Goal: Communication & Community: Answer question/provide support

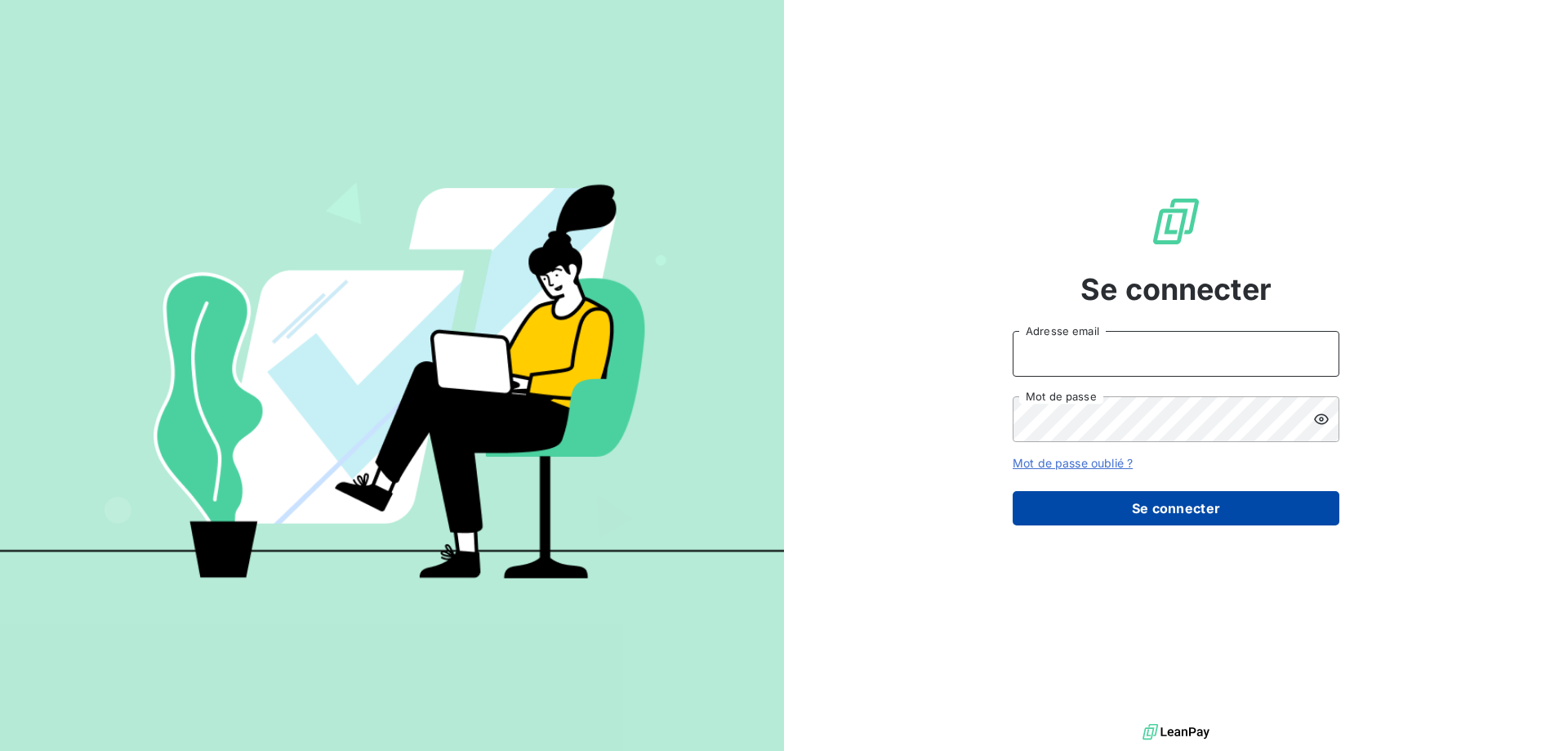
type input "alexandra.becker@amiad.com"
click at [1135, 499] on button "Se connecter" at bounding box center [1176, 507] width 326 height 34
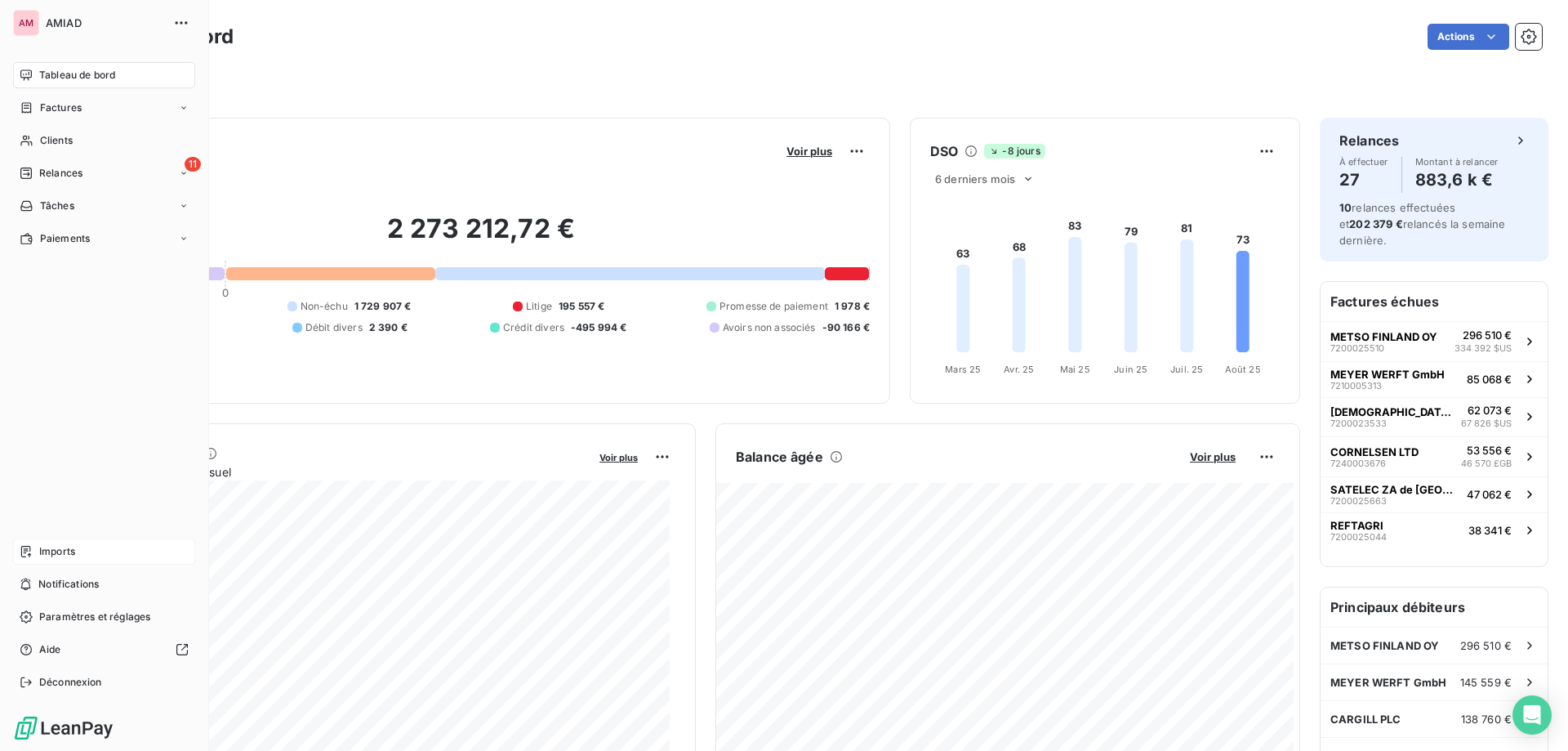
click at [134, 555] on div "Imports" at bounding box center [104, 551] width 182 height 27
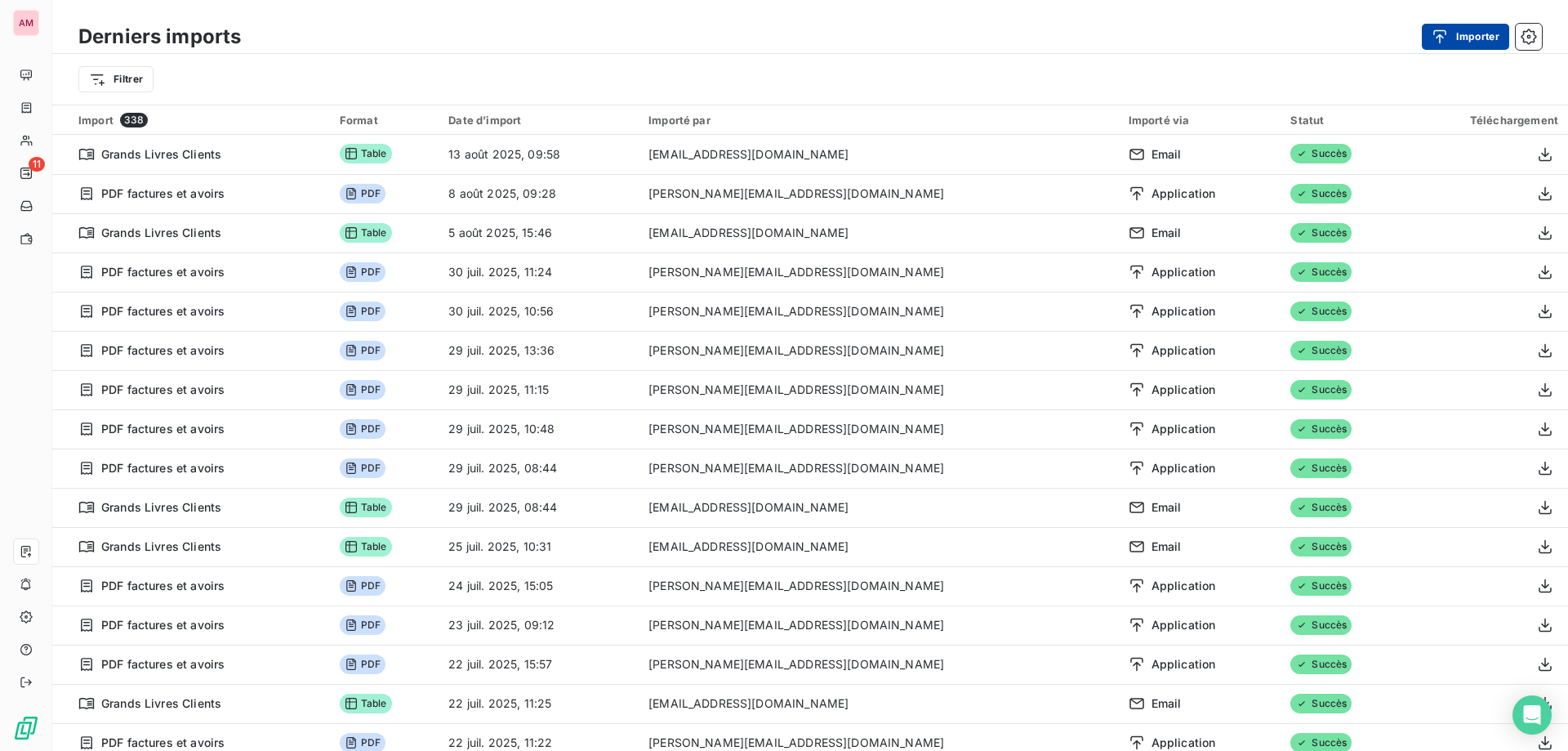
click at [1451, 39] on div "button" at bounding box center [1444, 37] width 25 height 17
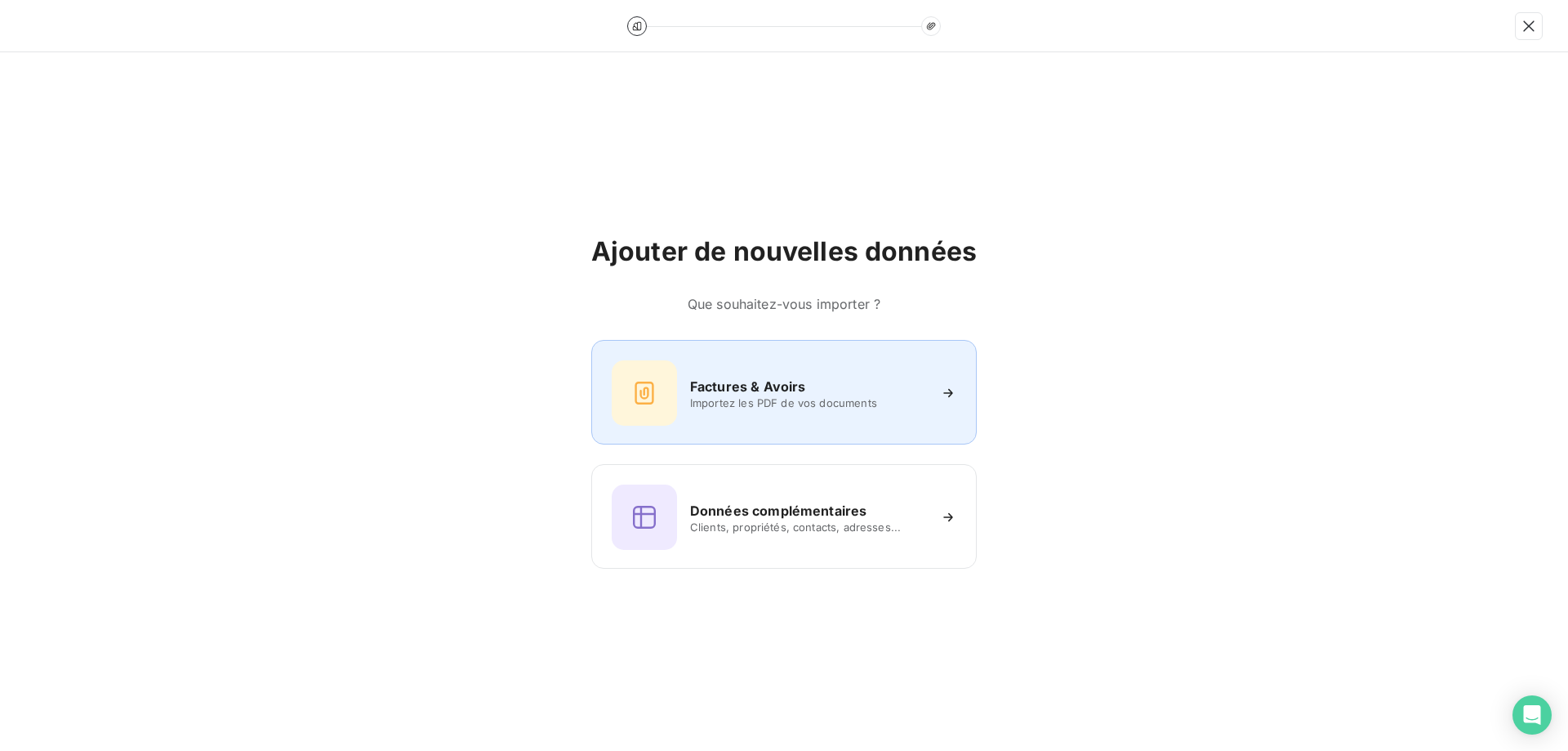
click at [743, 400] on span "Importez les PDF de vos documents" at bounding box center [809, 403] width 237 height 13
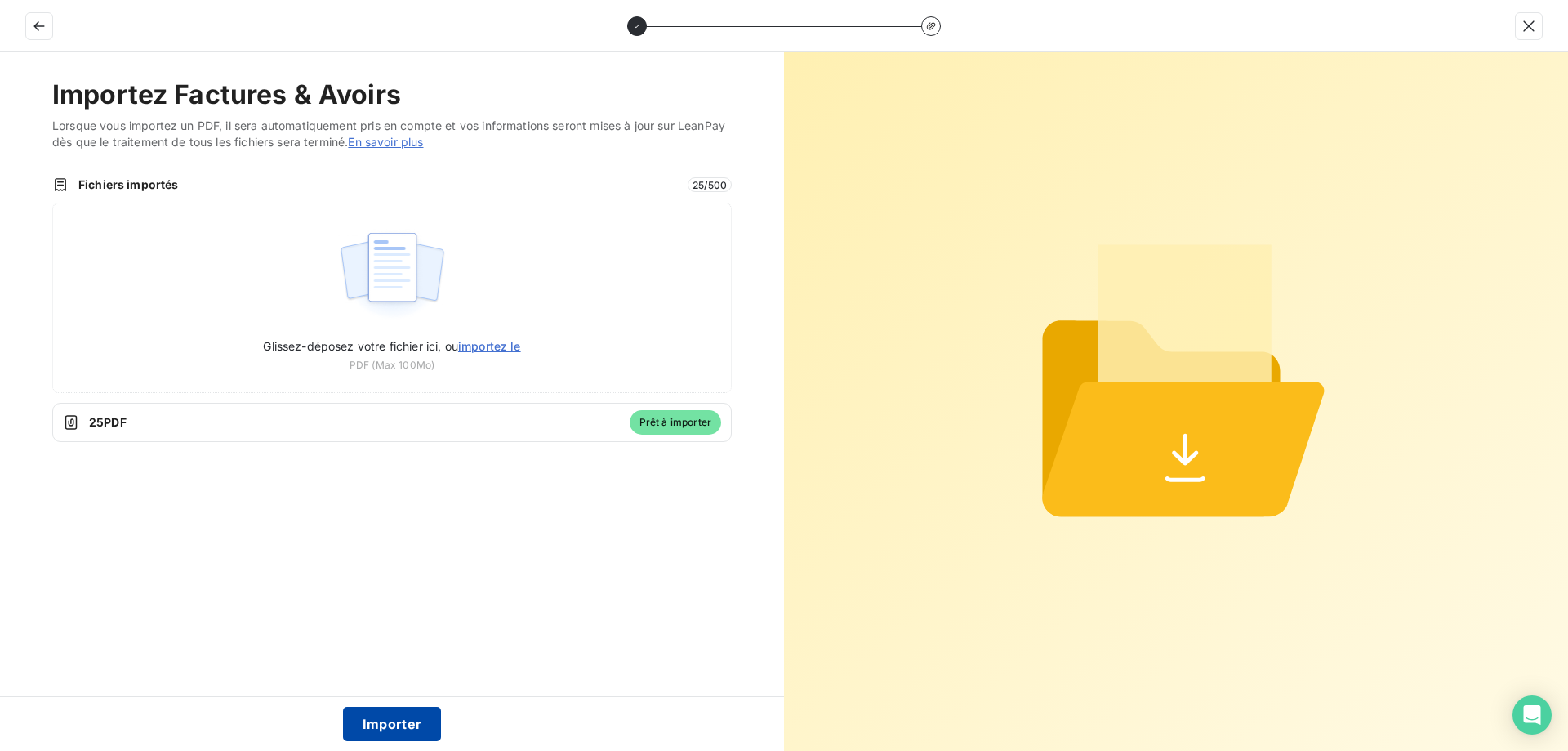
click at [416, 720] on button "Importer" at bounding box center [392, 723] width 99 height 34
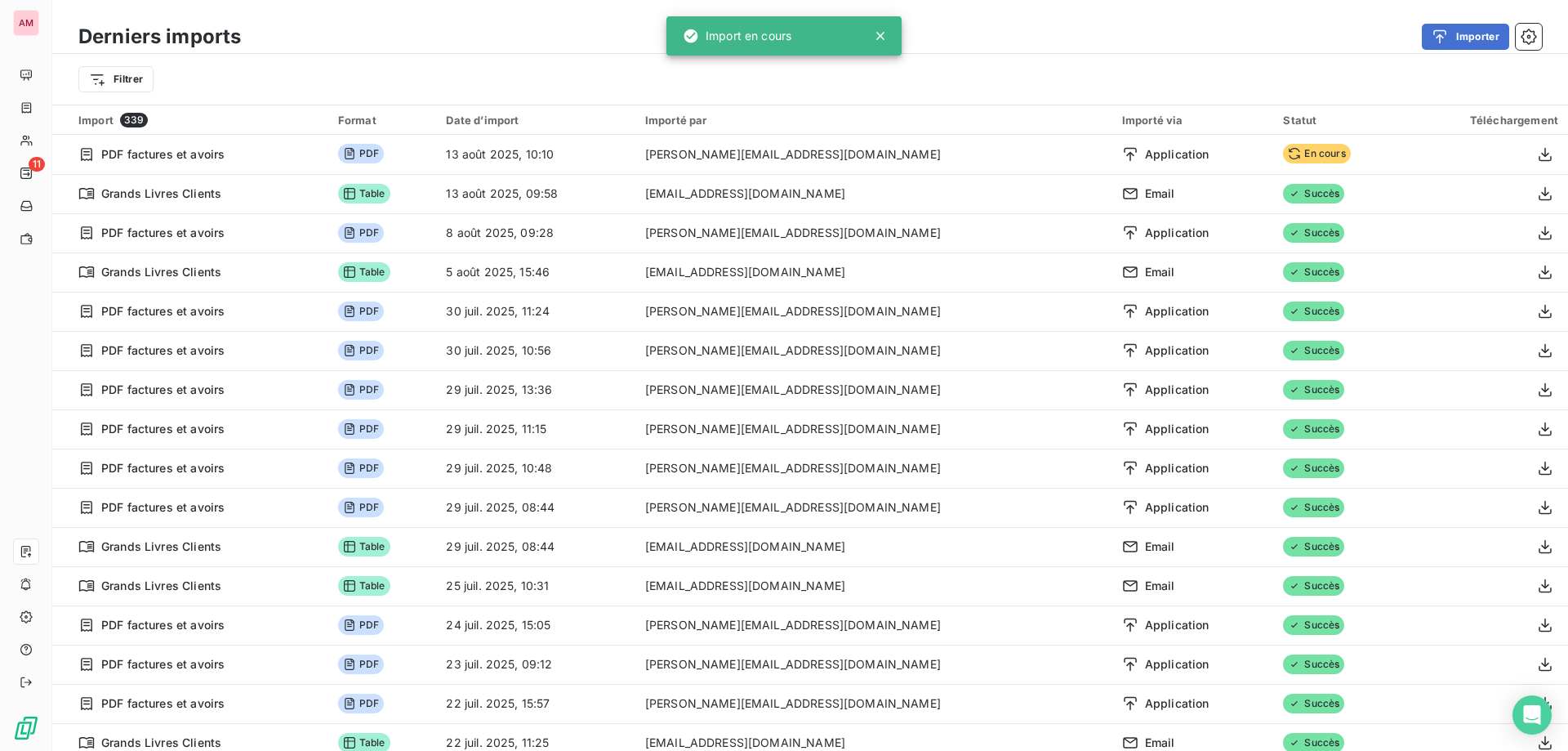
click at [1260, 33] on div "Importer" at bounding box center [901, 37] width 1282 height 27
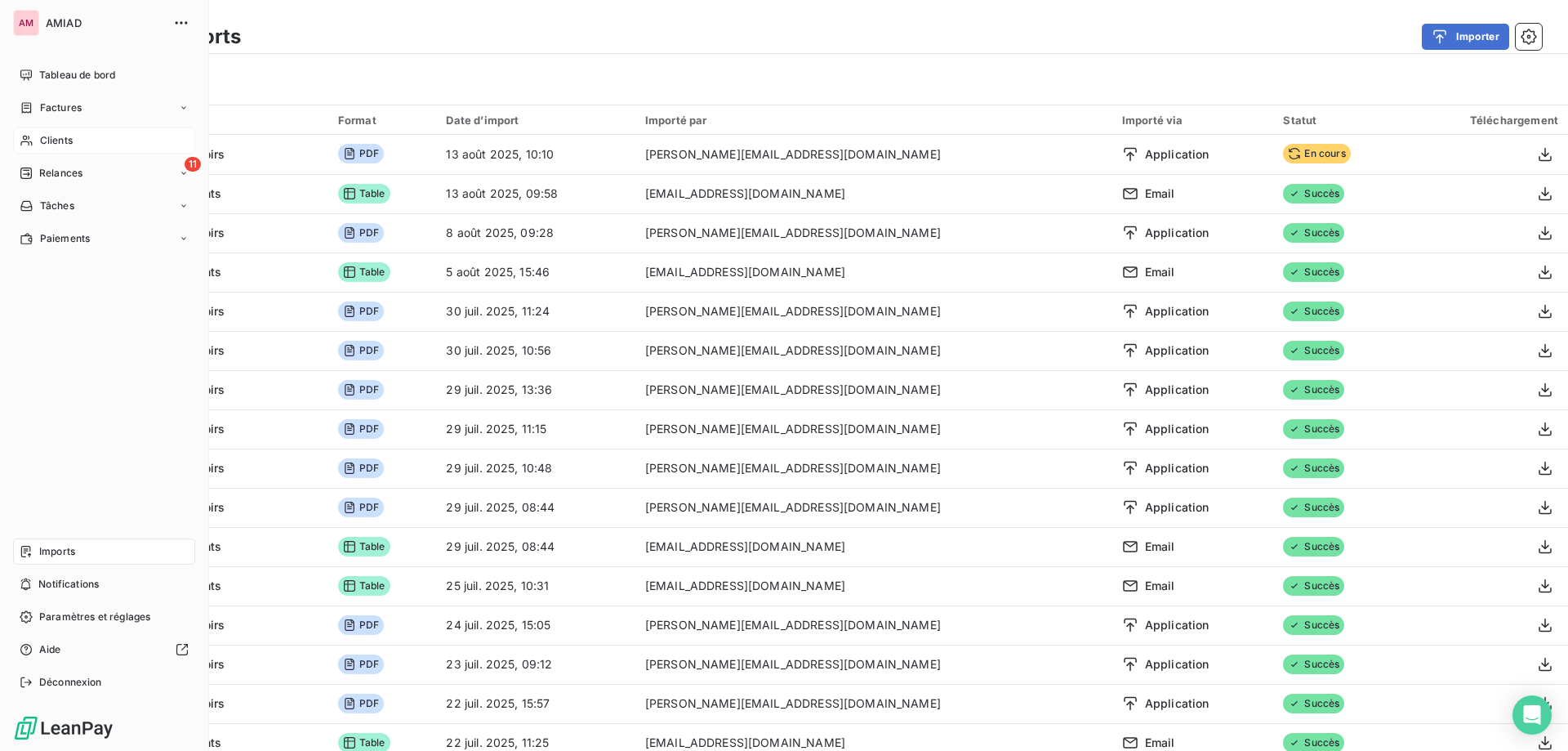
click at [56, 135] on span "Clients" at bounding box center [57, 140] width 33 height 15
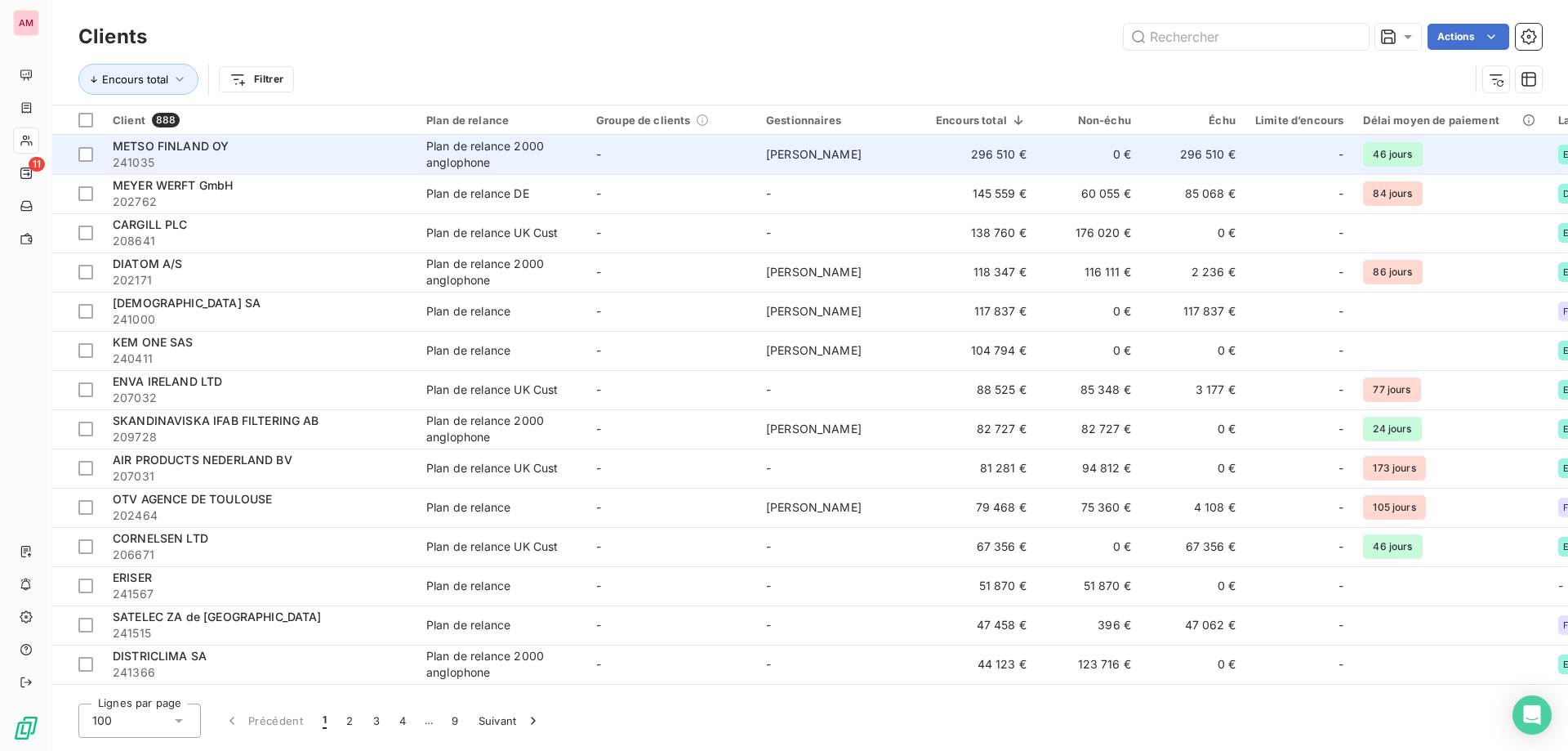
click at [569, 161] on div "Plan de relance 2000 anglophone" at bounding box center [502, 155] width 150 height 33
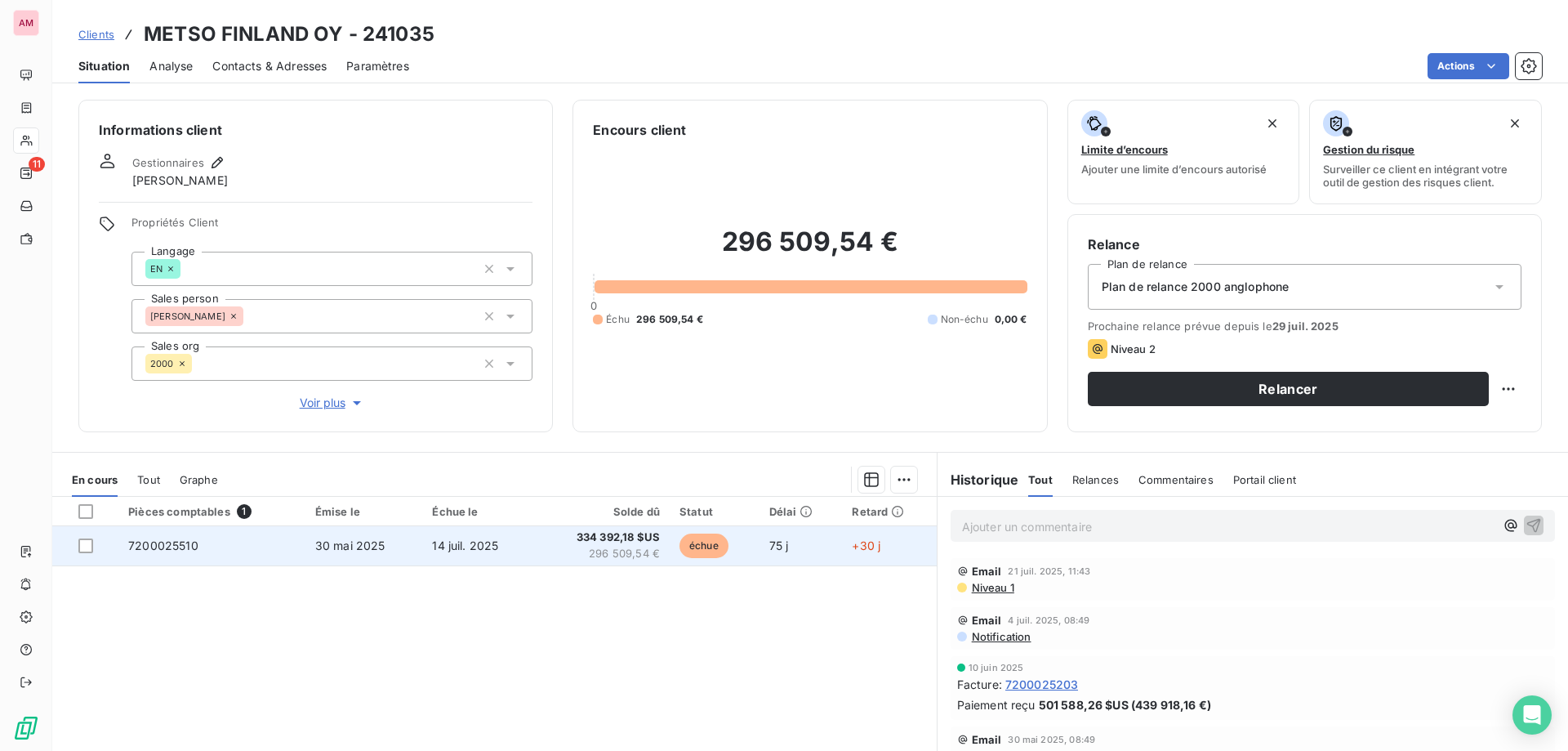
click at [632, 549] on span "296 509,54 €" at bounding box center [602, 554] width 116 height 17
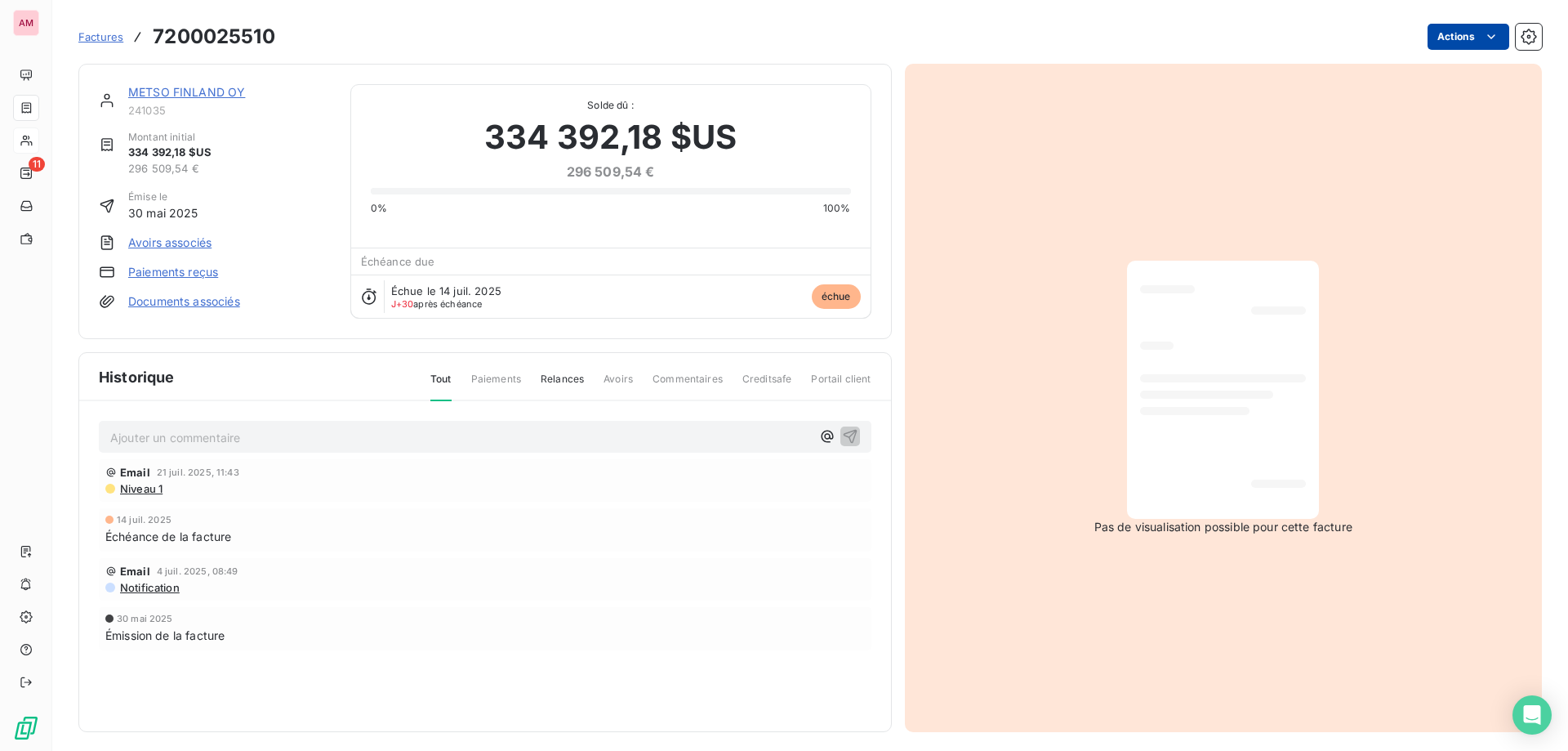
click at [1447, 36] on html "AM 11 Factures 7200025510 Actions METSO FINLAND OY 241035 Montant initial 334 3…" at bounding box center [784, 375] width 1568 height 751
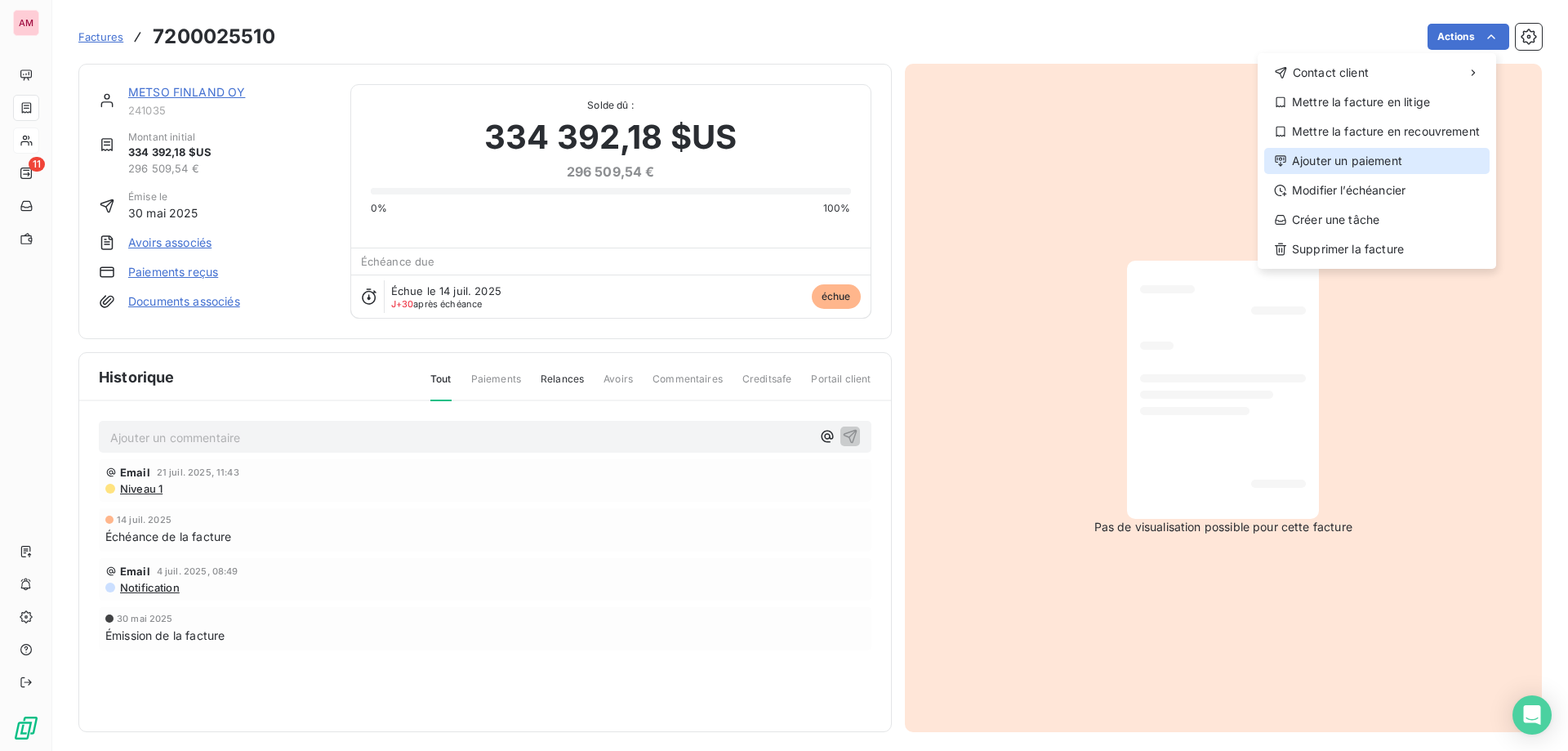
click at [1365, 156] on div "Ajouter un paiement" at bounding box center [1377, 160] width 226 height 27
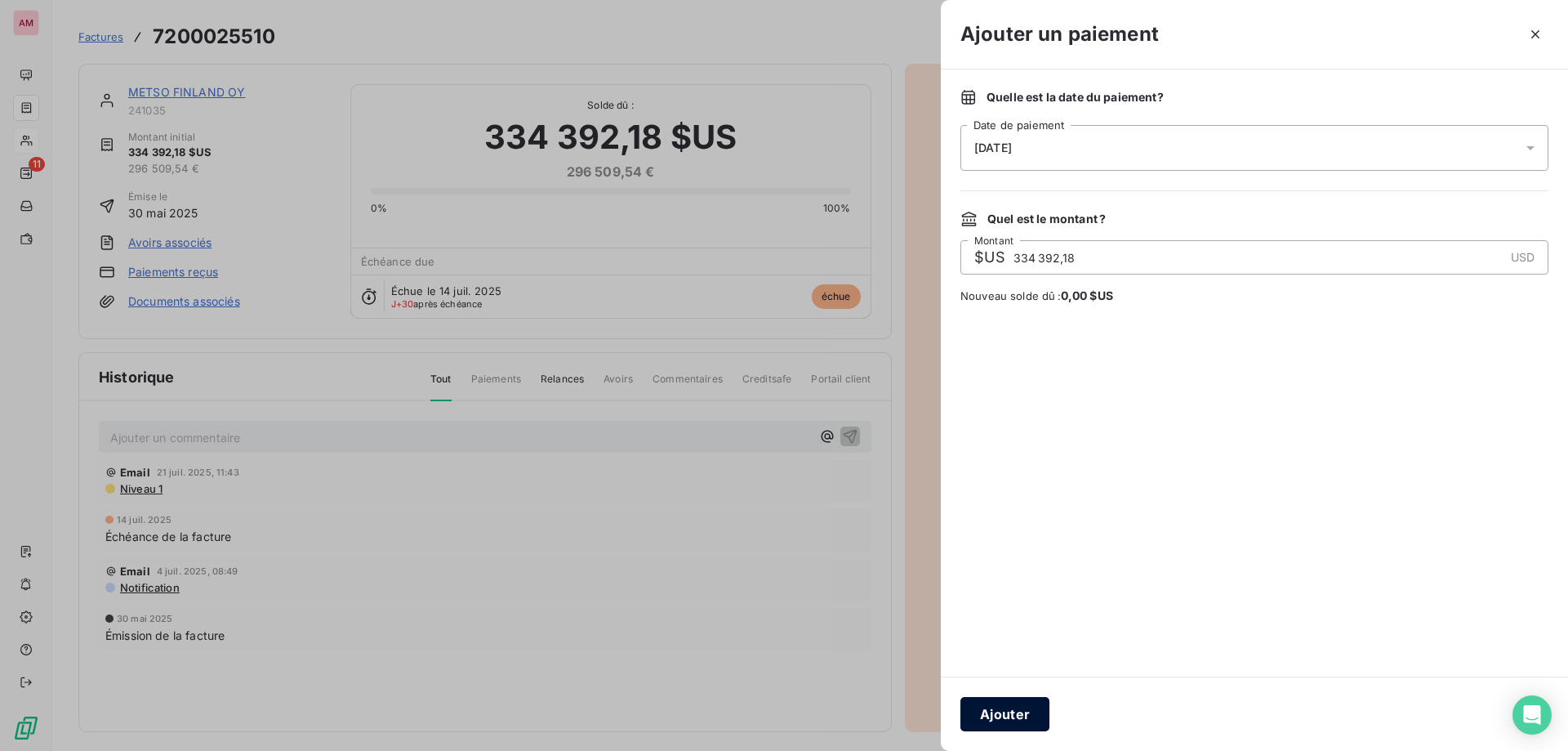
click at [1019, 704] on button "Ajouter" at bounding box center [1005, 713] width 89 height 34
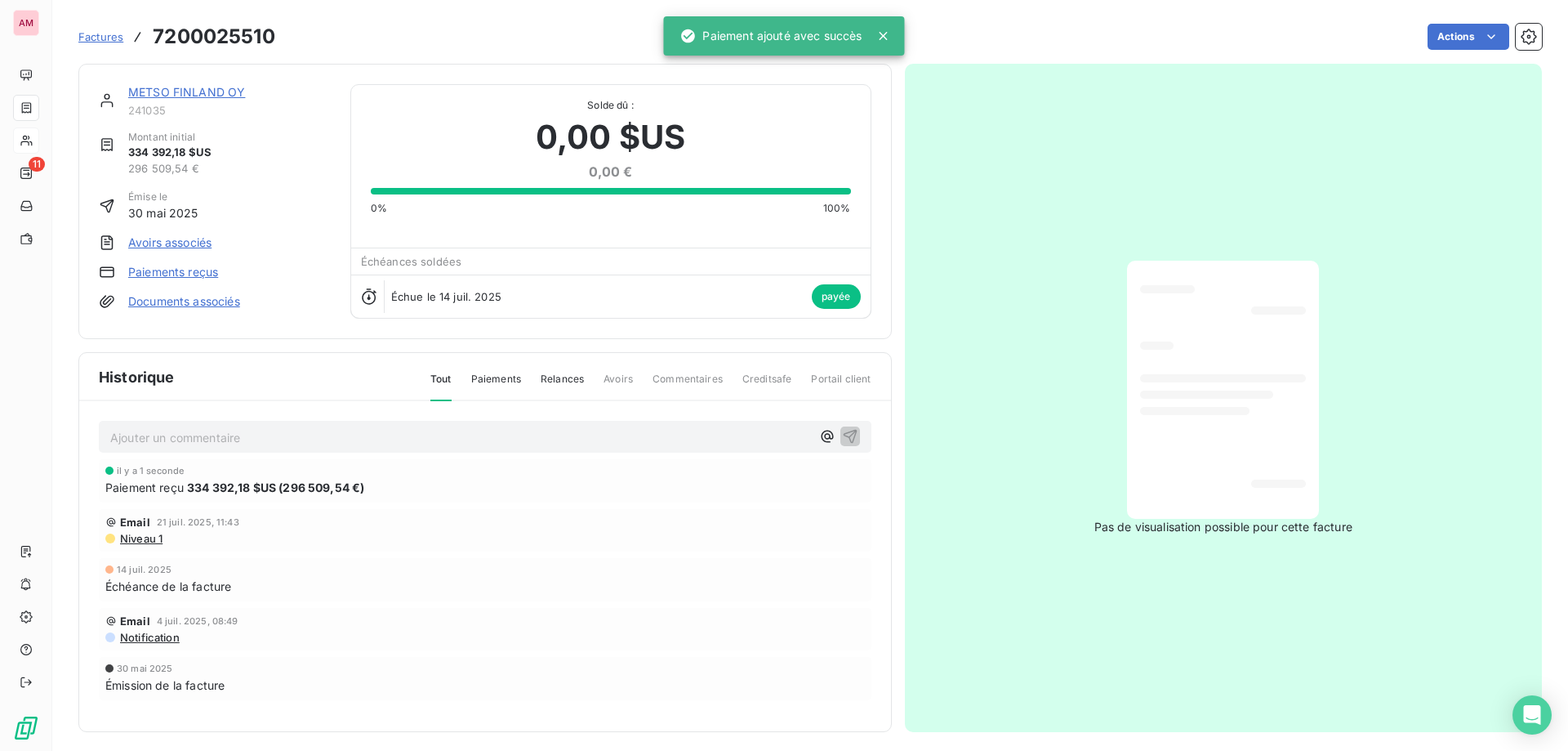
click at [39, 116] on div at bounding box center [26, 107] width 27 height 27
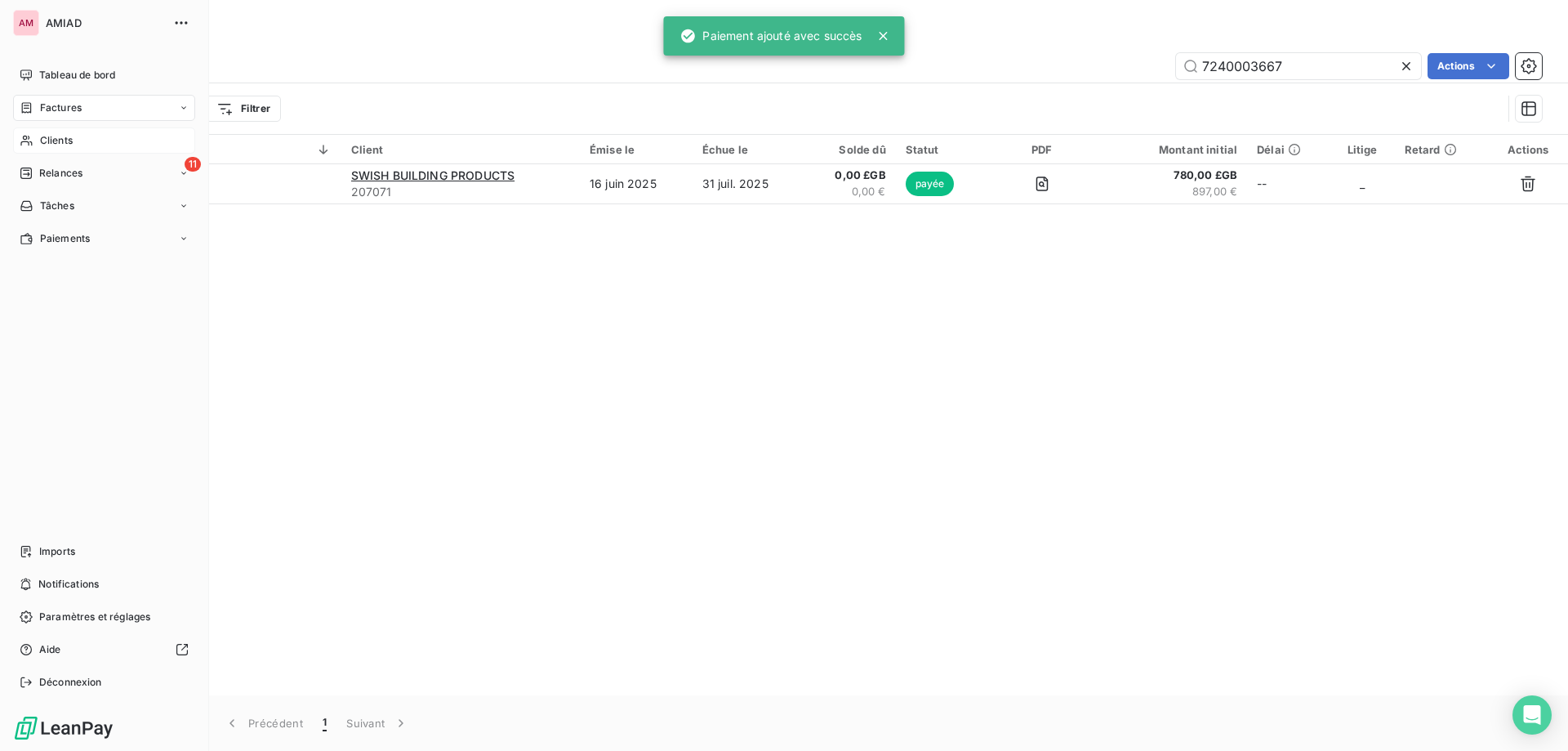
click at [43, 139] on span "Clients" at bounding box center [57, 140] width 33 height 15
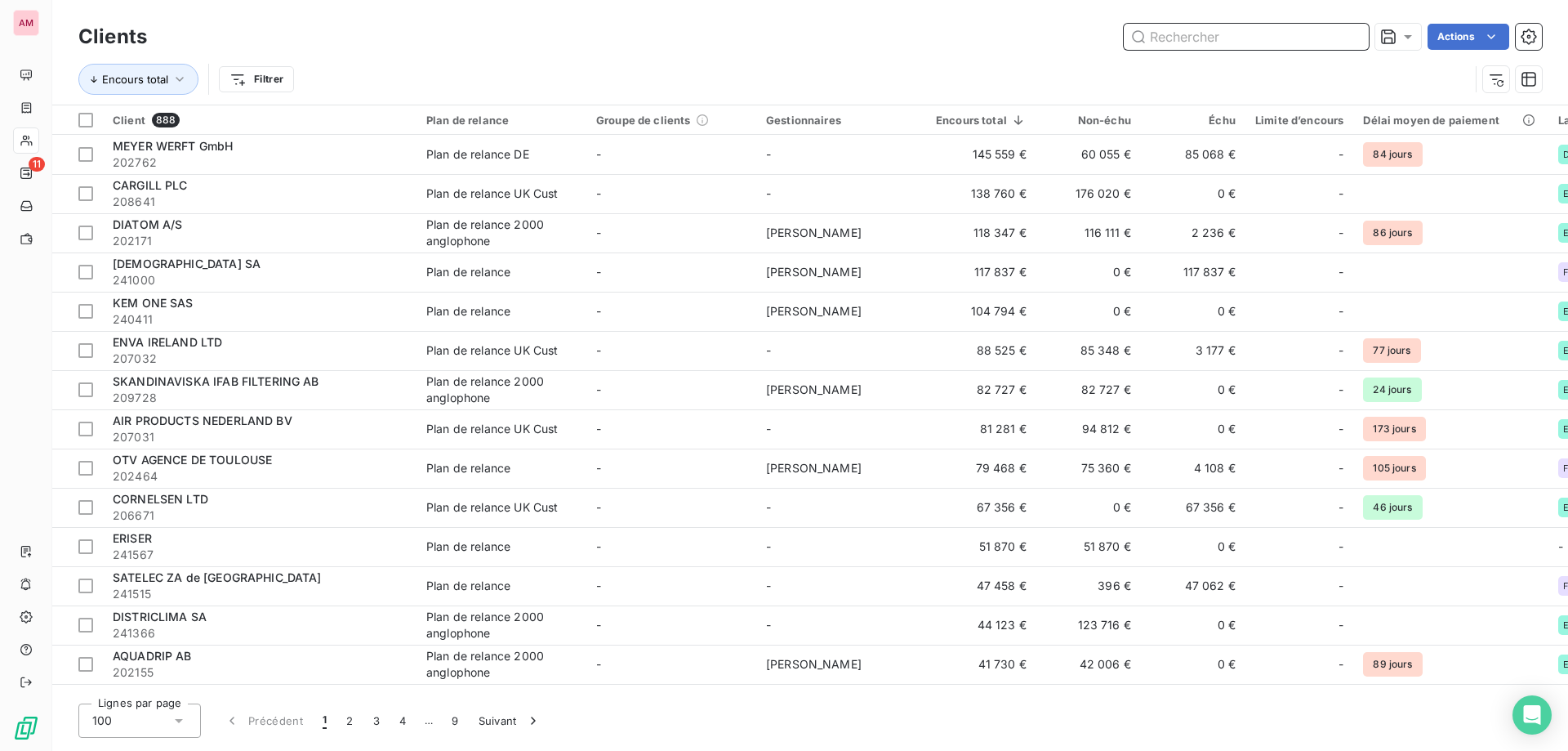
click at [1200, 28] on input "text" at bounding box center [1246, 37] width 245 height 27
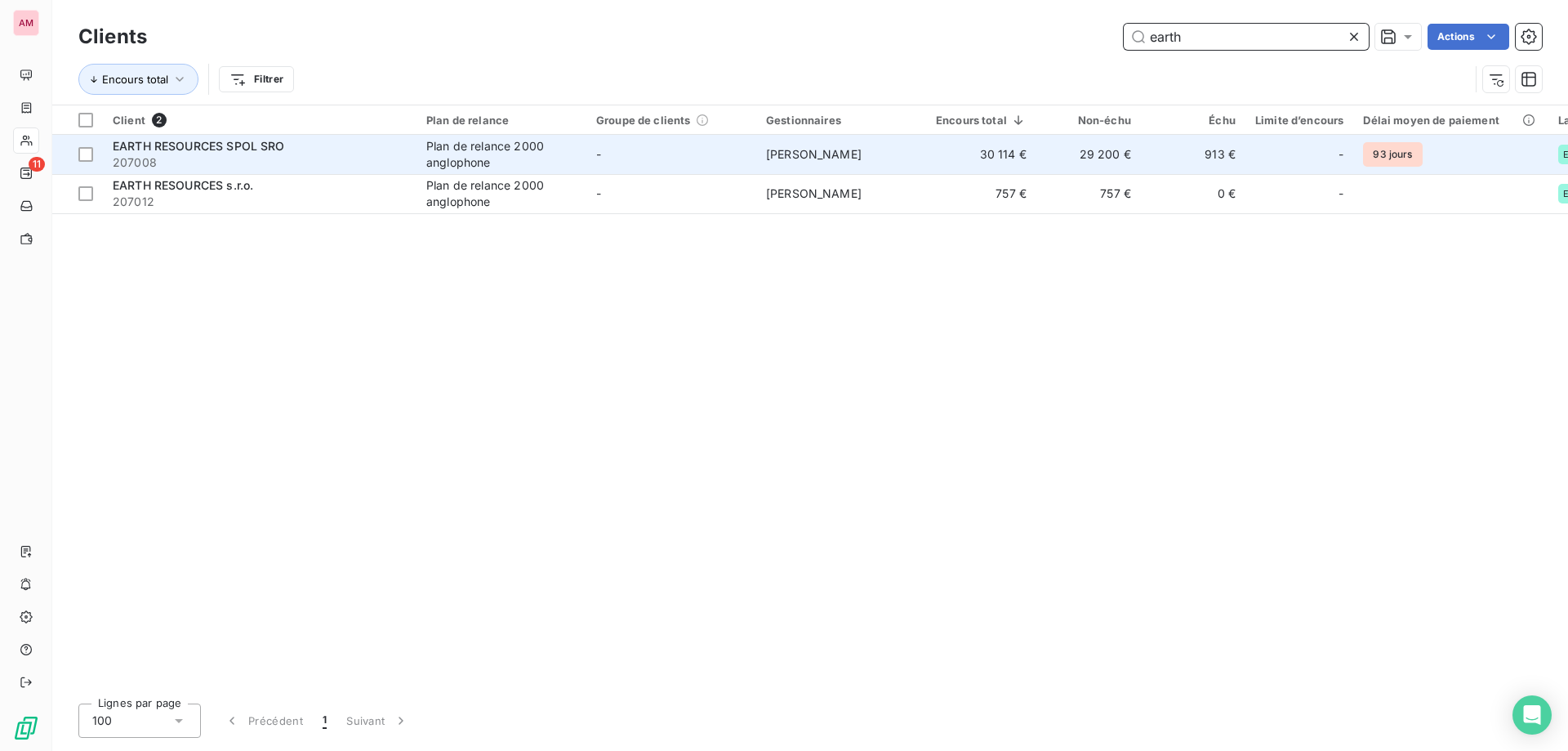
type input "earth"
click at [497, 165] on div "Plan de relance 2000 anglophone" at bounding box center [502, 155] width 150 height 33
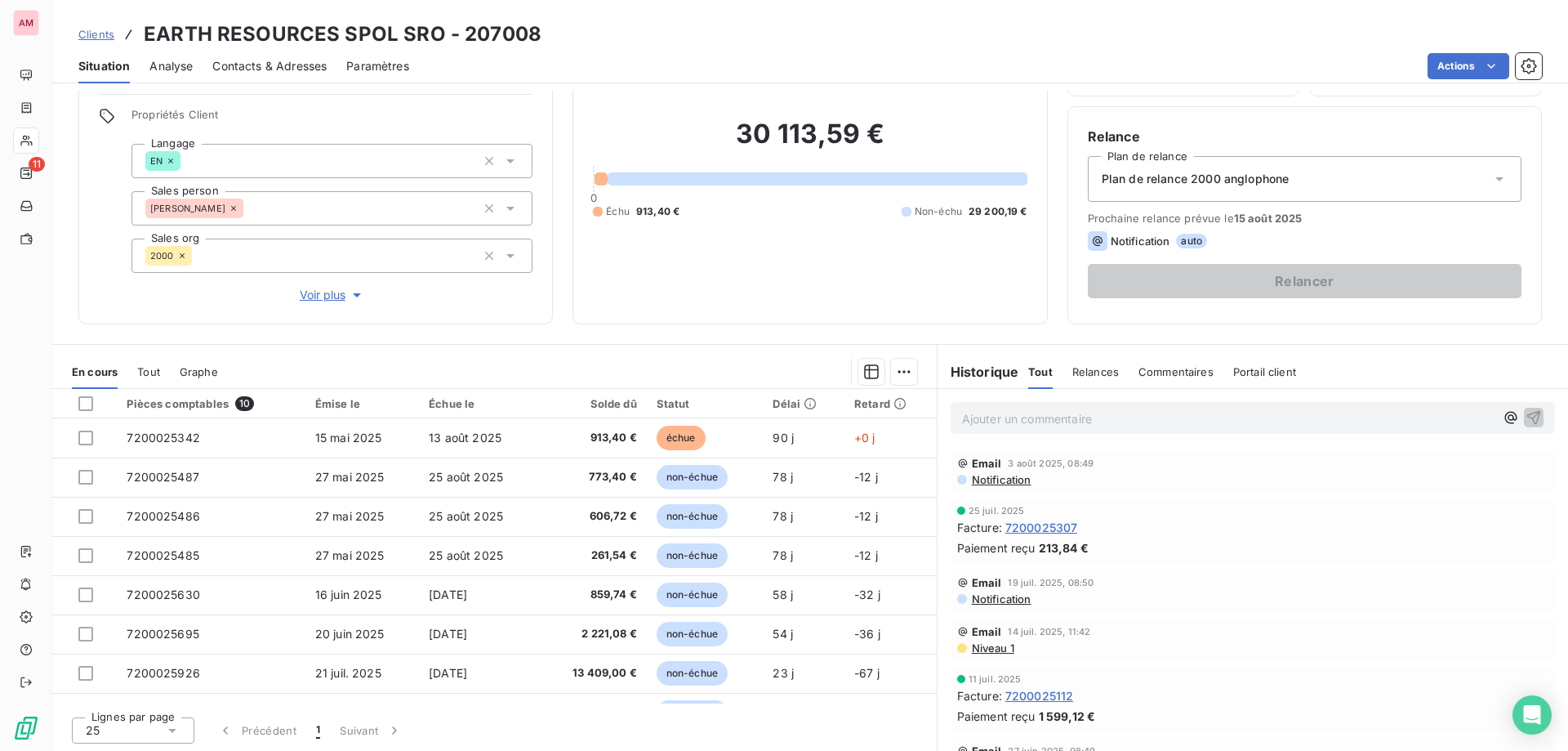
scroll to position [109, 0]
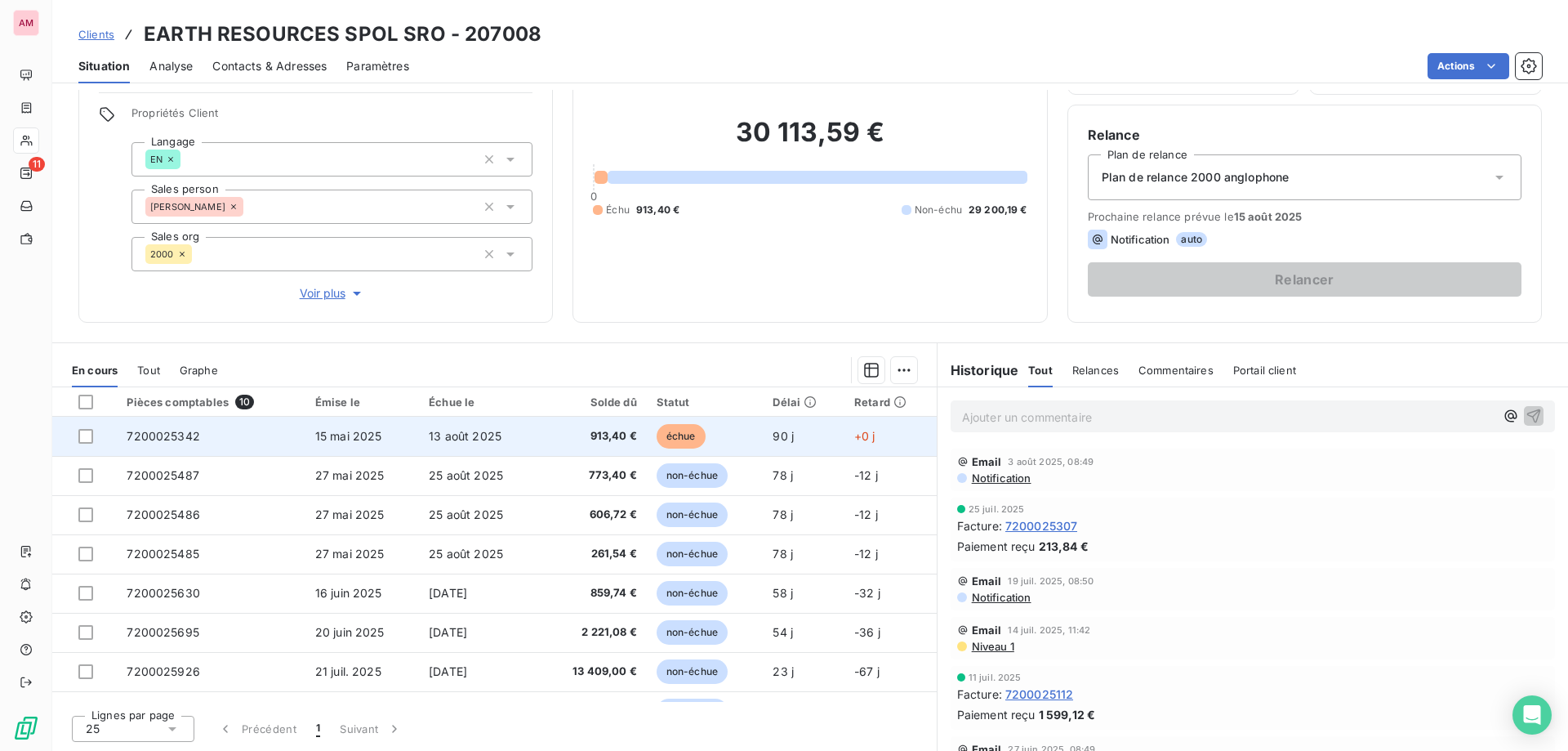
click at [570, 435] on span "913,40 €" at bounding box center [593, 436] width 88 height 17
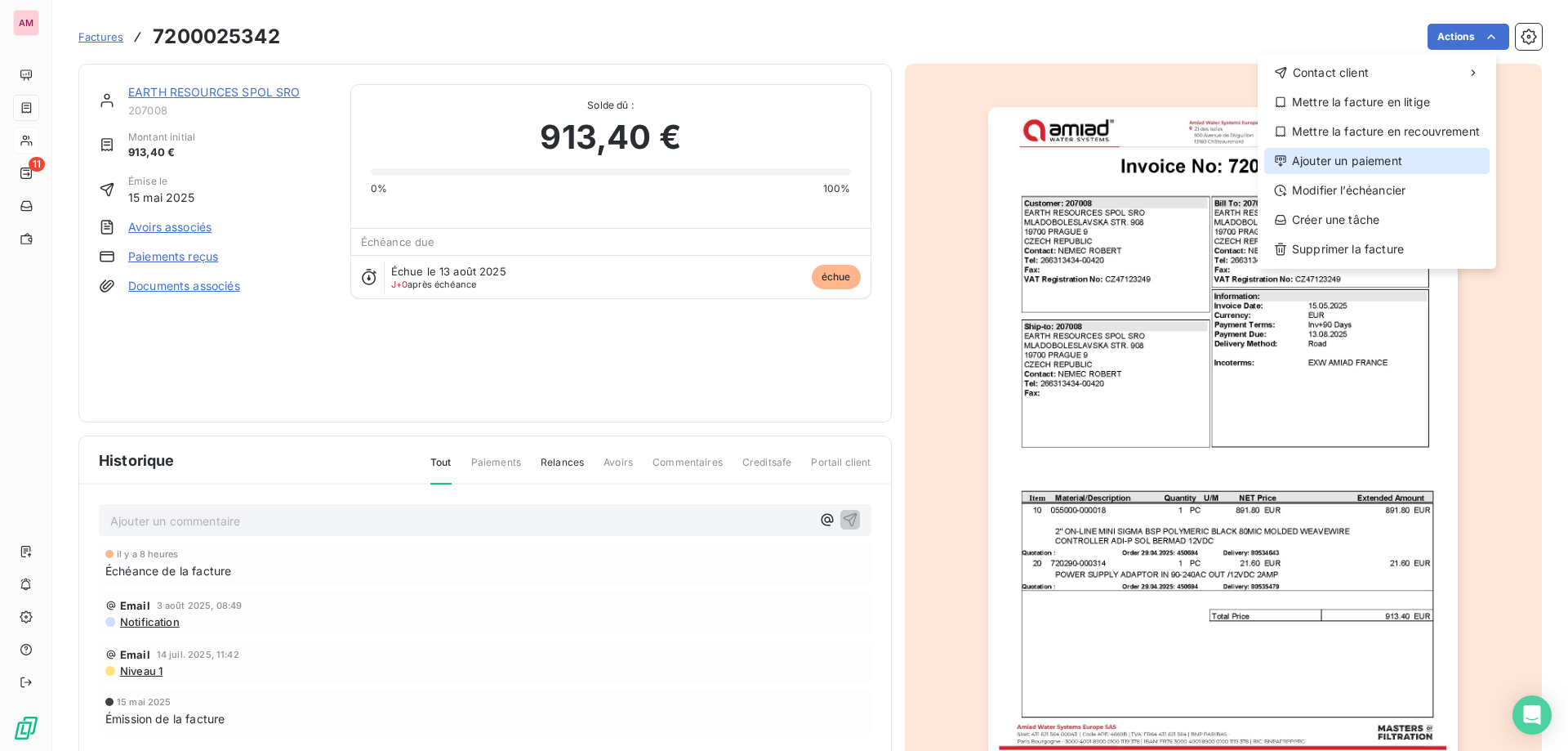
click at [1369, 162] on div "Ajouter un paiement" at bounding box center [1377, 160] width 226 height 27
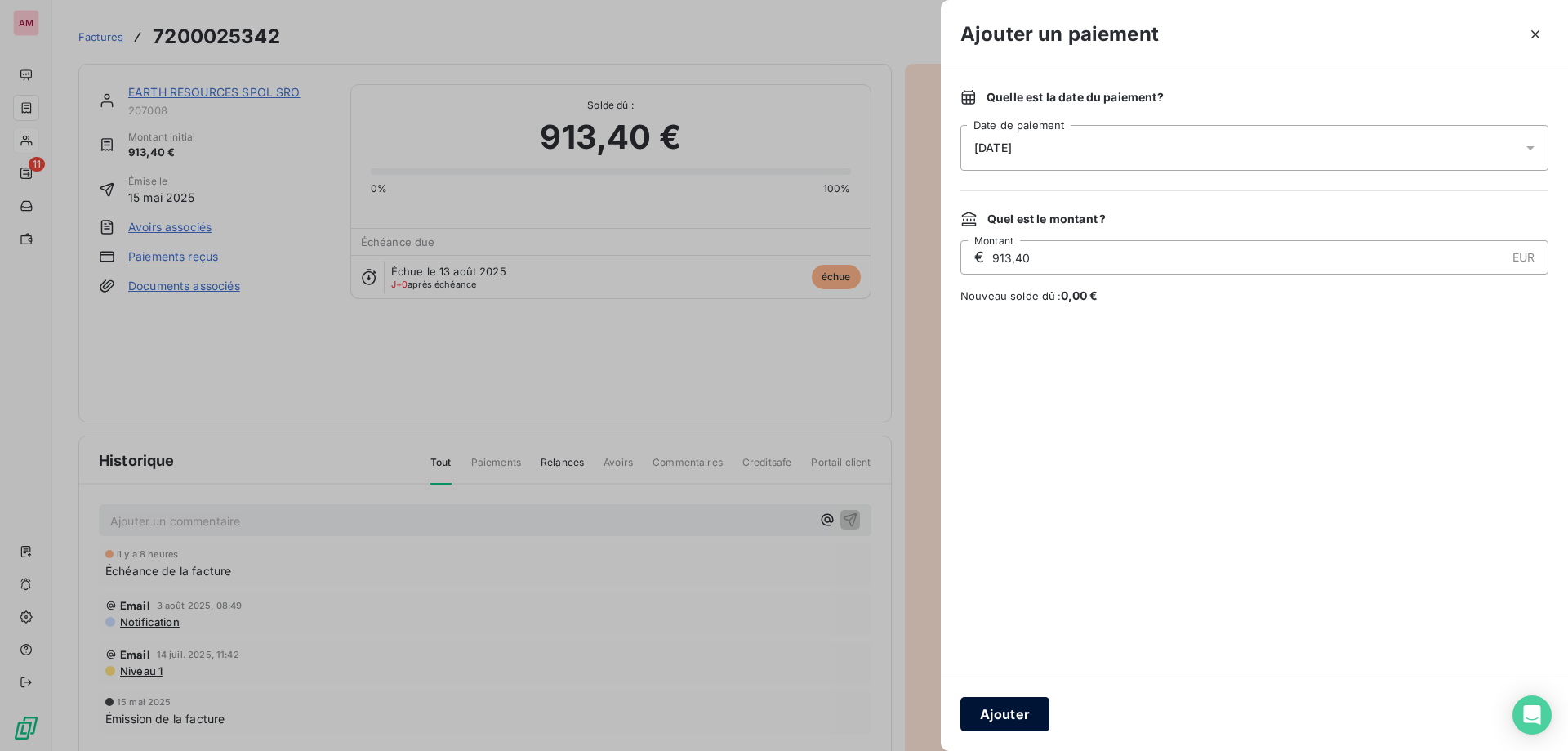
click at [1005, 712] on button "Ajouter" at bounding box center [1005, 713] width 89 height 34
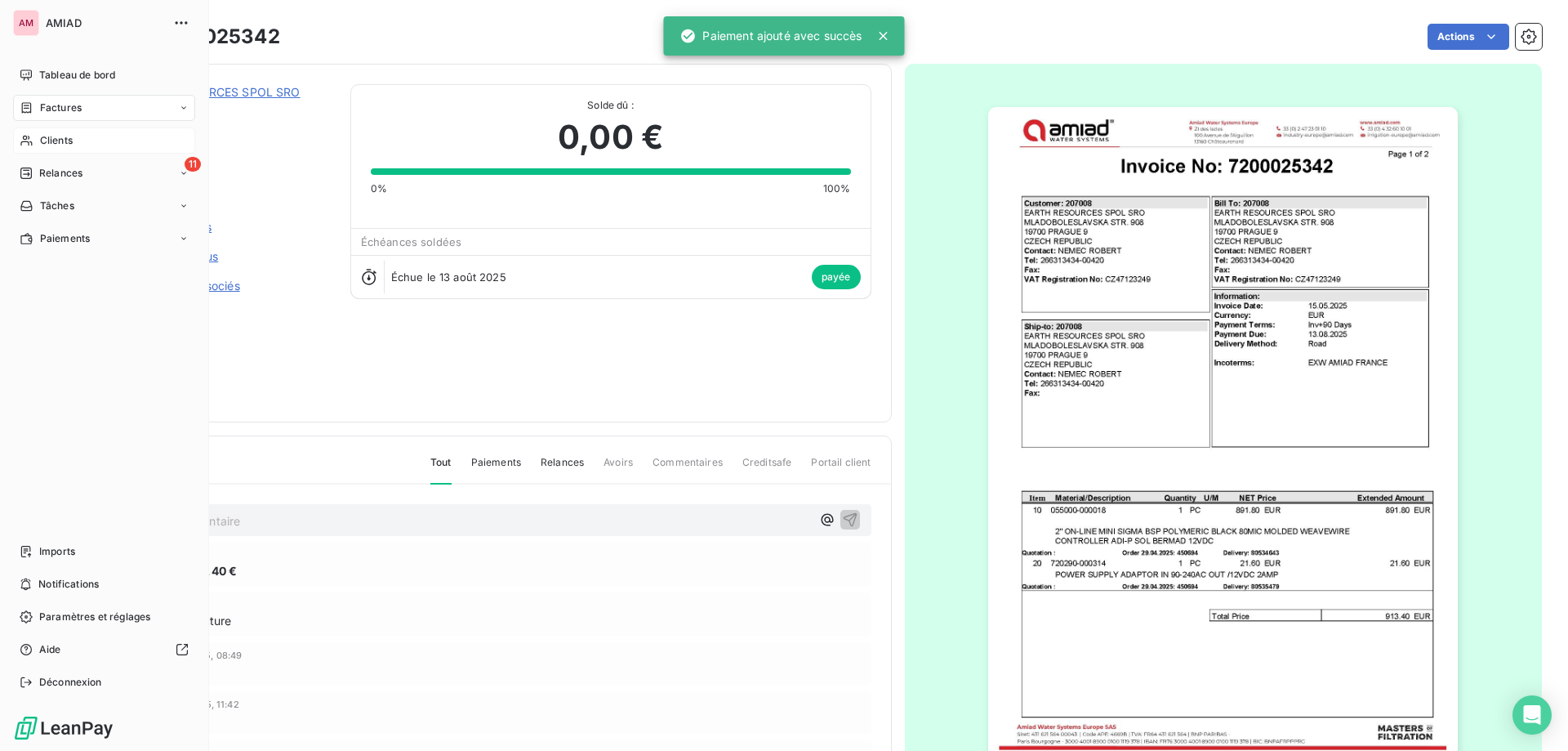
click at [57, 95] on div "Factures" at bounding box center [104, 107] width 182 height 27
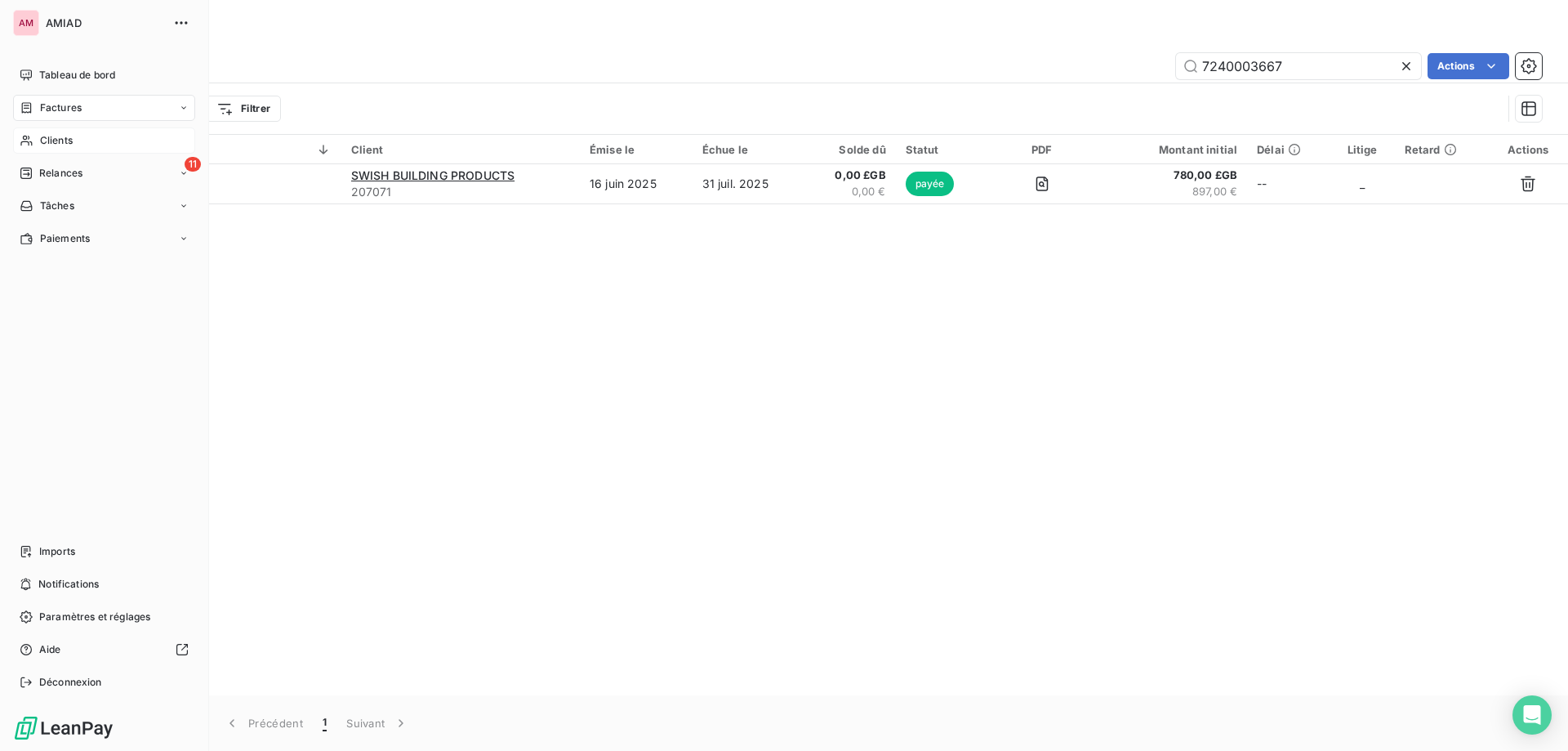
click at [56, 138] on span "Clients" at bounding box center [57, 140] width 33 height 15
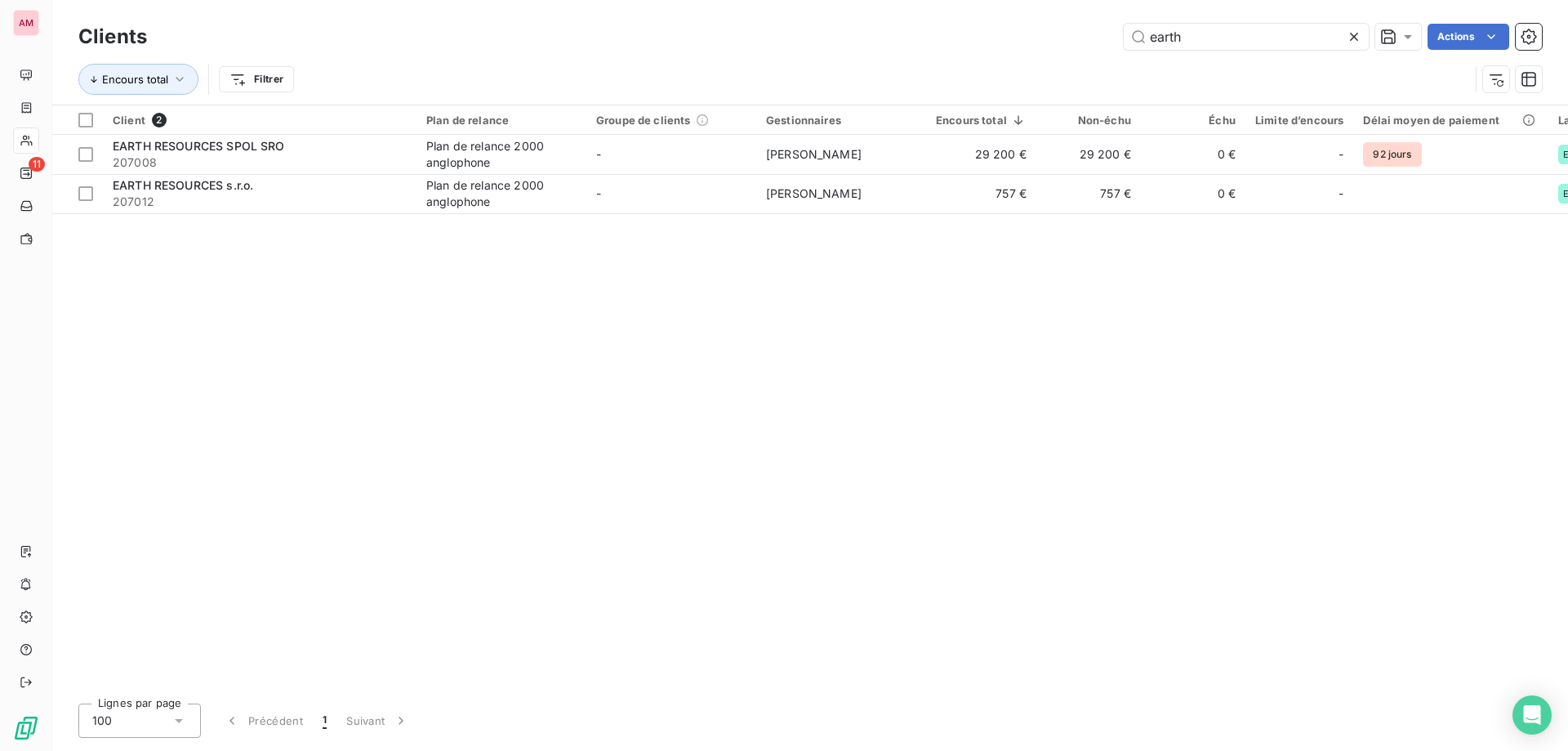
click at [1354, 36] on icon at bounding box center [1353, 37] width 8 height 8
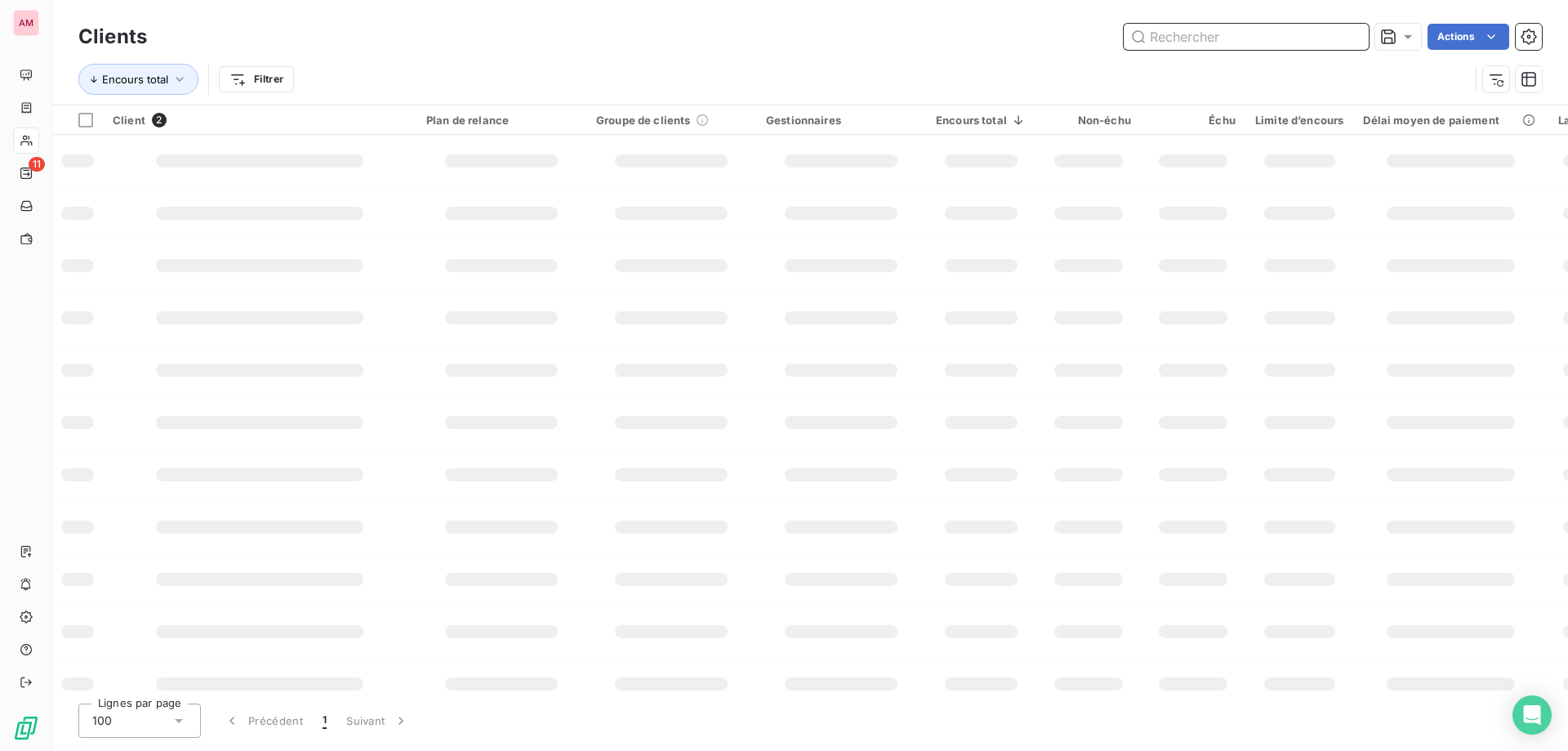
click at [1230, 39] on input "text" at bounding box center [1246, 37] width 245 height 27
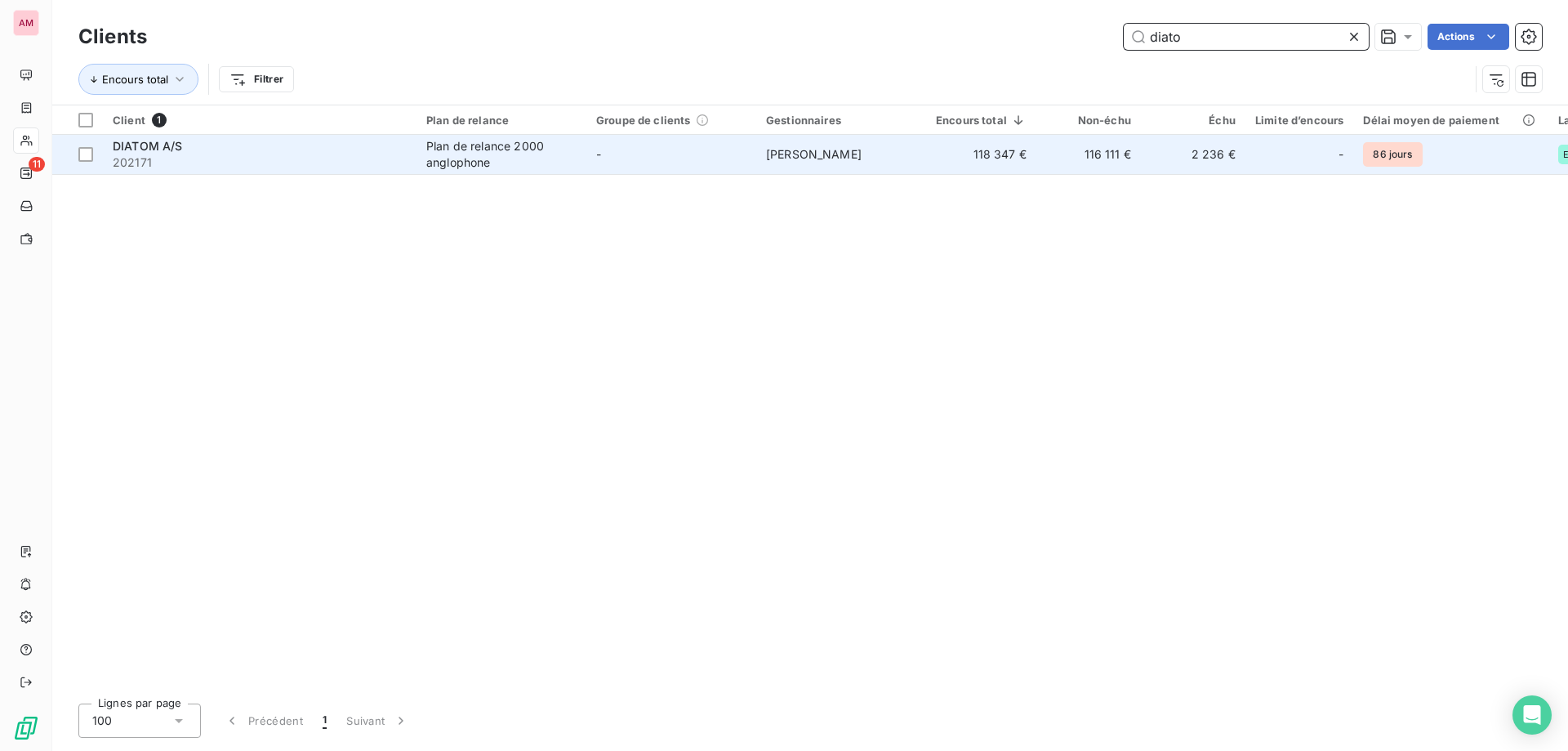
type input "diato"
click at [468, 160] on div "Plan de relance 2000 anglophone" at bounding box center [502, 155] width 150 height 33
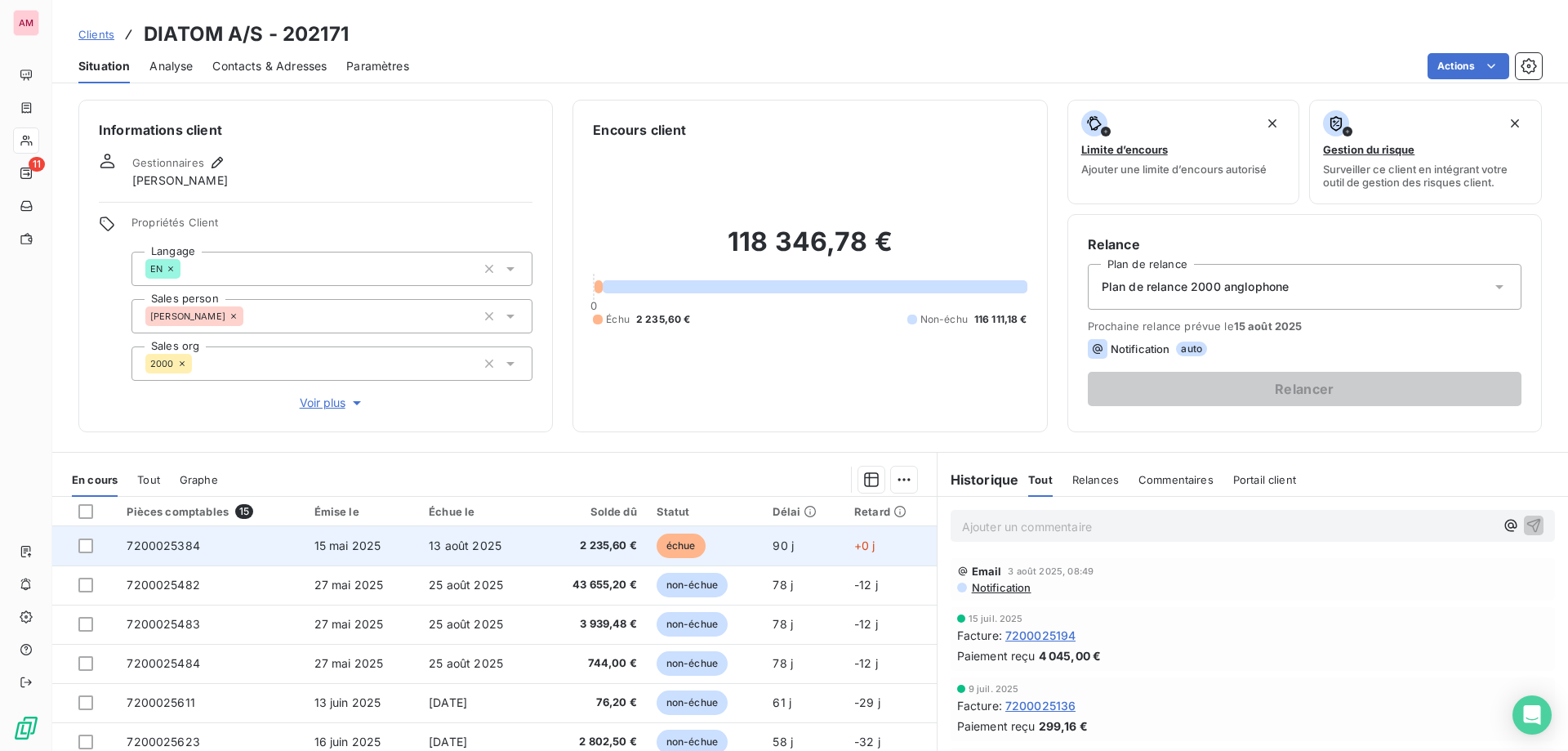
click at [727, 543] on td "échue" at bounding box center [705, 546] width 116 height 39
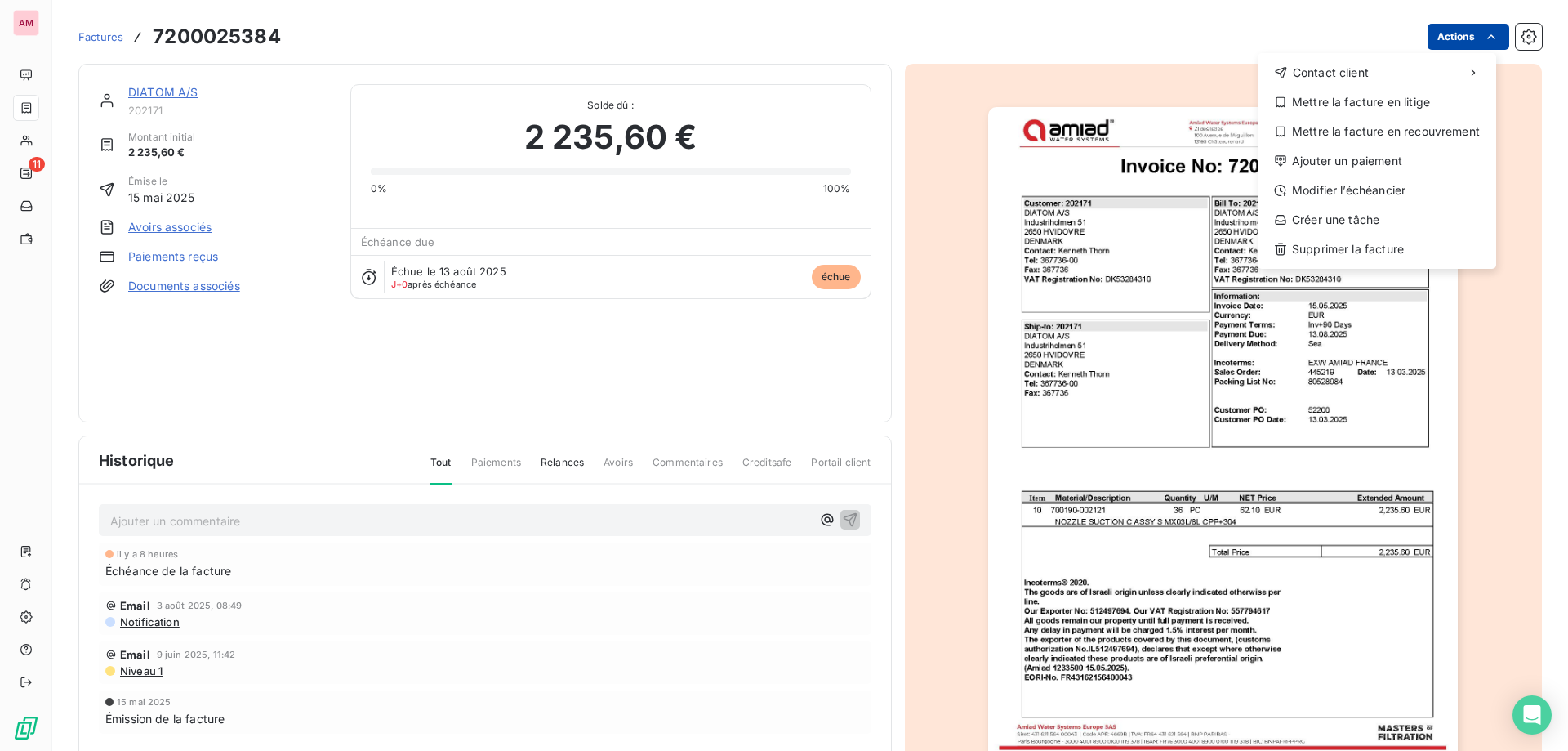
click at [1460, 34] on html "AM 11 Factures 7200025384 Actions Contact client Mettre la facture en litige Me…" at bounding box center [784, 375] width 1568 height 751
click at [1341, 159] on div "Ajouter un paiement" at bounding box center [1377, 160] width 226 height 27
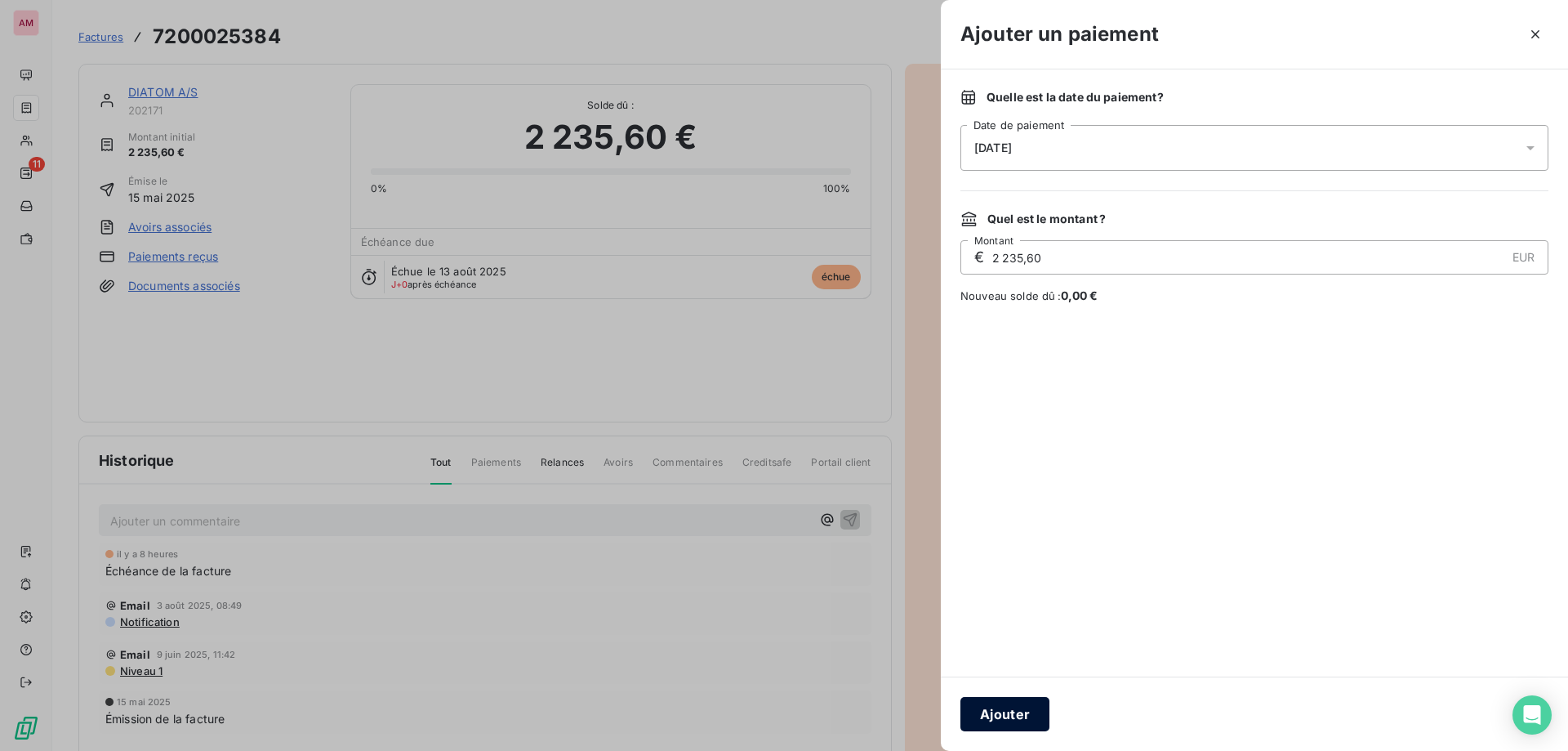
click at [1013, 713] on button "Ajouter" at bounding box center [1005, 713] width 89 height 34
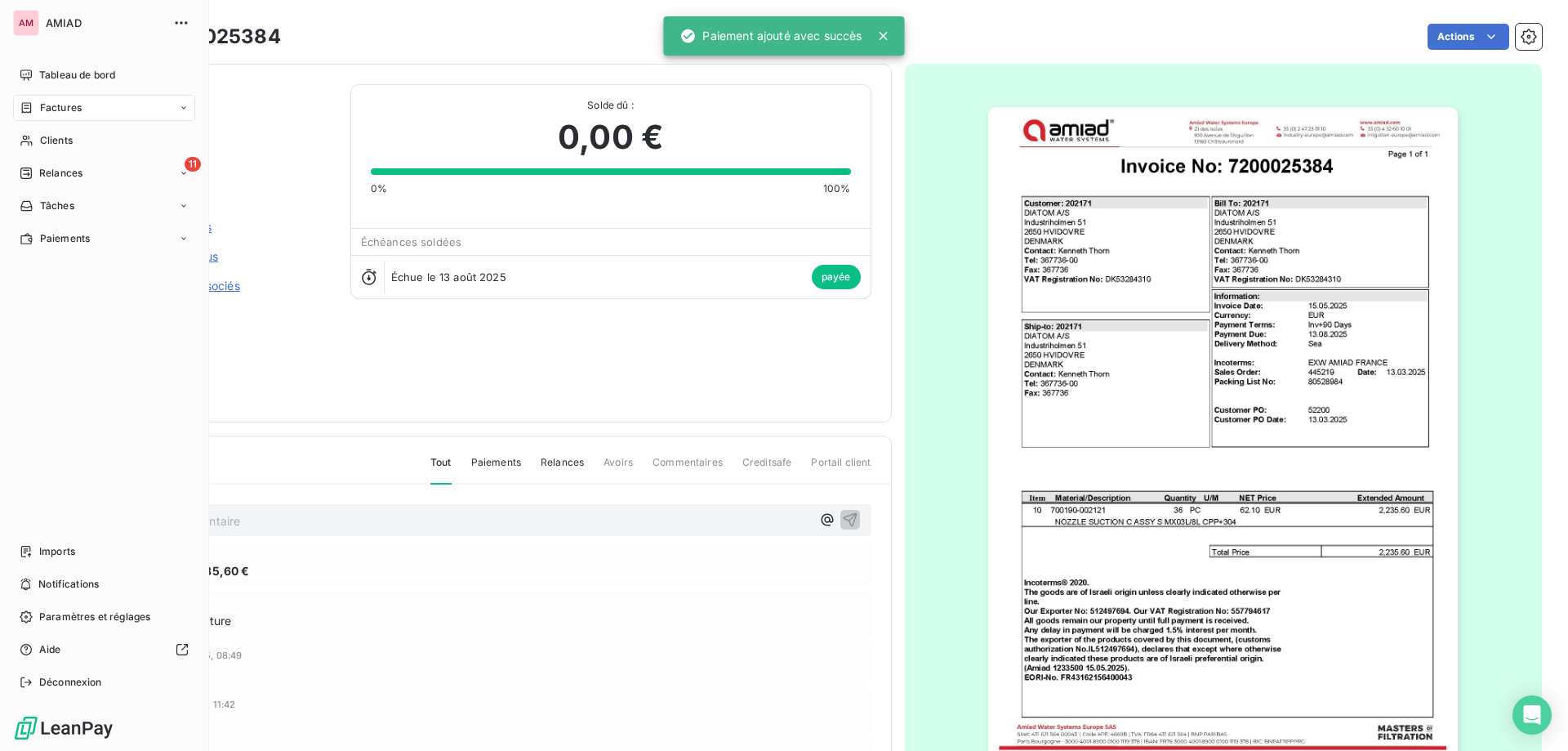
click at [40, 102] on span "Factures" at bounding box center [61, 108] width 41 height 15
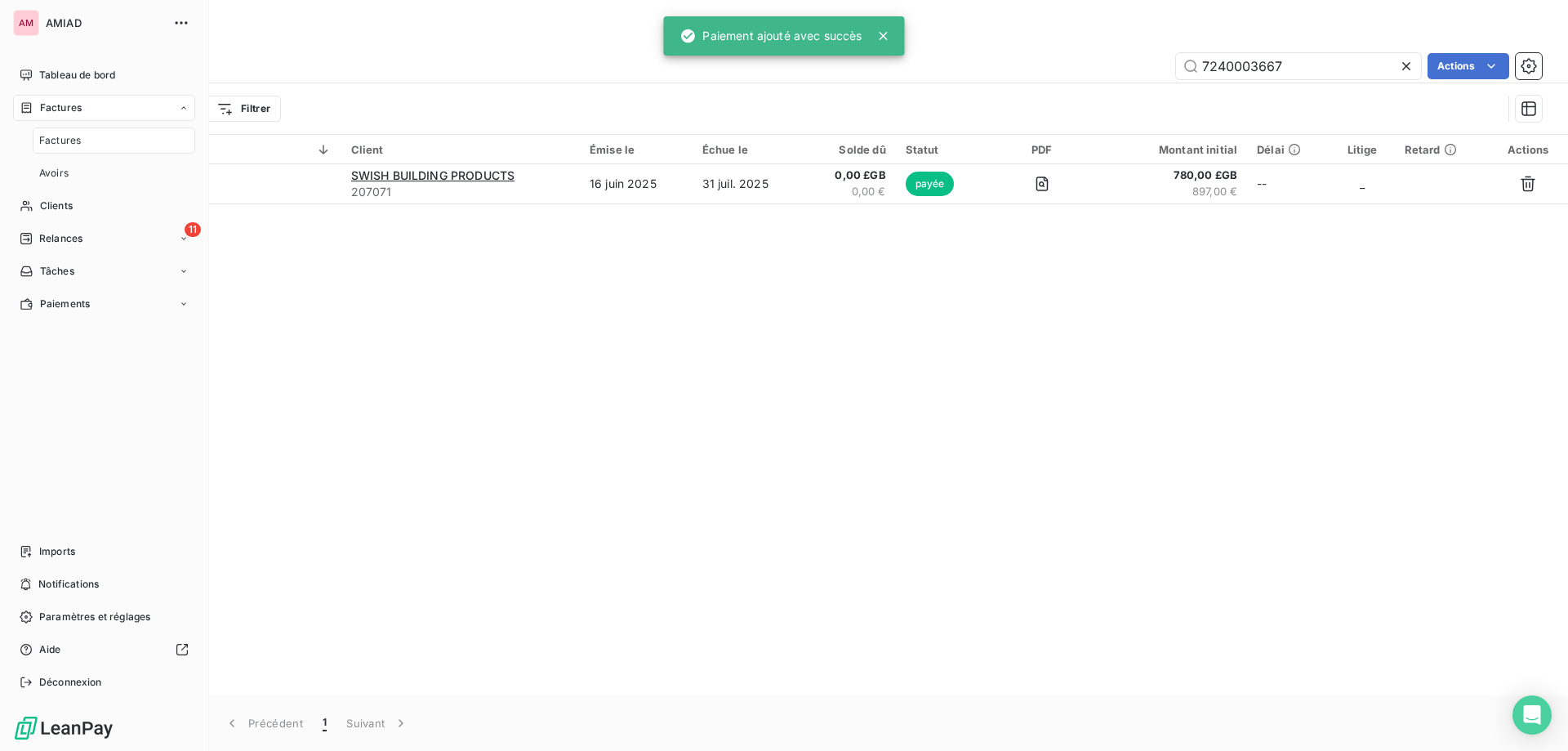
click at [28, 174] on div "Factures Avoirs" at bounding box center [104, 157] width 182 height 59
click at [40, 206] on span "Clients" at bounding box center [57, 205] width 33 height 15
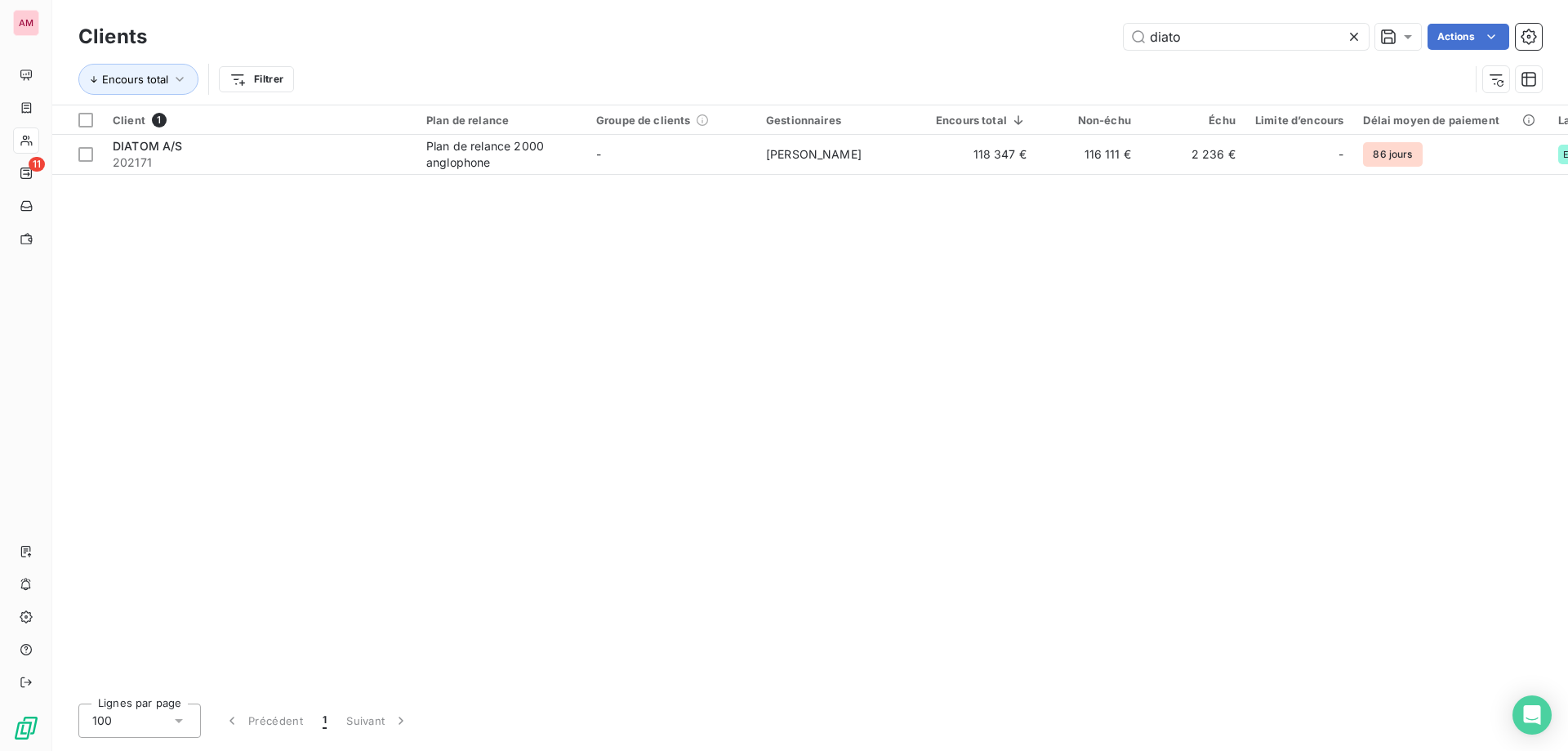
click at [1346, 36] on icon at bounding box center [1354, 37] width 17 height 17
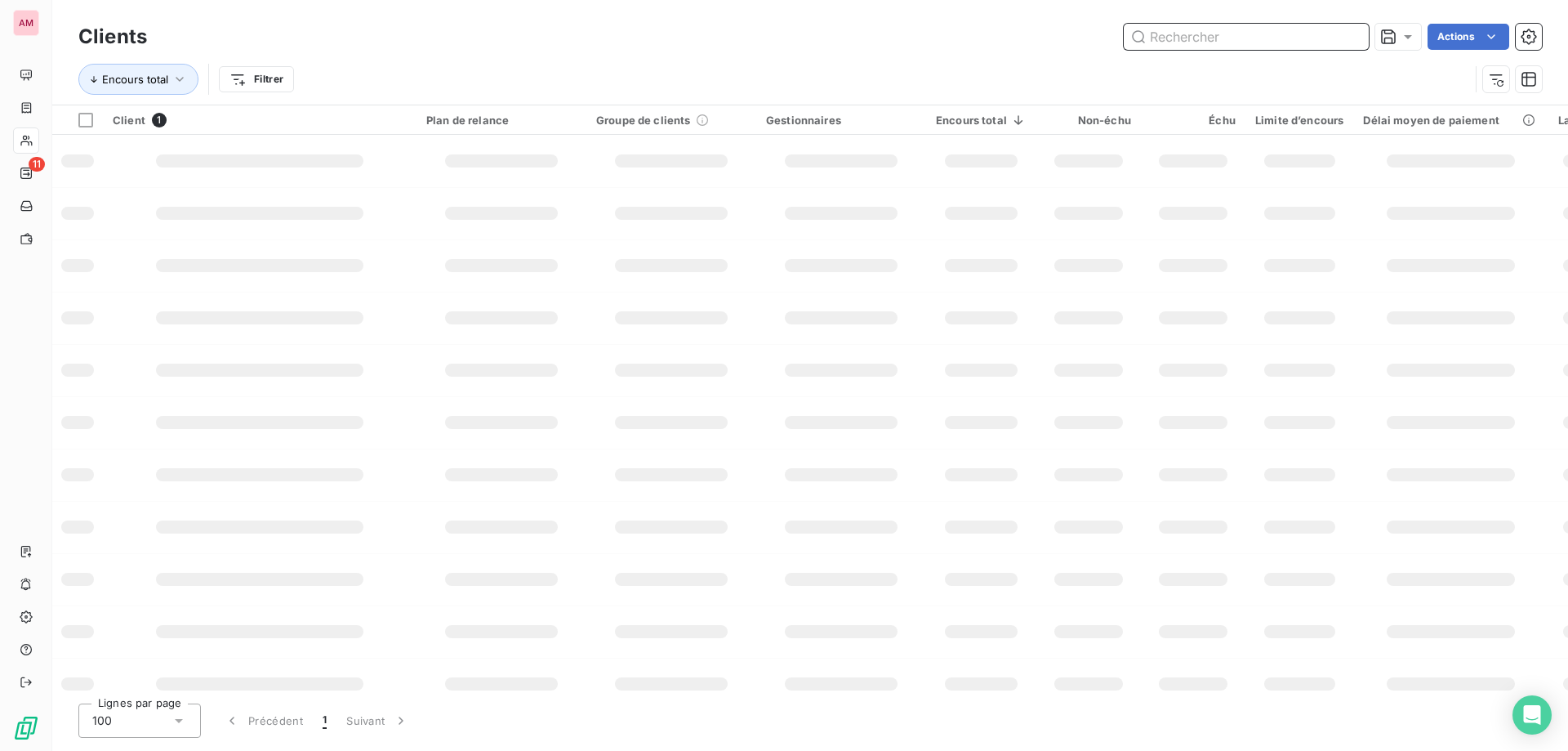
click at [1295, 45] on input "text" at bounding box center [1246, 37] width 245 height 27
type input "berg"
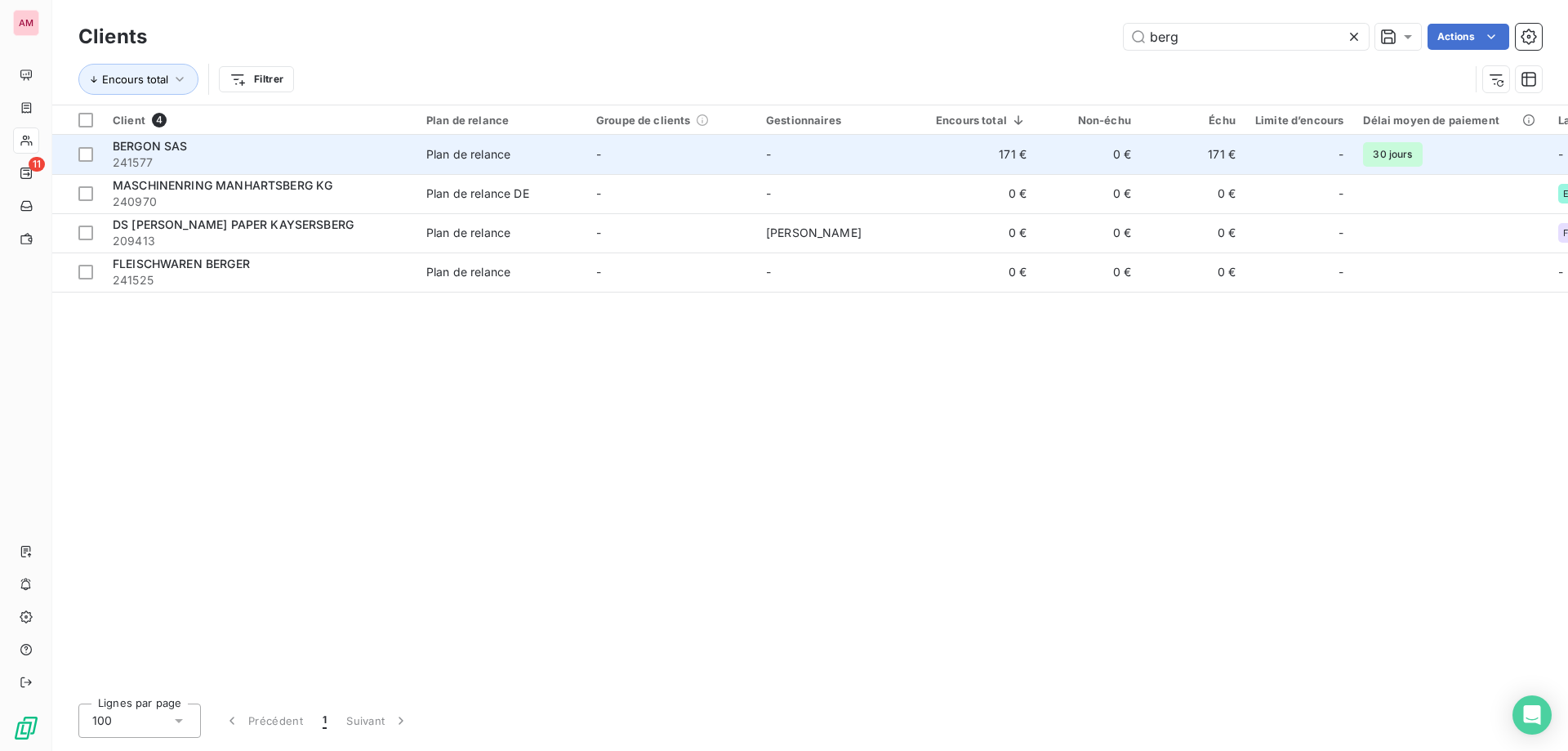
click at [342, 153] on div "BERGON SAS" at bounding box center [259, 147] width 294 height 17
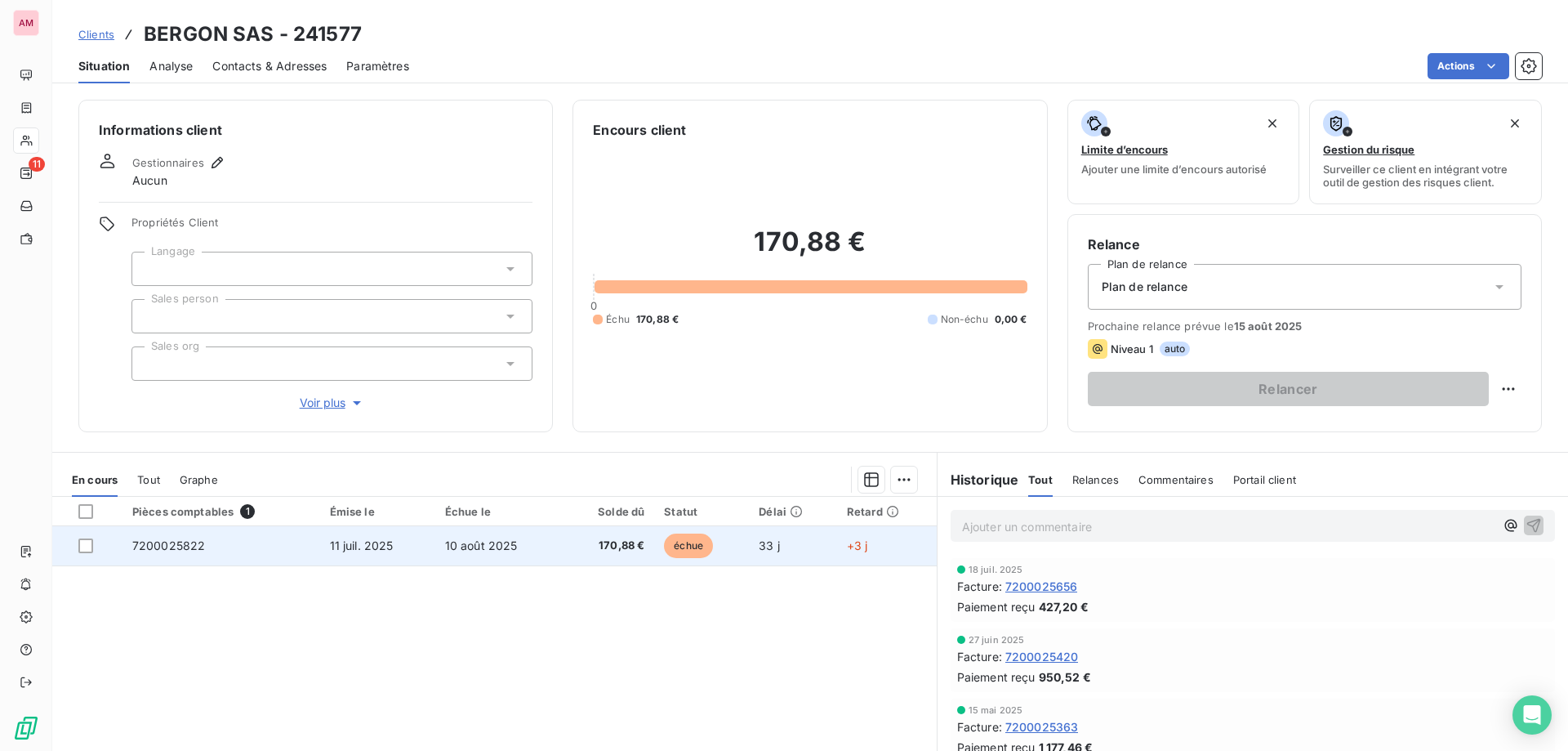
click at [752, 542] on td "33 j" at bounding box center [793, 546] width 88 height 39
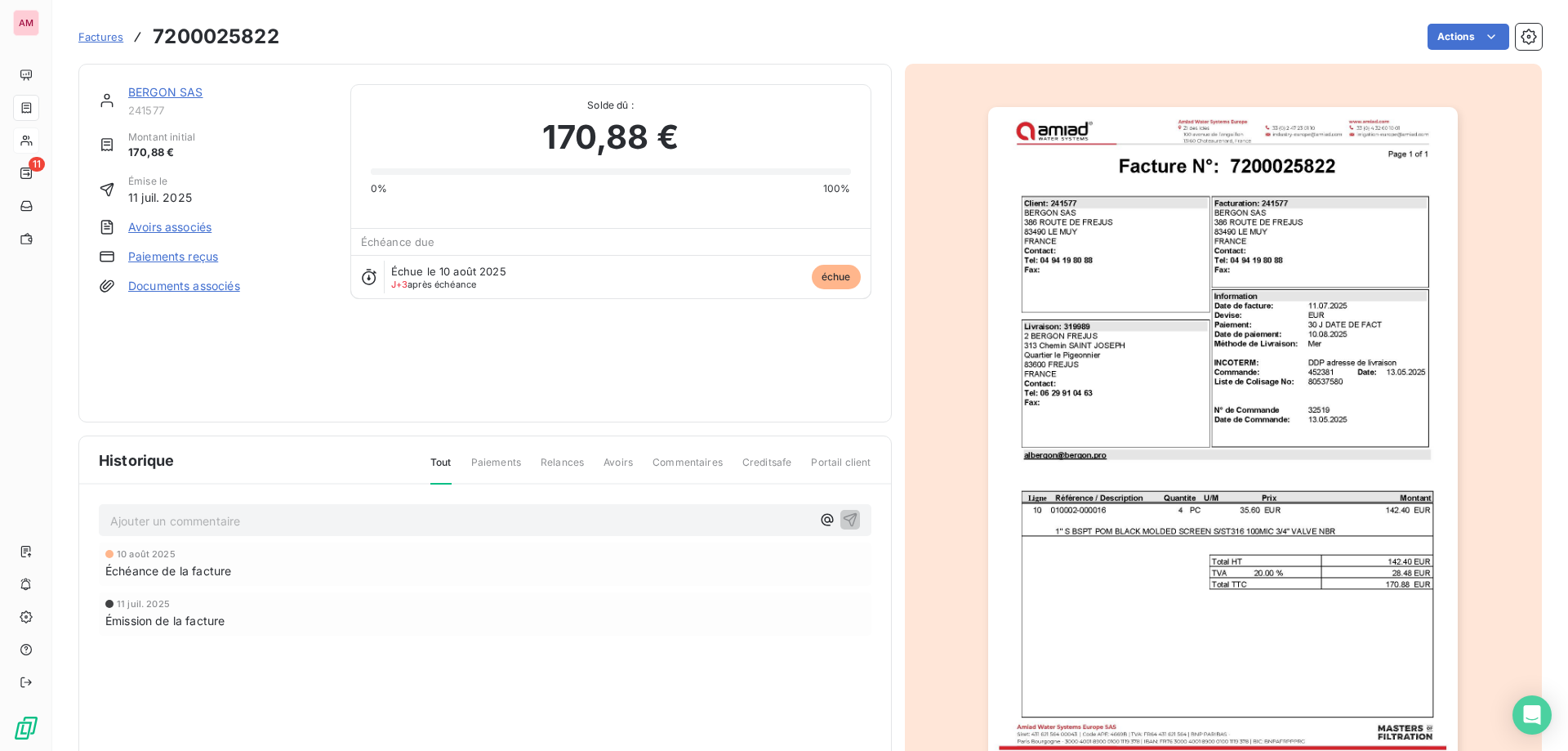
click at [1430, 23] on div "Factures 7200025822 Actions" at bounding box center [811, 36] width 1463 height 34
click at [1451, 28] on html "AM 11 Factures 7200025822 Actions BERGON SAS 241577 Montant initial 170,88 € Ém…" at bounding box center [784, 375] width 1568 height 751
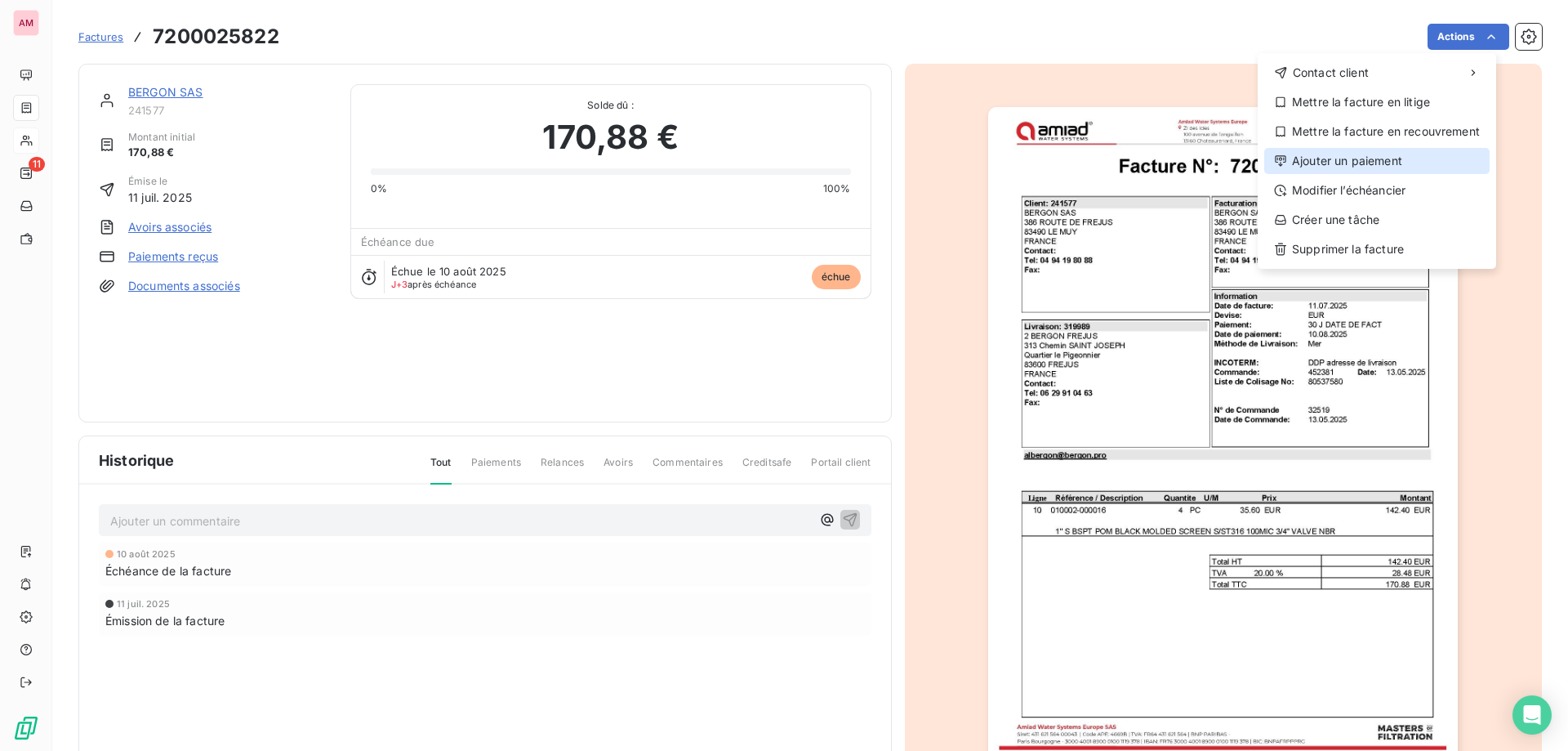
click at [1382, 169] on div "Ajouter un paiement" at bounding box center [1377, 160] width 226 height 27
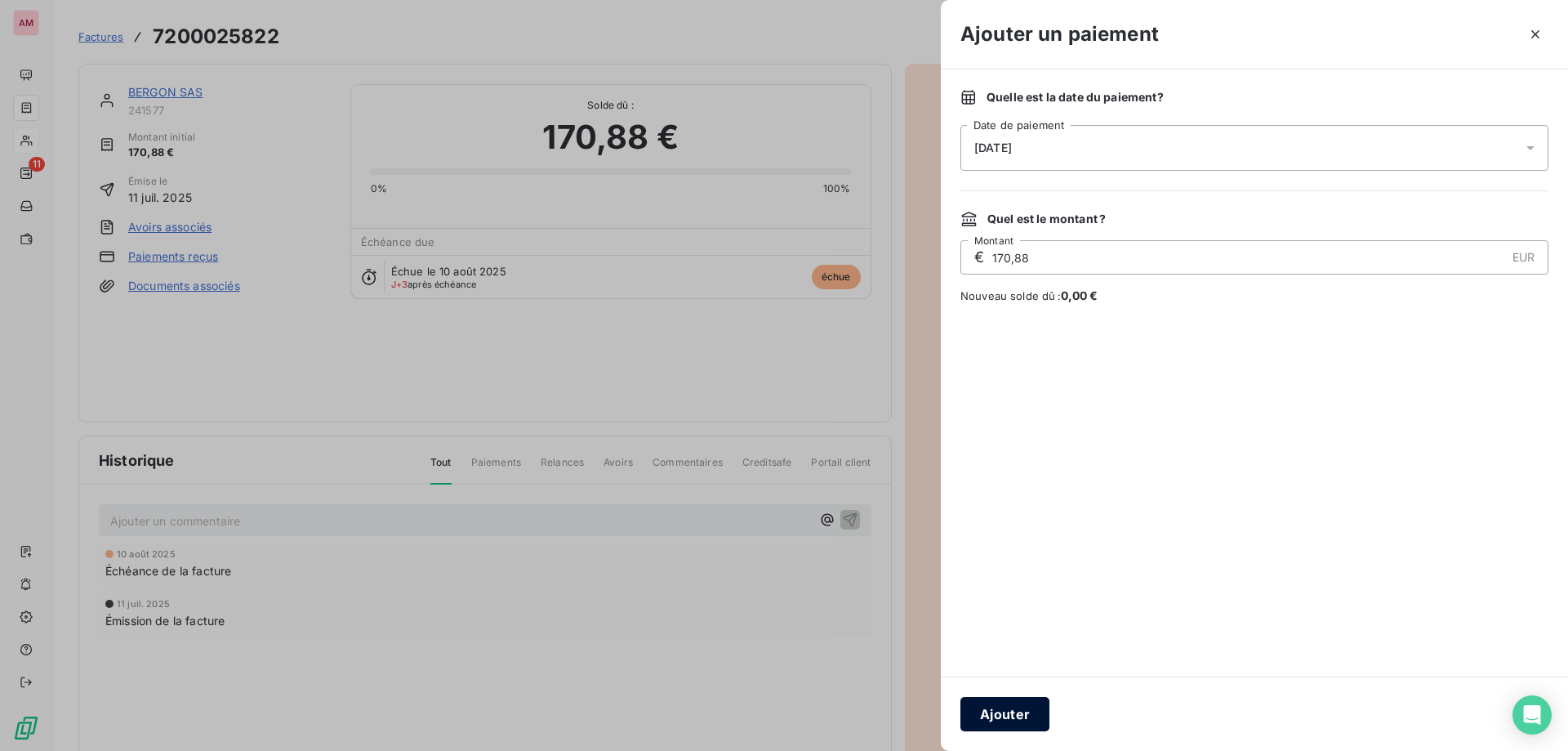
click at [1042, 707] on button "Ajouter" at bounding box center [1005, 713] width 89 height 34
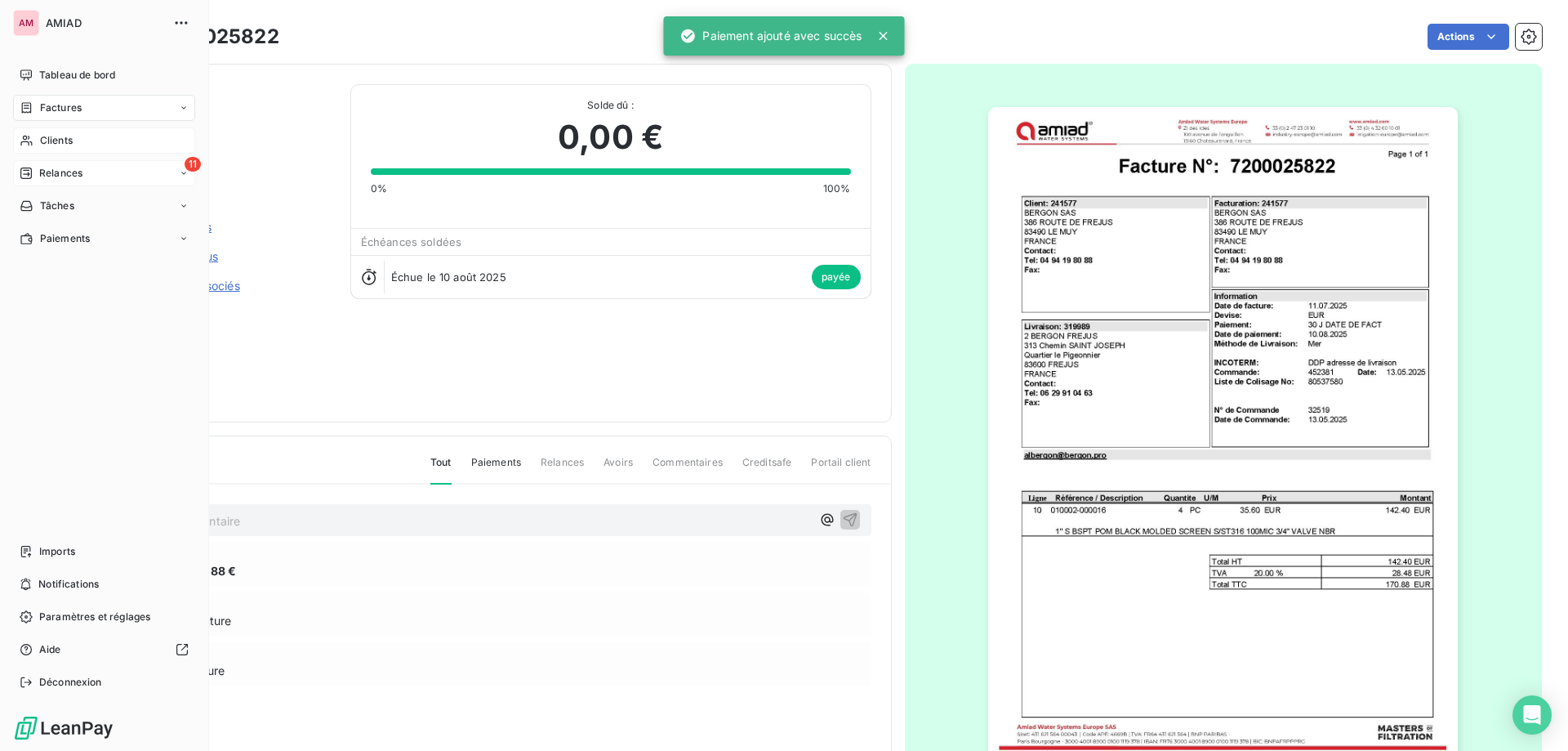
click at [32, 170] on icon at bounding box center [26, 173] width 11 height 11
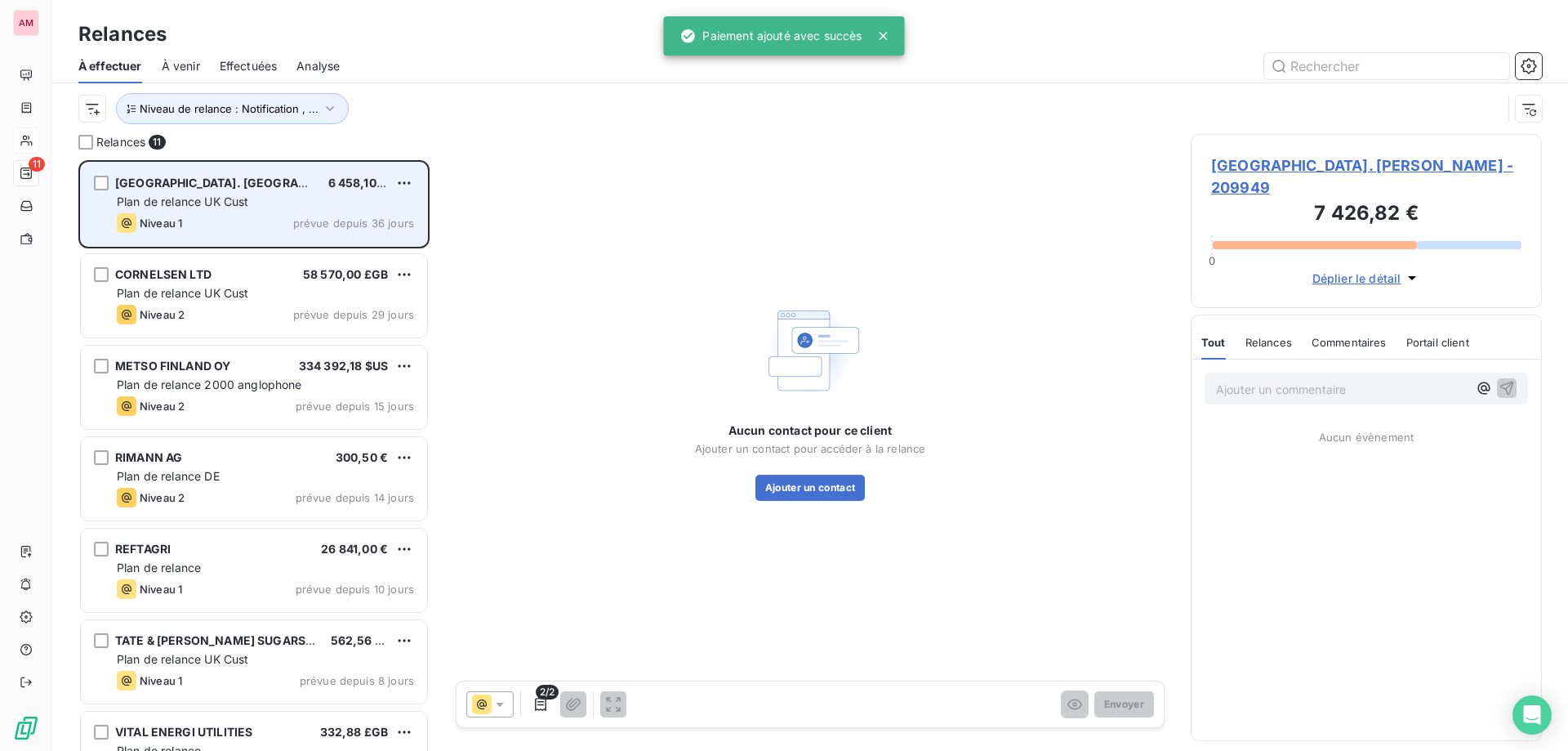
scroll to position [579, 339]
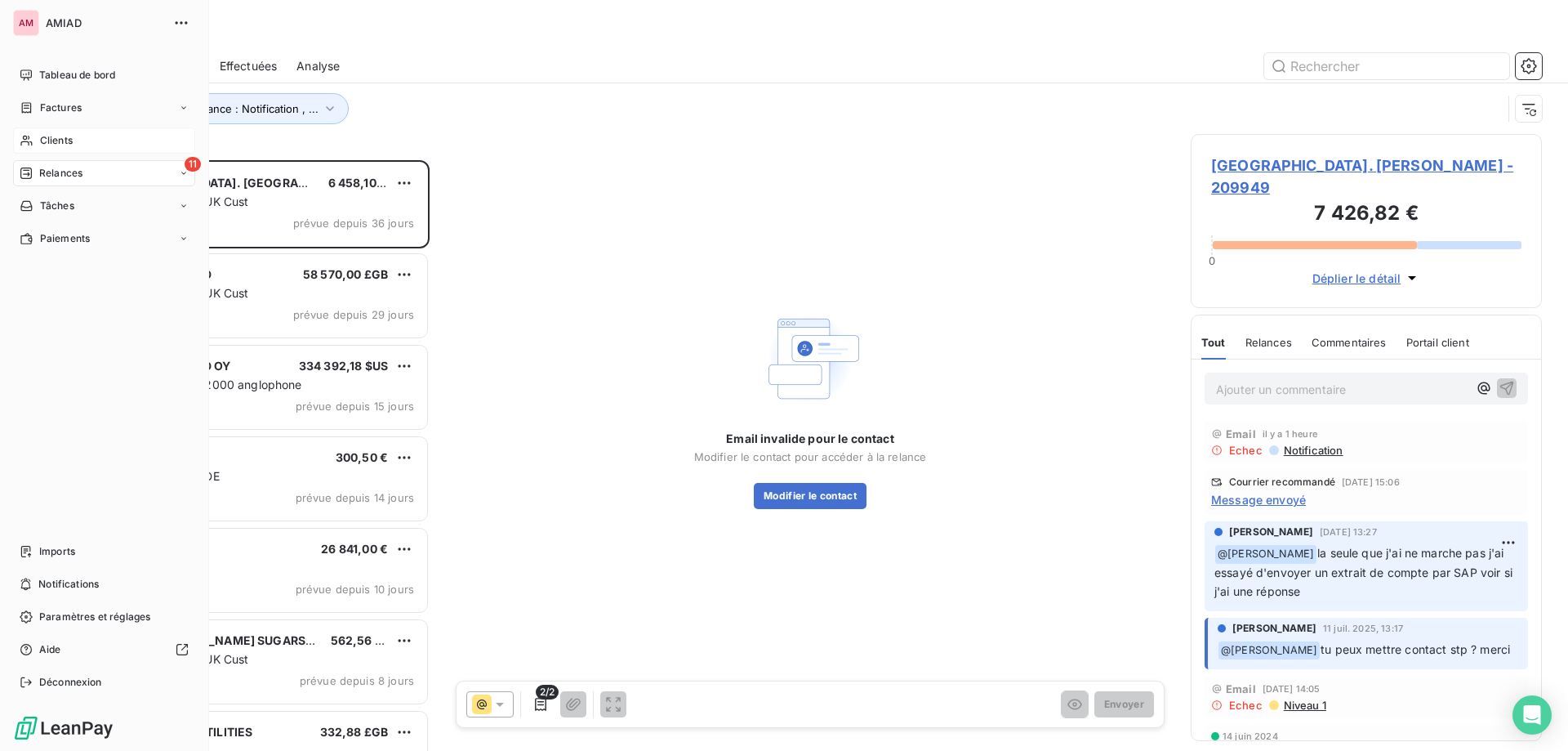
drag, startPoint x: 51, startPoint y: 137, endPoint x: 93, endPoint y: 151, distance: 44.3
click at [47, 137] on span "Clients" at bounding box center [57, 140] width 33 height 15
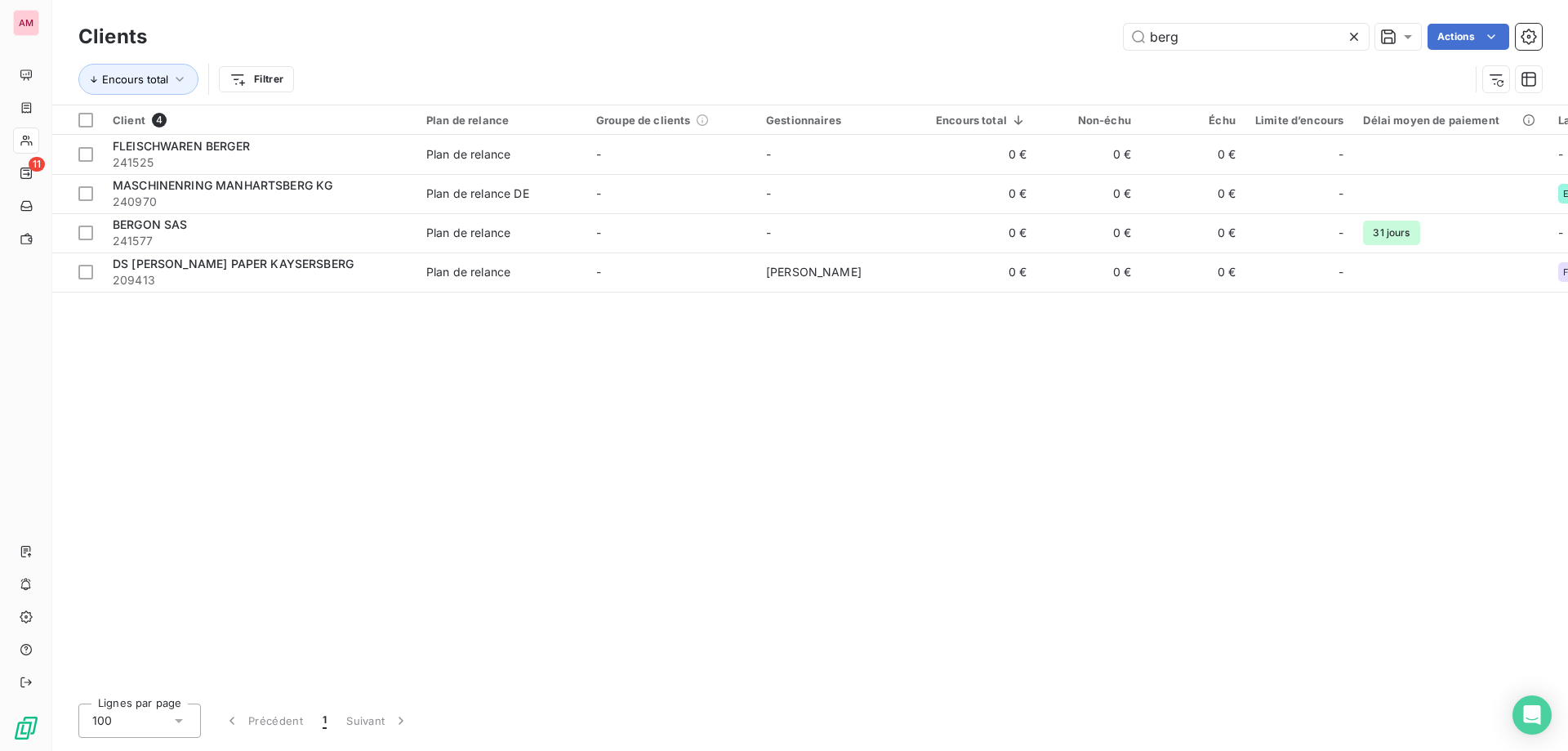
click at [1348, 36] on icon at bounding box center [1354, 37] width 17 height 17
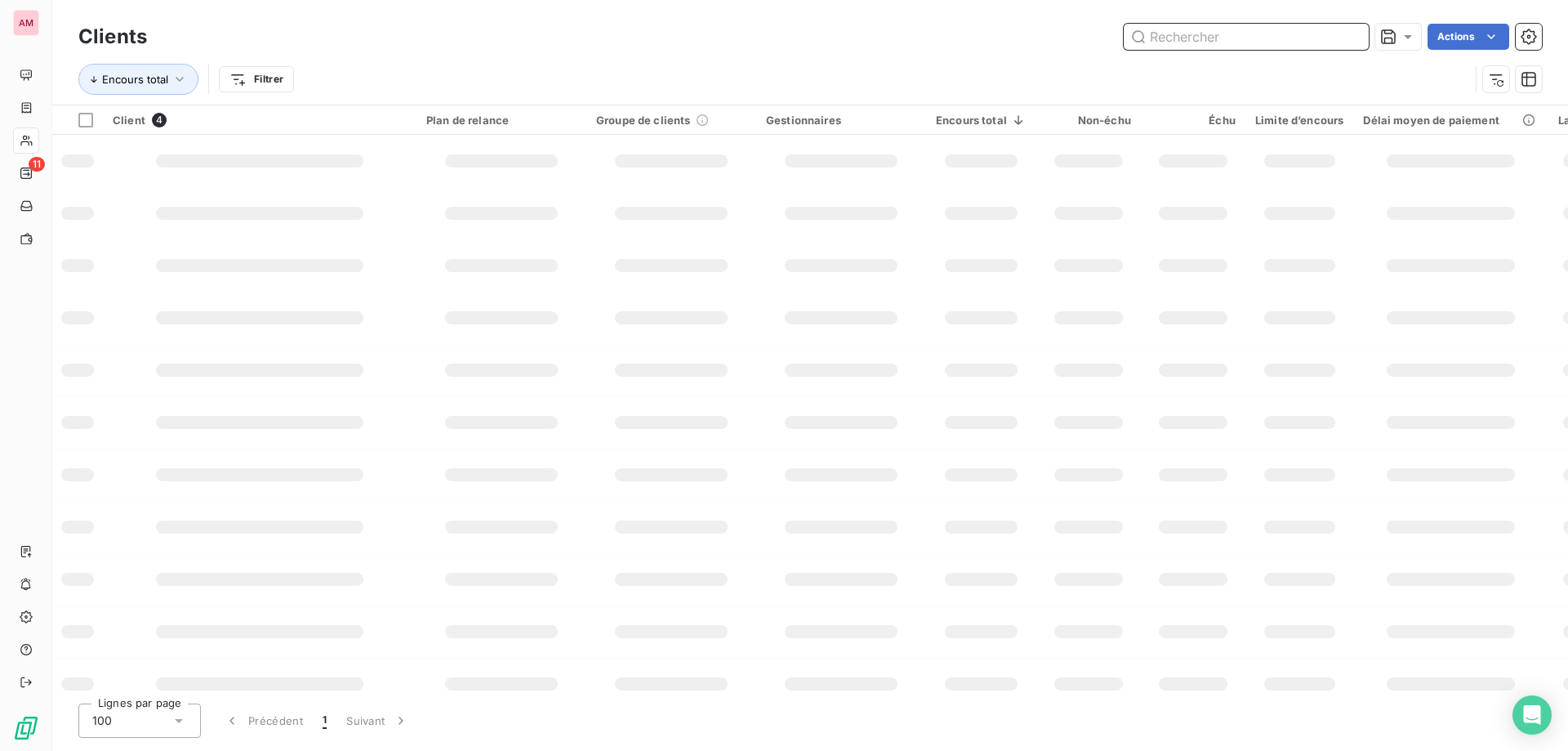
click at [1190, 34] on input "text" at bounding box center [1246, 37] width 245 height 27
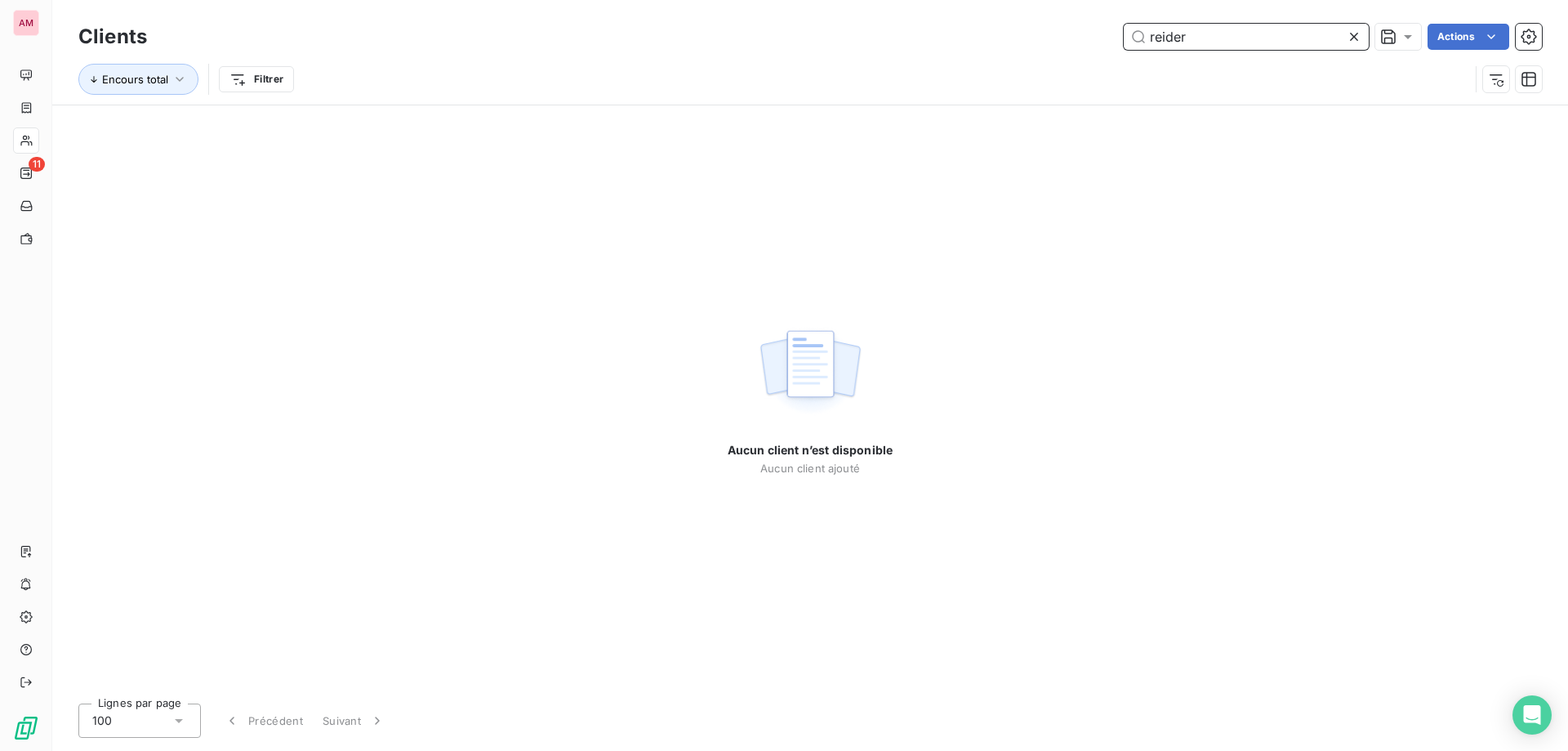
click at [1167, 38] on input "reider" at bounding box center [1246, 37] width 245 height 27
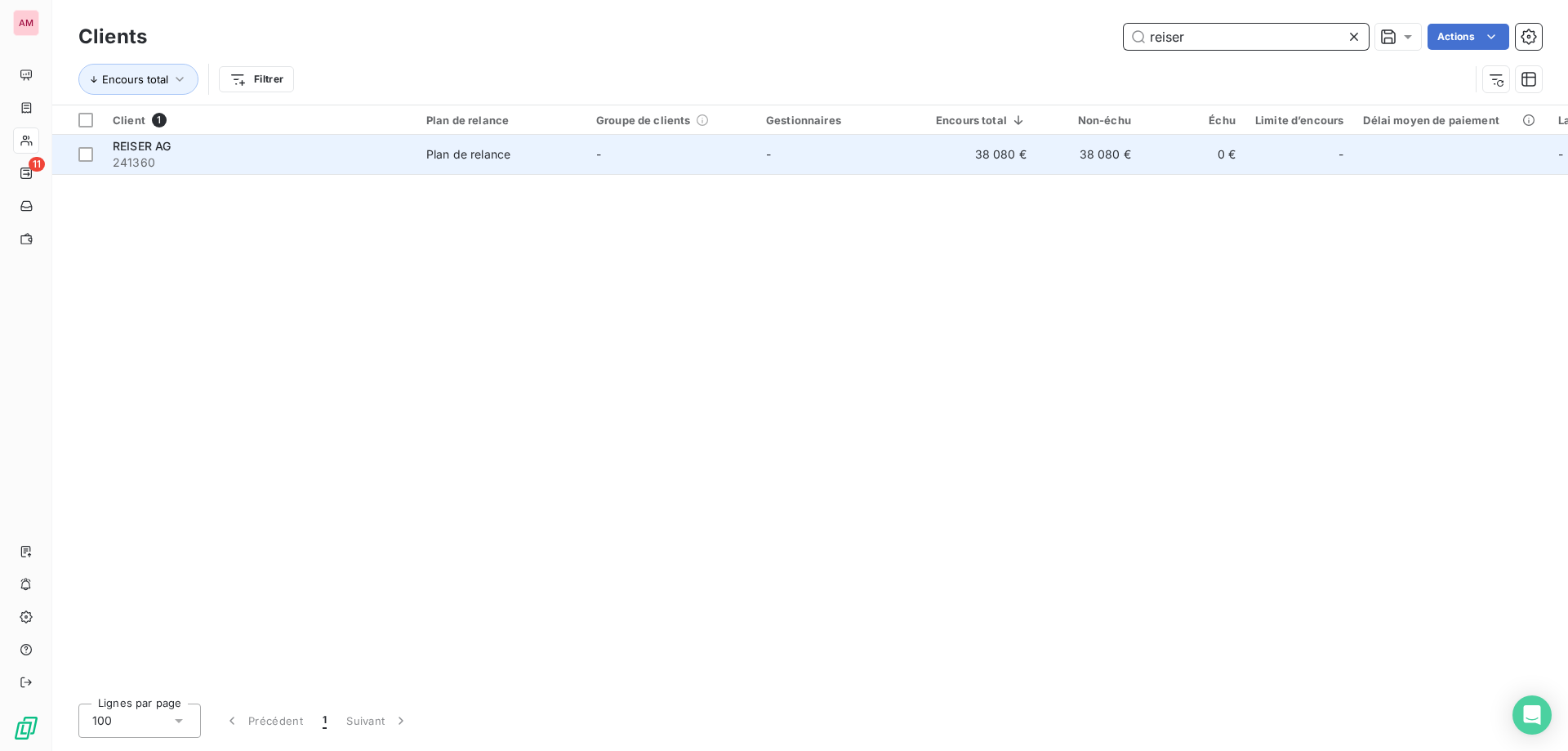
type input "reiser"
click at [477, 161] on div "Plan de relance" at bounding box center [469, 154] width 84 height 17
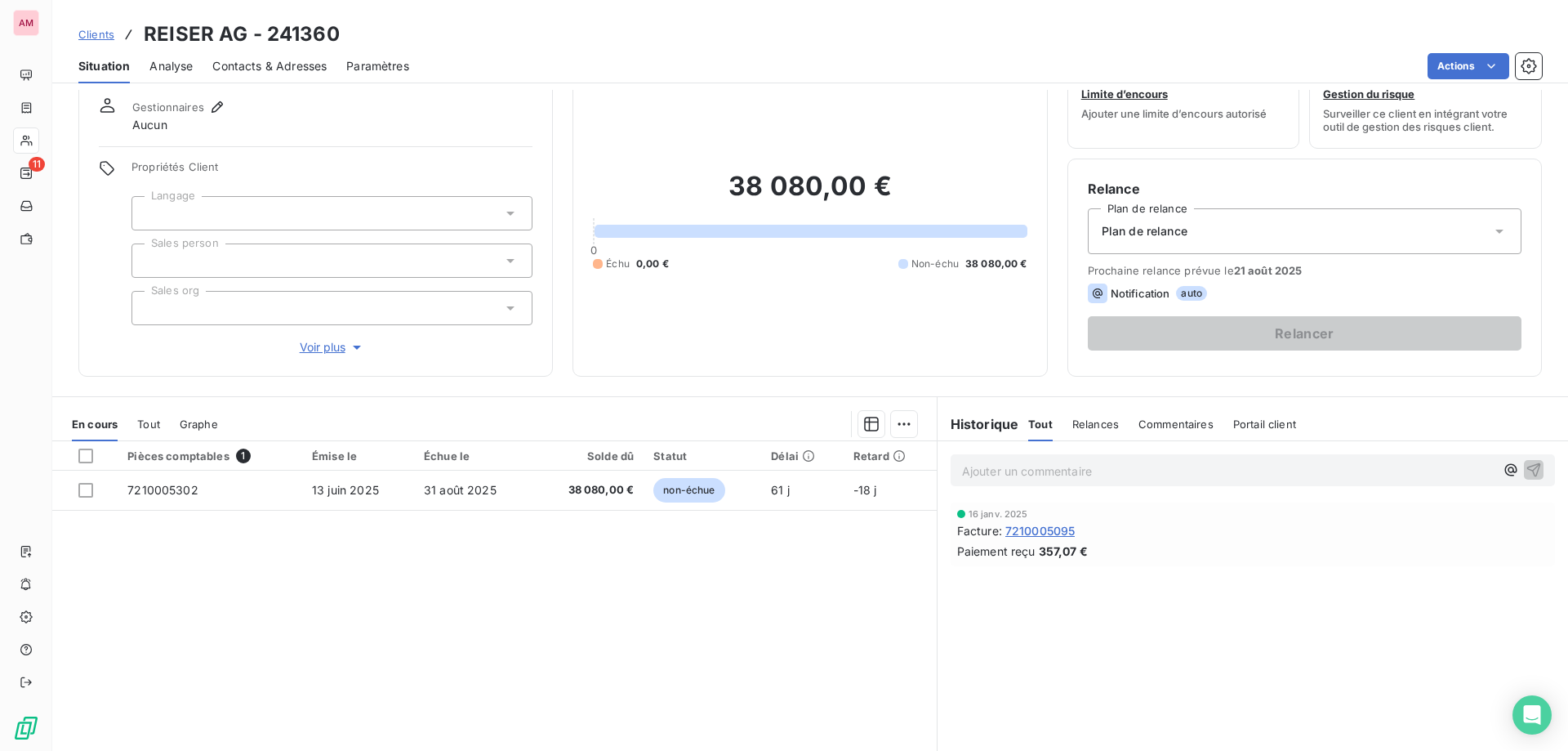
scroll to position [109, 0]
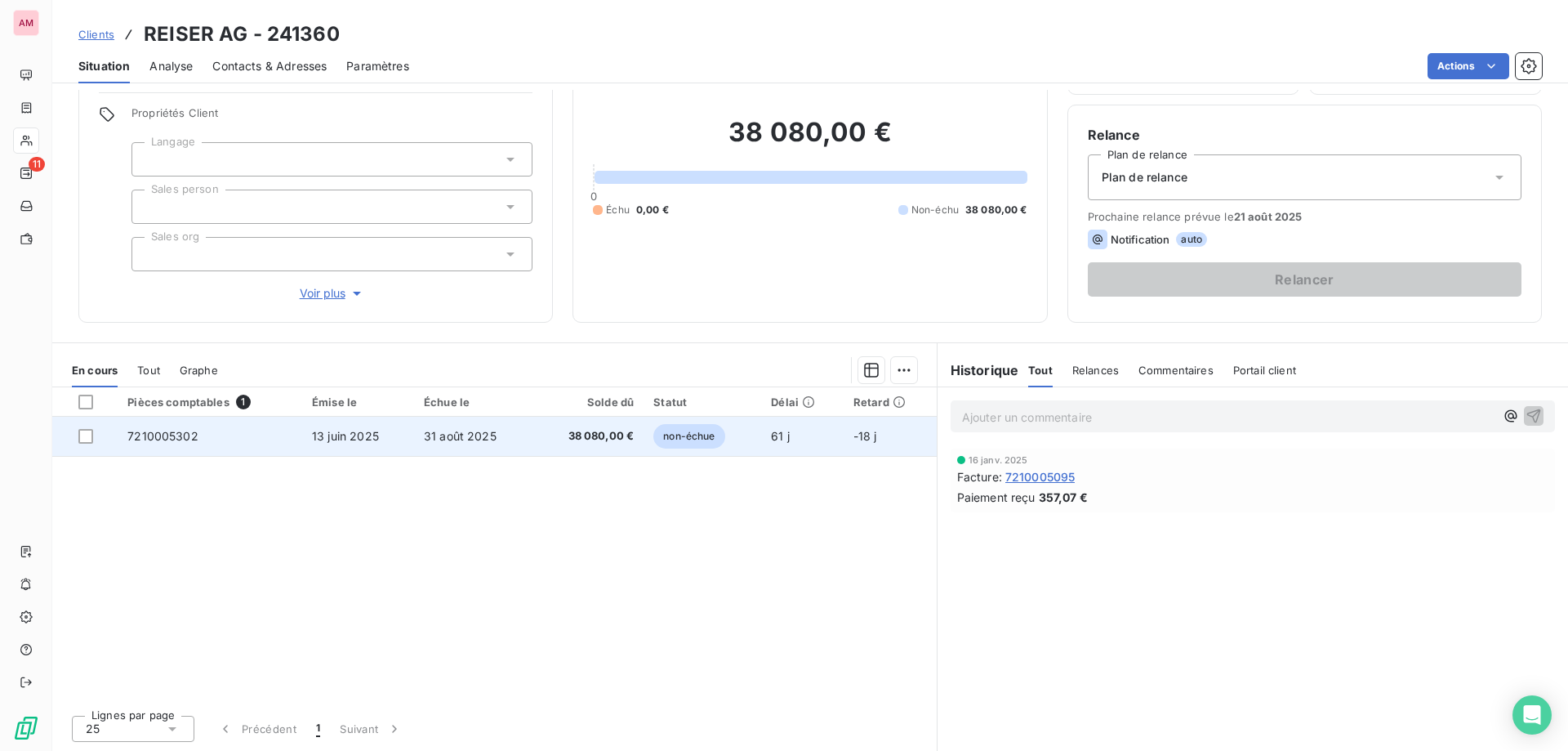
click at [859, 446] on td "-18 j" at bounding box center [890, 436] width 94 height 39
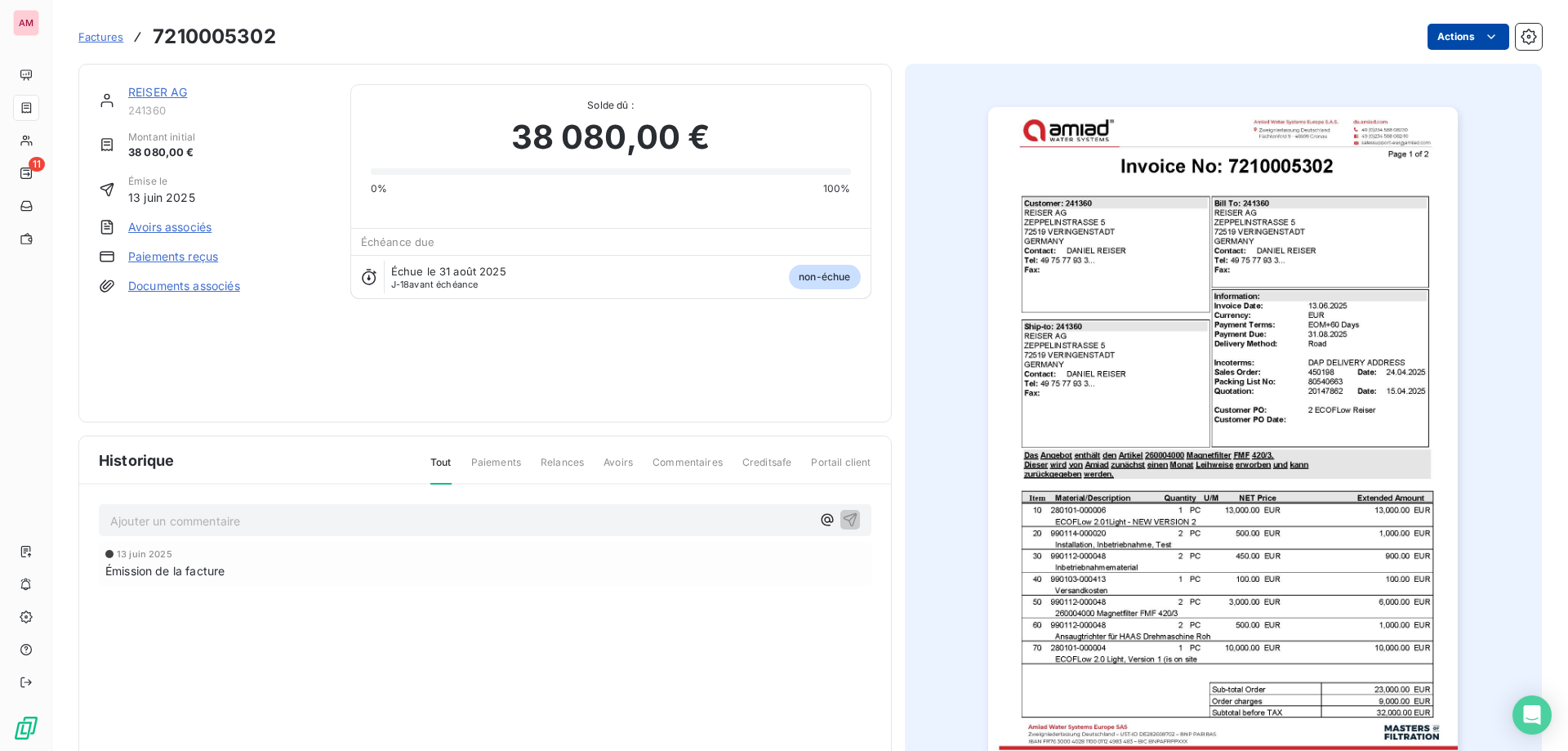
click at [1445, 41] on html "AM 11 Factures 7210005302 Actions REISER AG 241360 Montant initial 38 080,00 € …" at bounding box center [784, 375] width 1568 height 751
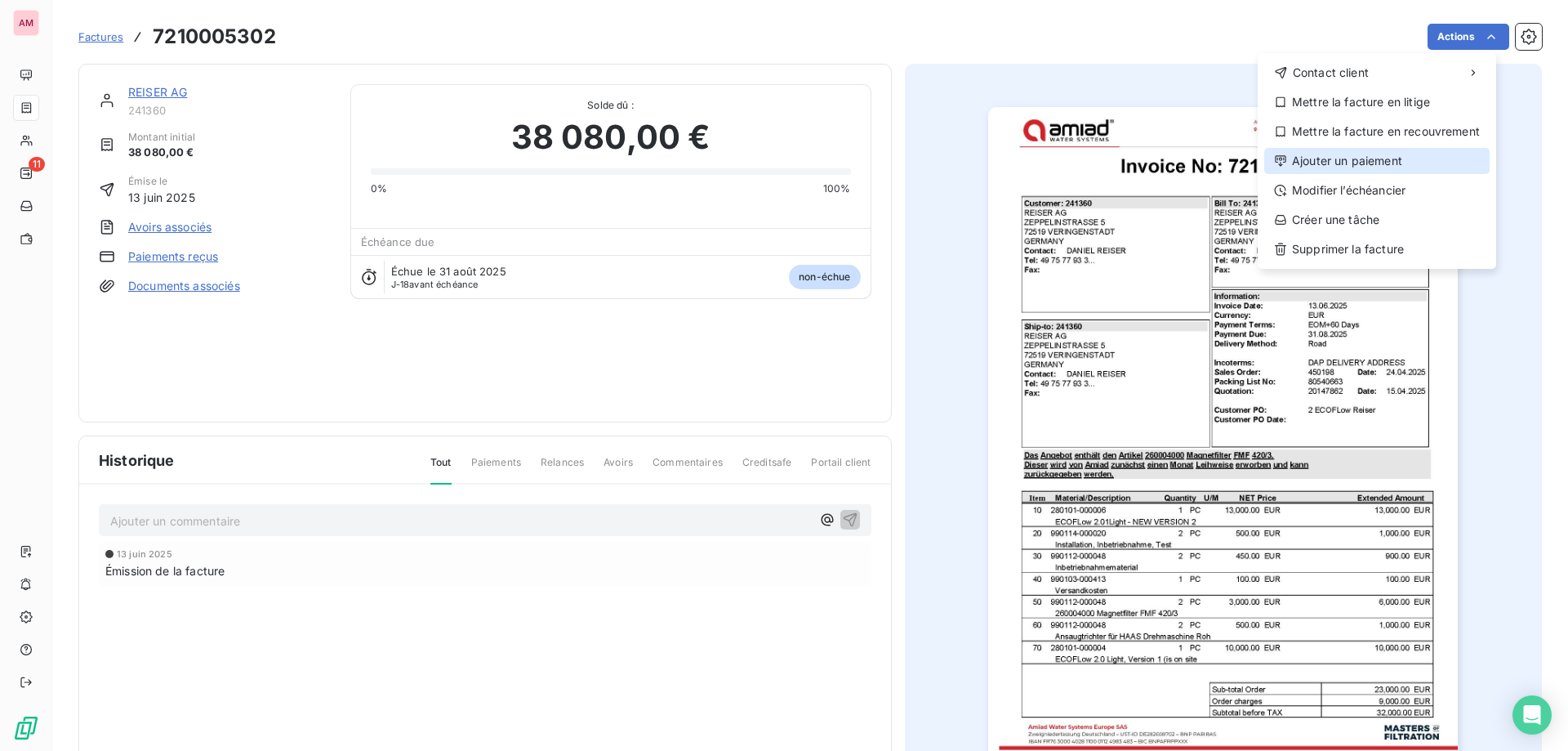
click at [1364, 169] on div "Ajouter un paiement" at bounding box center [1377, 160] width 226 height 27
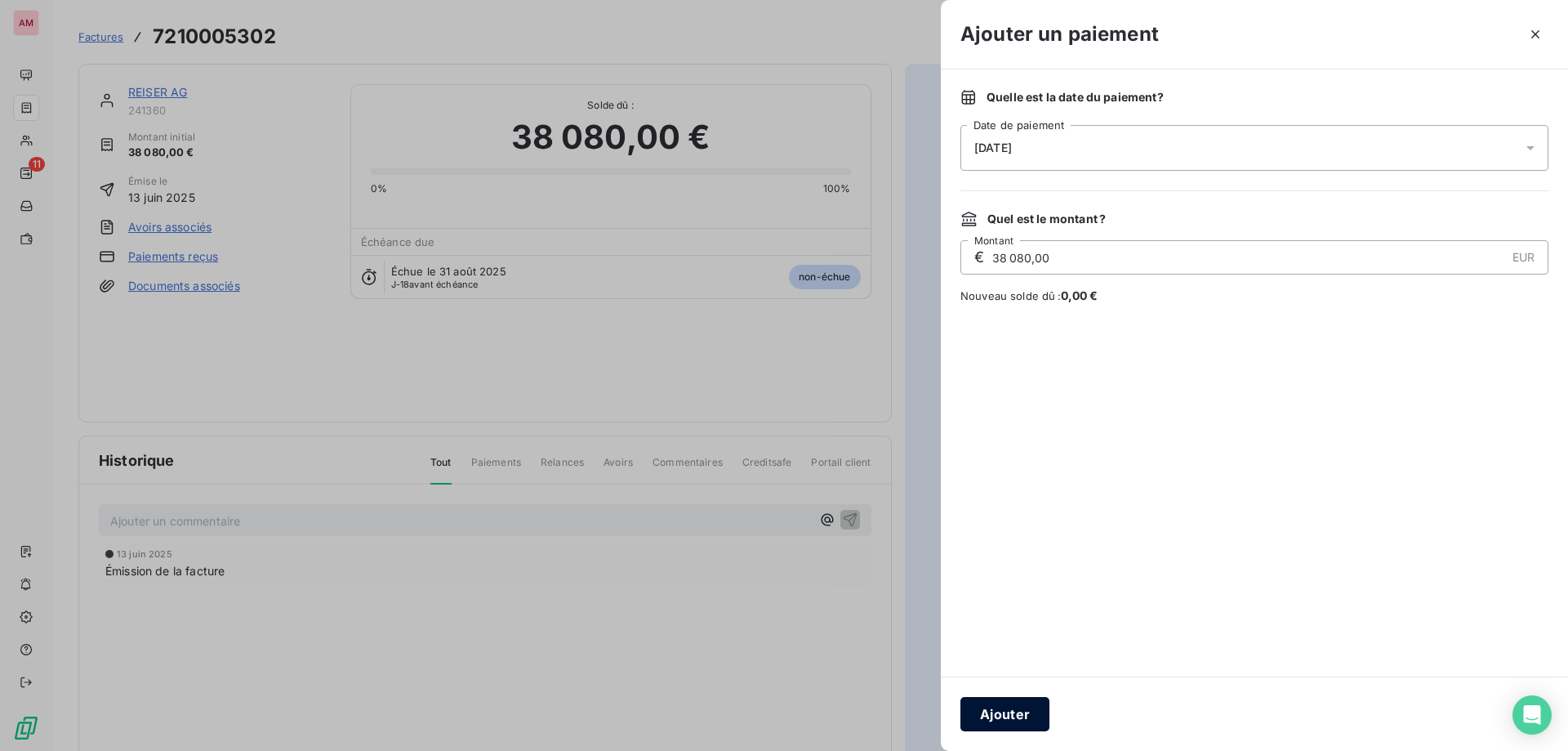
click at [1000, 723] on button "Ajouter" at bounding box center [1005, 713] width 89 height 34
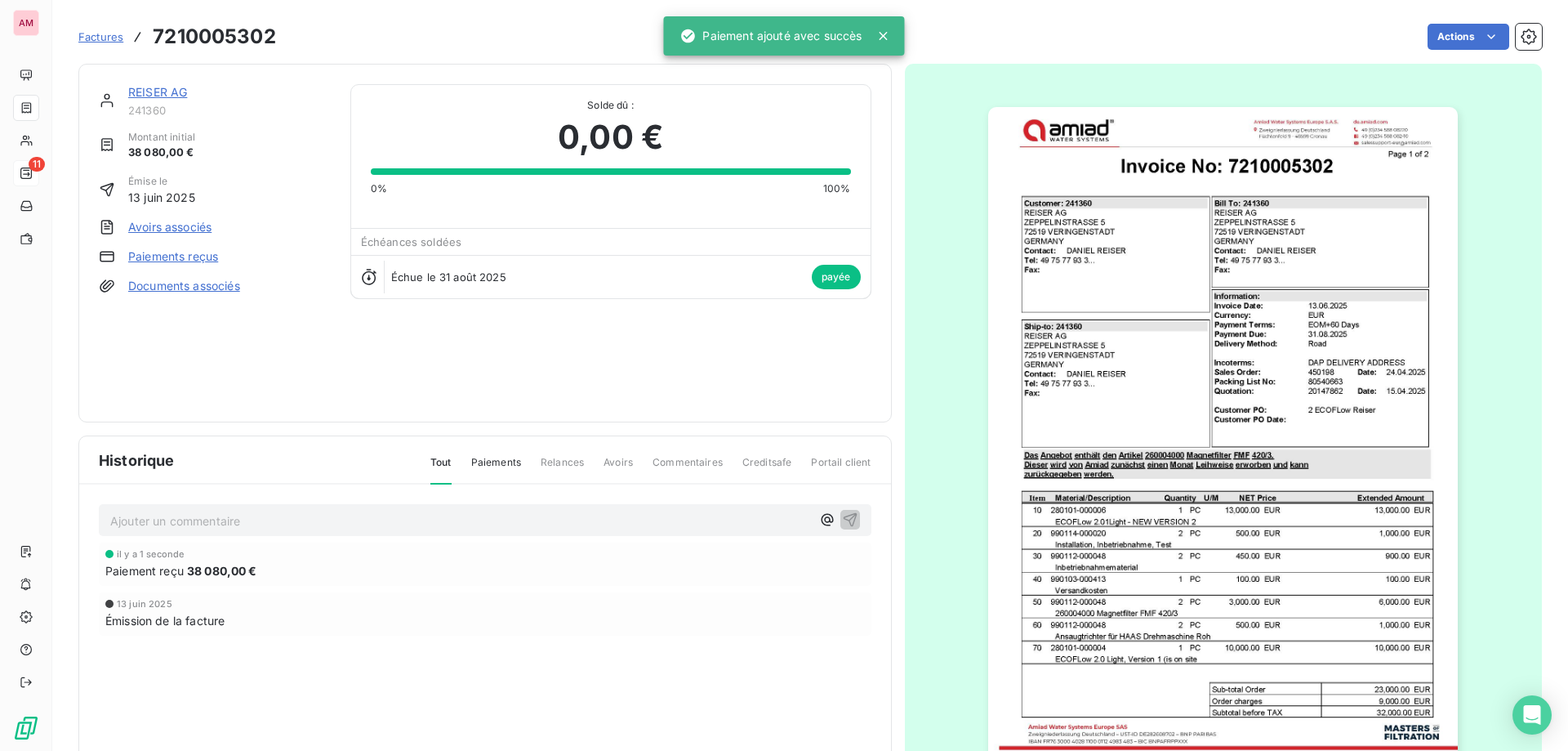
click at [33, 180] on div at bounding box center [26, 173] width 13 height 13
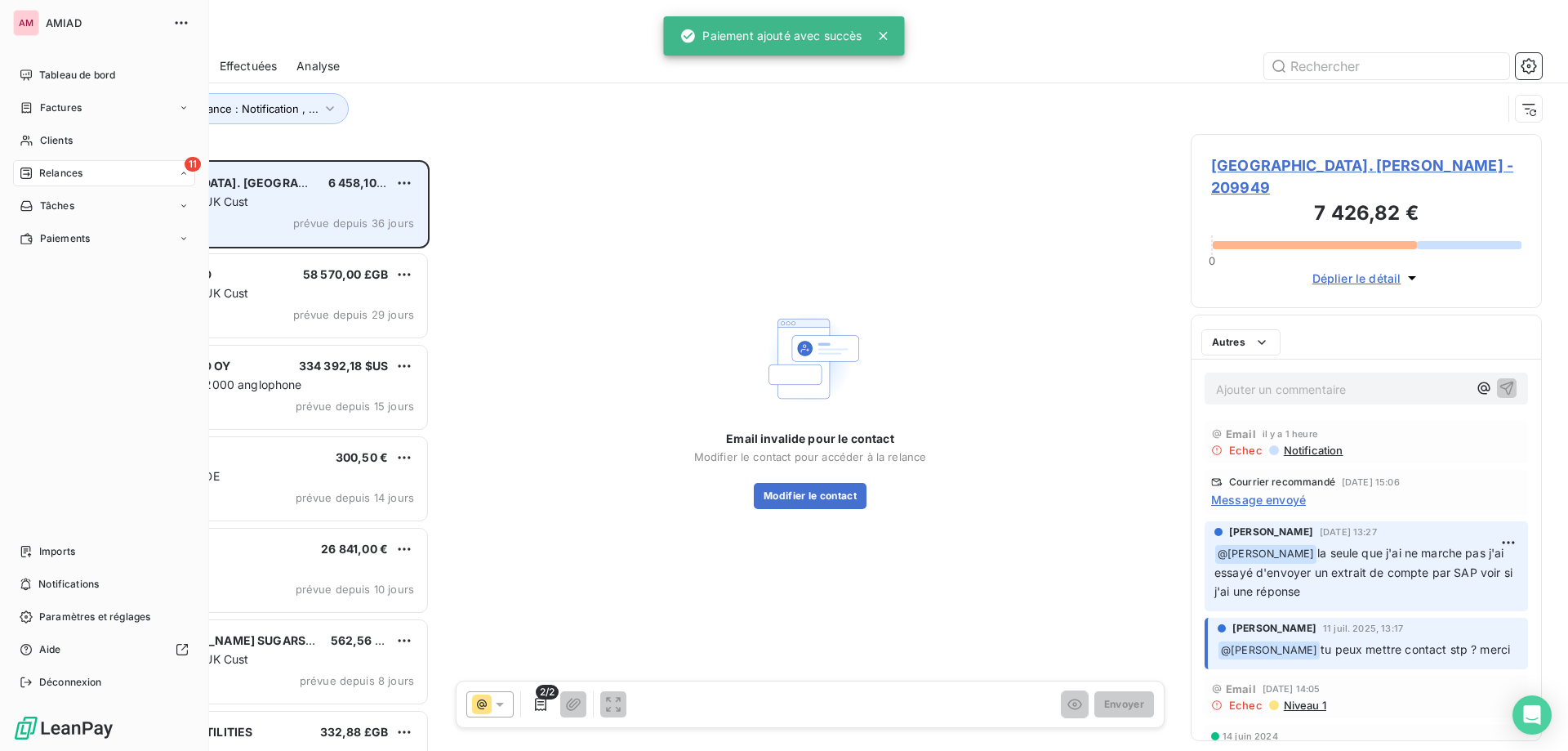
scroll to position [579, 339]
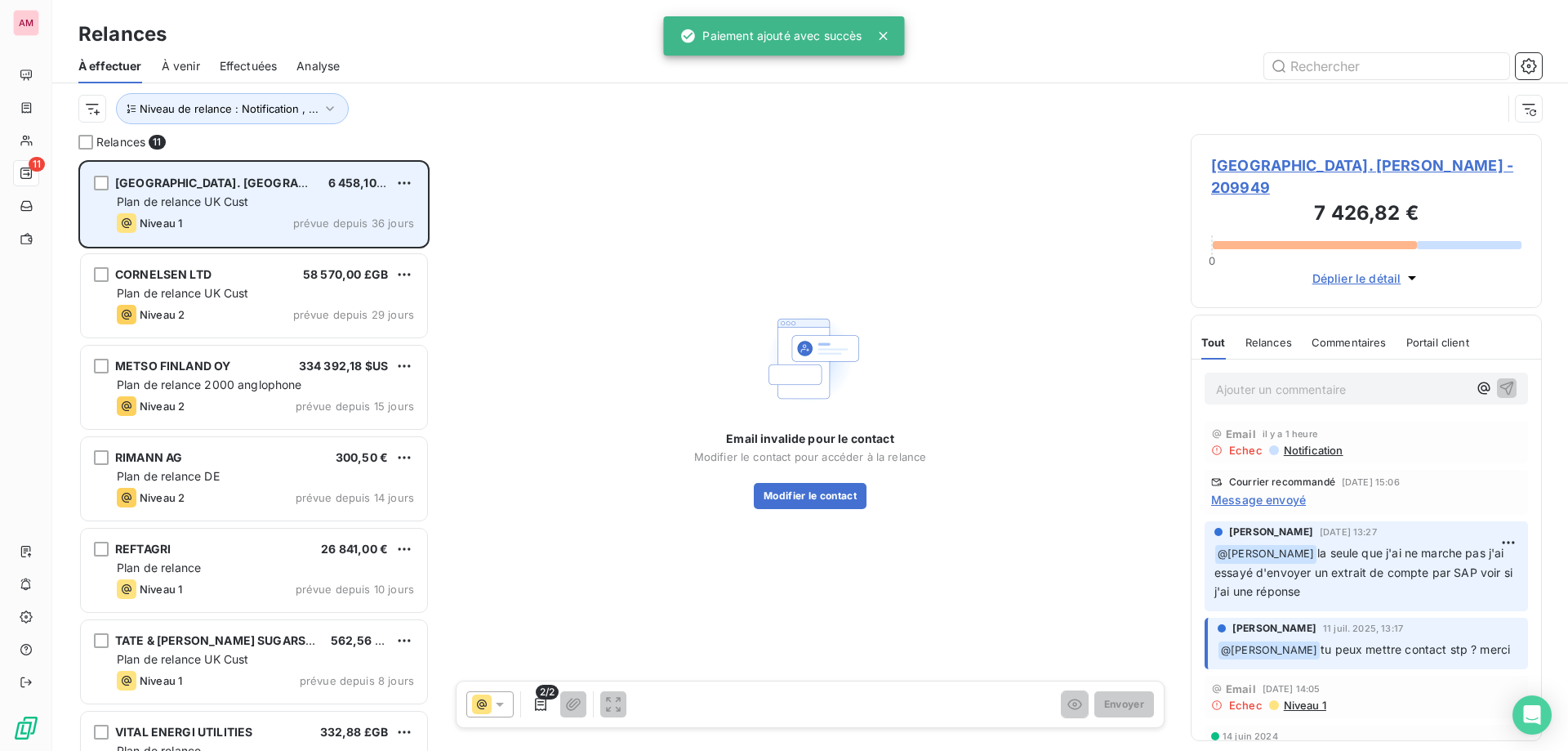
click at [287, 231] on div "Niveau 1 prévue depuis 36 jours" at bounding box center [265, 222] width 297 height 19
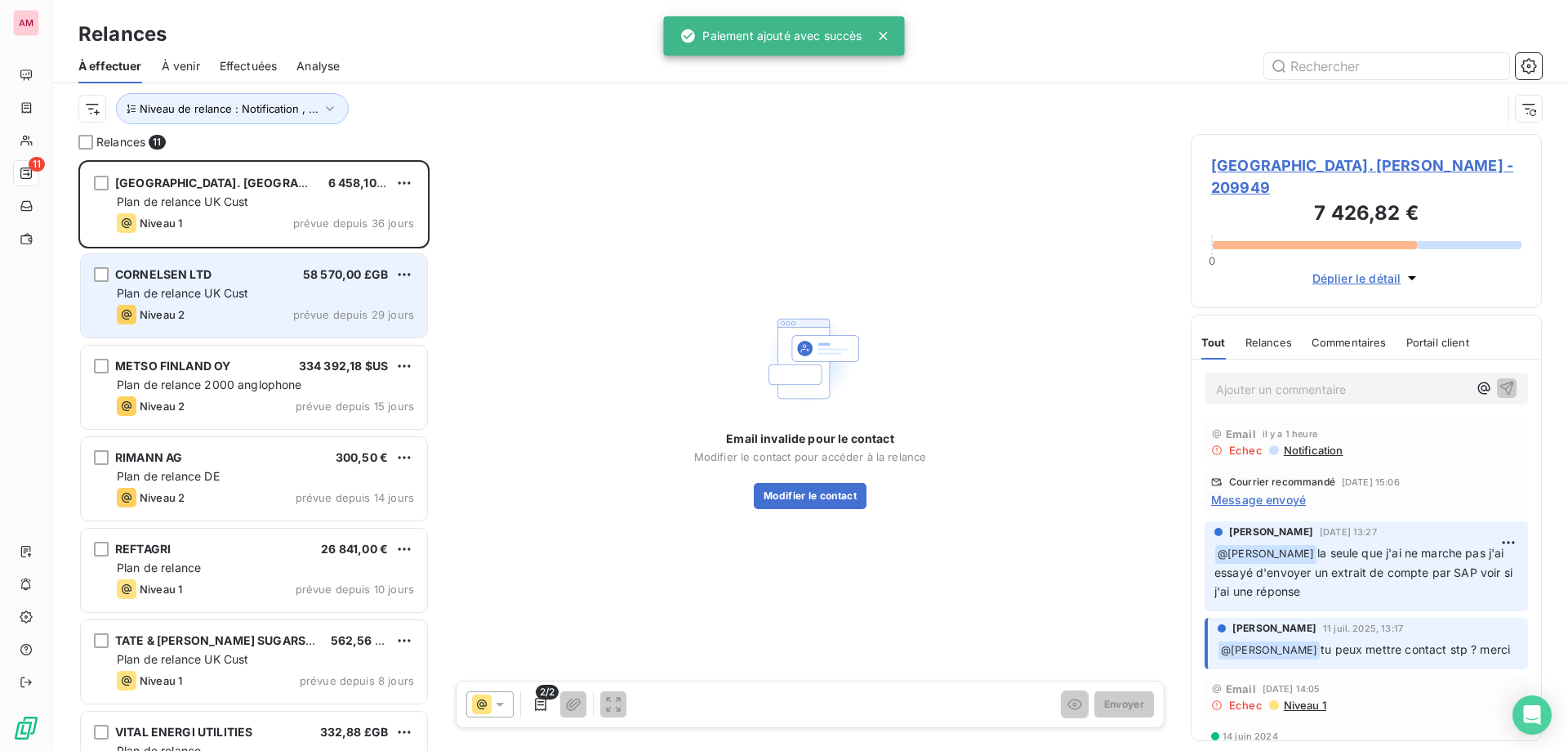
click at [288, 269] on div "CORNELSEN LTD 58 570,00 £GB" at bounding box center [265, 274] width 297 height 15
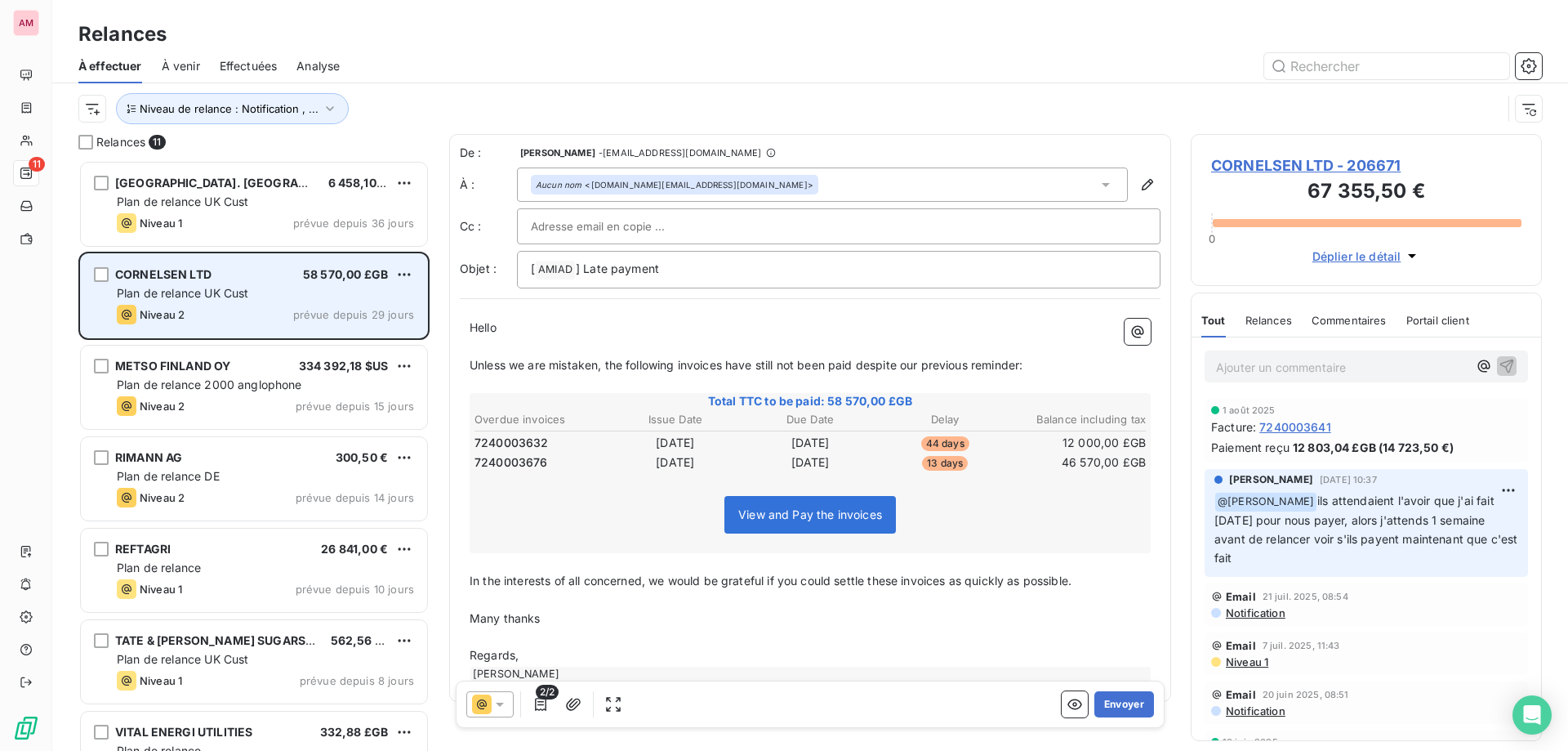
scroll to position [83, 0]
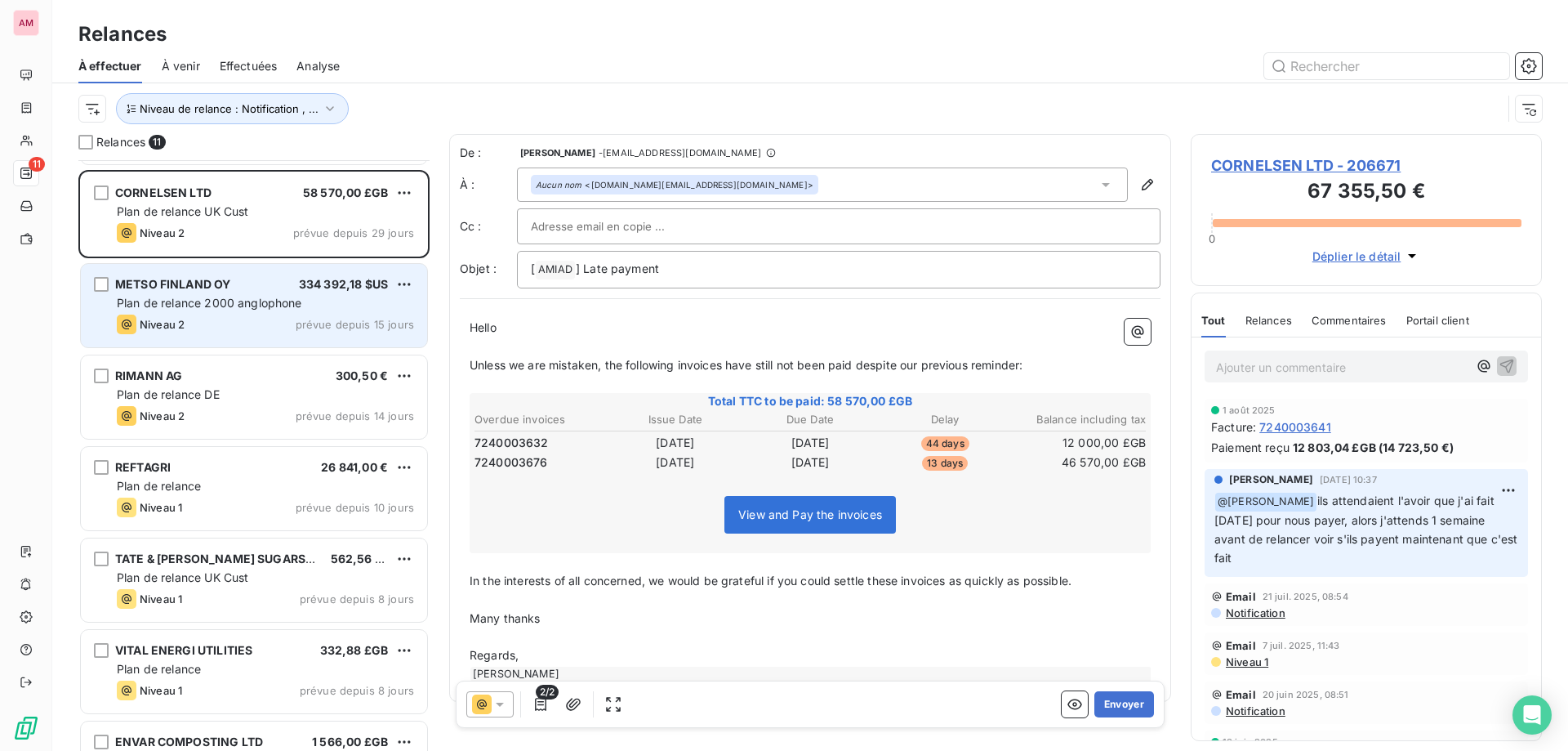
click at [313, 308] on div "Plan de relance 2000 anglophone" at bounding box center [265, 304] width 297 height 17
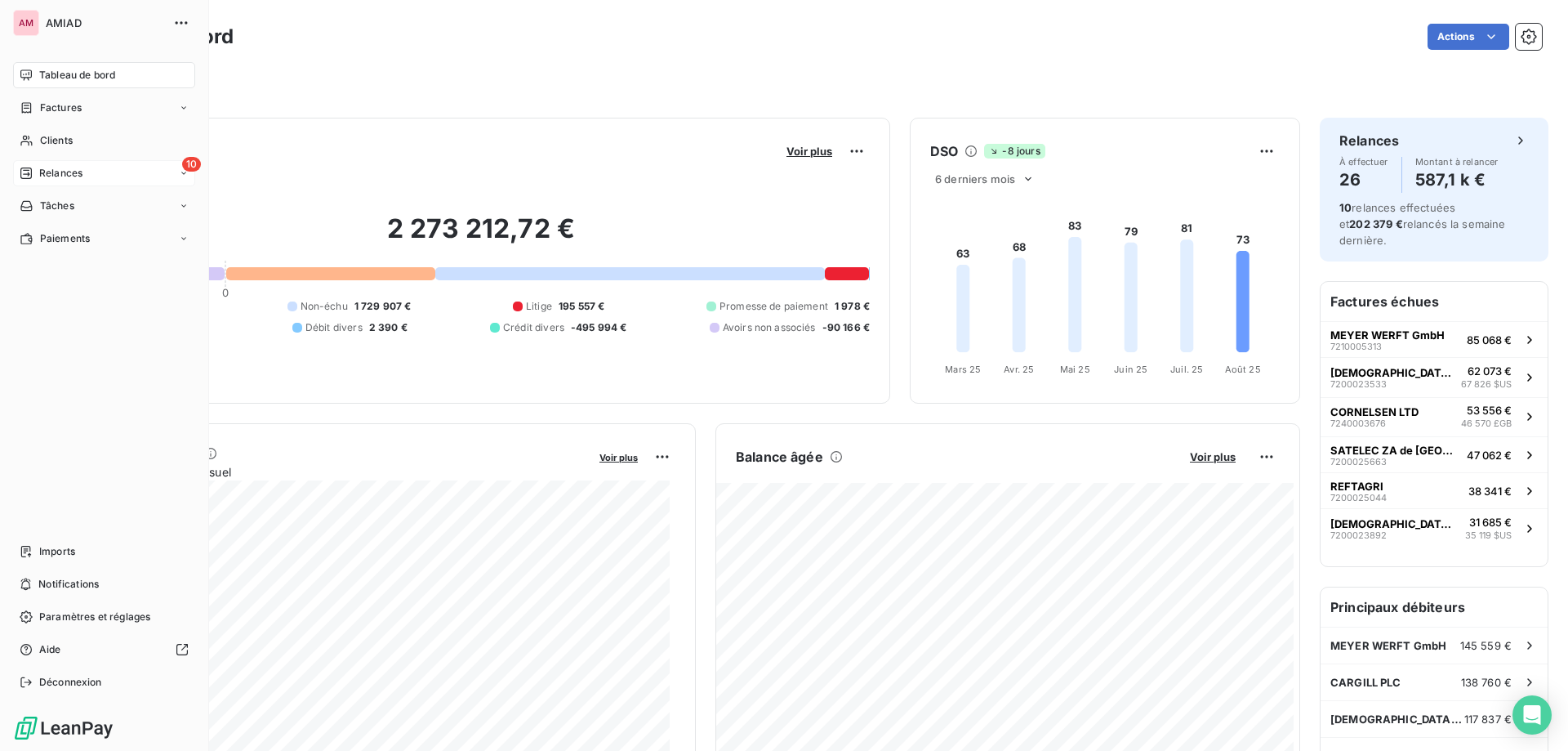
click at [131, 185] on div "10 Relances" at bounding box center [104, 173] width 182 height 27
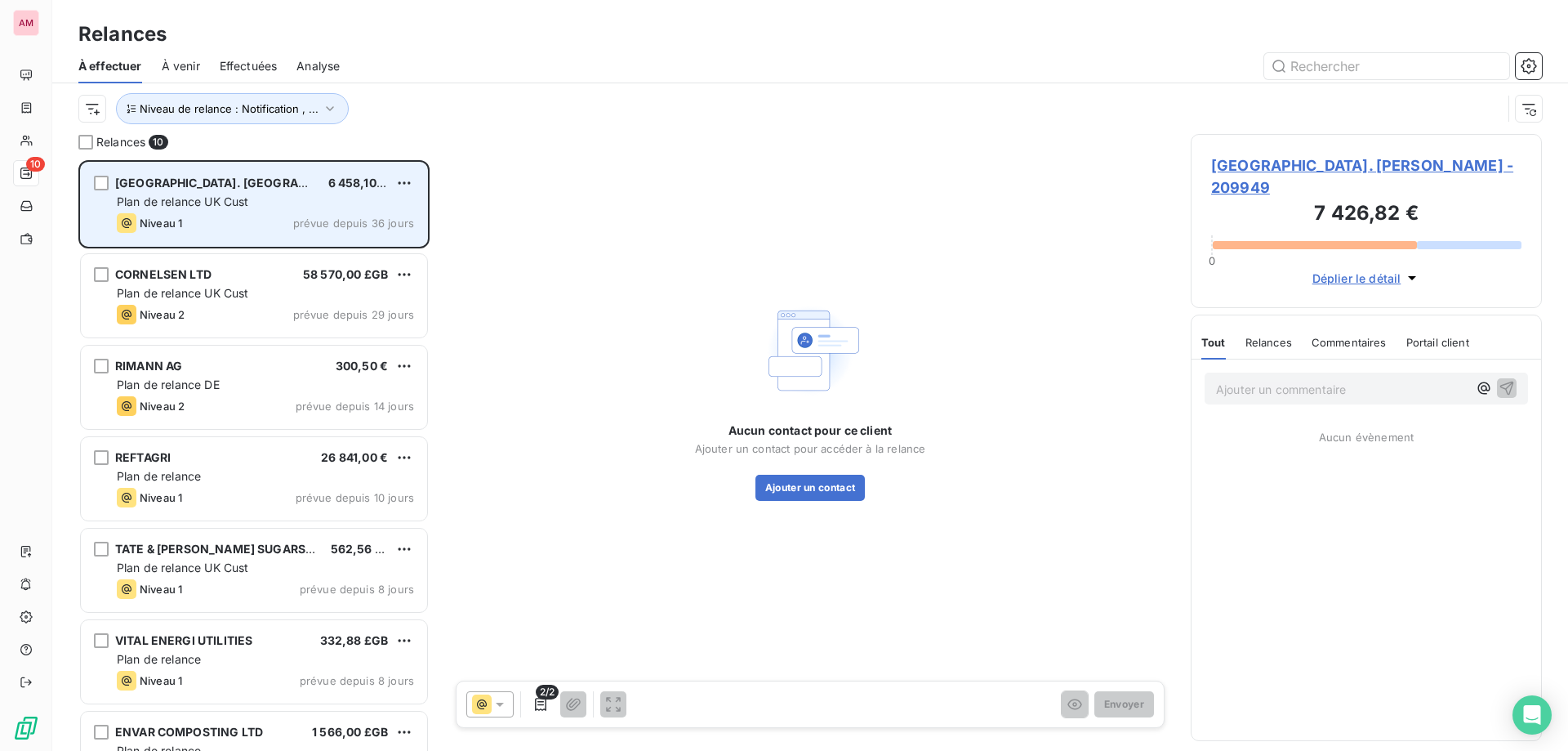
scroll to position [579, 339]
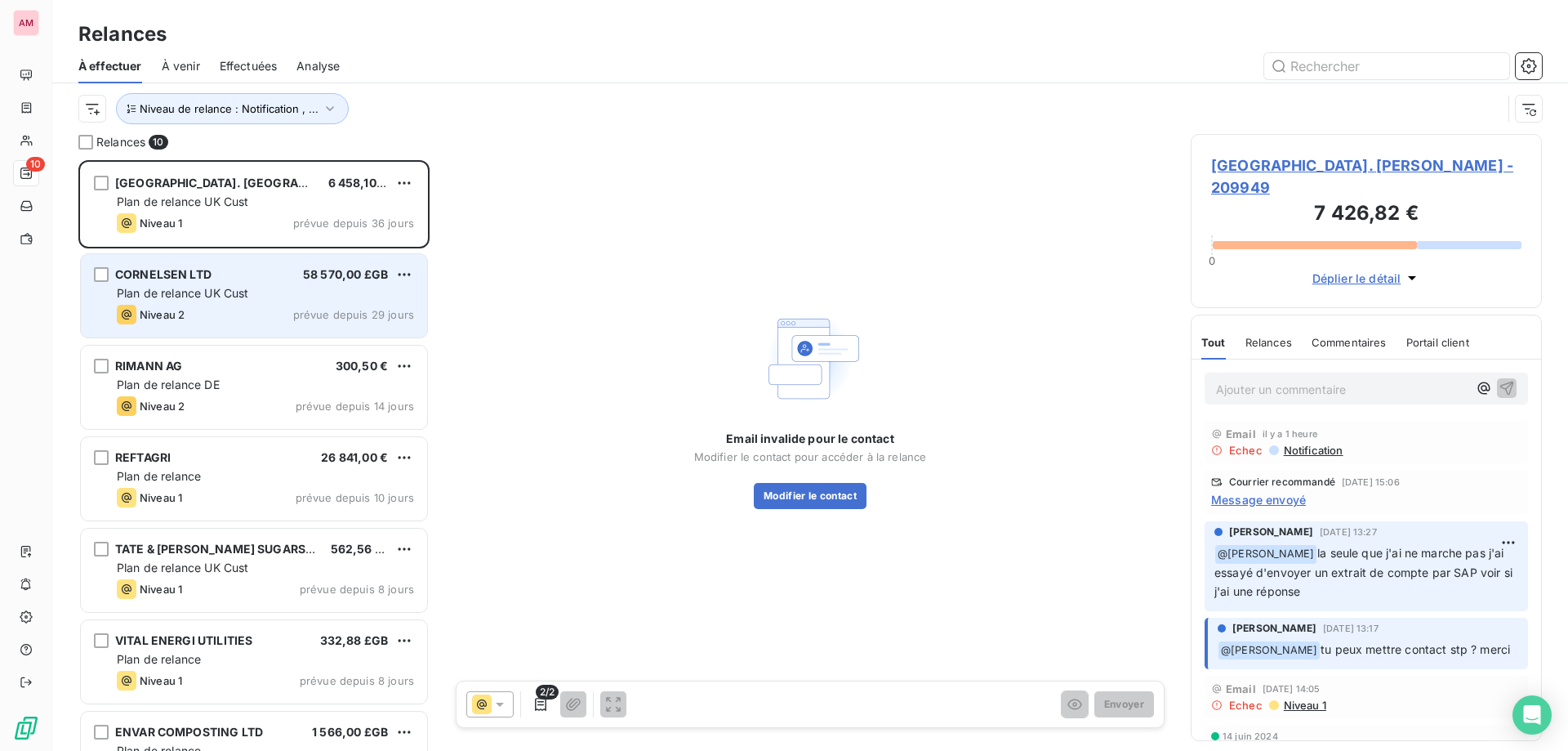
click at [310, 287] on div "Plan de relance UK Cust" at bounding box center [265, 293] width 297 height 17
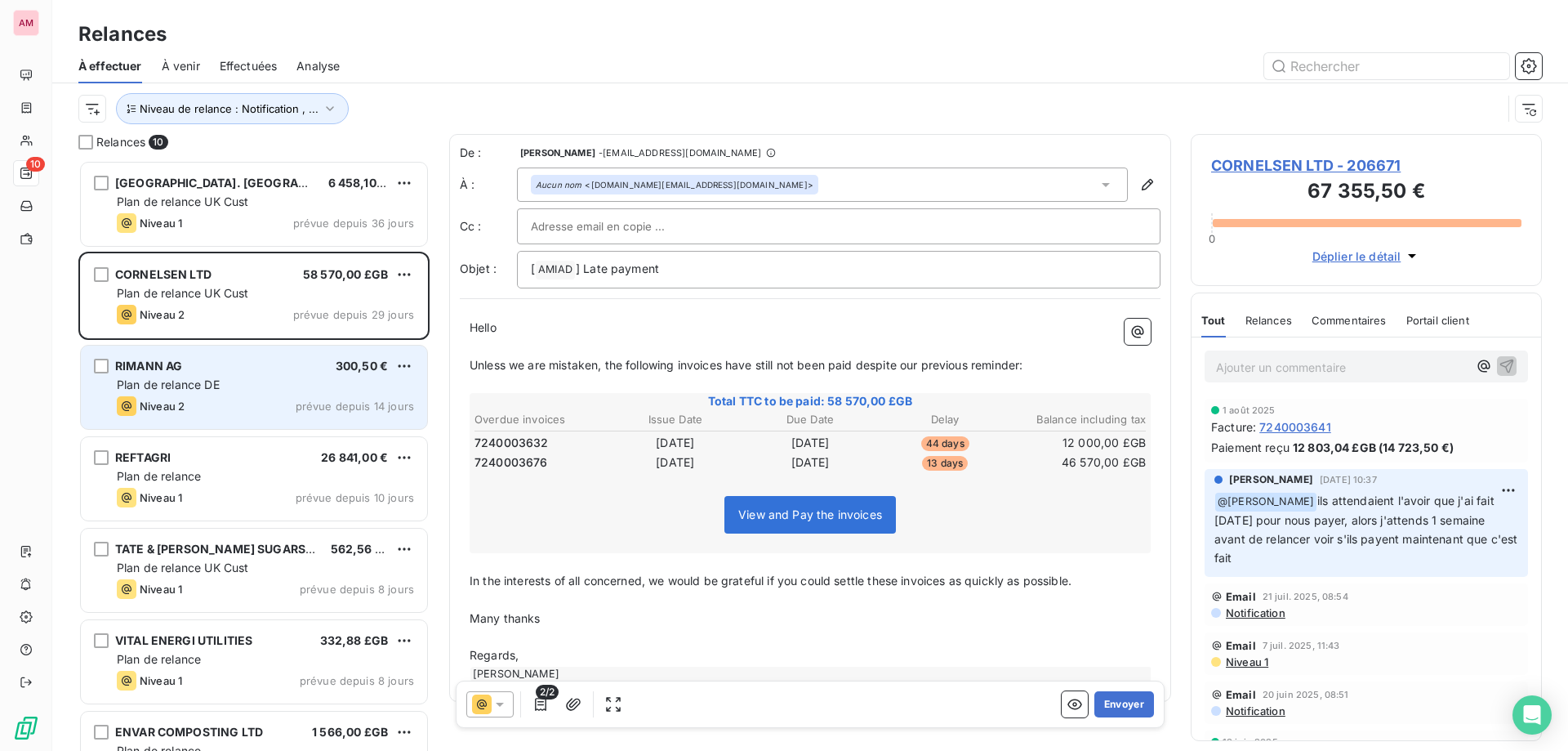
click at [272, 363] on div "RIMANN AG 300,50 €" at bounding box center [265, 366] width 297 height 15
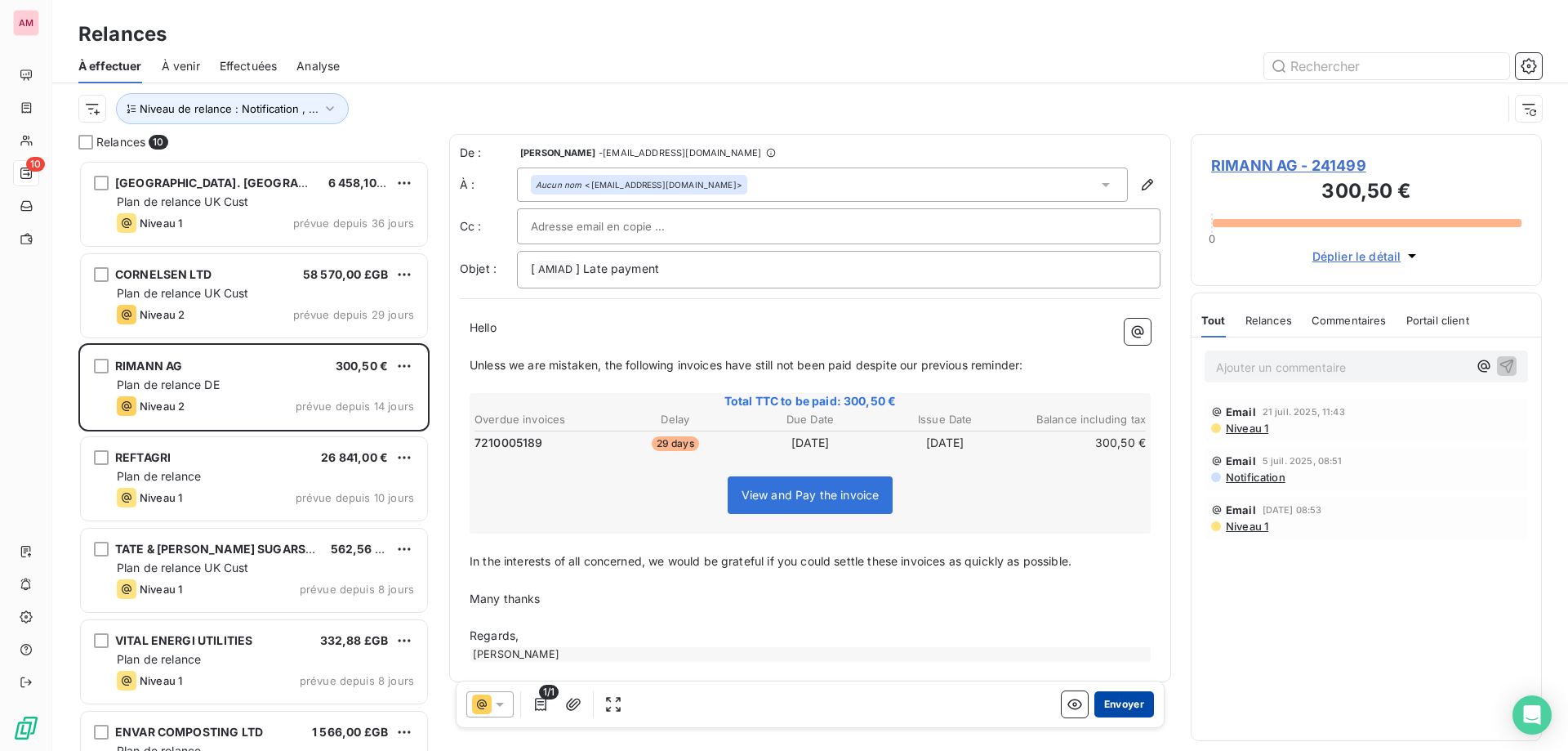
click at [1109, 709] on button "Envoyer" at bounding box center [1124, 704] width 60 height 27
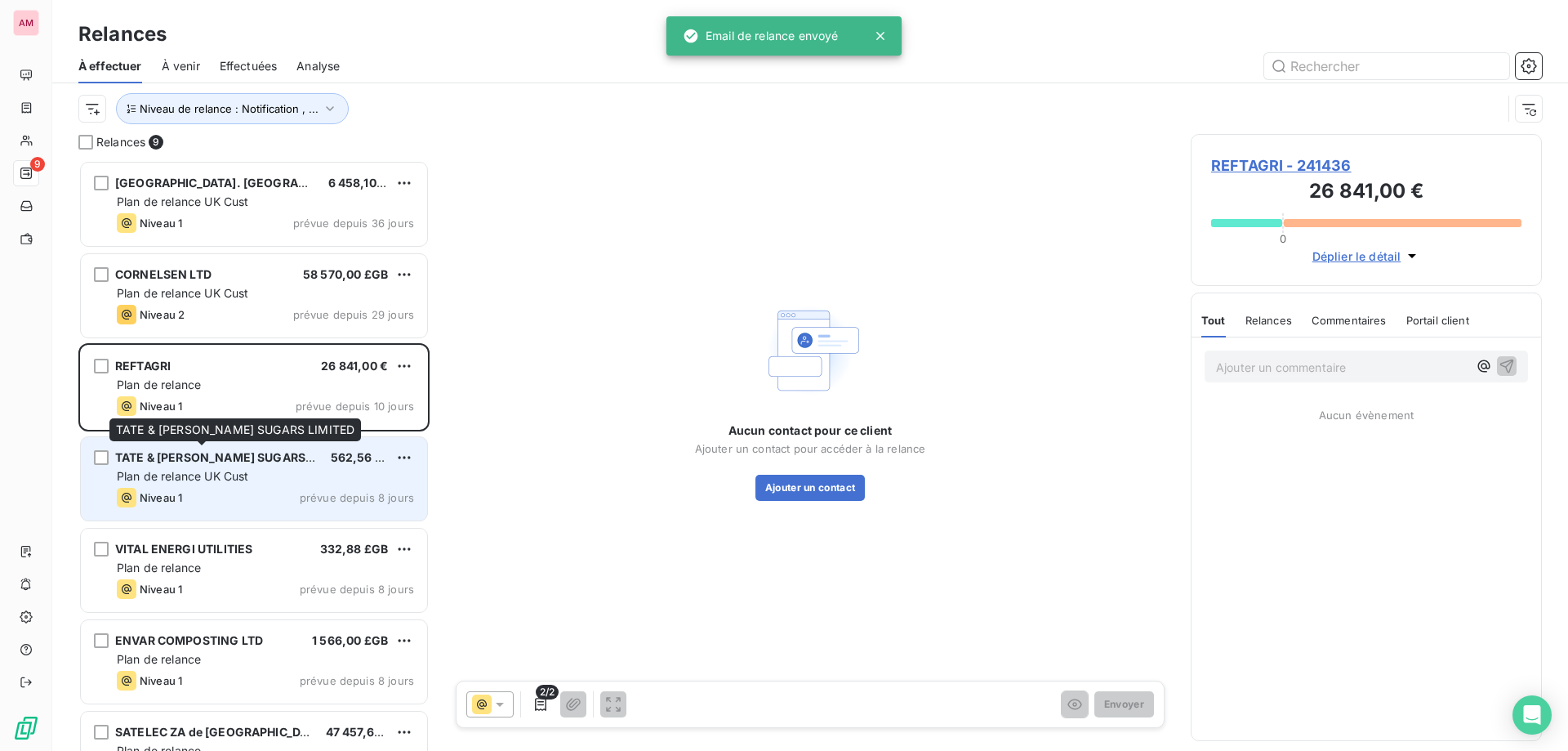
click at [184, 460] on span "TATE & [PERSON_NAME] SUGARS LIMITED" at bounding box center [236, 457] width 240 height 14
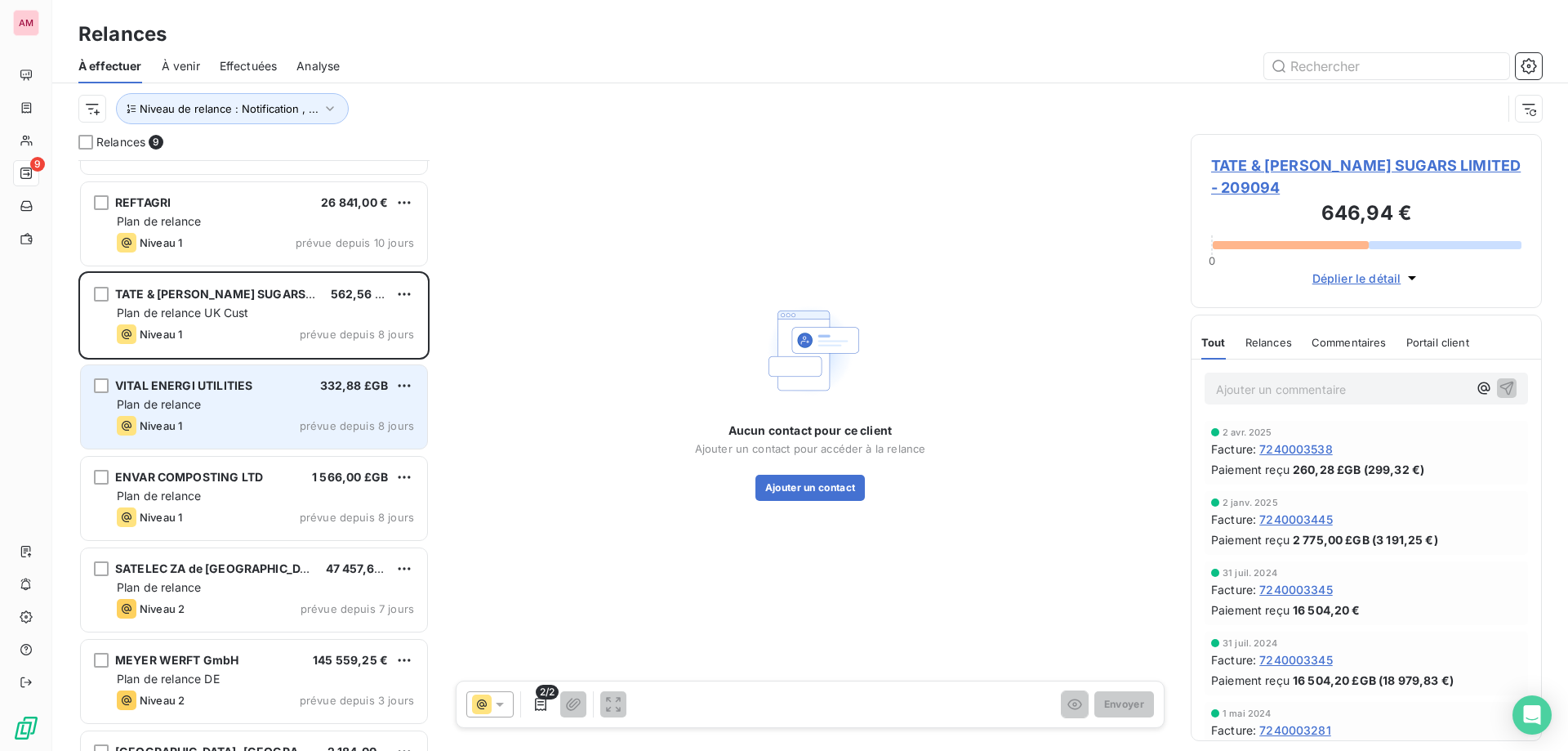
scroll to position [234, 0]
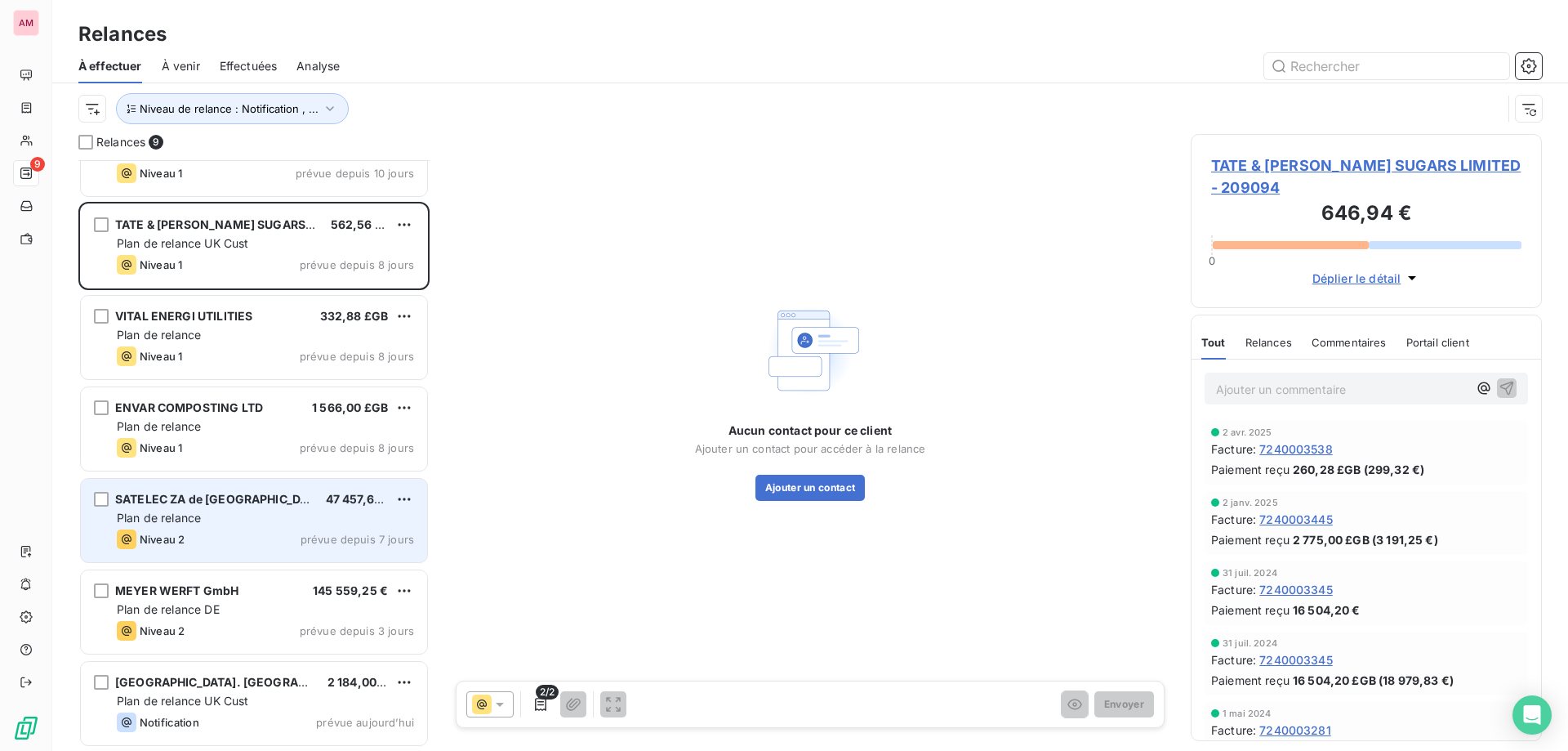
click at [293, 514] on div "Plan de relance" at bounding box center [265, 518] width 297 height 17
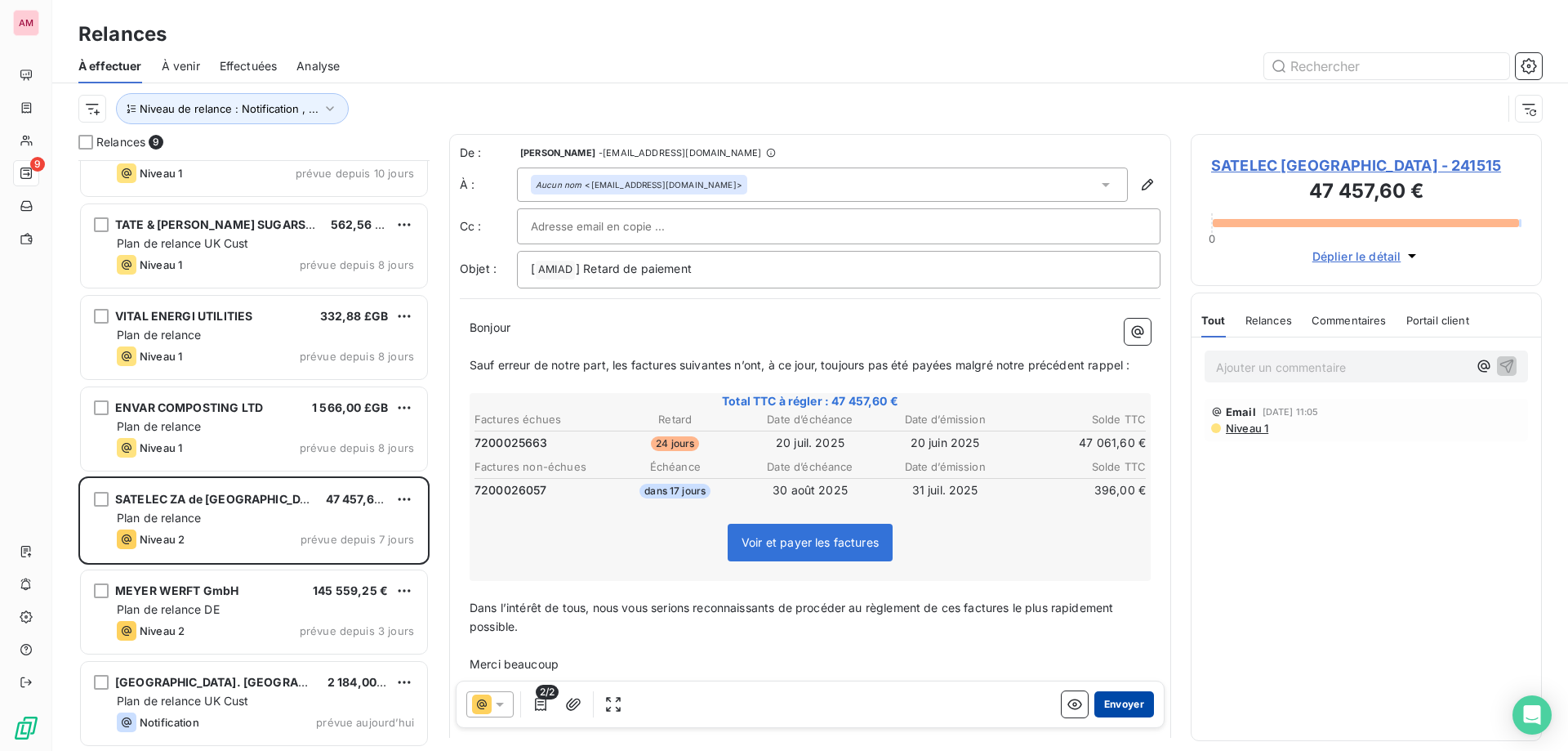
click at [1109, 707] on button "Envoyer" at bounding box center [1124, 704] width 60 height 27
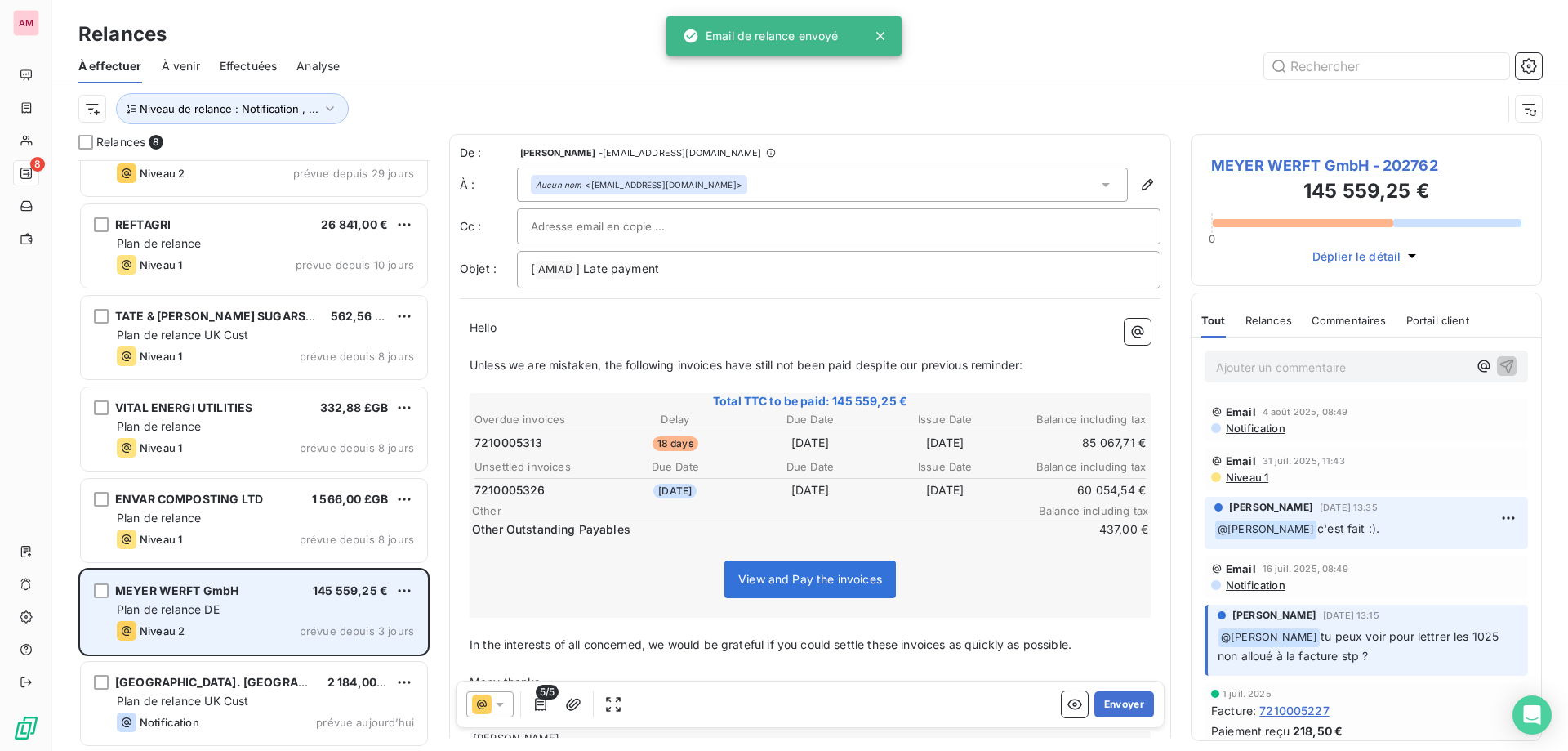
scroll to position [141, 0]
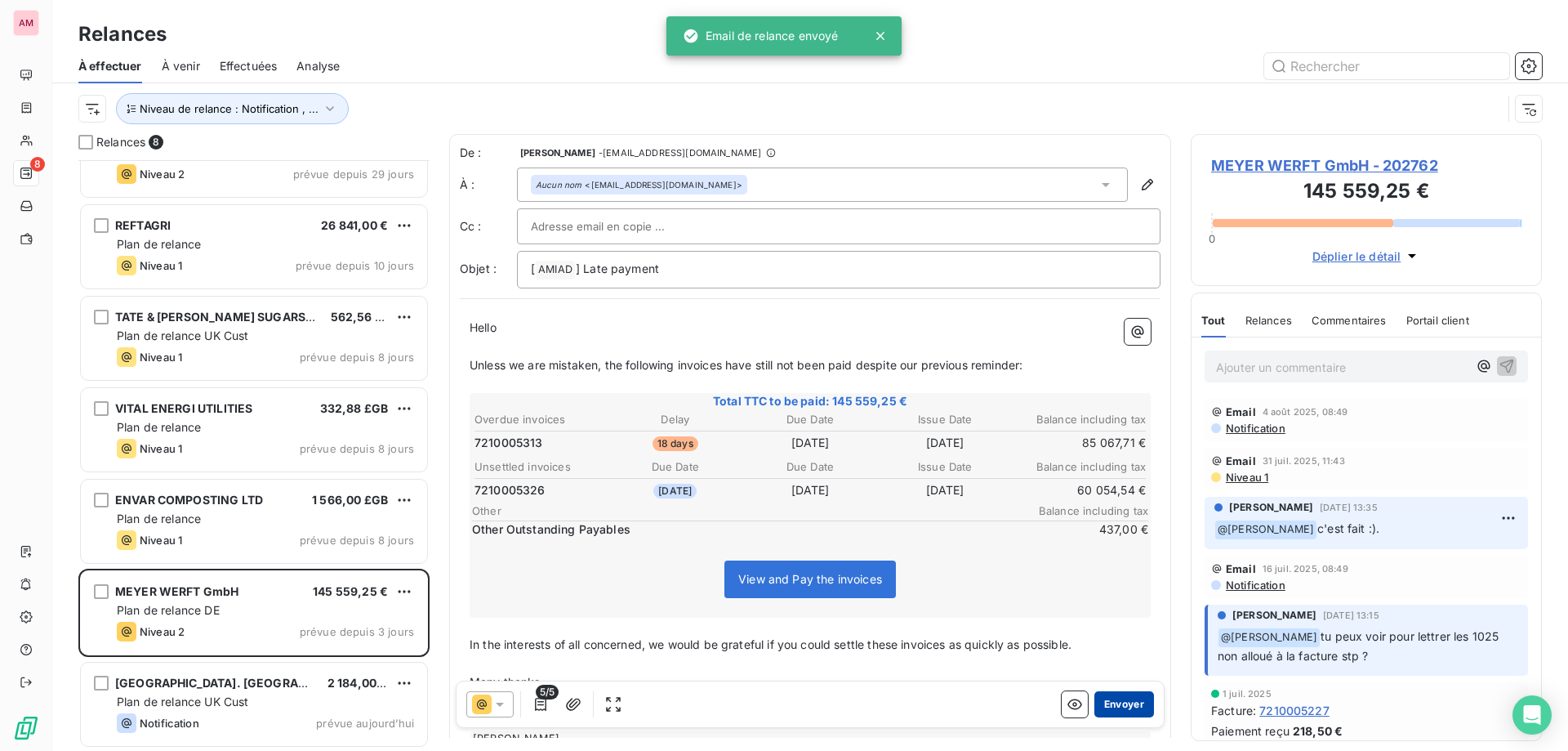
click at [1126, 710] on button "Envoyer" at bounding box center [1124, 704] width 60 height 27
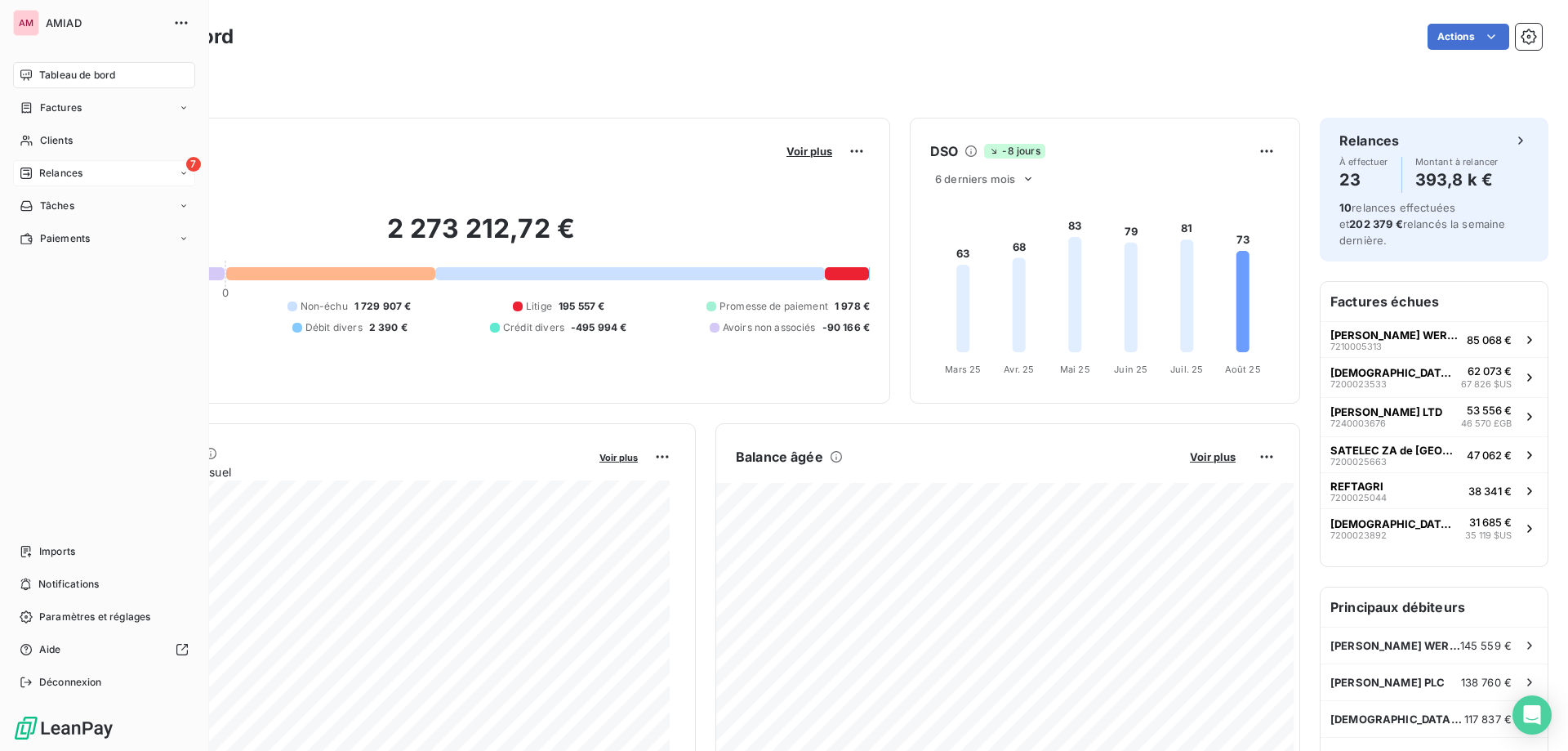
click at [56, 175] on span "Relances" at bounding box center [61, 173] width 43 height 15
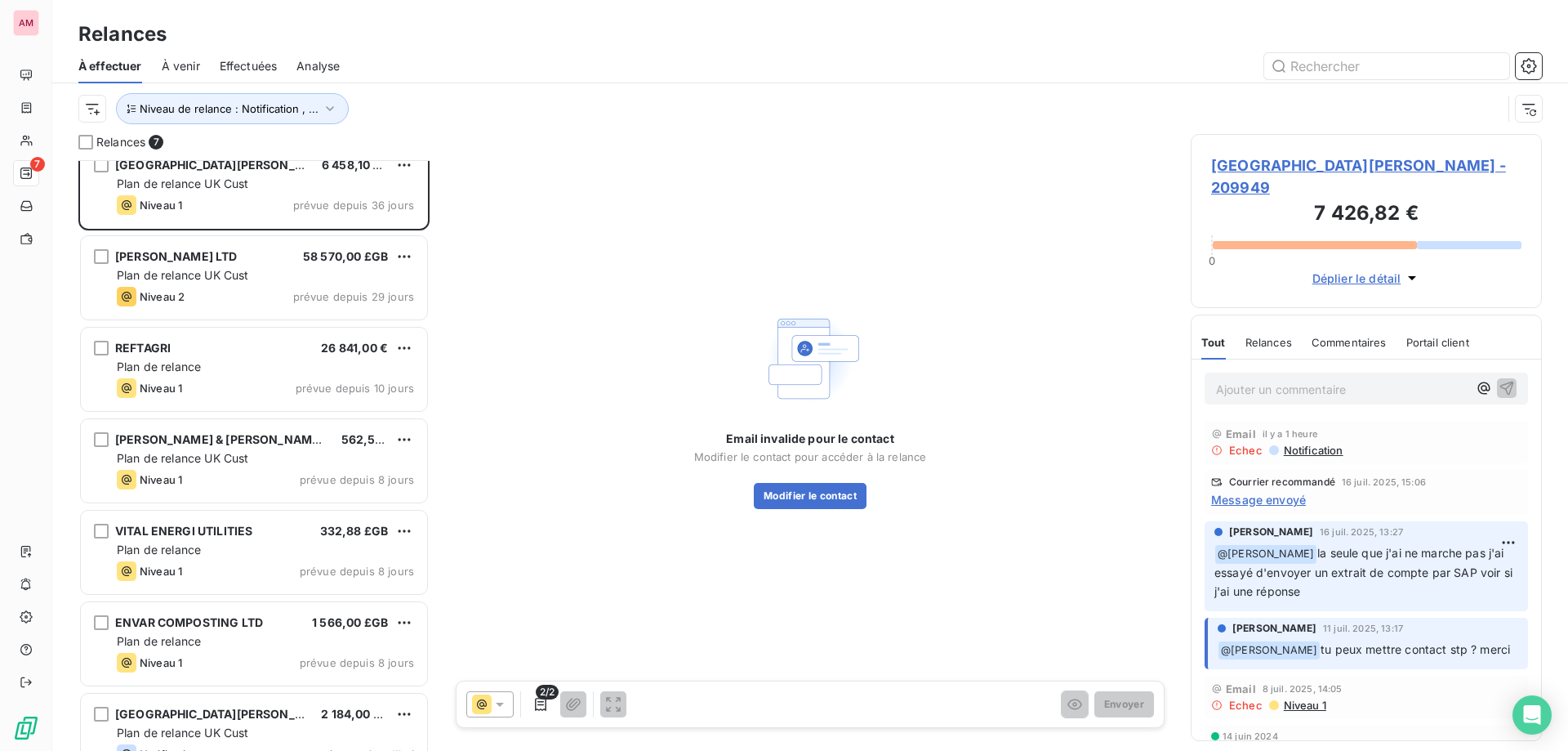
scroll to position [50, 0]
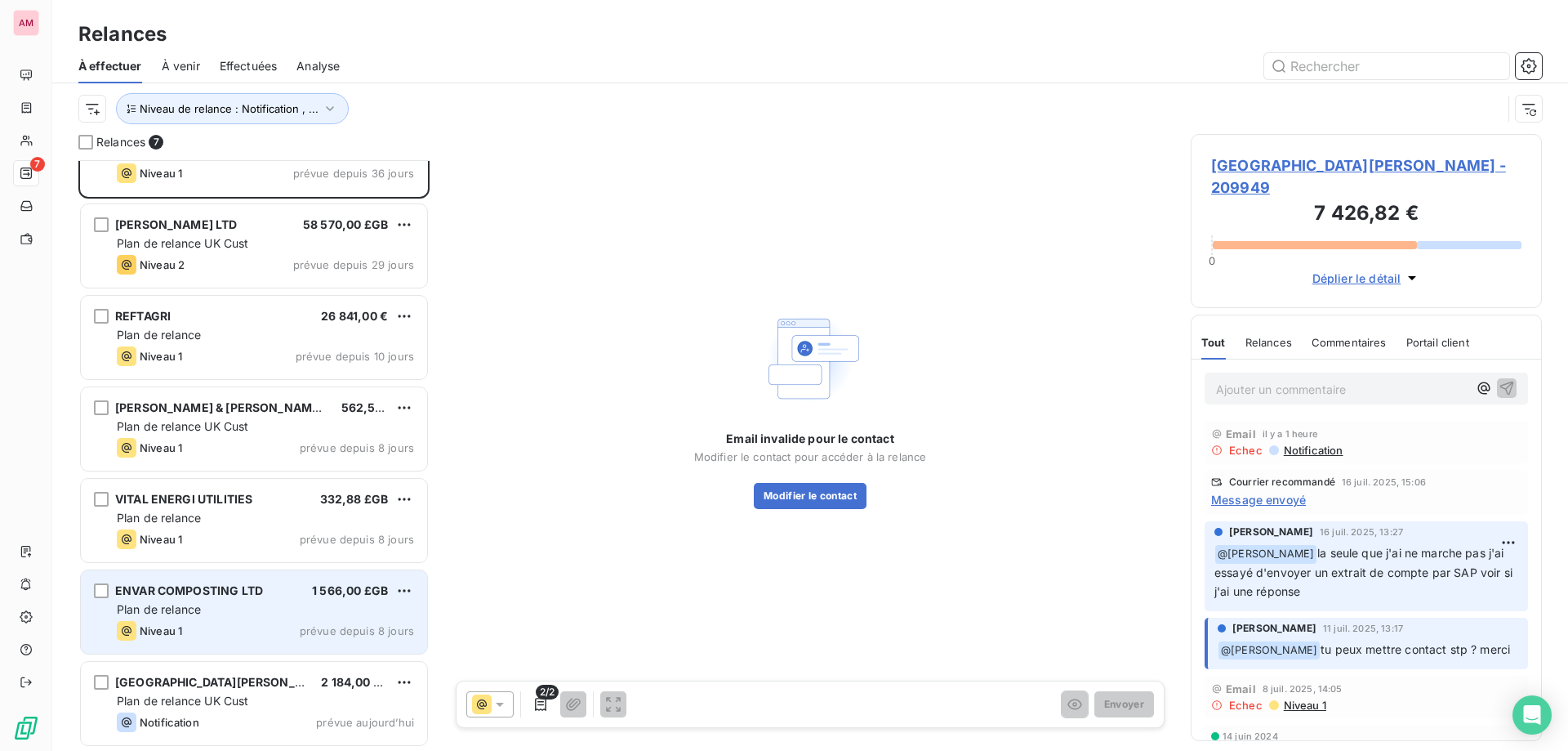
click at [331, 610] on div "Plan de relance" at bounding box center [265, 610] width 297 height 17
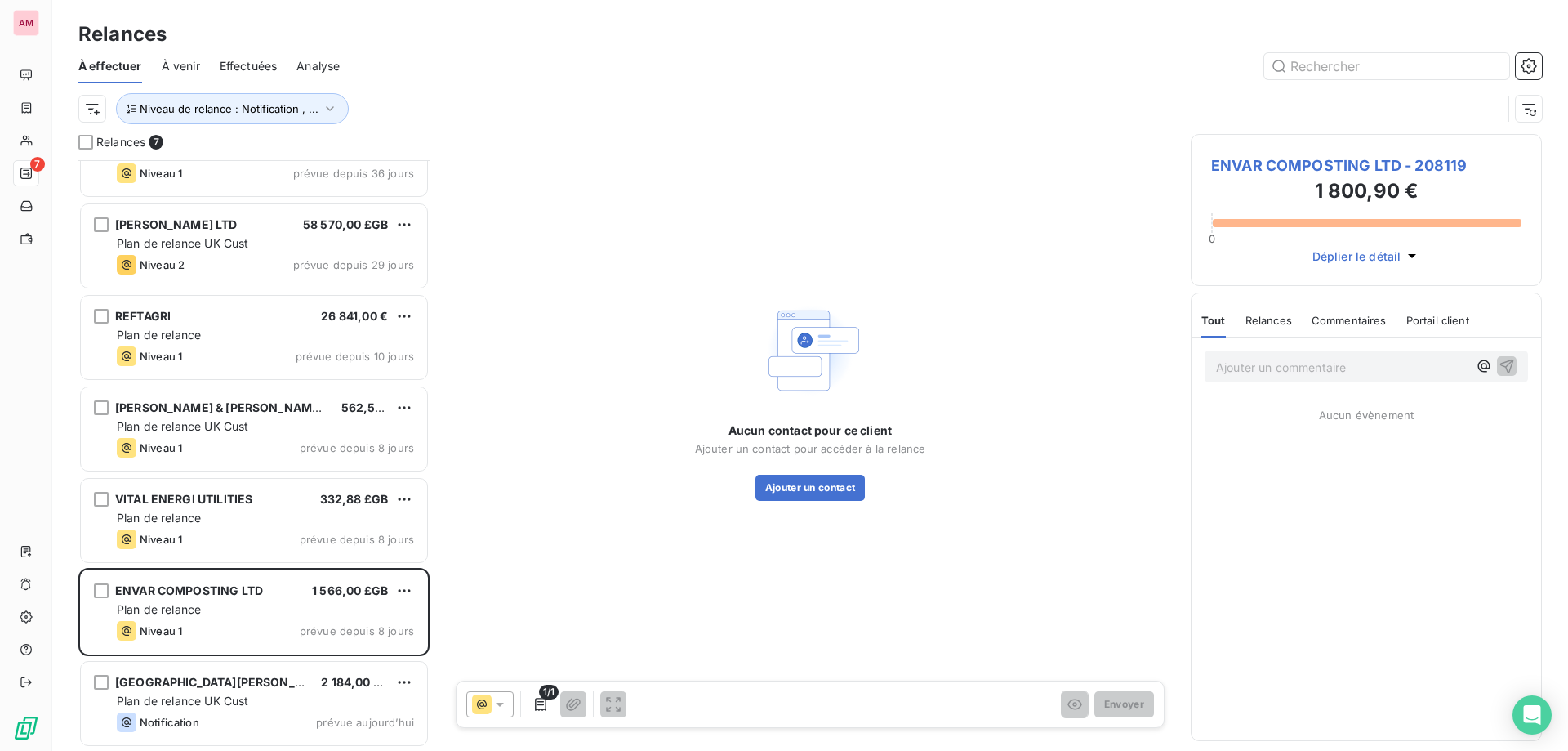
click at [1358, 155] on span "ENVAR COMPOSTING LTD - 208119" at bounding box center [1366, 165] width 310 height 22
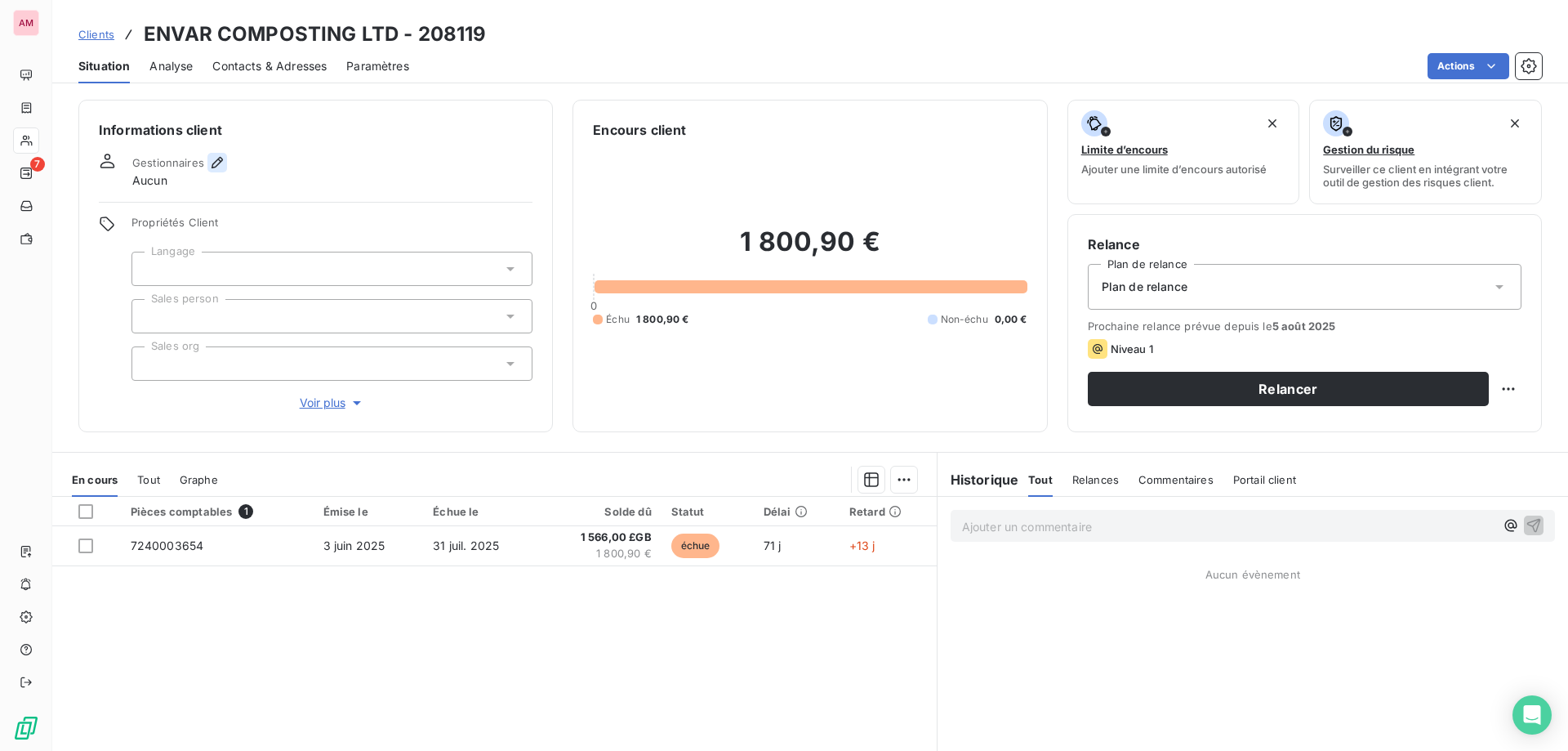
click at [221, 169] on icon "button" at bounding box center [217, 162] width 17 height 17
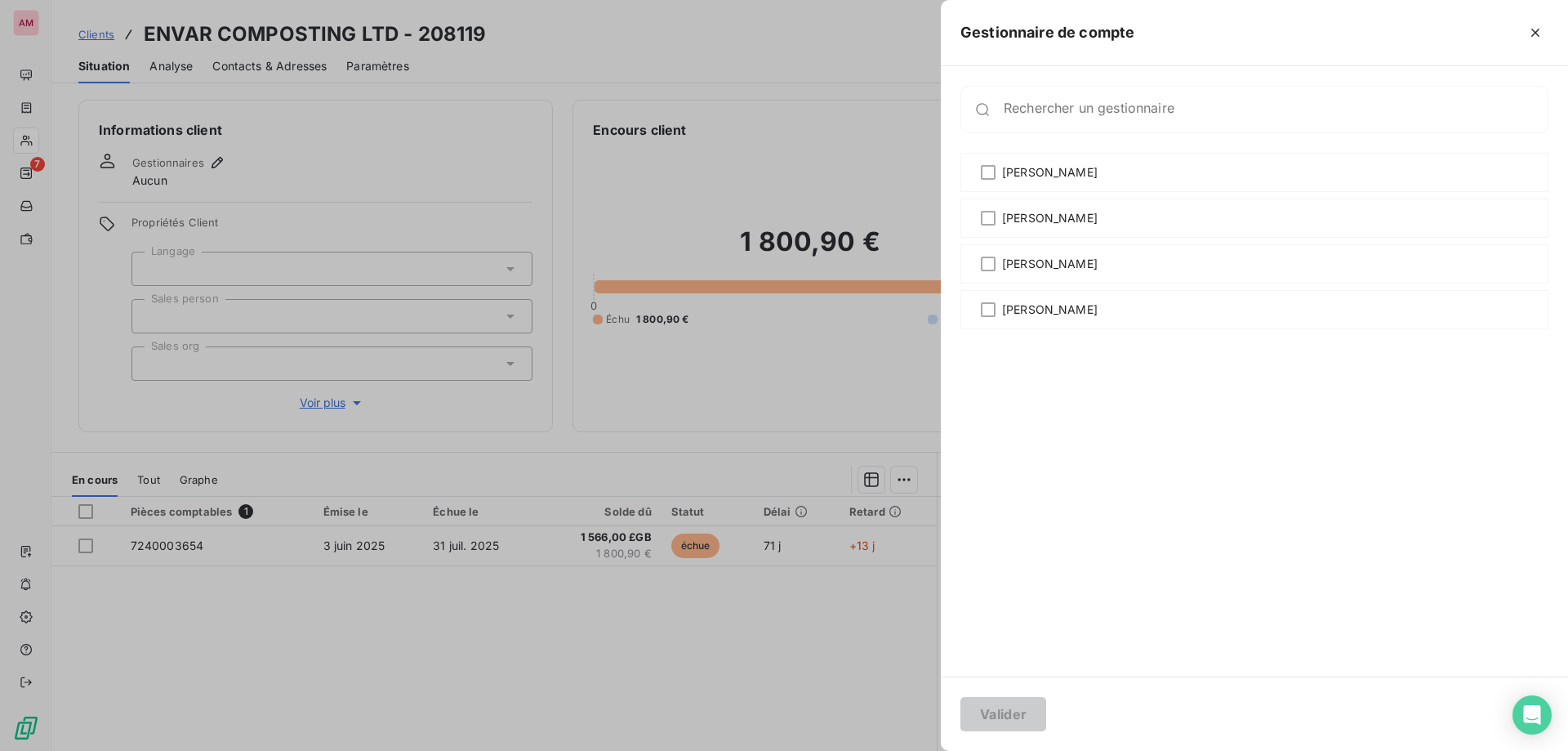
drag, startPoint x: 346, startPoint y: 142, endPoint x: 282, endPoint y: 247, distance: 123.0
click at [344, 139] on div at bounding box center [784, 375] width 1568 height 751
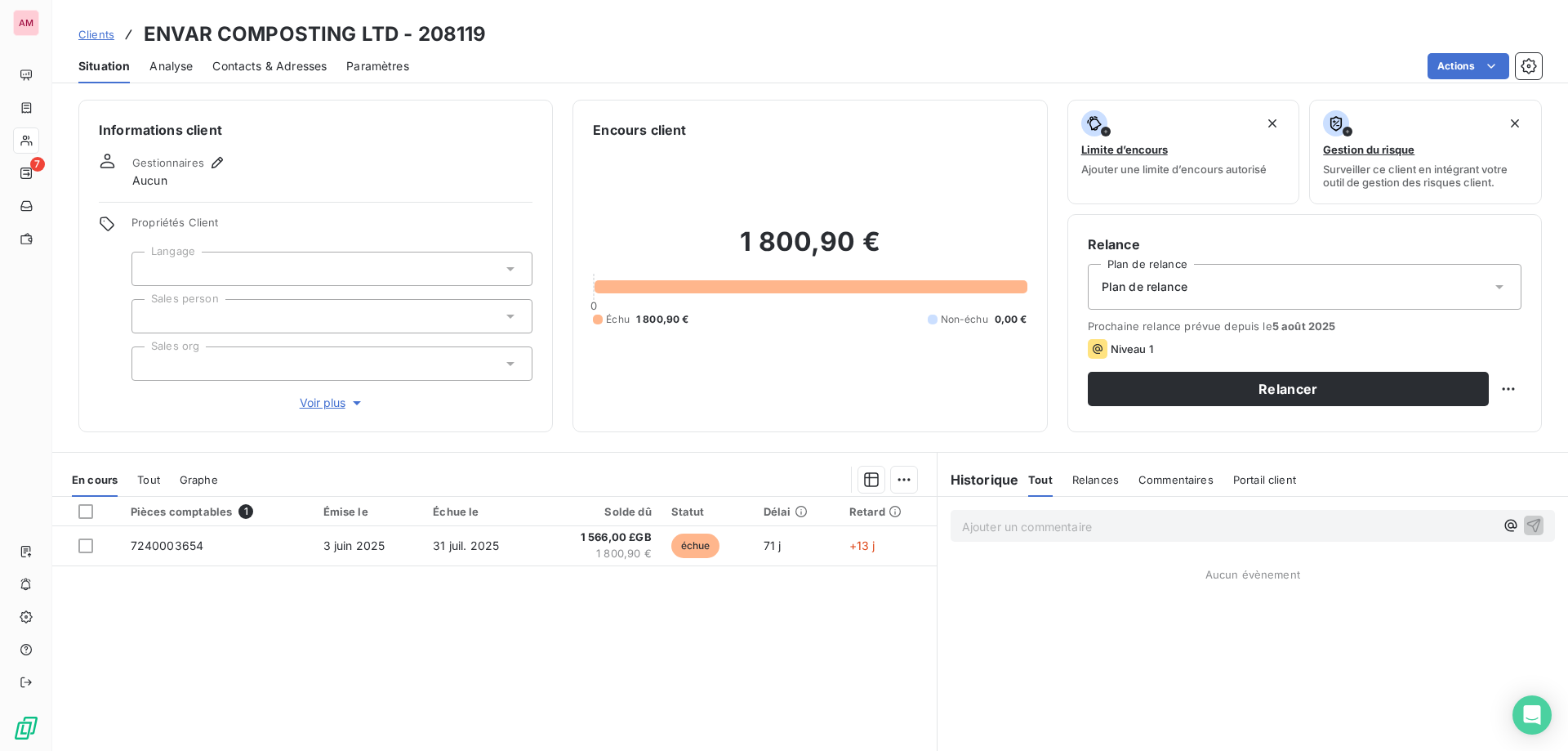
click at [232, 271] on div at bounding box center [331, 268] width 401 height 34
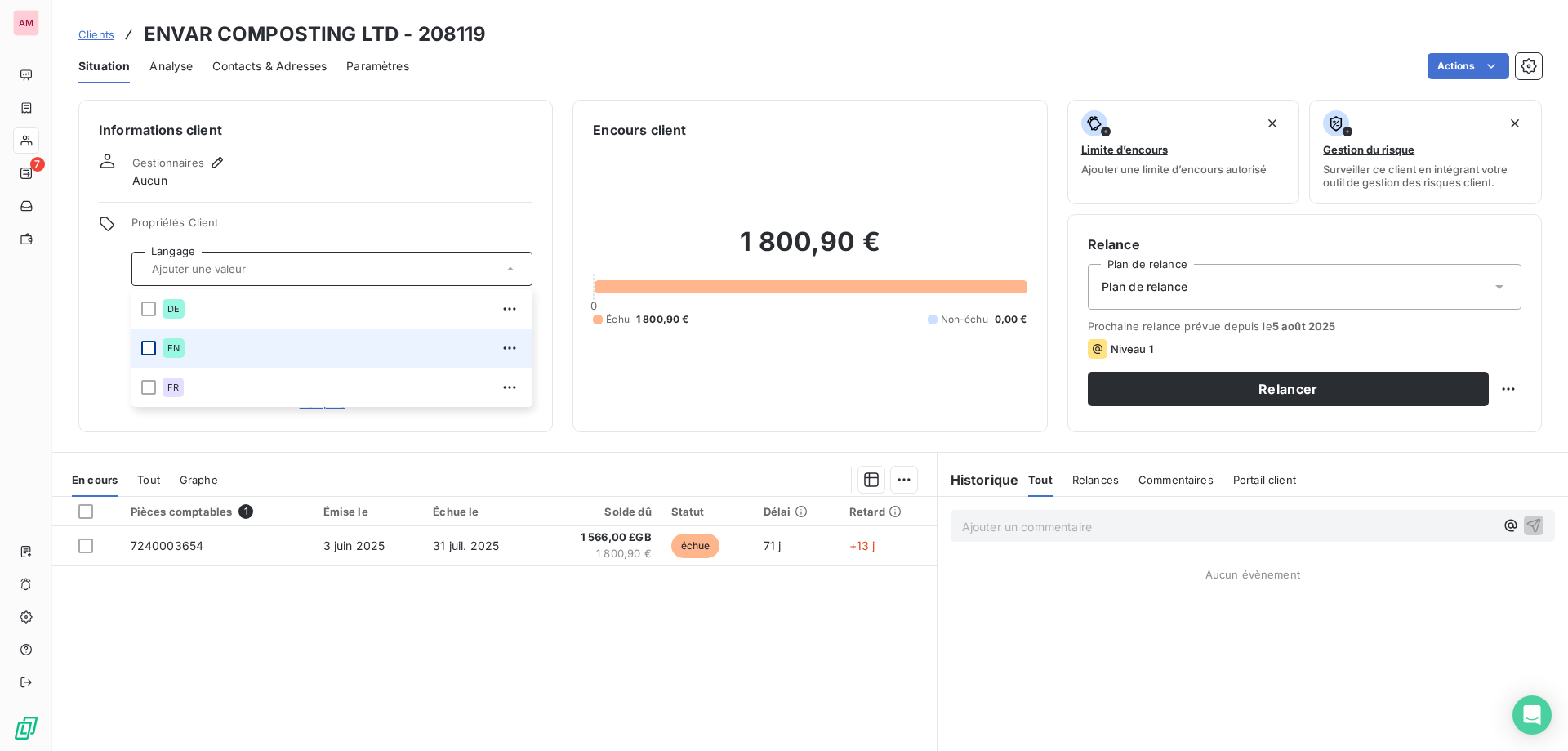
click at [149, 353] on div at bounding box center [149, 348] width 15 height 15
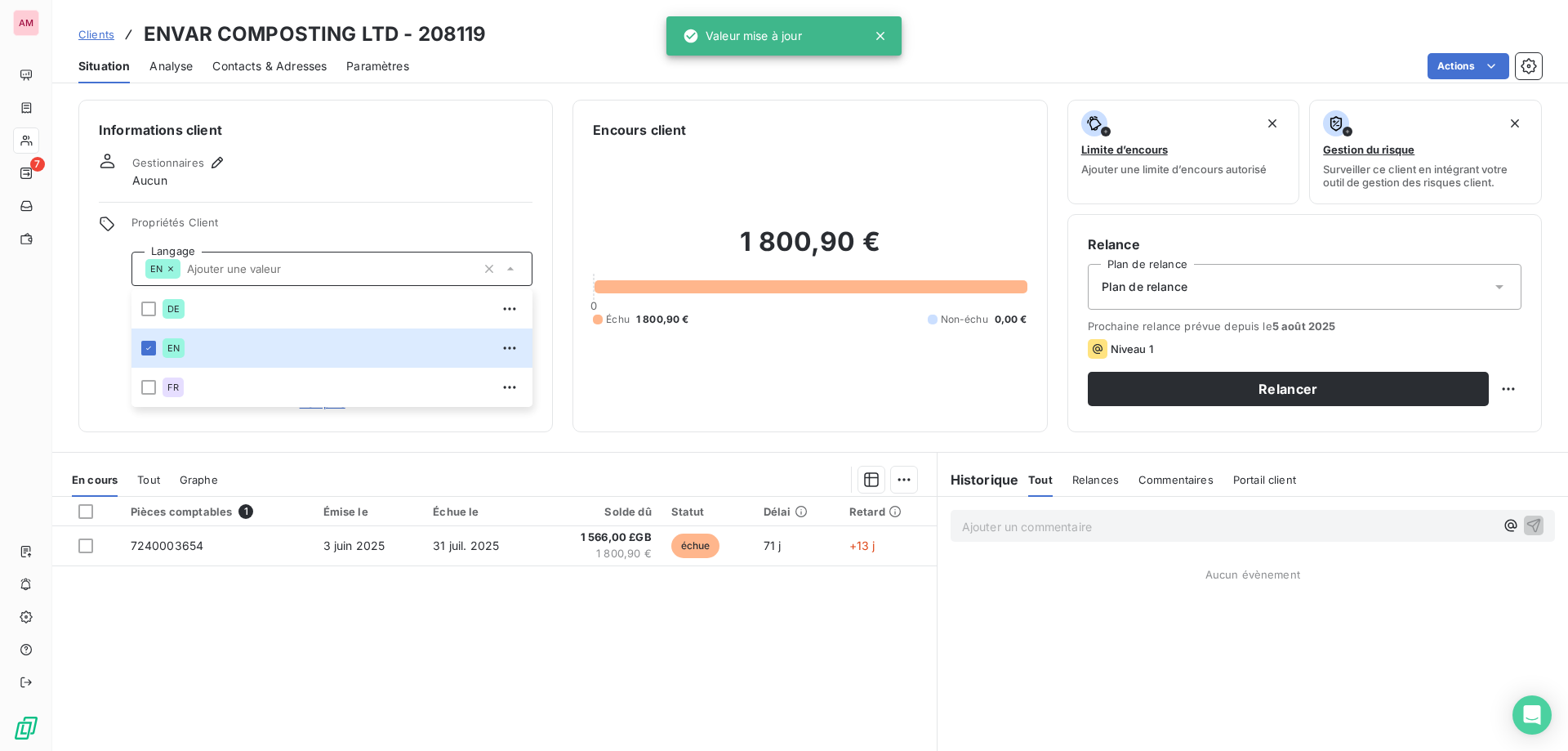
click at [104, 348] on div "Propriétés Client Langage EN DE EN FR Sales person Sales org Voir plus" at bounding box center [315, 314] width 434 height 196
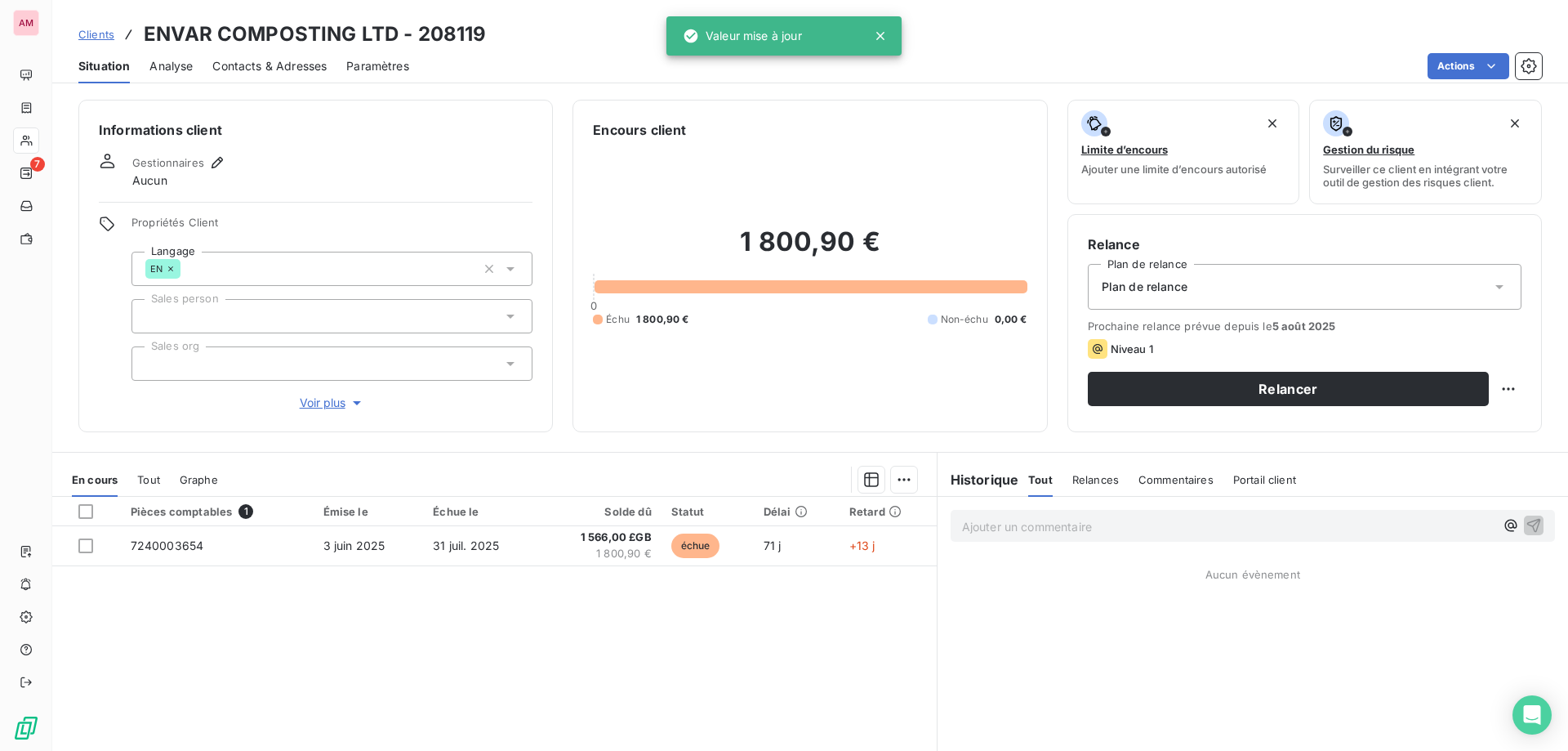
click at [198, 316] on div at bounding box center [331, 315] width 401 height 34
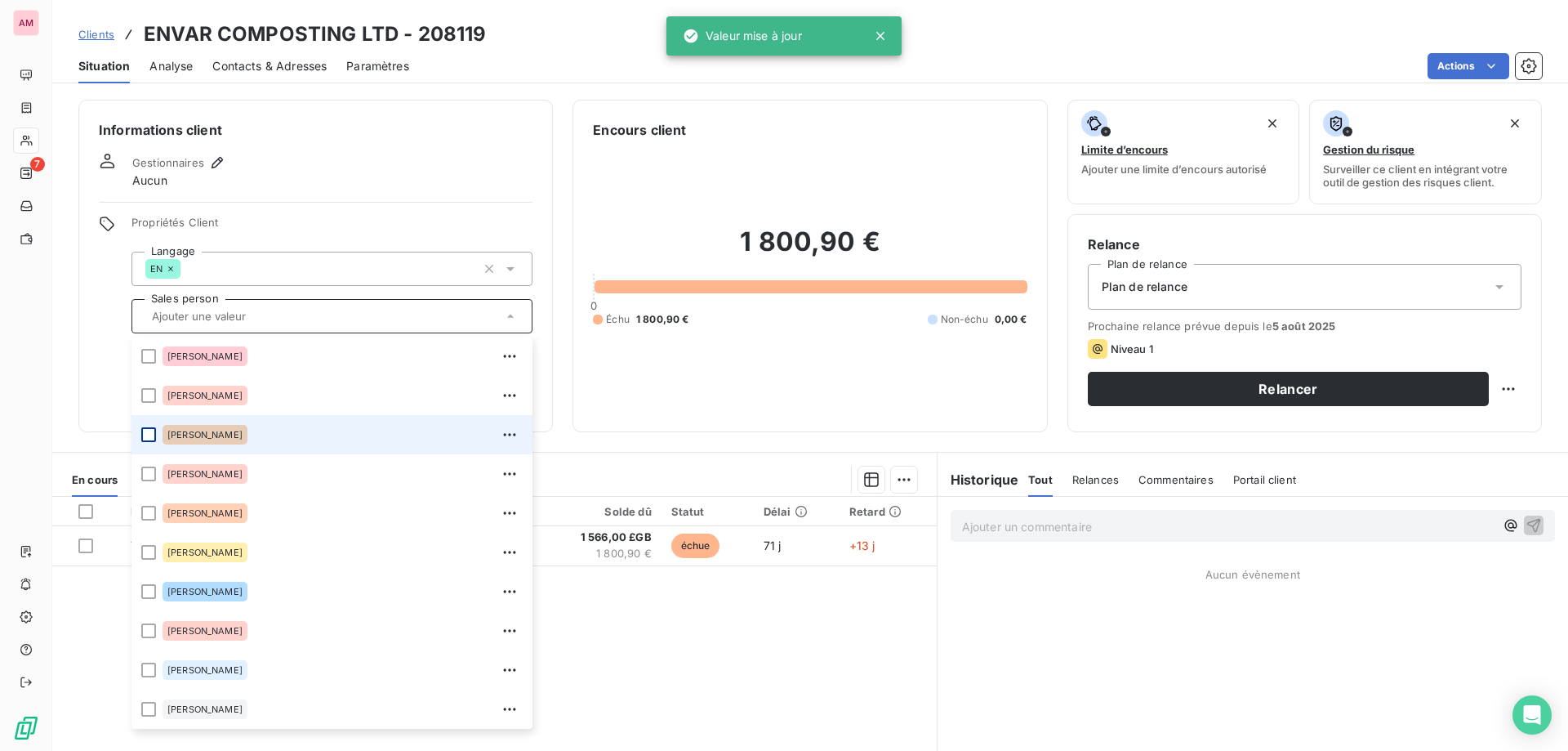
click at [153, 428] on div at bounding box center [149, 435] width 15 height 15
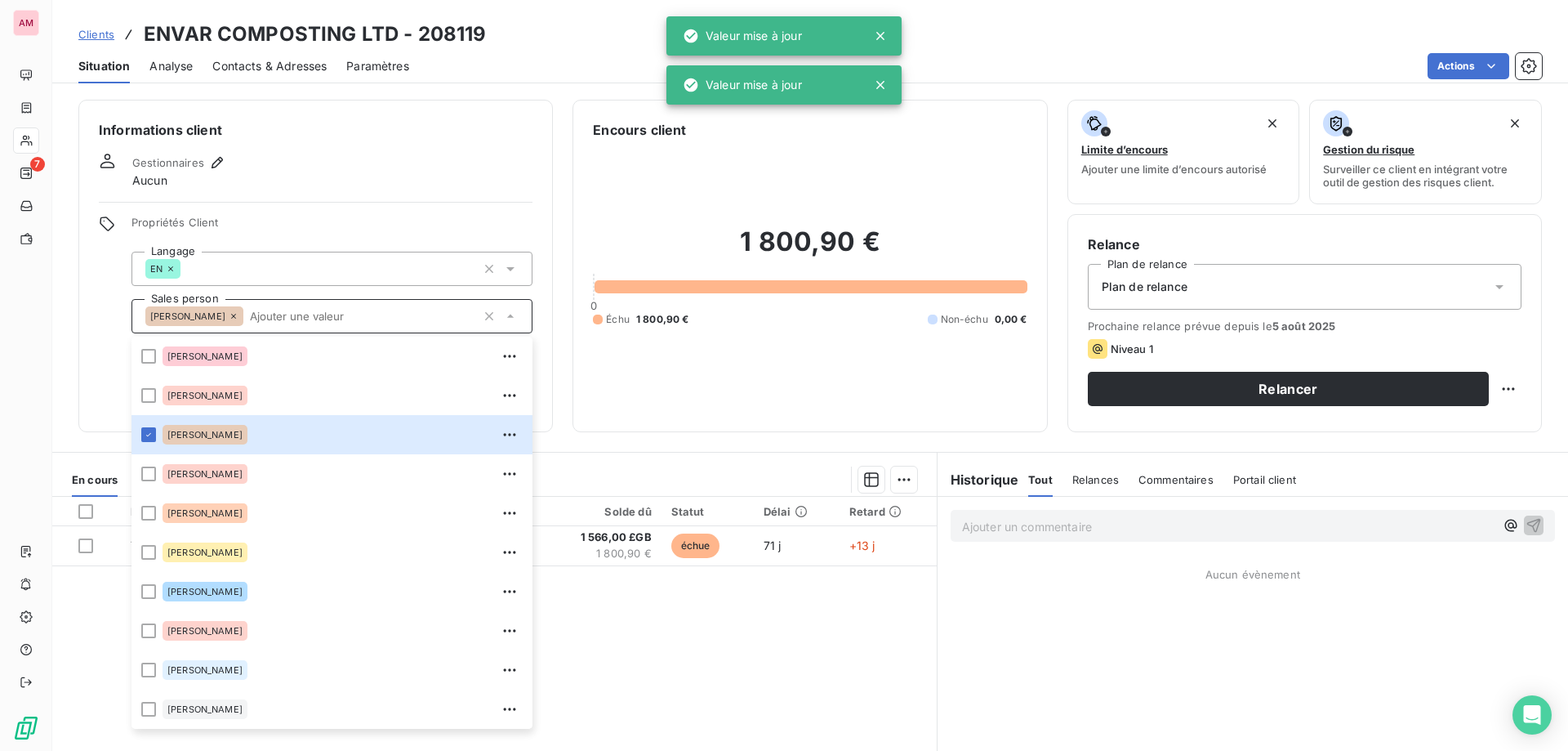
click at [113, 377] on div "Propriétés Client Langage EN Sales person Dan Norman Alex Shraer Alexander Dona…" at bounding box center [315, 314] width 434 height 196
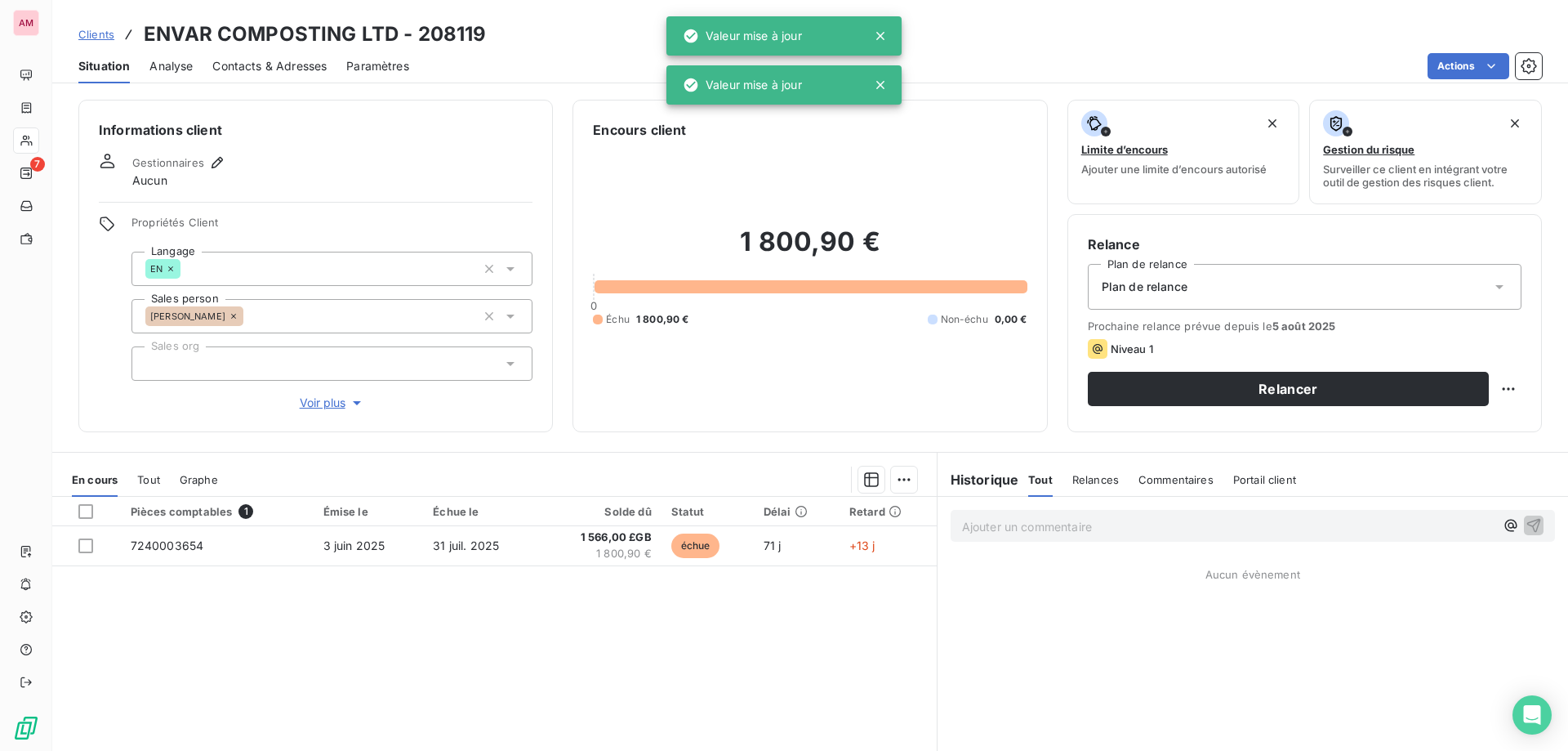
click at [186, 355] on div at bounding box center [331, 363] width 401 height 34
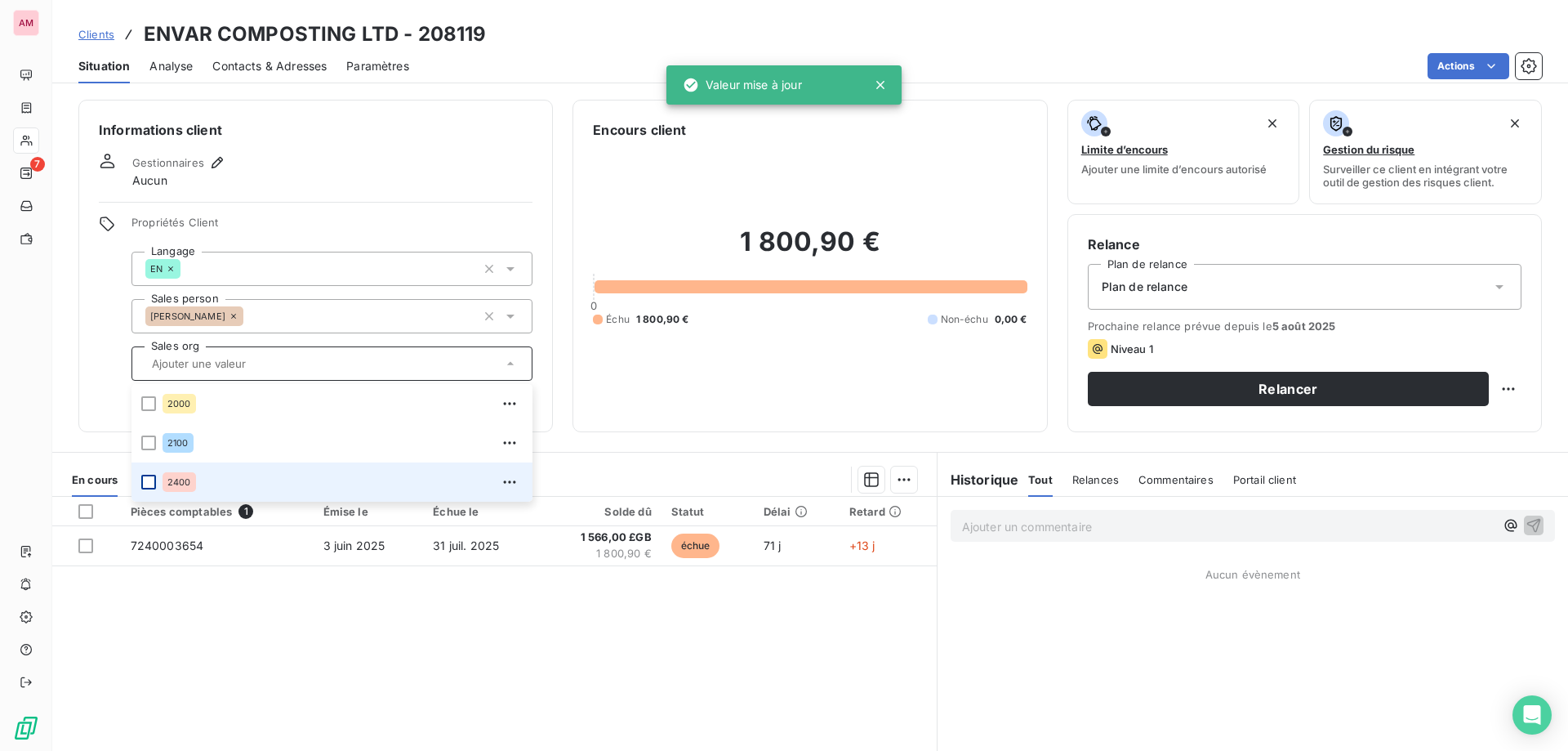
click at [147, 477] on div at bounding box center [149, 482] width 15 height 15
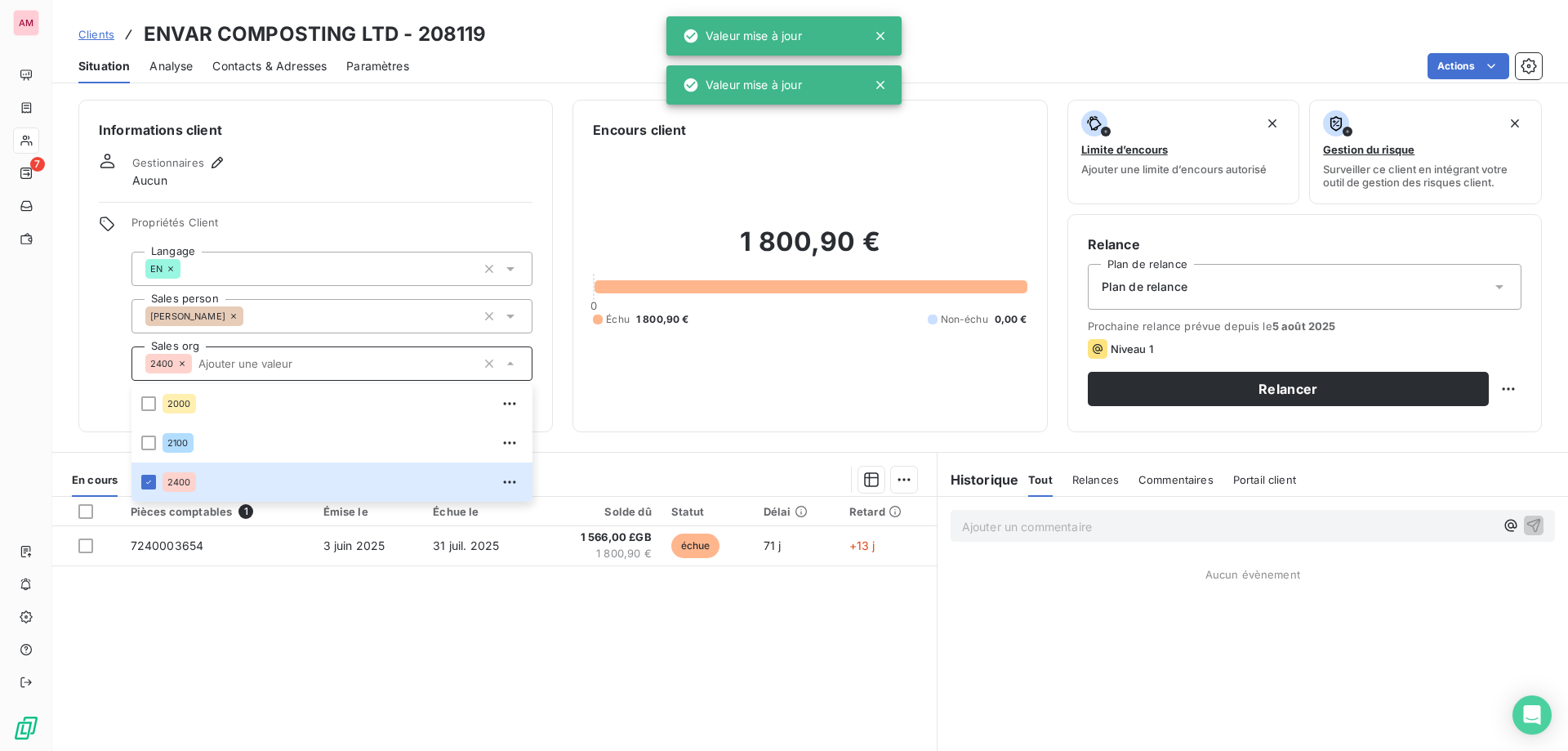
click at [431, 205] on div "Informations client Gestionnaires Aucun Propriétés Client Langage EN Sales pers…" at bounding box center [316, 266] width 475 height 333
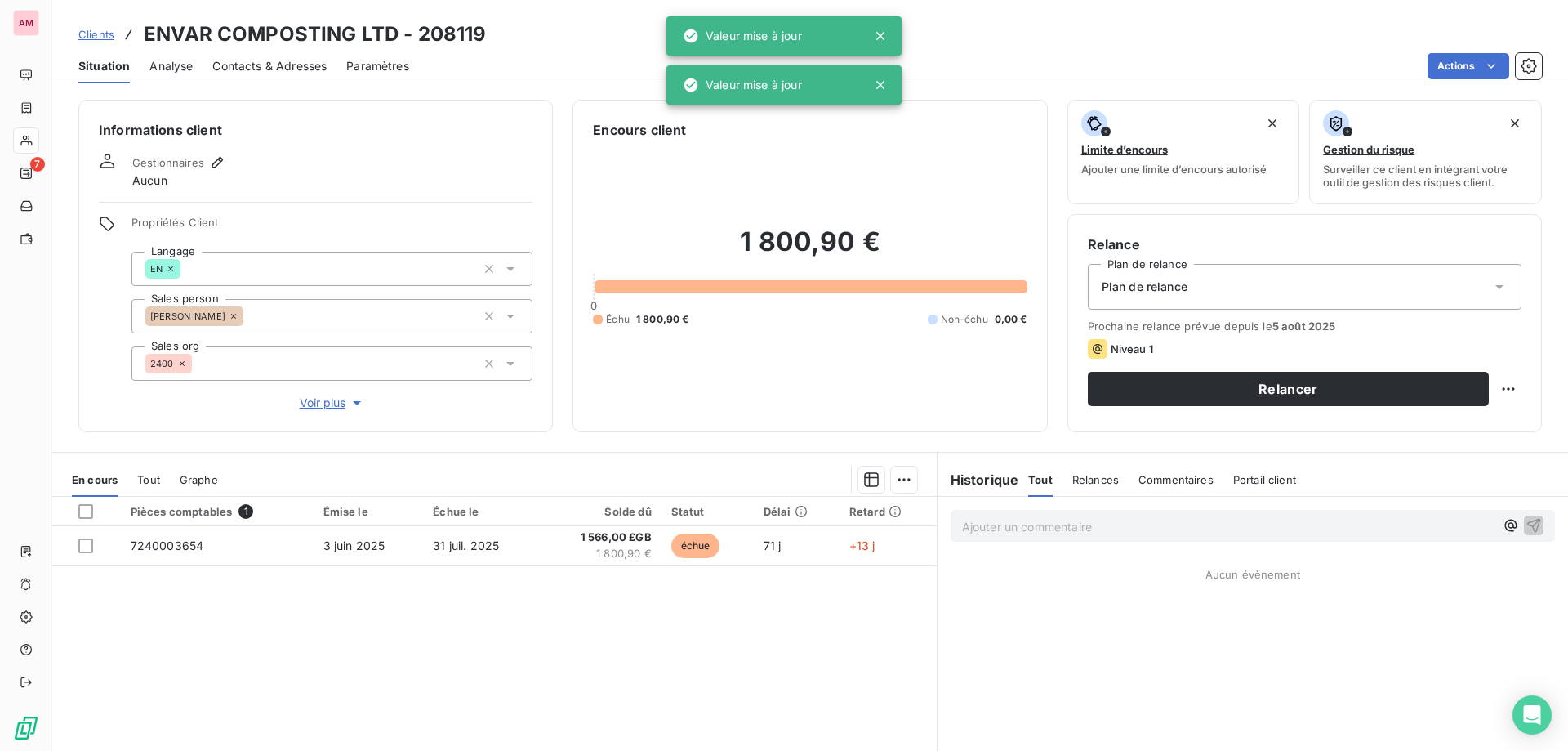
click at [1159, 289] on span "Plan de relance" at bounding box center [1145, 287] width 86 height 17
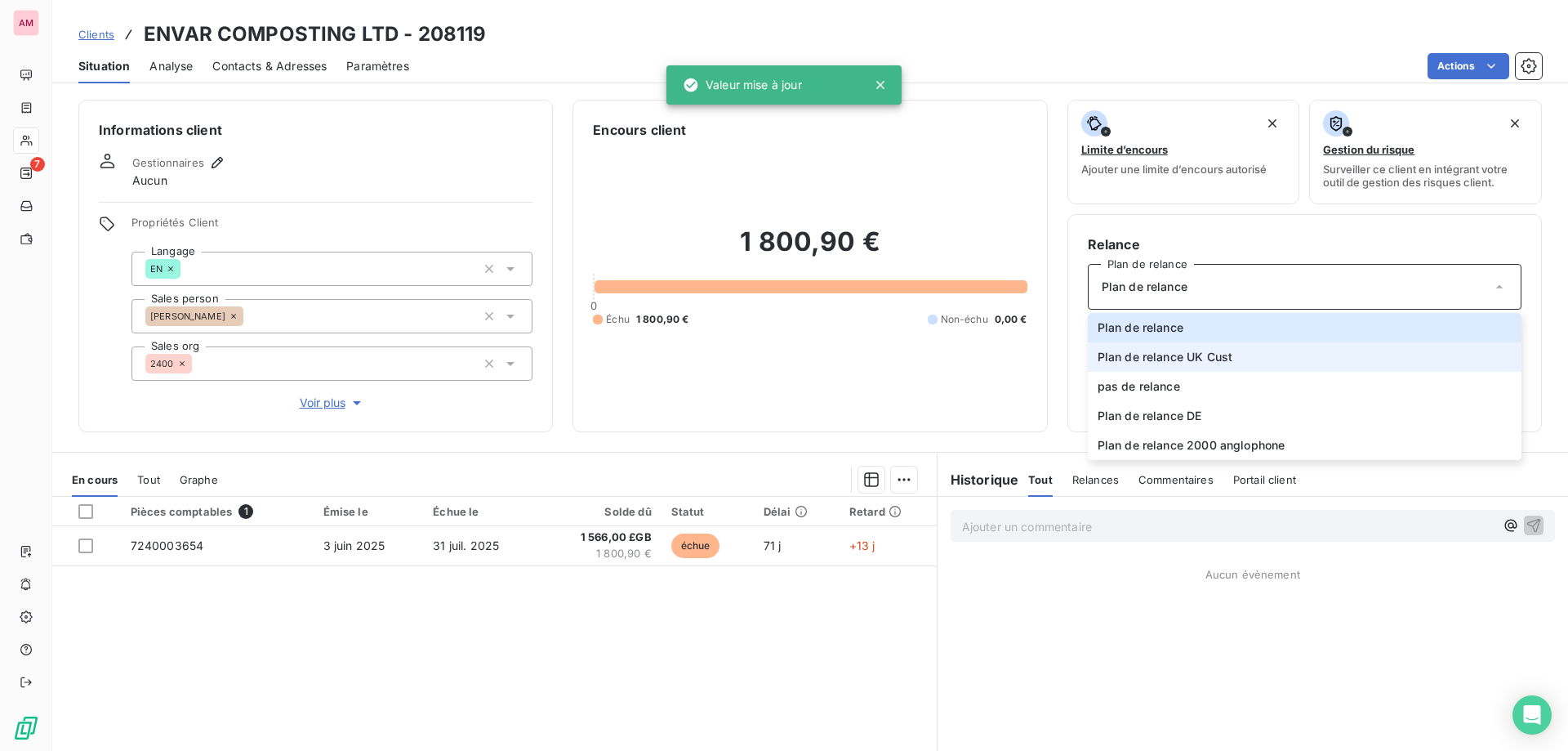
click at [1168, 360] on span "Plan de relance UK Cust" at bounding box center [1165, 357] width 135 height 17
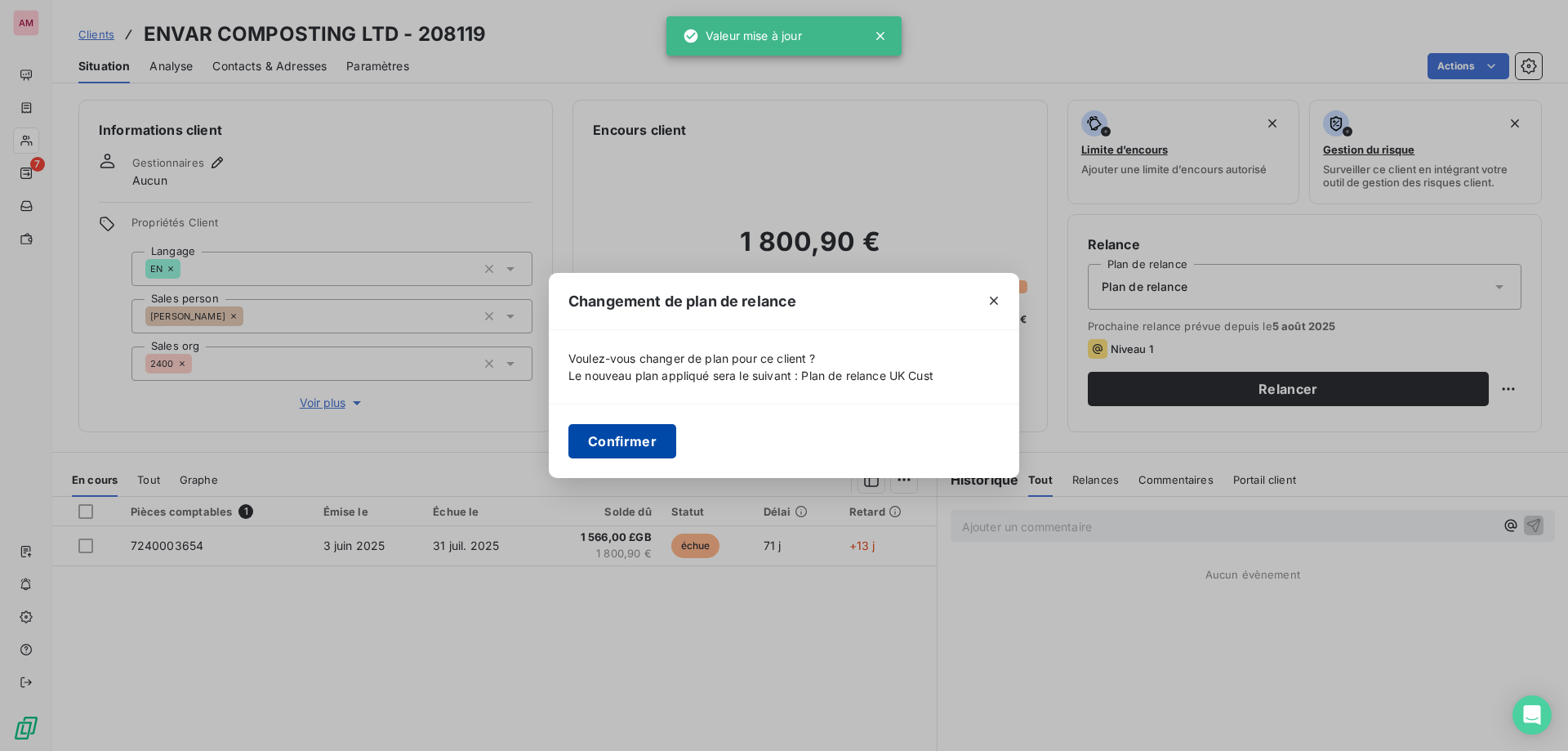
click at [653, 451] on button "Confirmer" at bounding box center [623, 440] width 108 height 34
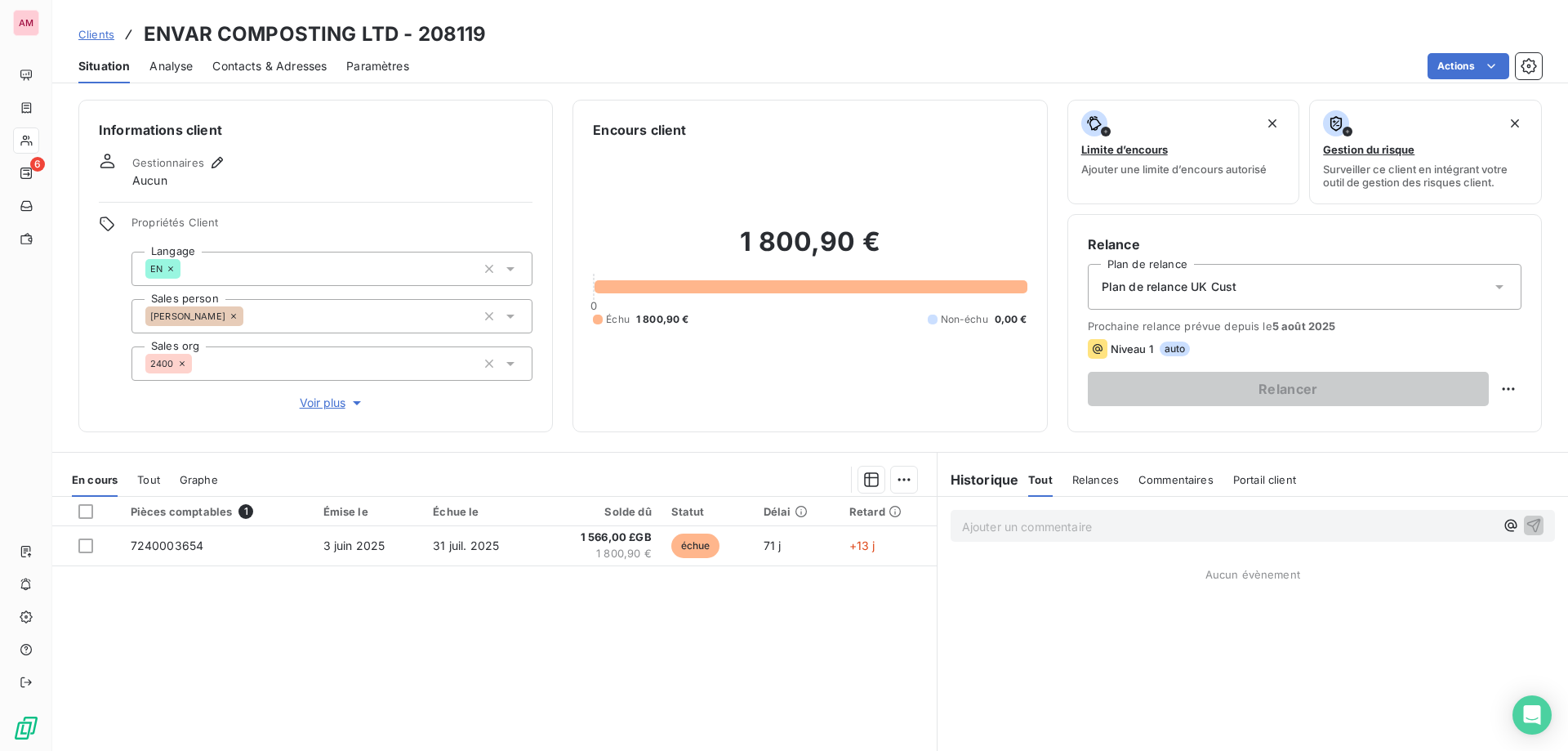
drag, startPoint x: 313, startPoint y: 67, endPoint x: 384, endPoint y: 86, distance: 73.5
click at [313, 67] on span "Contacts & Adresses" at bounding box center [270, 66] width 115 height 17
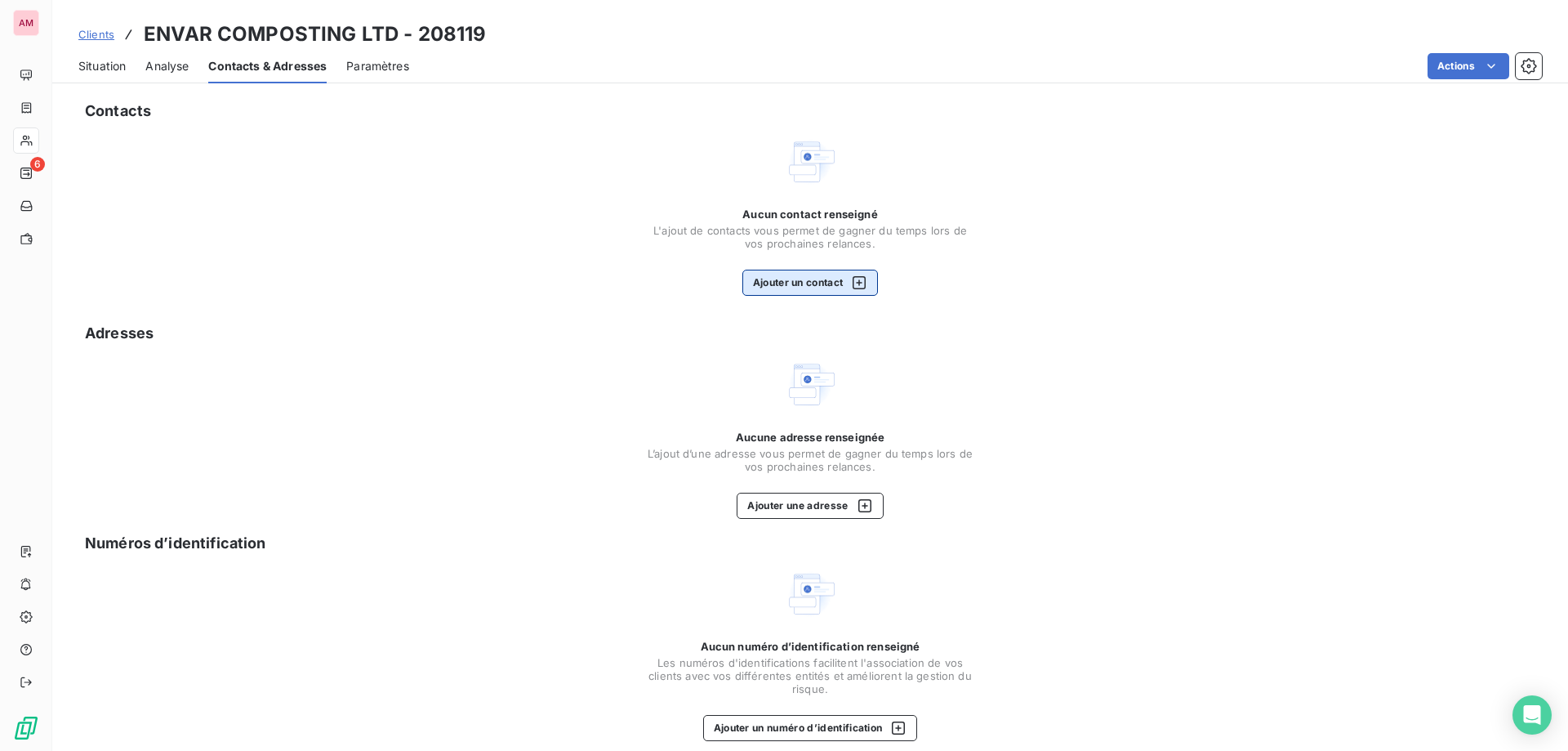
click at [806, 274] on button "Ajouter un contact" at bounding box center [811, 282] width 137 height 27
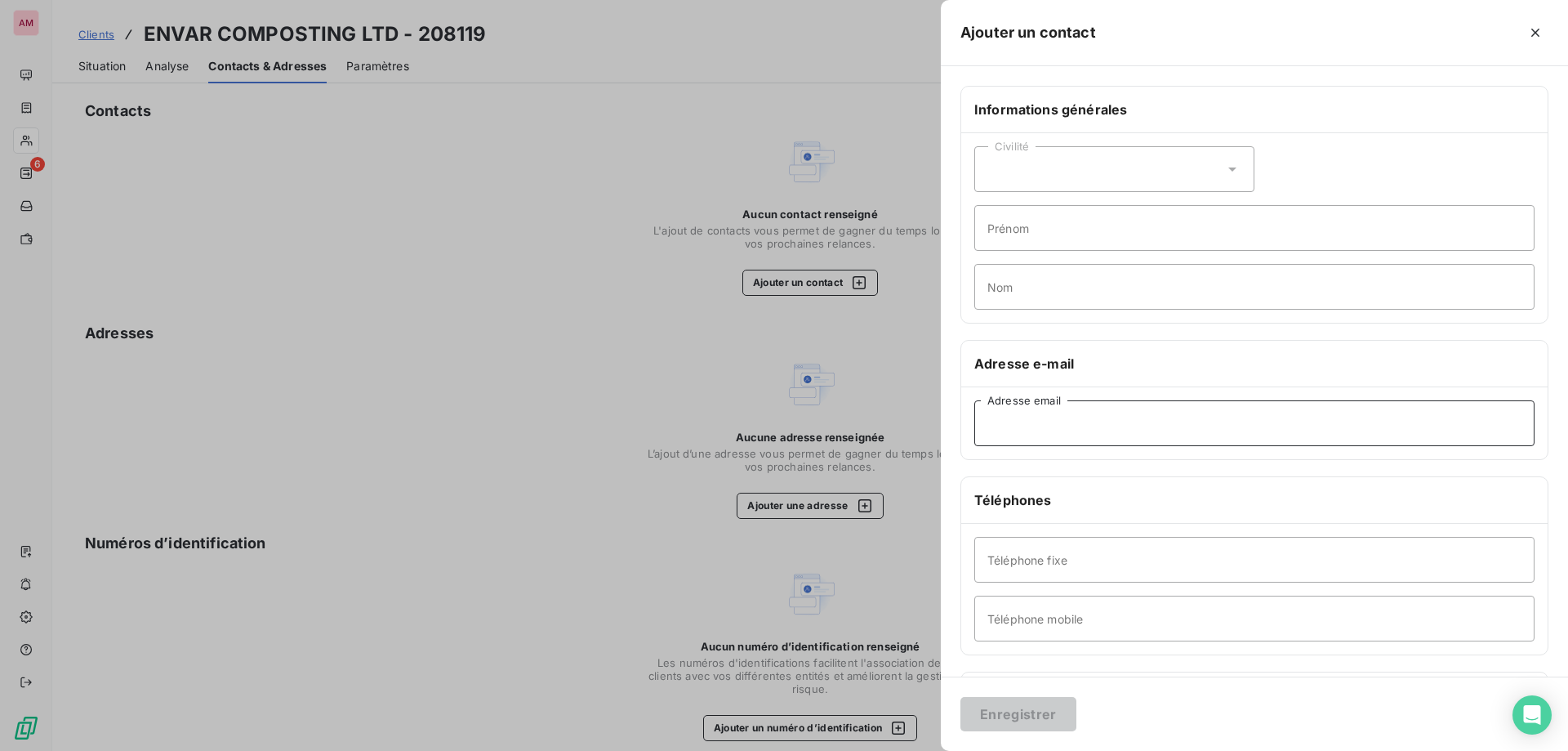
click at [1045, 420] on input "Adresse email" at bounding box center [1254, 423] width 560 height 46
paste input "shiraz.ameer@envar.co.uk"
type input "shiraz.ameer@envar.co.uk"
click at [1016, 712] on button "Enregistrer" at bounding box center [1019, 713] width 116 height 34
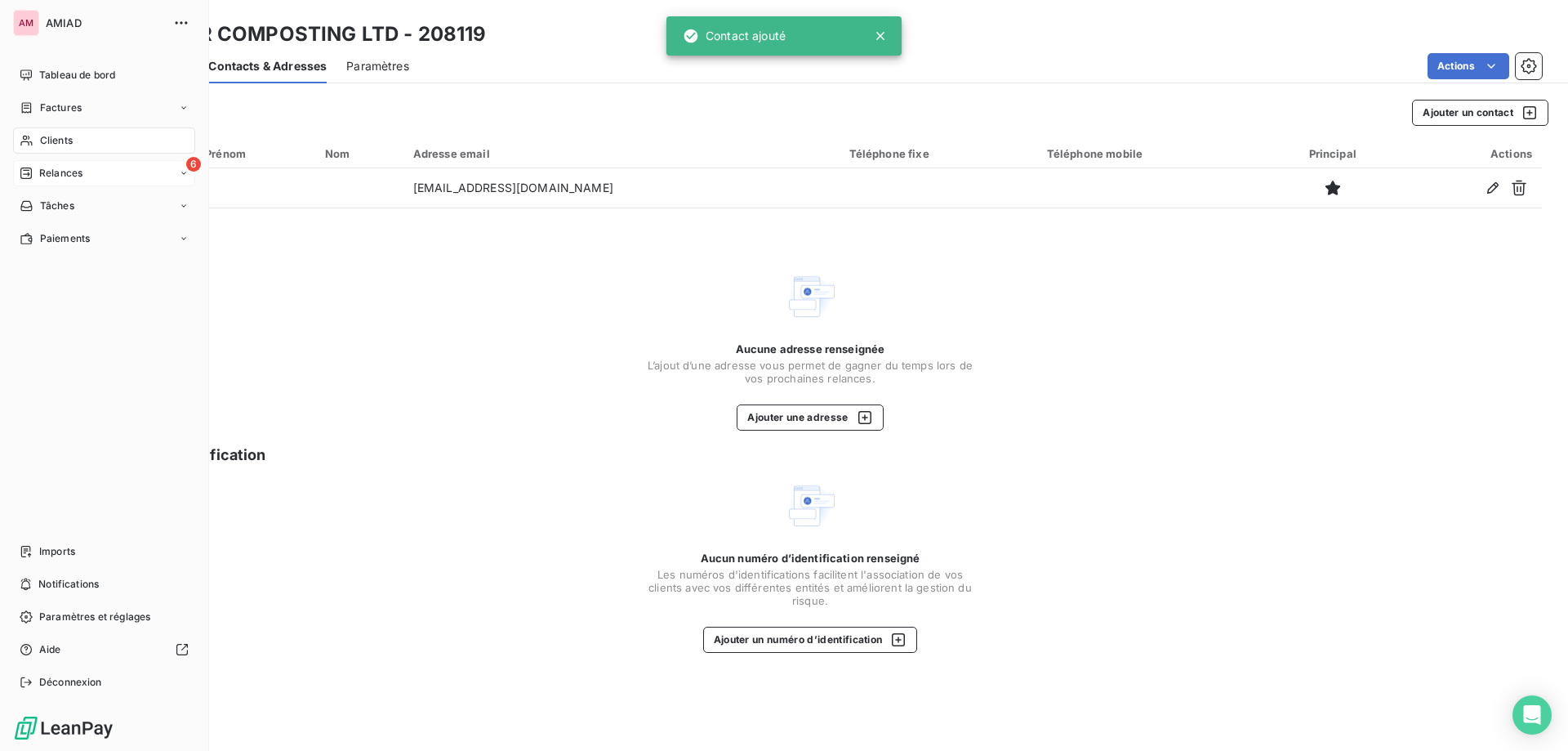
click at [43, 179] on span "Relances" at bounding box center [61, 173] width 43 height 15
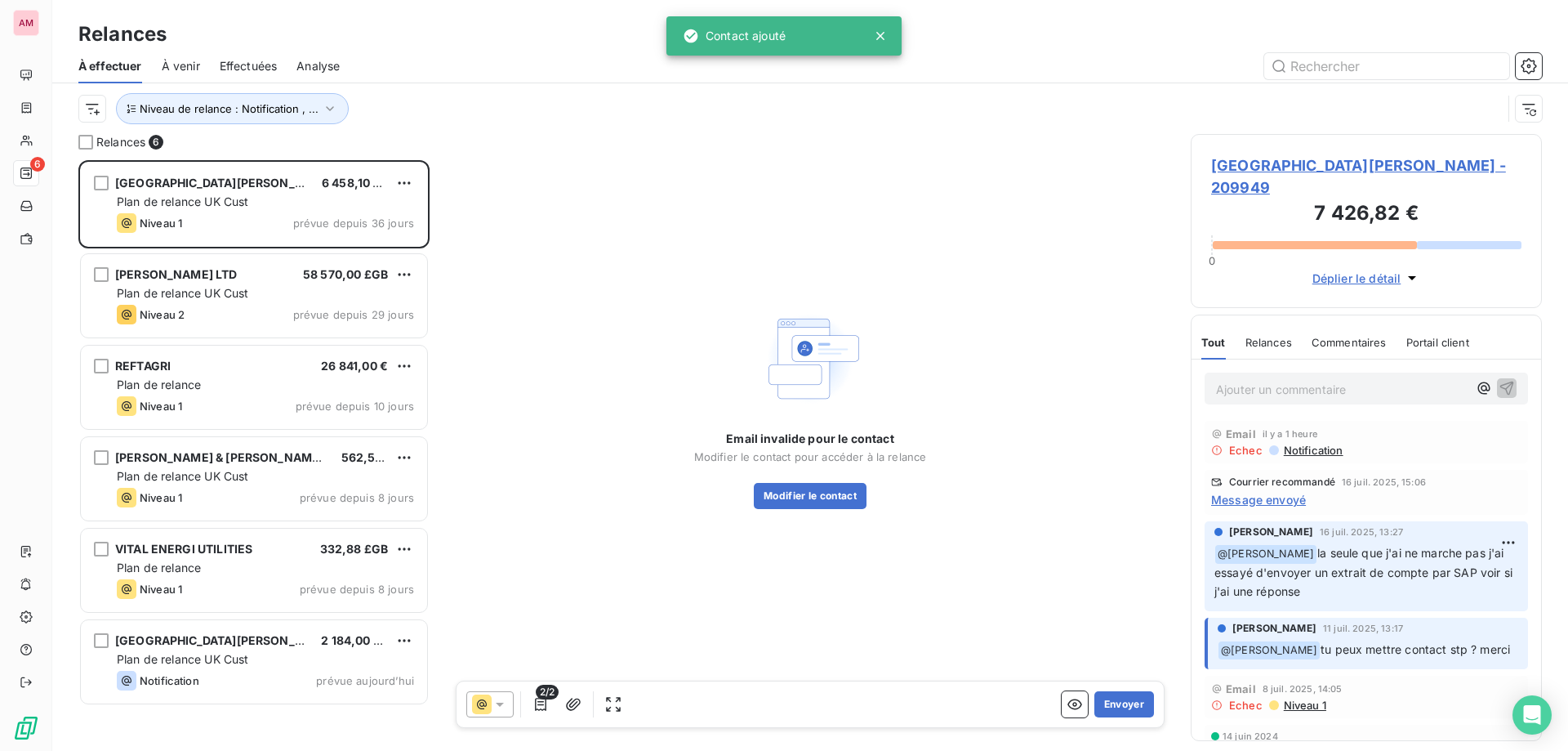
scroll to position [579, 339]
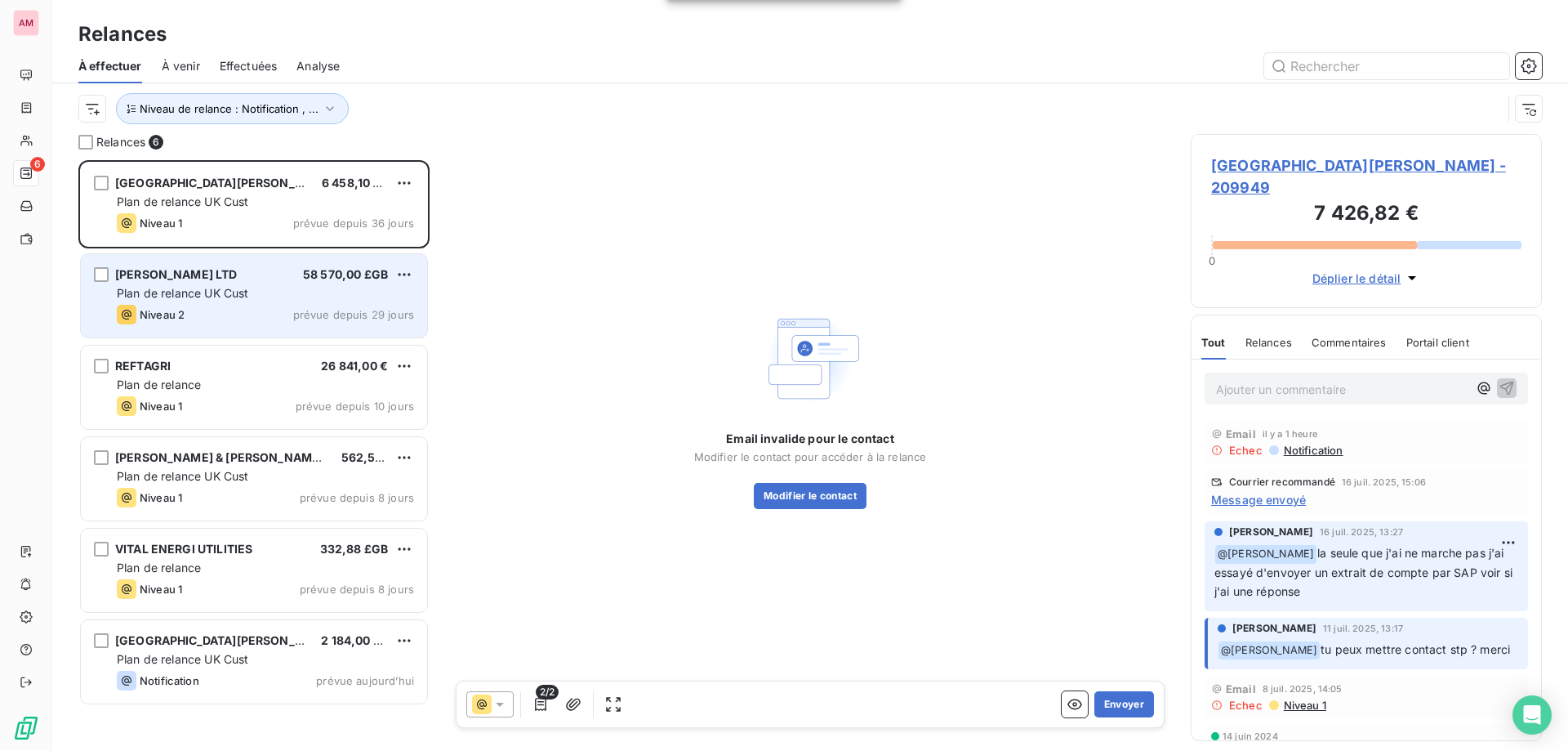
click at [259, 273] on div "CORNELSEN LTD 58 570,00 £GB" at bounding box center [265, 274] width 297 height 15
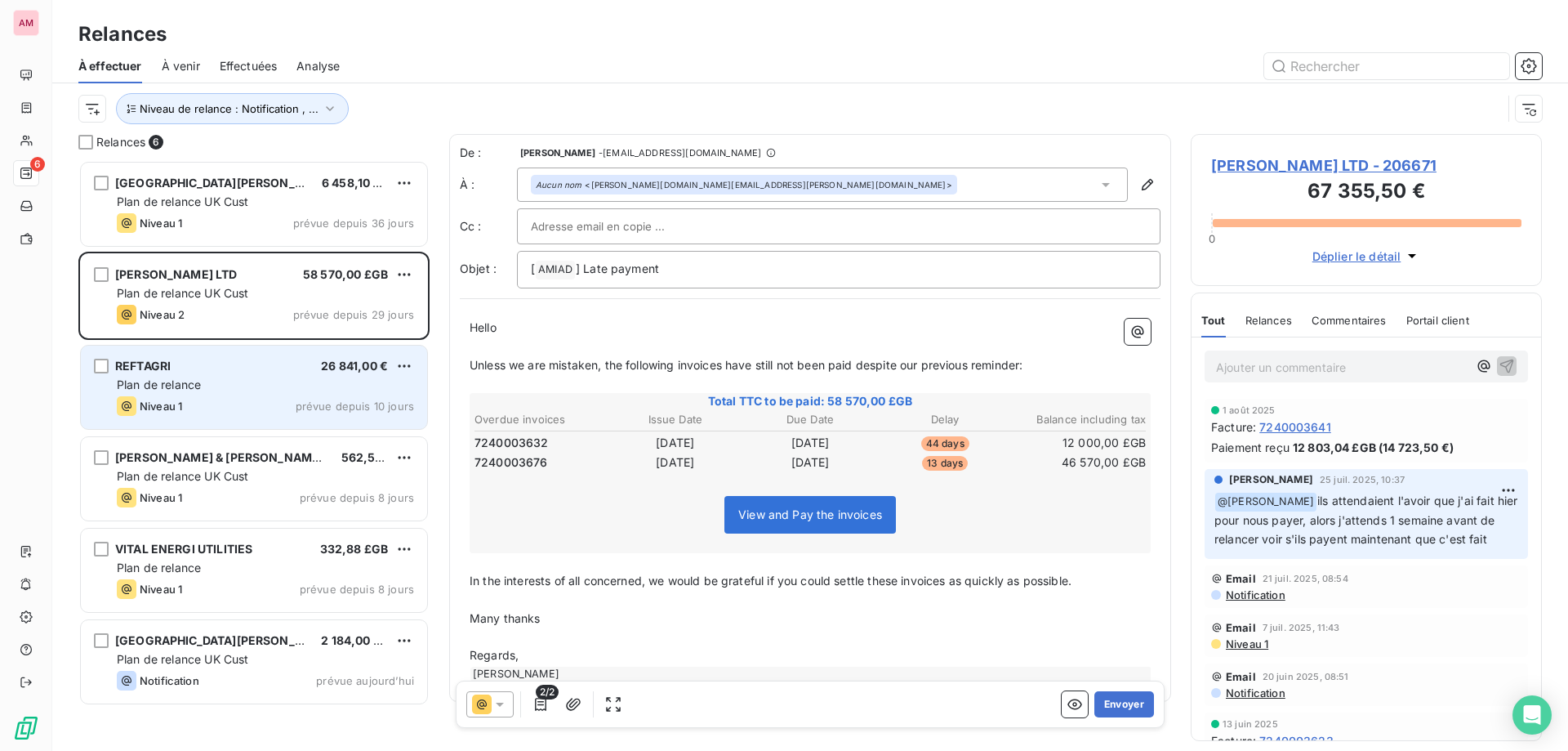
click at [303, 370] on div "REFTAGRI 26 841,00 €" at bounding box center [265, 366] width 297 height 15
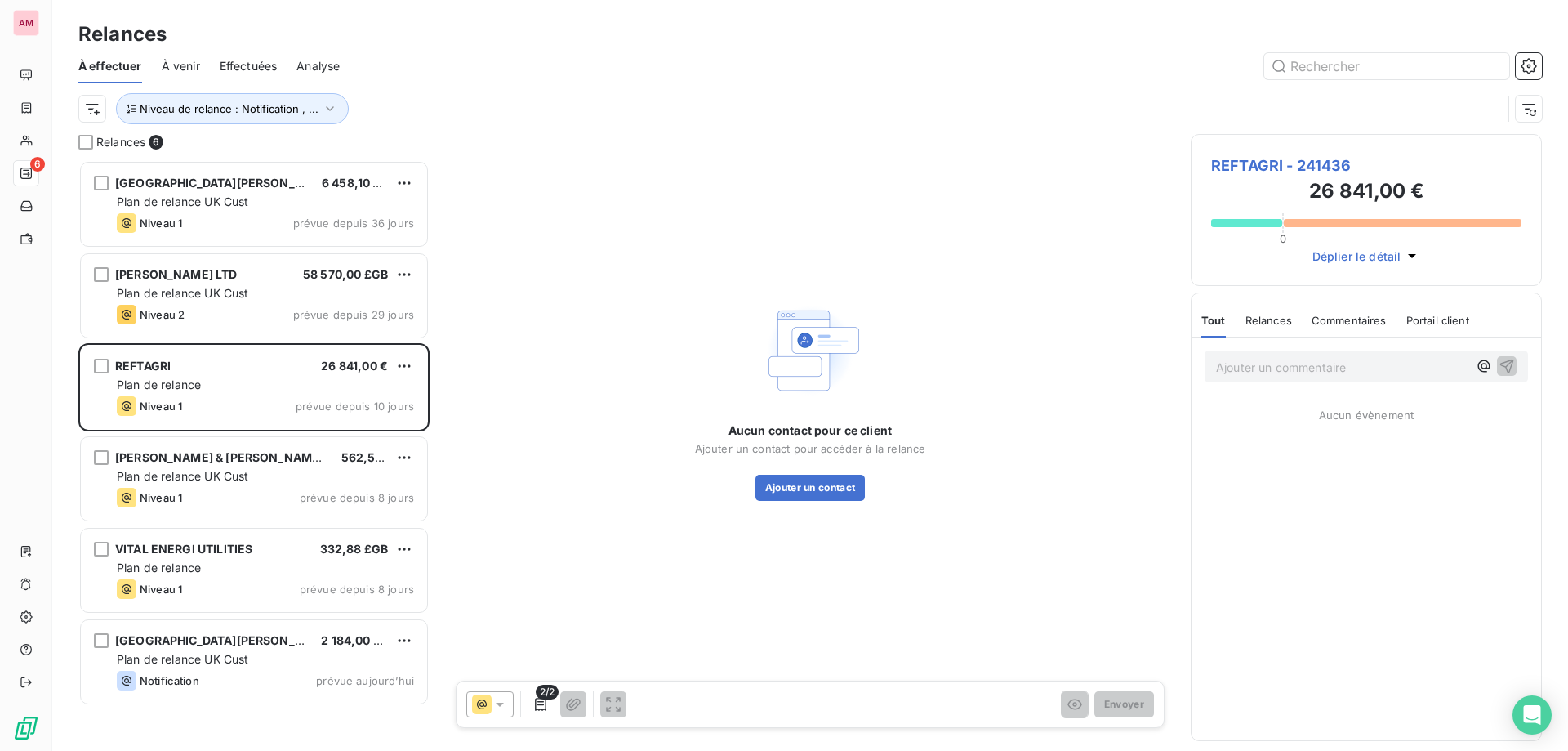
click at [1286, 169] on span "REFTAGRI - 241436" at bounding box center [1366, 165] width 310 height 22
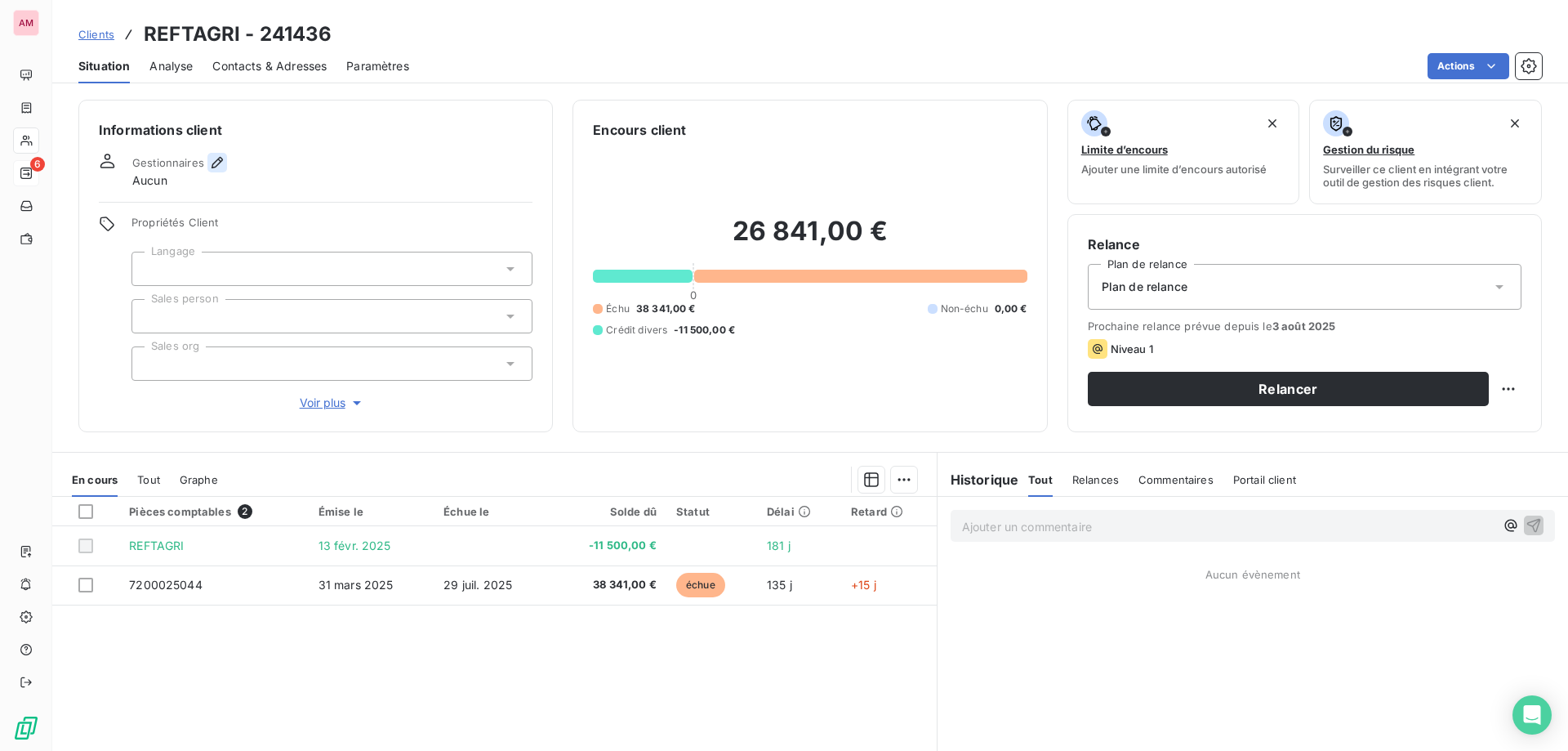
click at [215, 171] on button "button" at bounding box center [216, 162] width 19 height 19
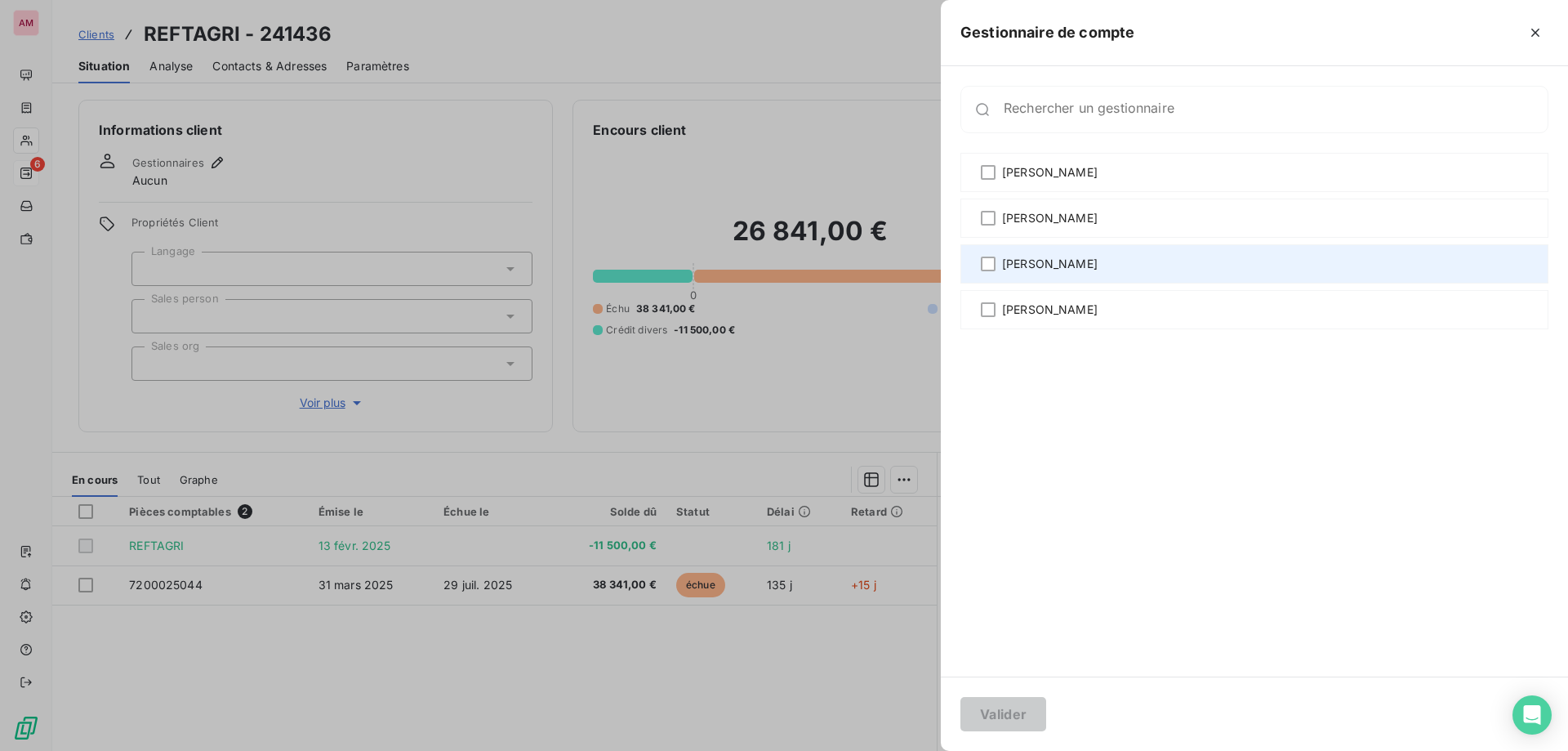
click at [1105, 261] on div "[PERSON_NAME]" at bounding box center [1254, 263] width 588 height 39
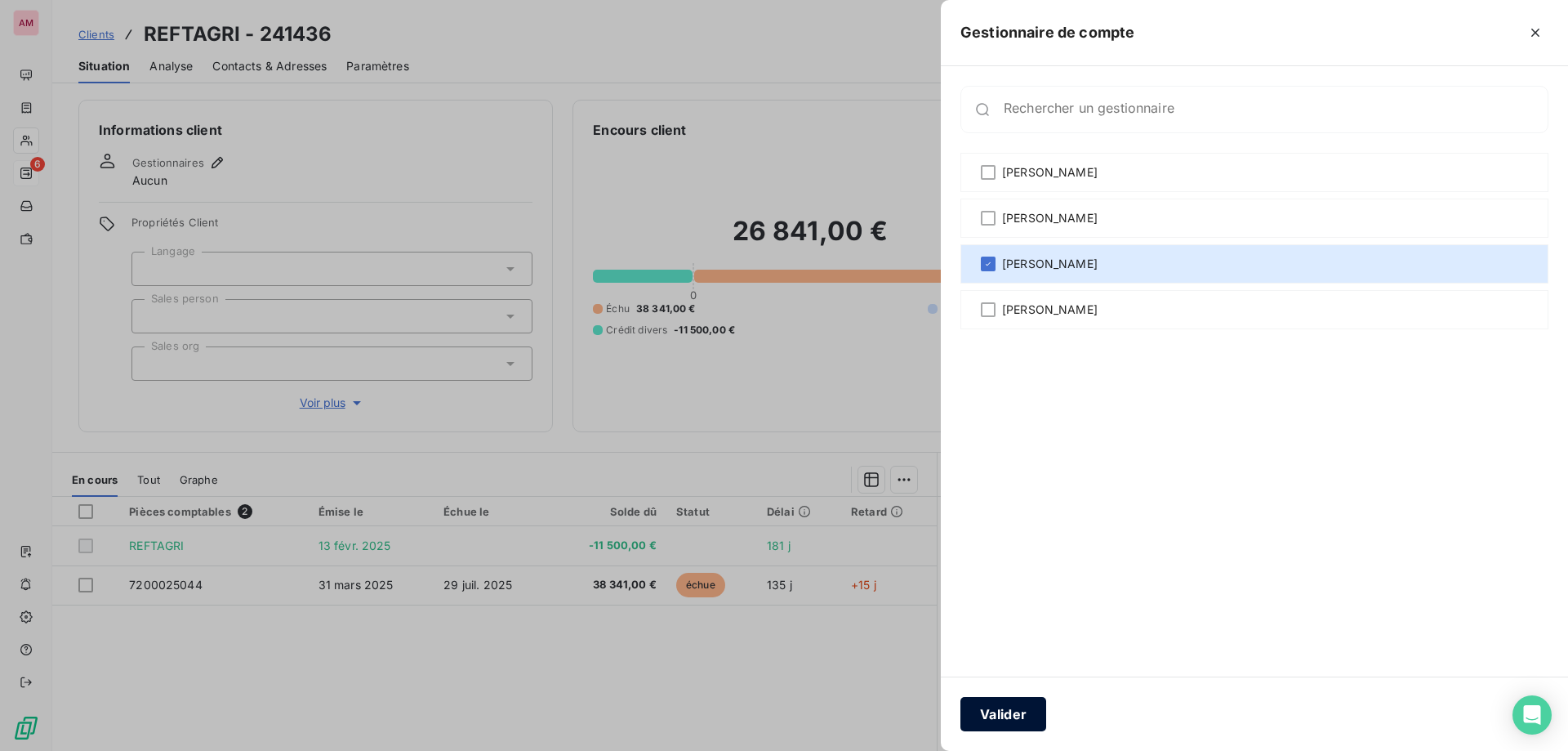
click at [1003, 711] on button "Valider" at bounding box center [1004, 713] width 86 height 34
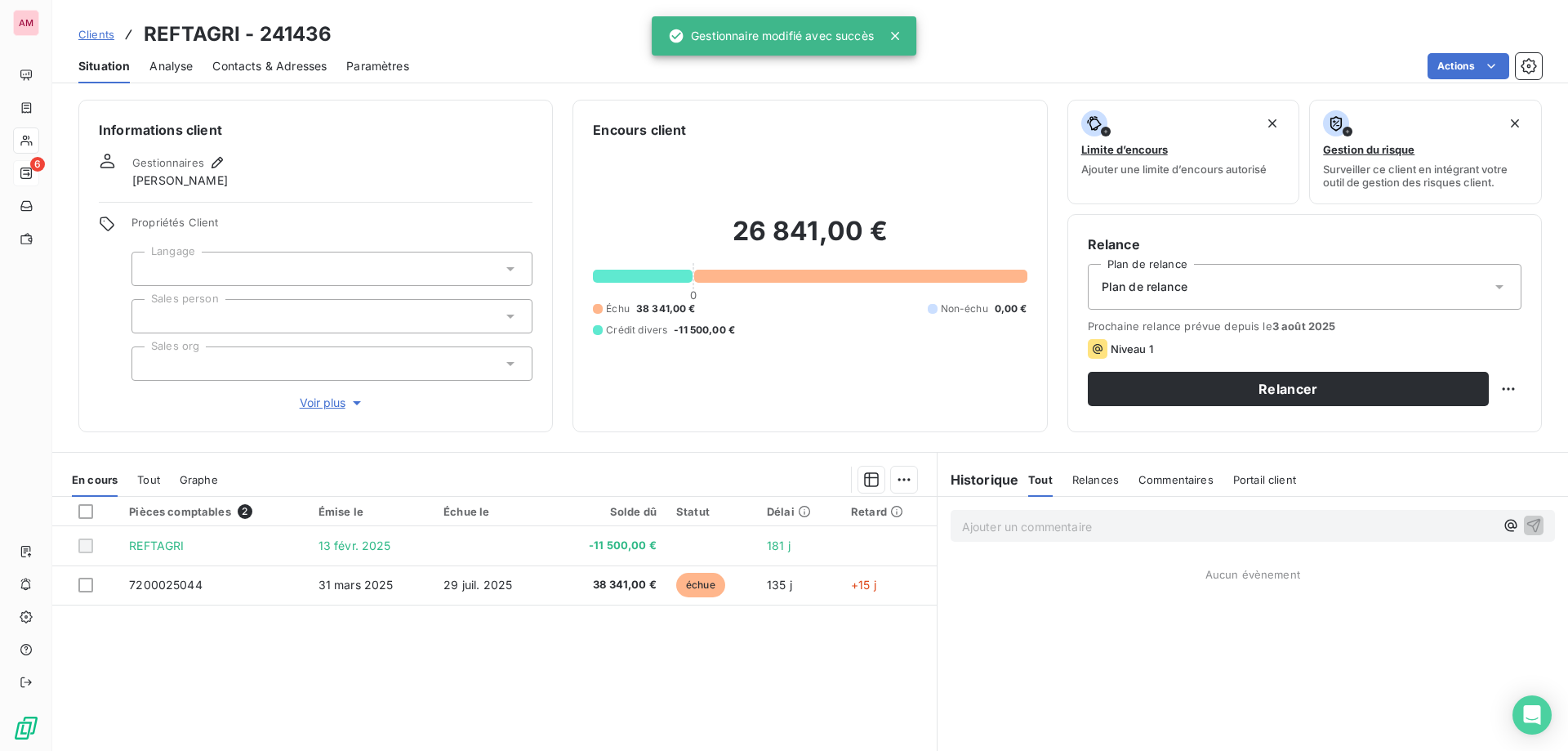
drag, startPoint x: 215, startPoint y: 269, endPoint x: 213, endPoint y: 279, distance: 10.2
click at [215, 269] on div at bounding box center [331, 268] width 401 height 34
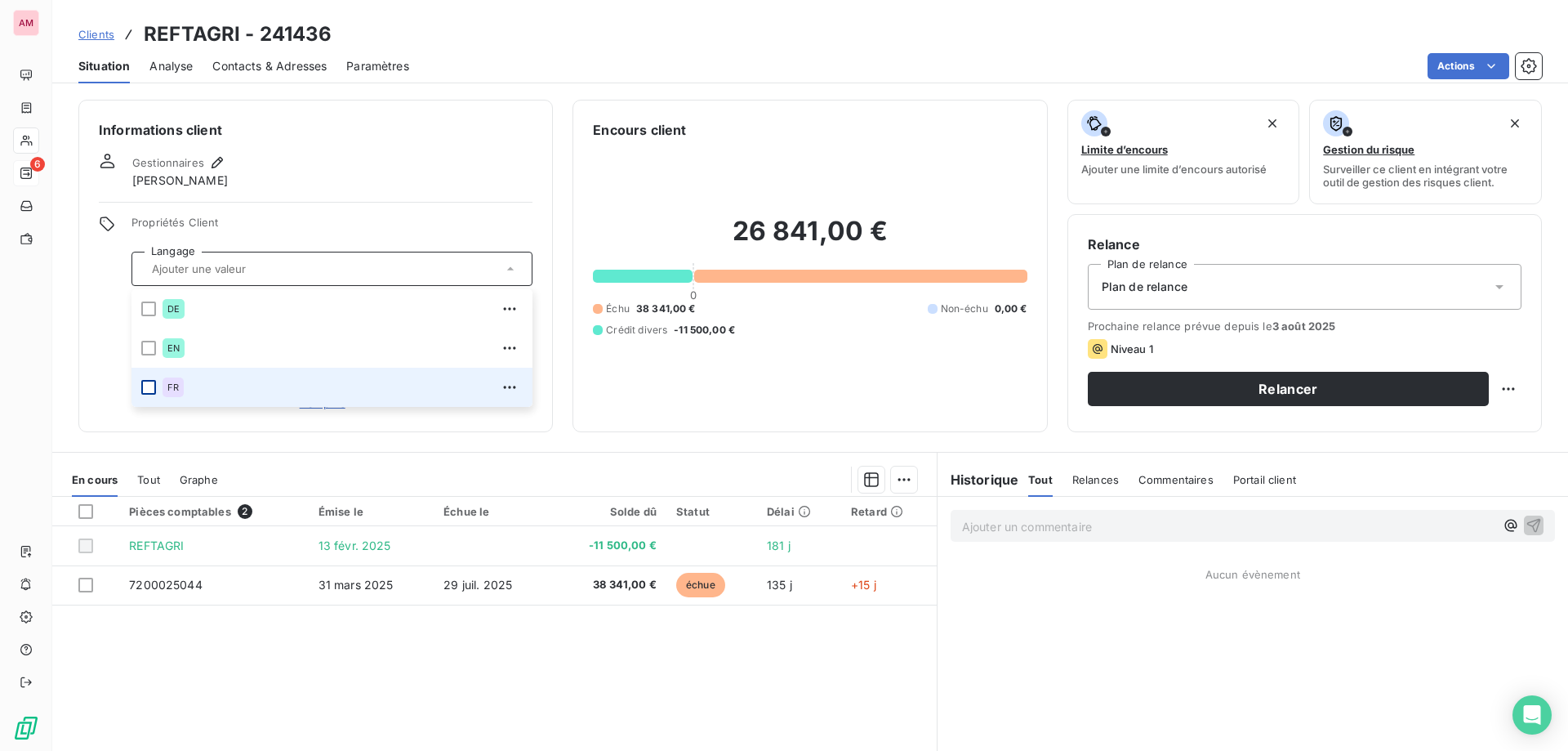
click at [147, 385] on div at bounding box center [149, 387] width 15 height 15
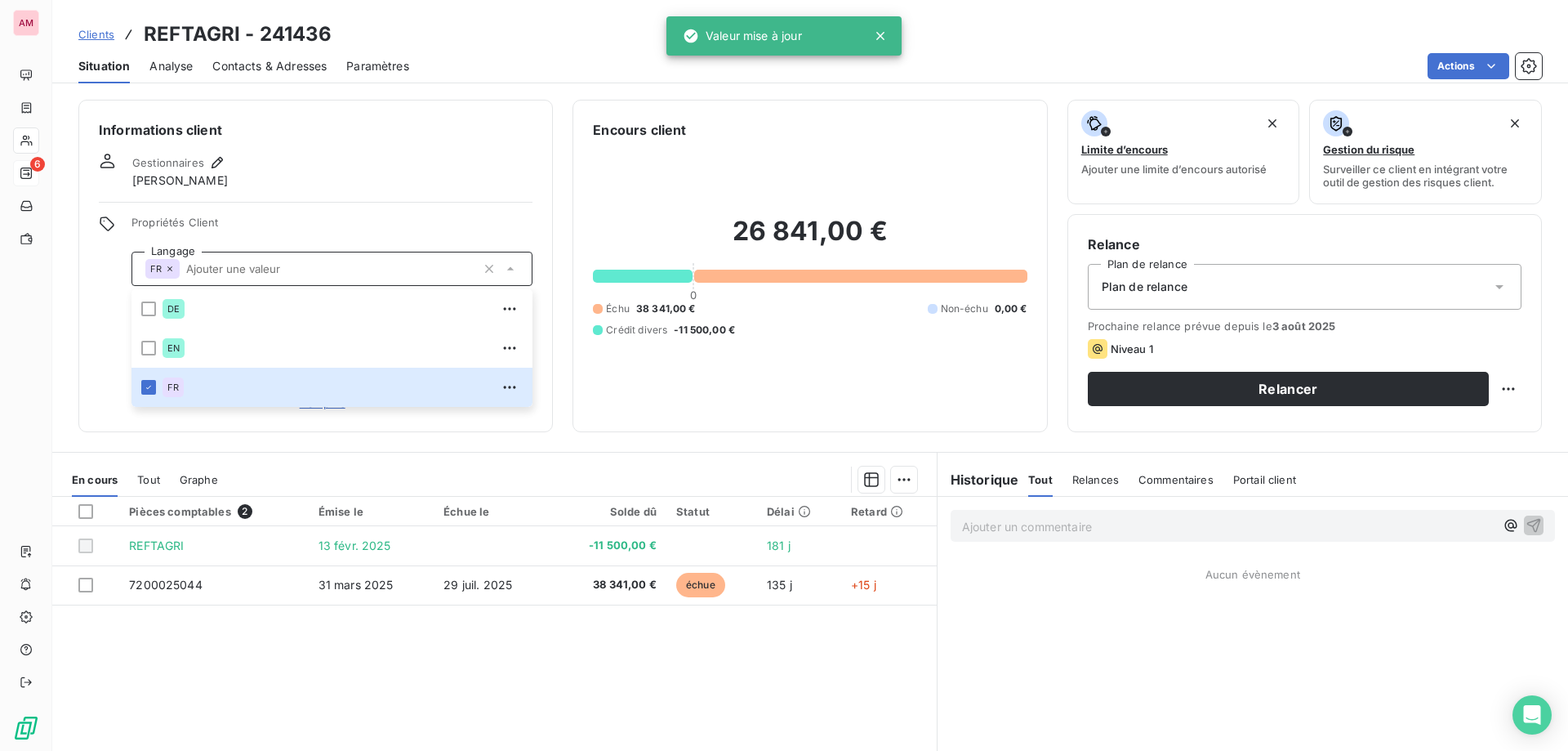
click at [115, 321] on div "Propriétés Client Langage FR DE EN FR Sales person Sales org Voir plus" at bounding box center [315, 314] width 434 height 196
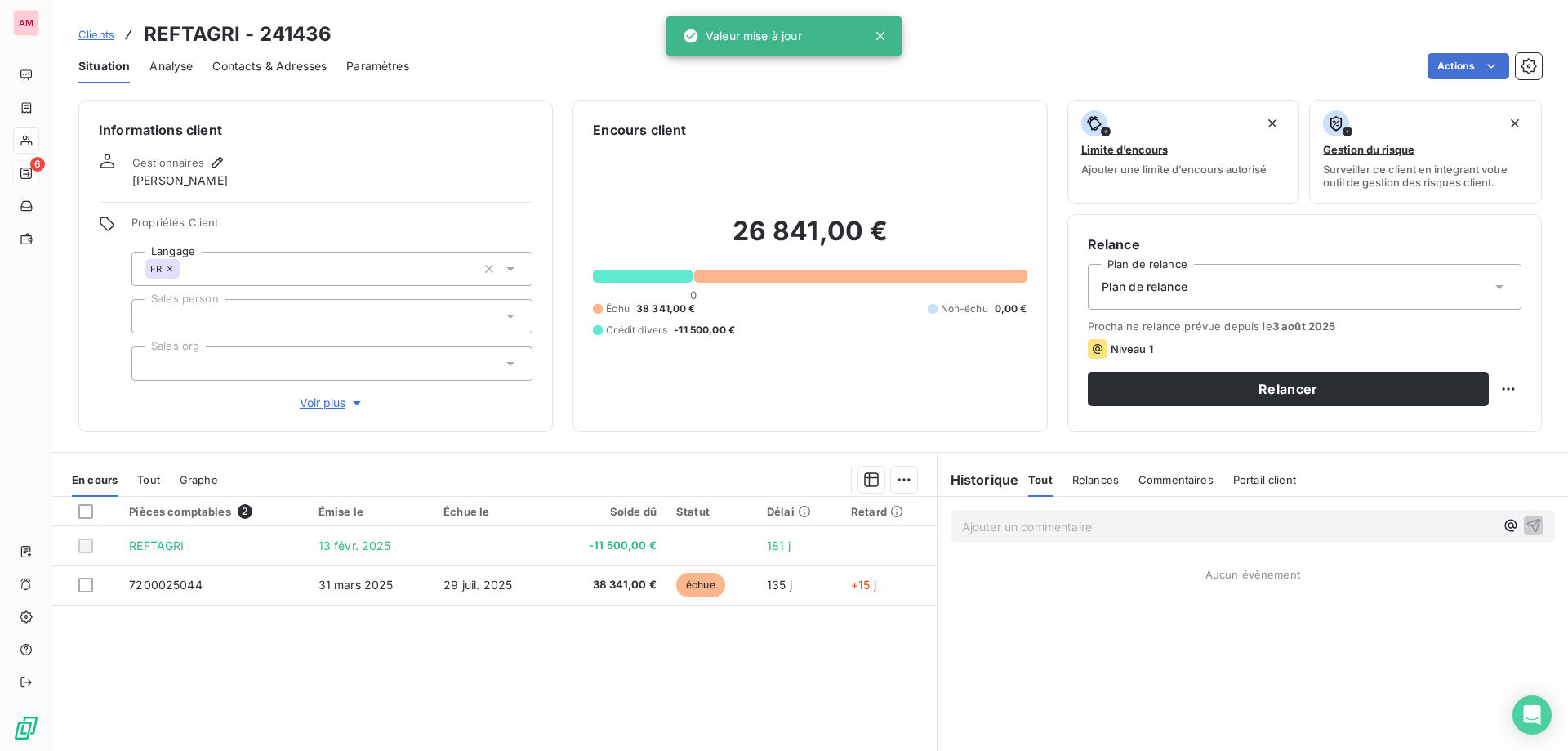
click at [181, 307] on div at bounding box center [331, 315] width 401 height 34
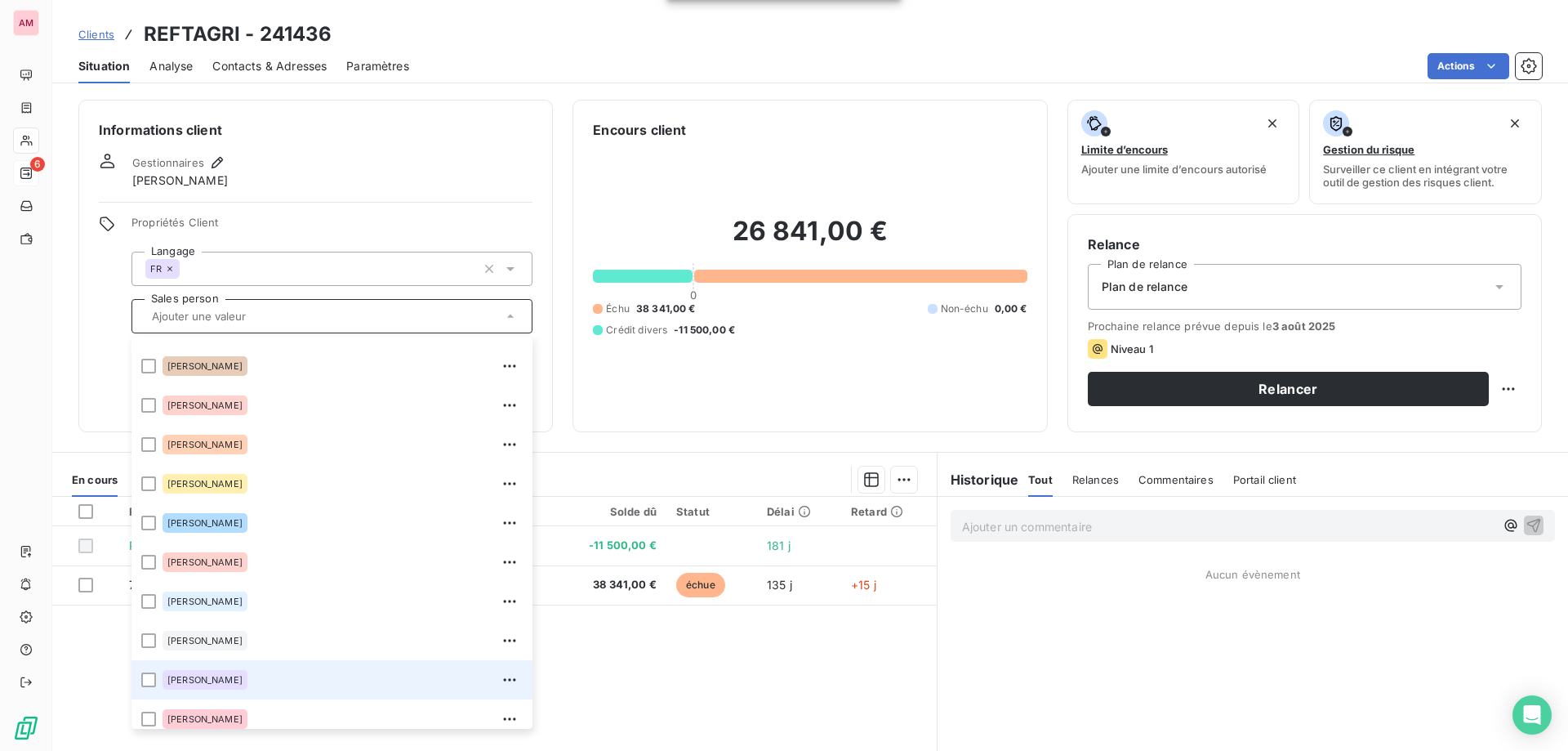
scroll to position [163, 0]
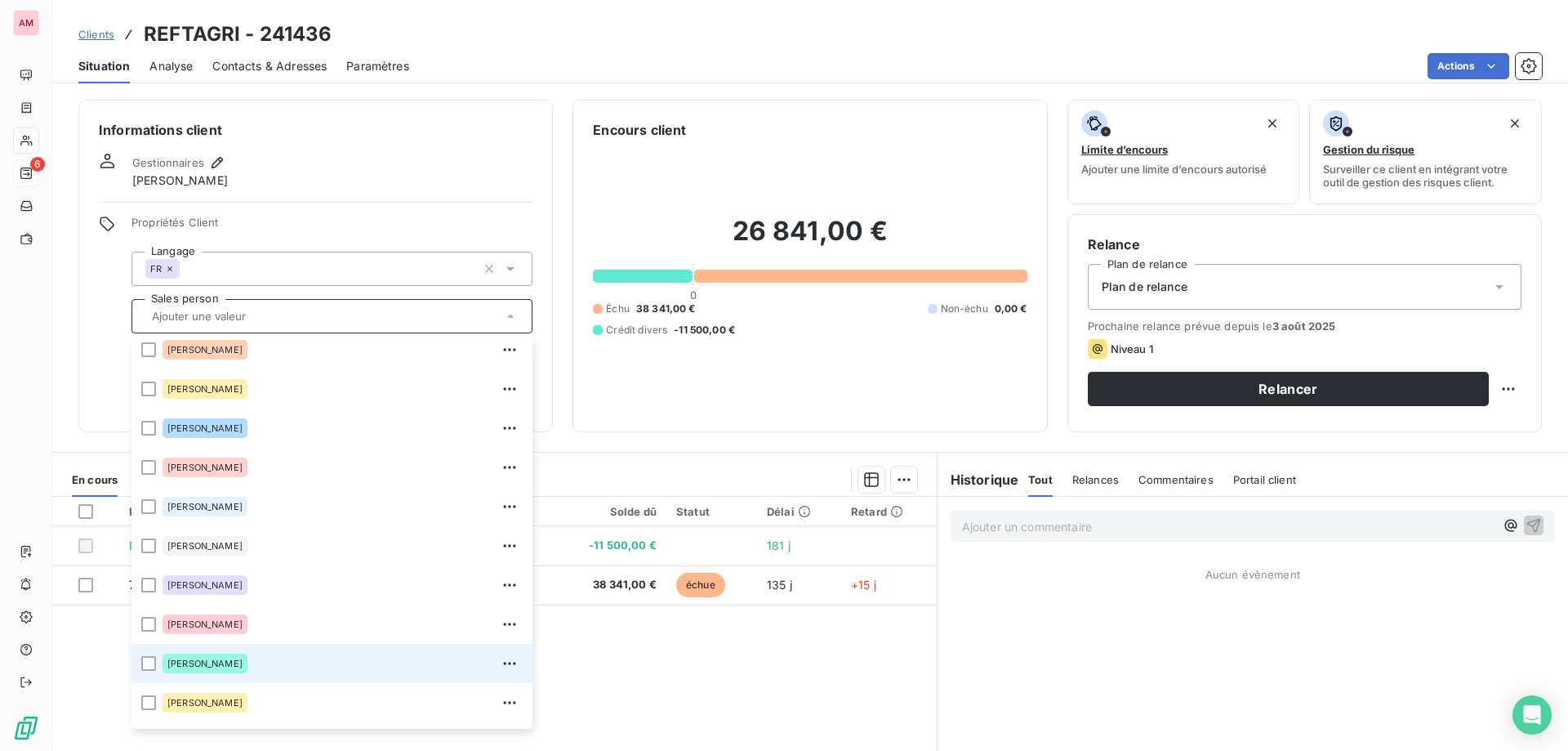
click at [178, 669] on div "[PERSON_NAME]" at bounding box center [204, 663] width 85 height 19
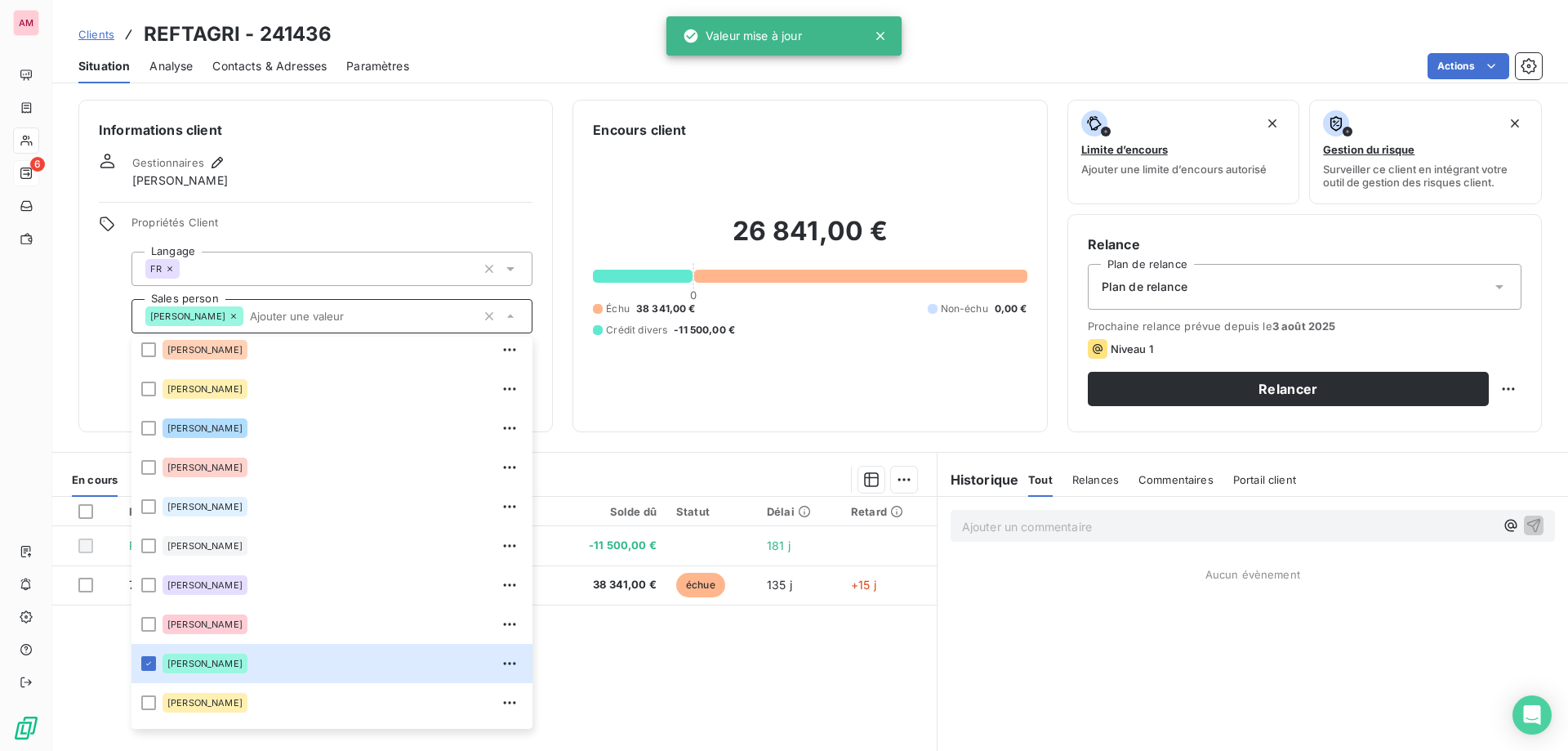
click at [354, 205] on div "Informations client Gestionnaires SONIA LUCHESI Propriétés Client Langage FR Sa…" at bounding box center [316, 266] width 475 height 333
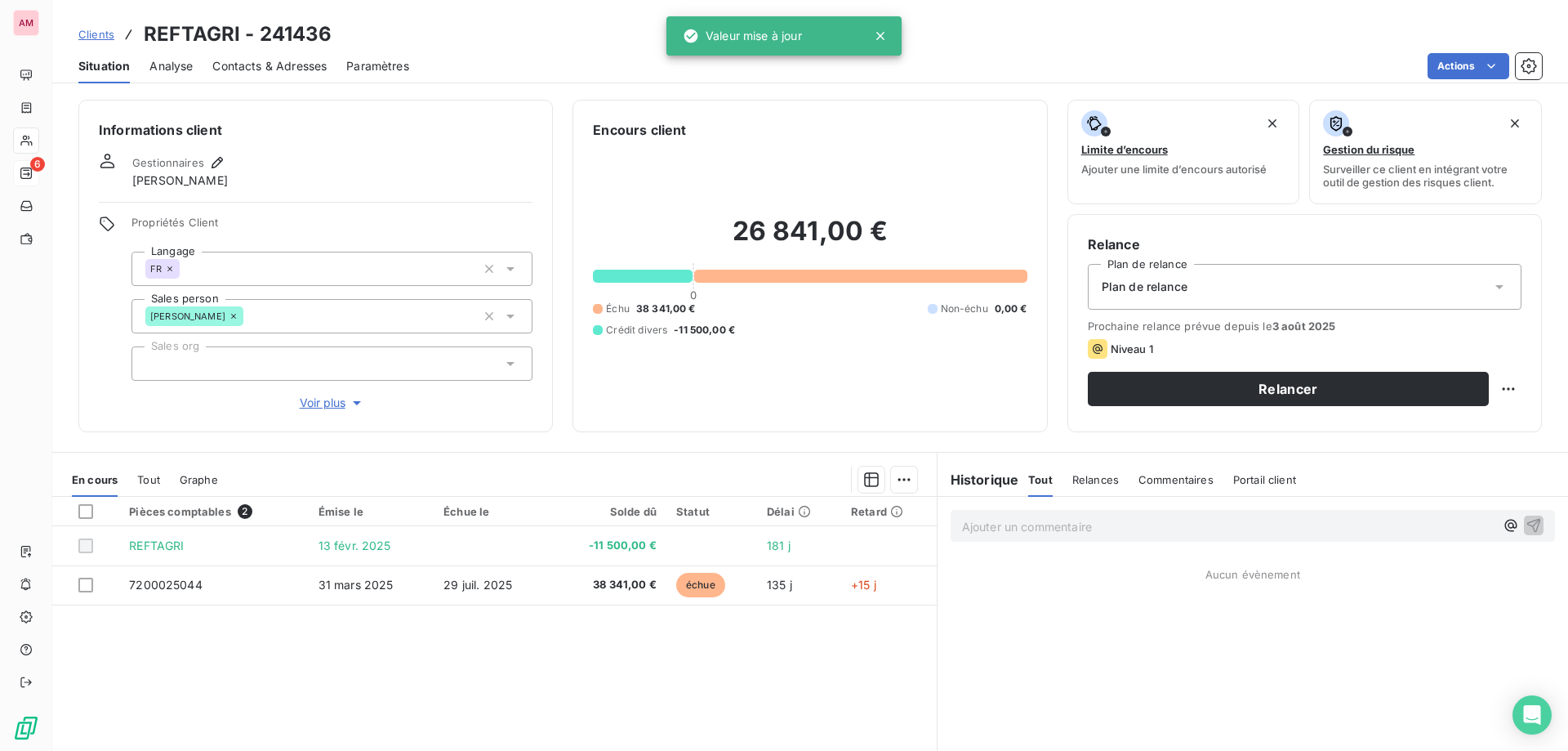
click at [199, 357] on div at bounding box center [331, 363] width 401 height 34
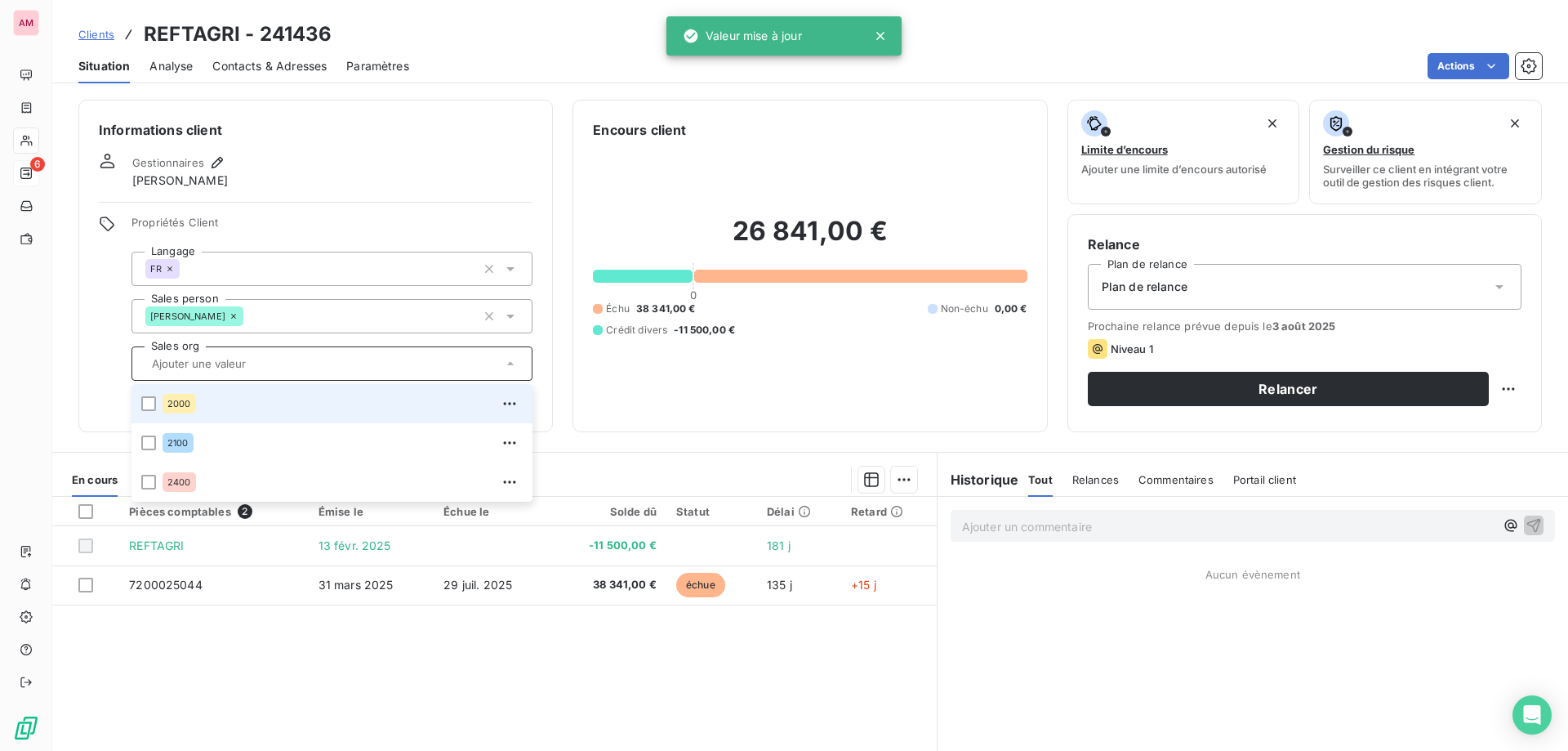
click at [166, 402] on div "2000" at bounding box center [179, 403] width 34 height 19
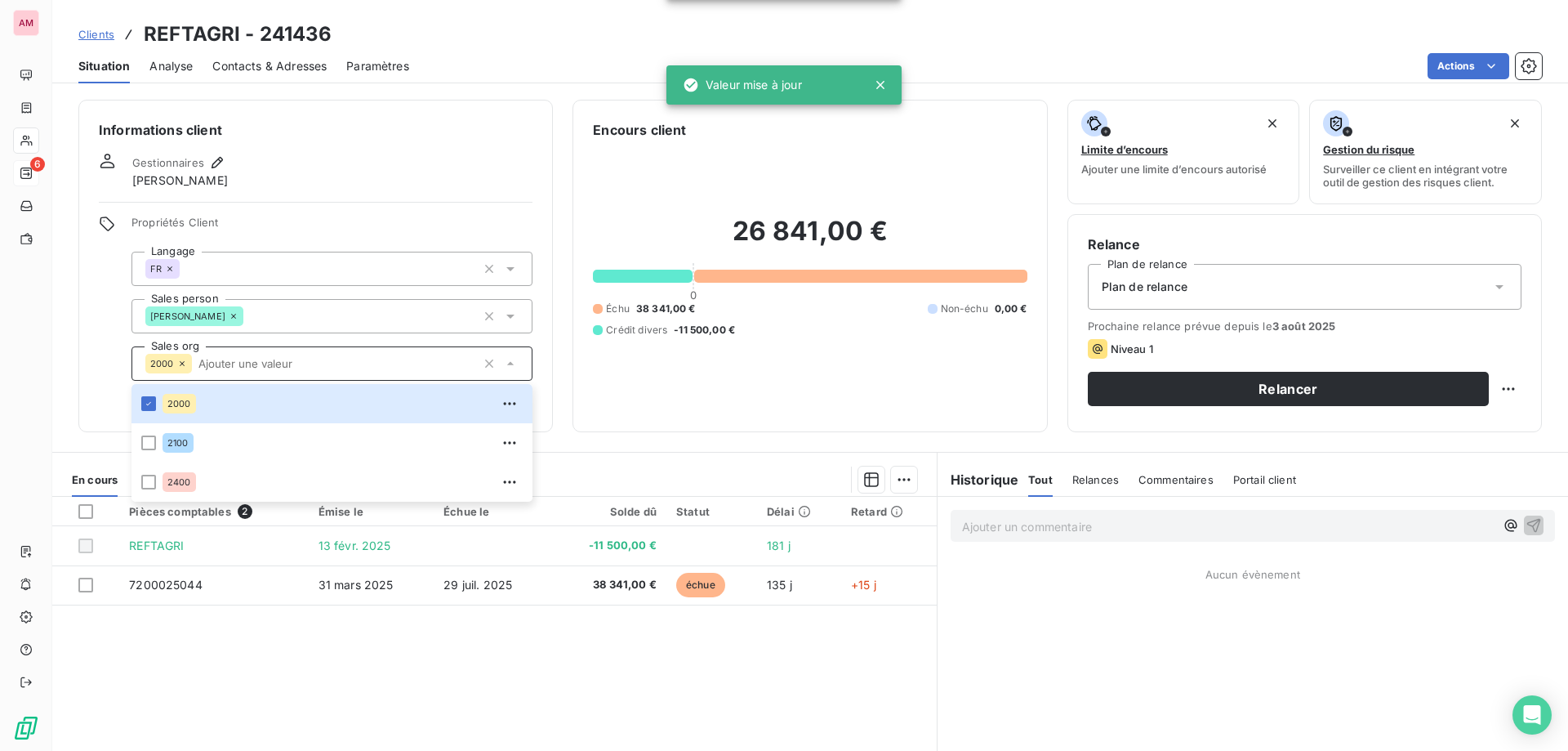
click at [101, 349] on div "Propriétés Client Langage FR Sales person Philippe Meray Sales org 2000 2000 21…" at bounding box center [315, 314] width 434 height 196
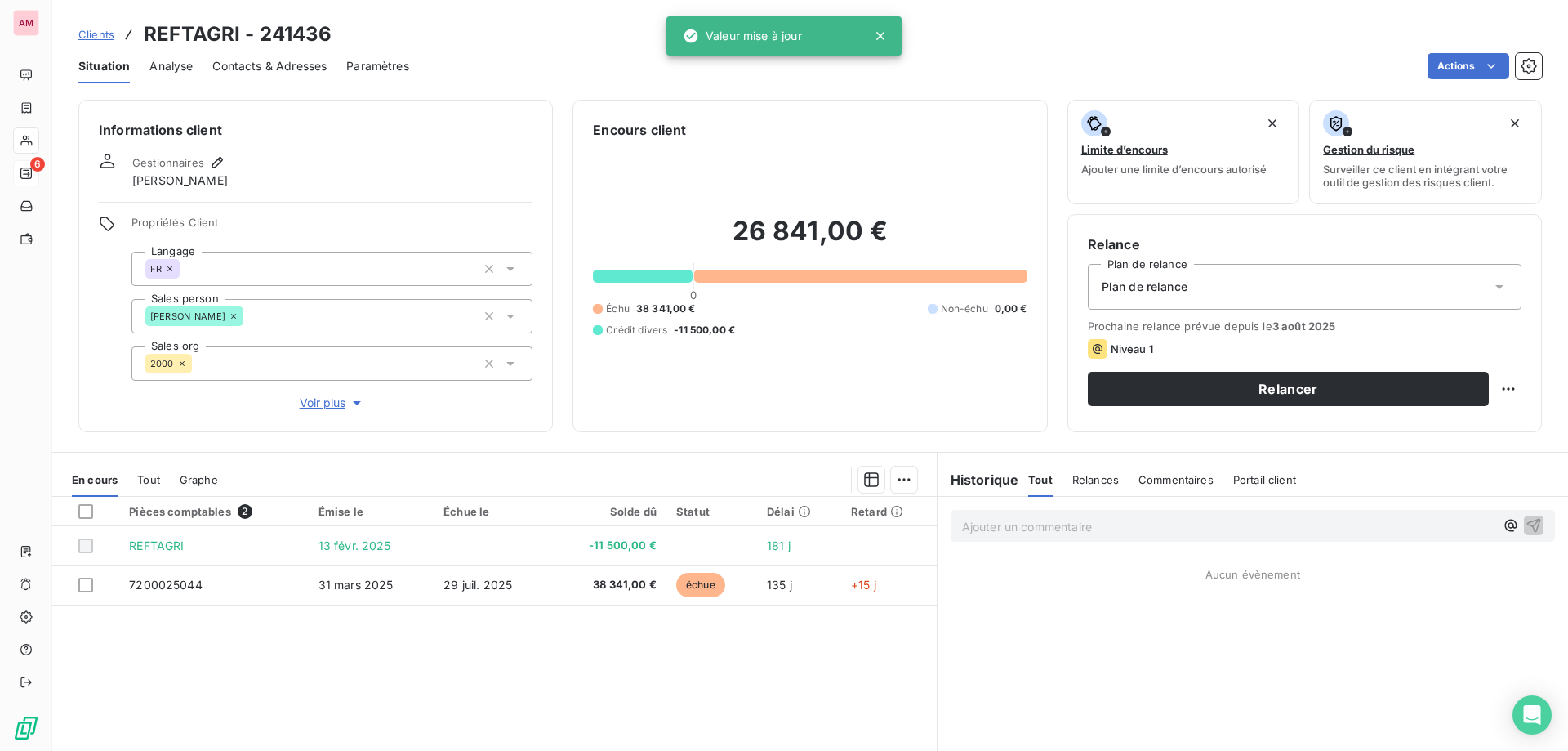
click at [1152, 284] on span "Plan de relance" at bounding box center [1145, 287] width 86 height 17
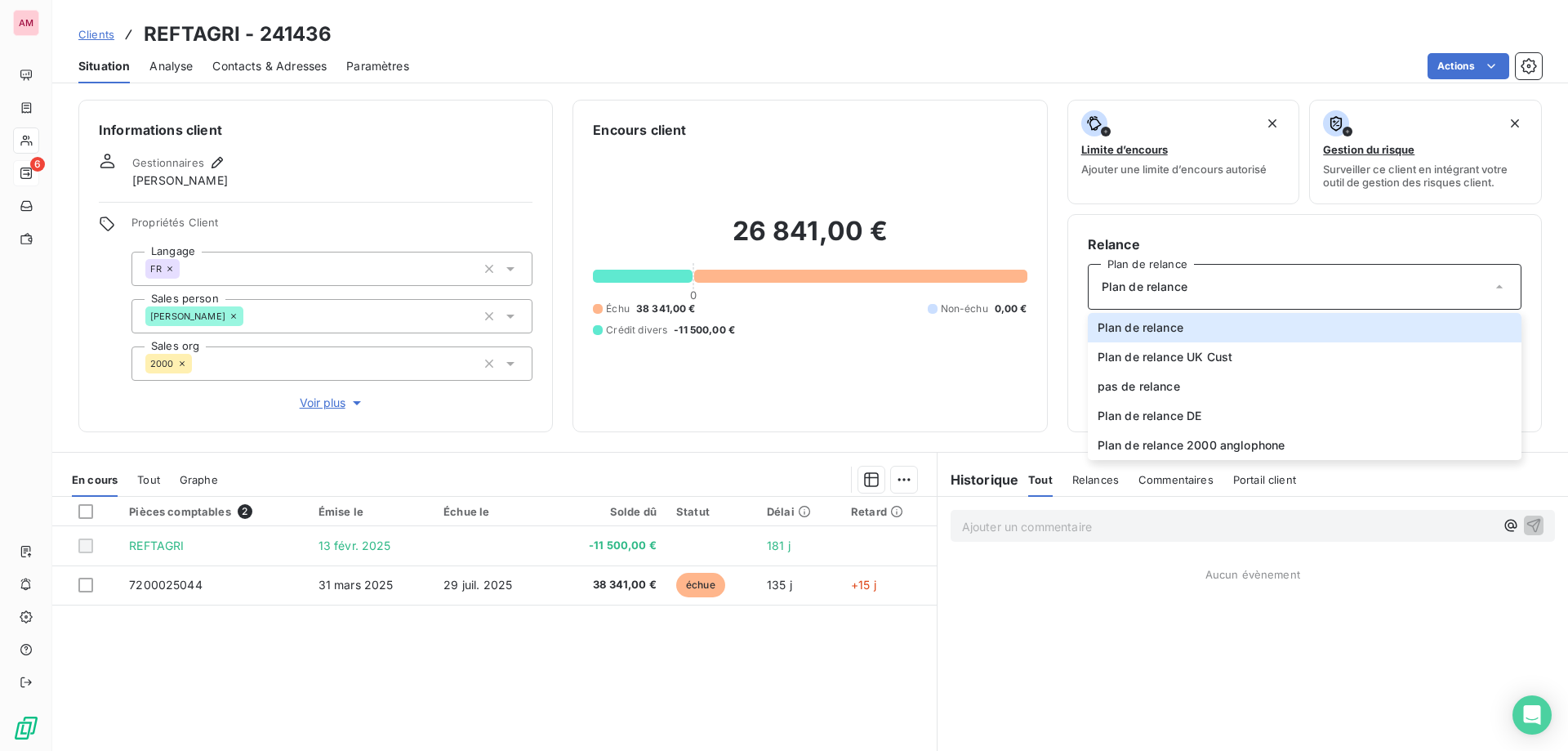
click at [889, 410] on div "26 841,00 € 0 Échu 38 341,00 € Non-échu 0,00 € Crédit divers -11 500,00 €" at bounding box center [810, 275] width 434 height 272
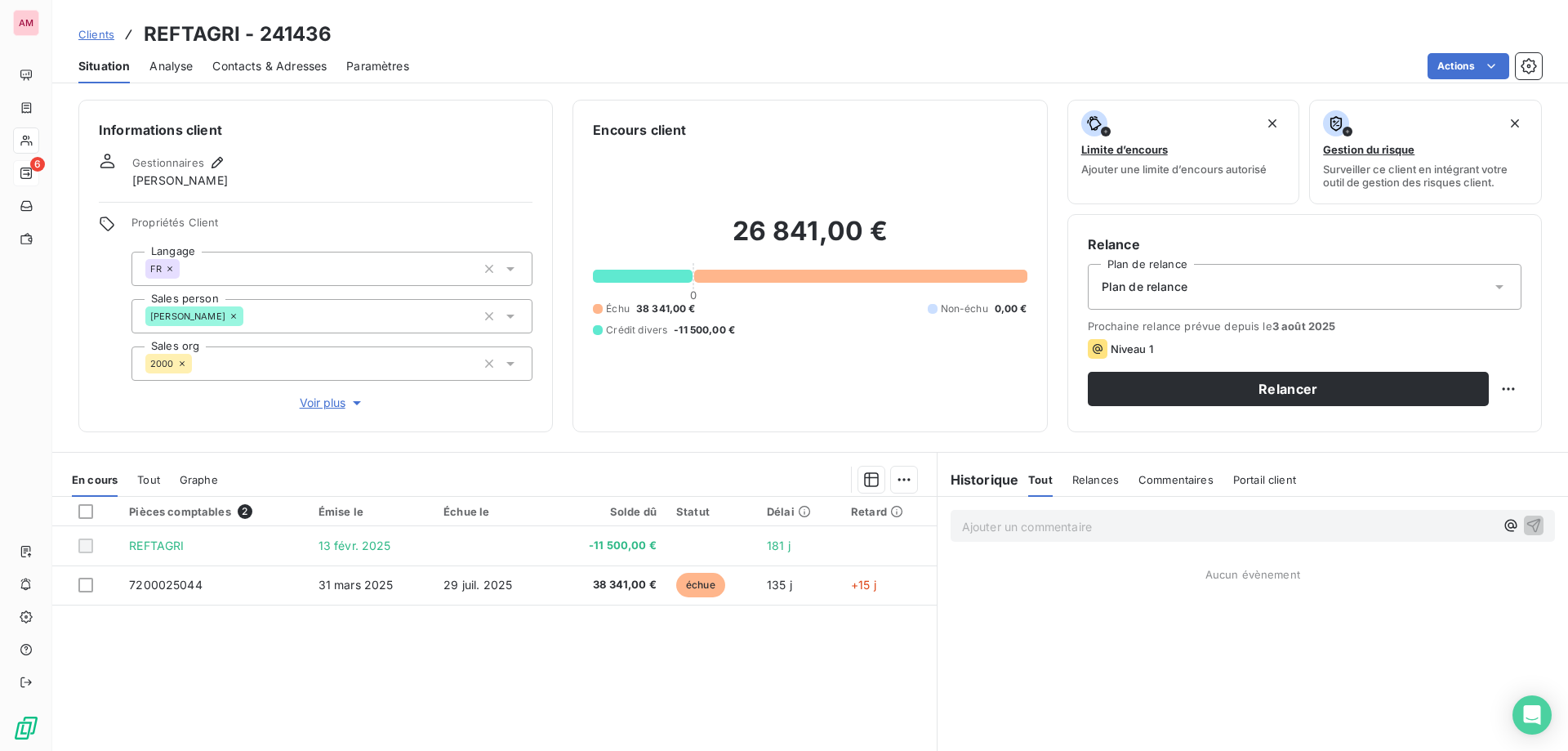
click at [298, 63] on span "Contacts & Adresses" at bounding box center [270, 66] width 115 height 17
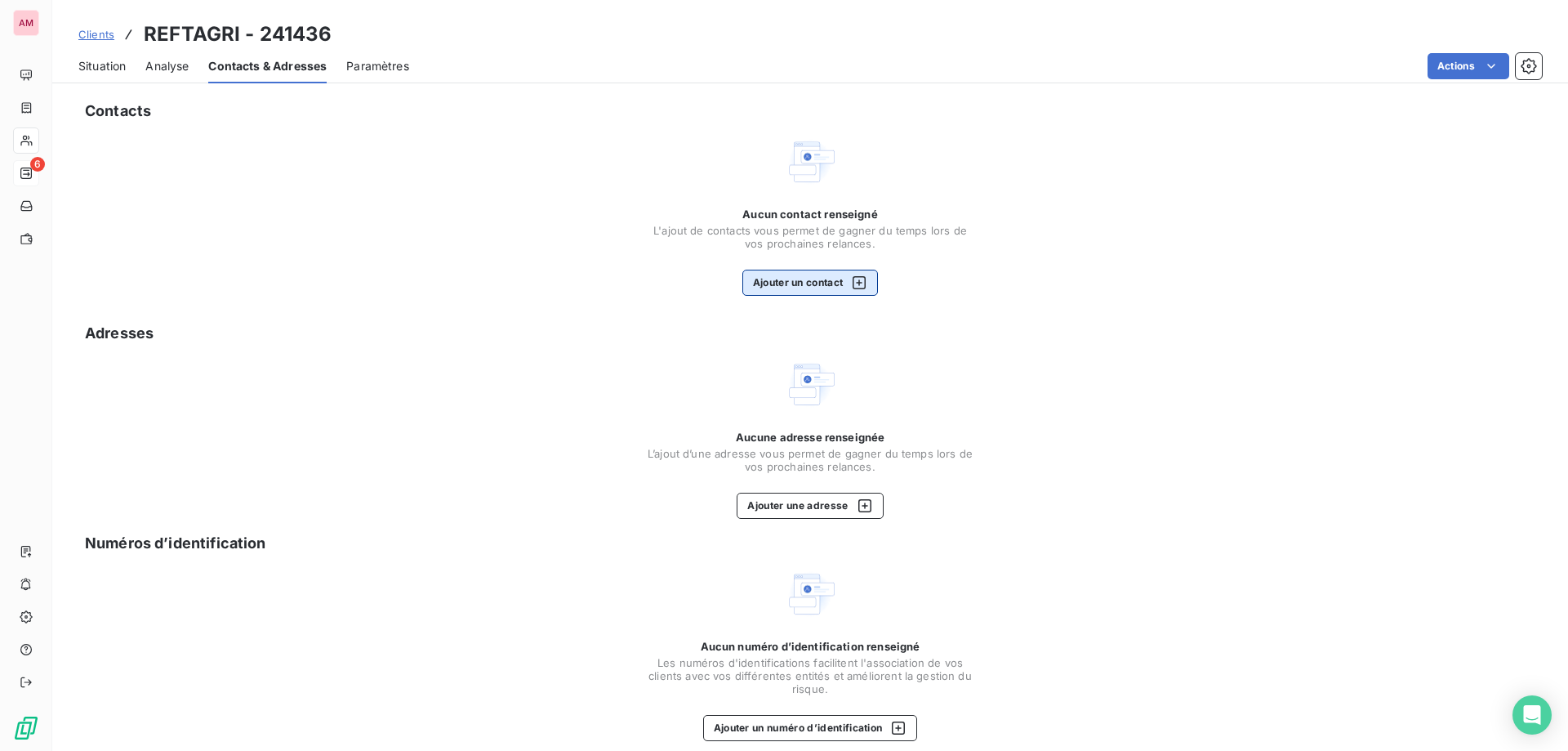
click at [790, 267] on div "Aucun contact renseigné L'ajout de contacts vous permet de gagner du temps lors…" at bounding box center [811, 251] width 326 height 88
click at [790, 270] on button "Ajouter un contact" at bounding box center [811, 282] width 137 height 27
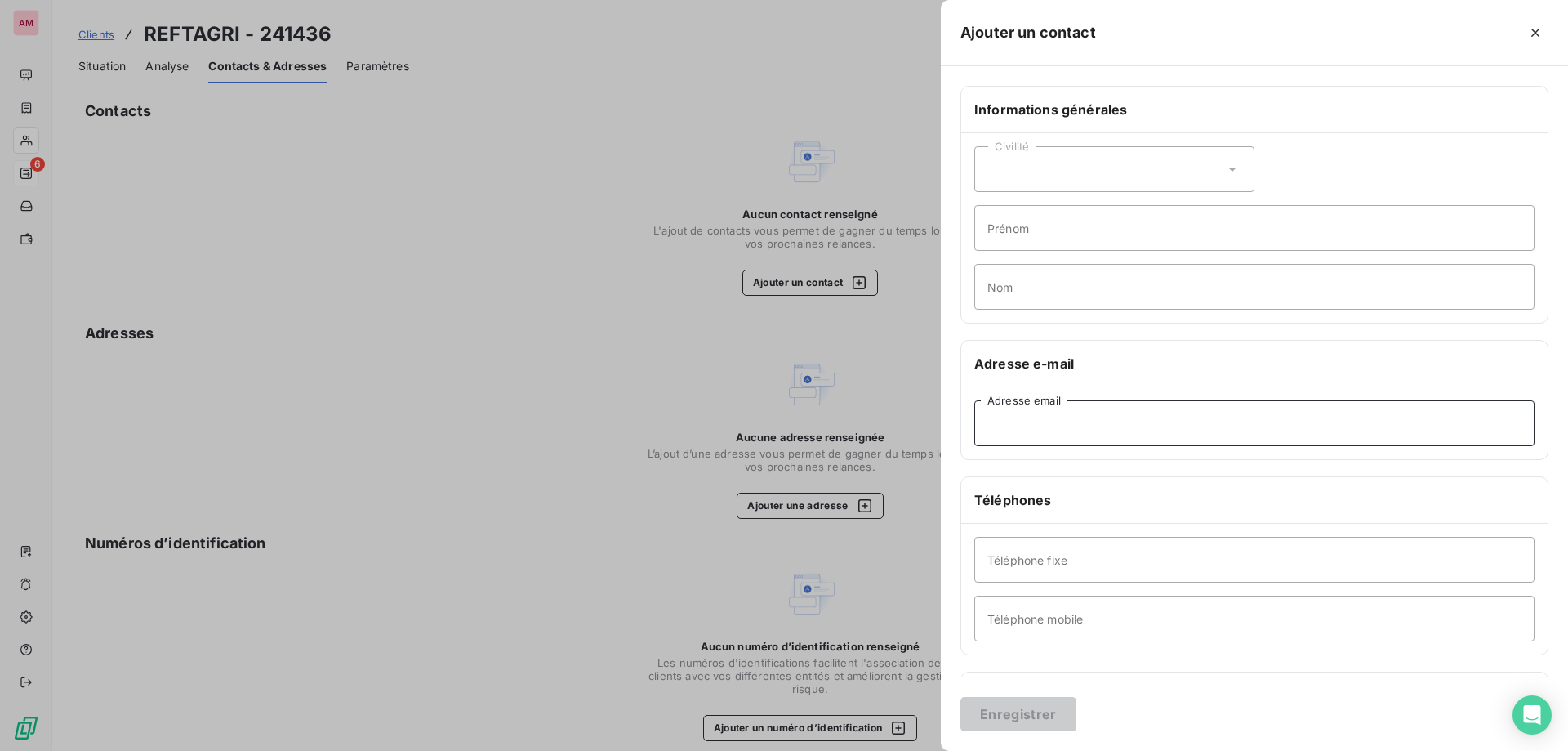
click at [1077, 419] on input "Adresse email" at bounding box center [1254, 423] width 560 height 46
paste input "contact@reftagri.ma"
type input "contact@reftagri.ma"
click at [1053, 719] on button "Enregistrer" at bounding box center [1019, 713] width 116 height 34
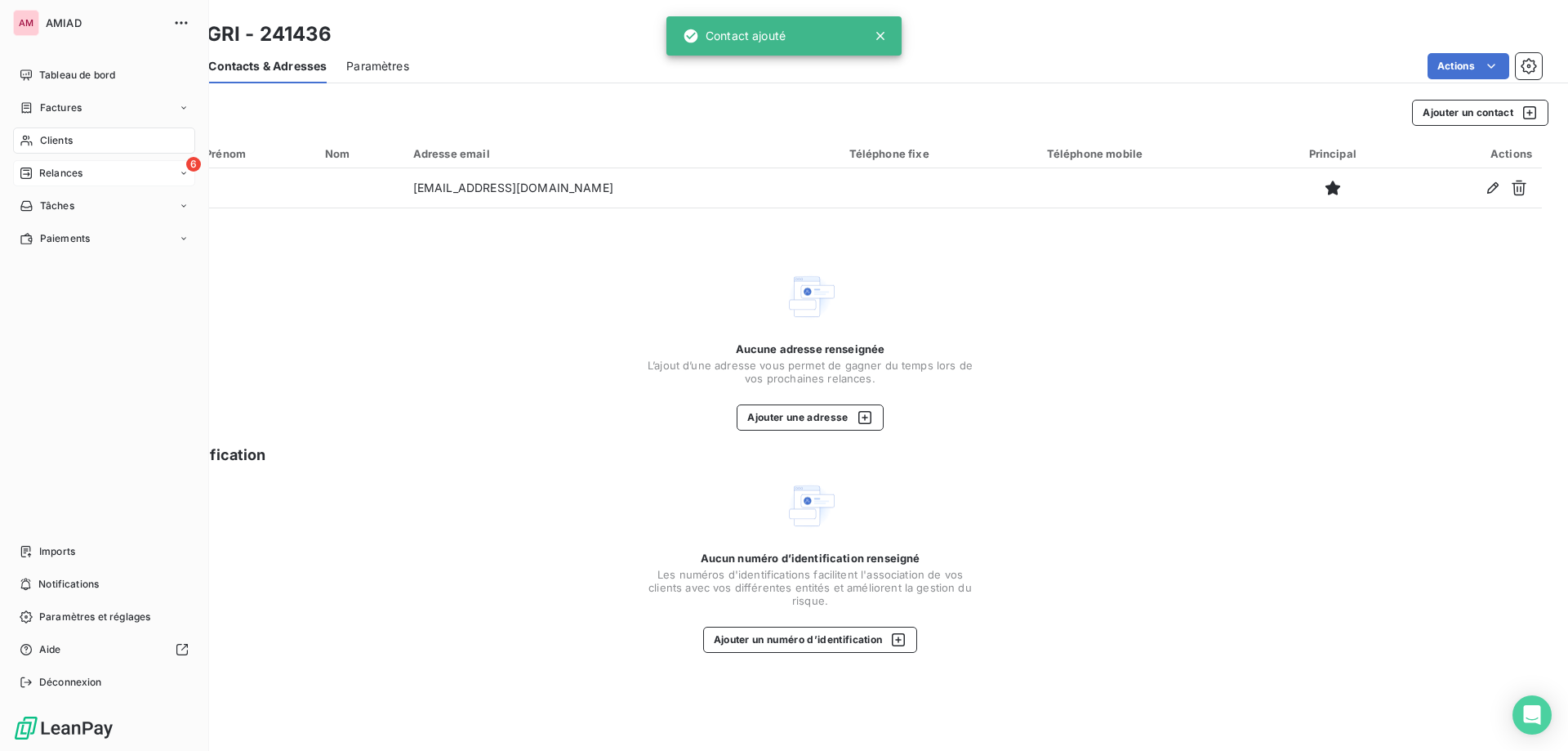
click at [24, 173] on icon at bounding box center [26, 173] width 13 height 13
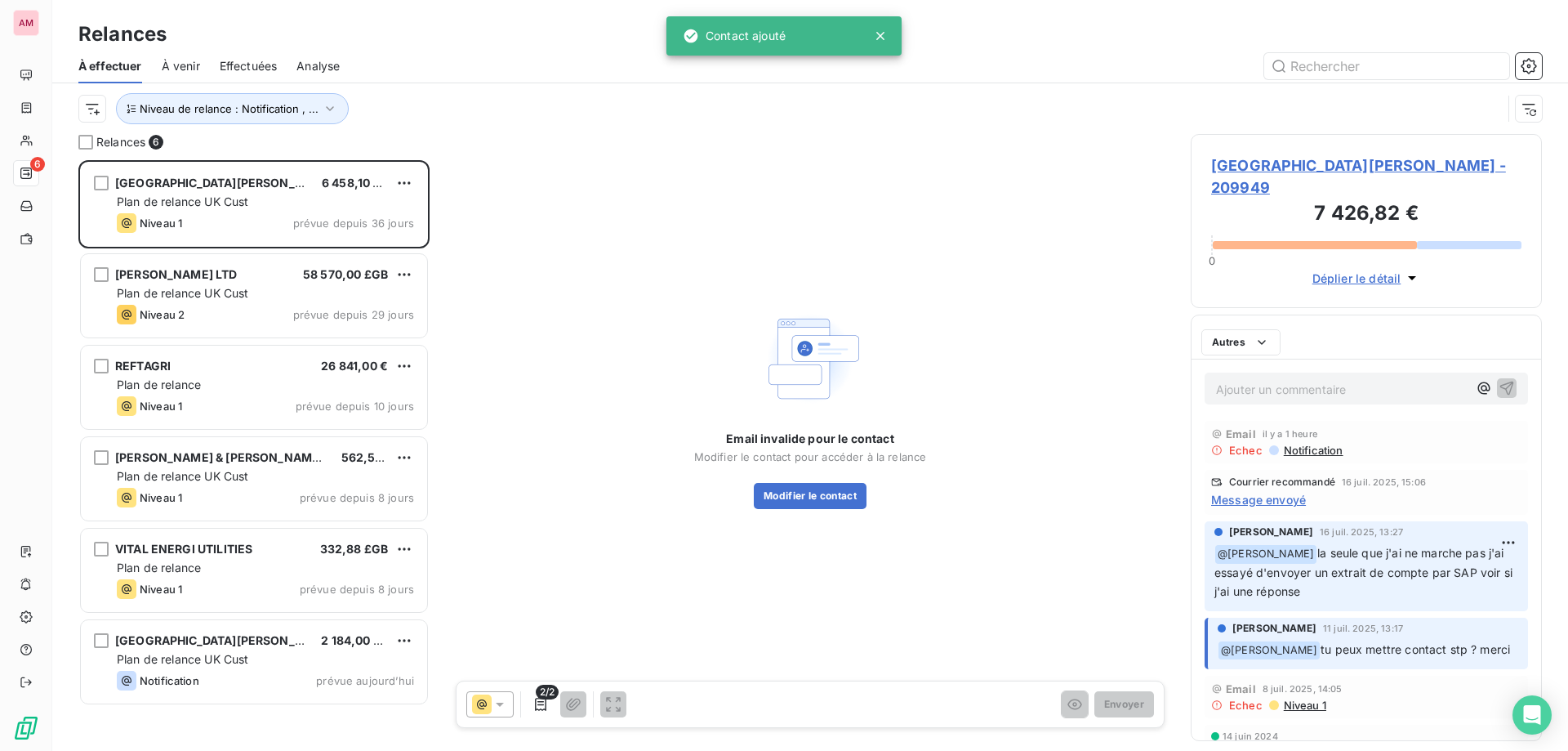
scroll to position [579, 339]
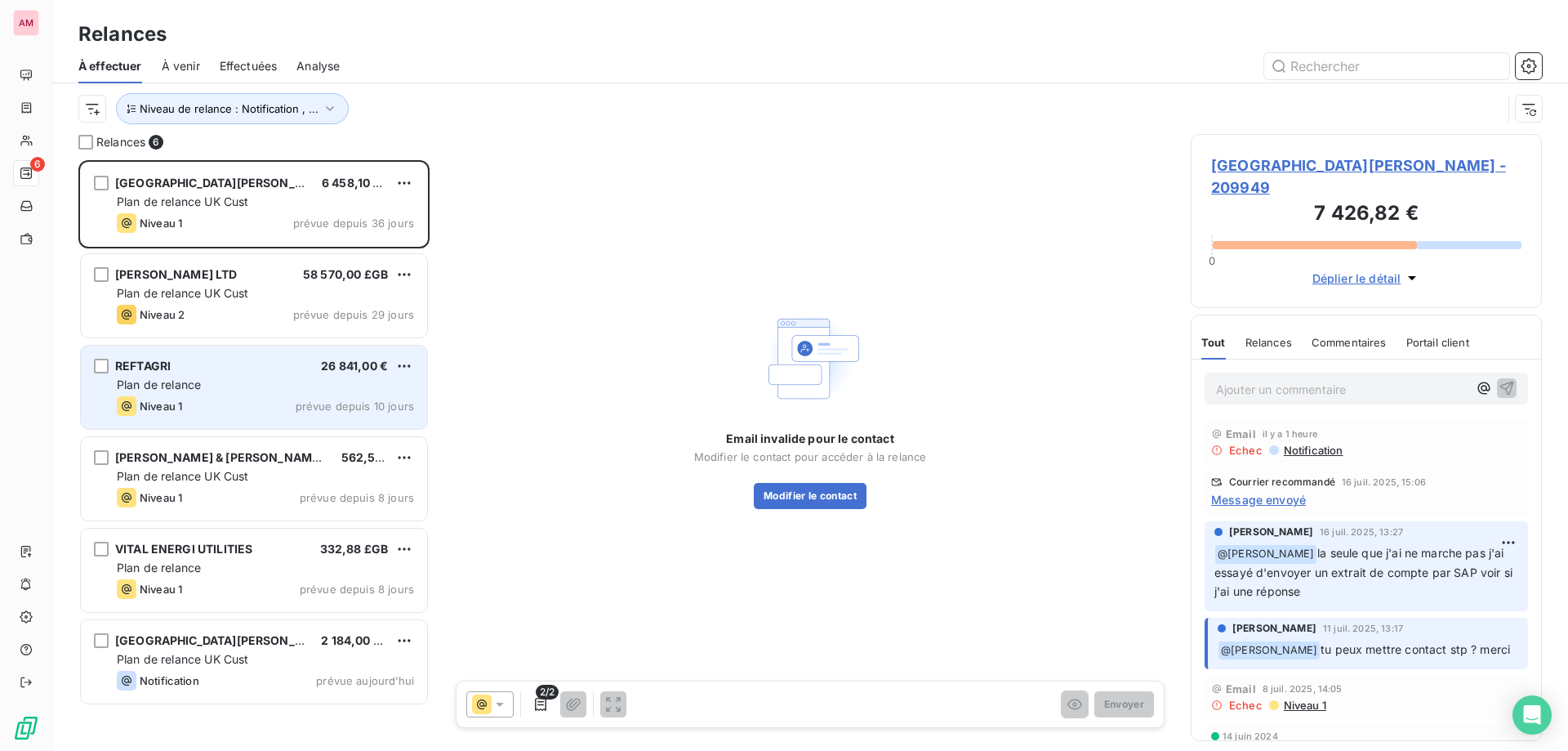
click at [295, 395] on div "REFTAGRI 26 841,00 € Plan de relance Niveau 1 prévue depuis 10 jours" at bounding box center [254, 387] width 347 height 83
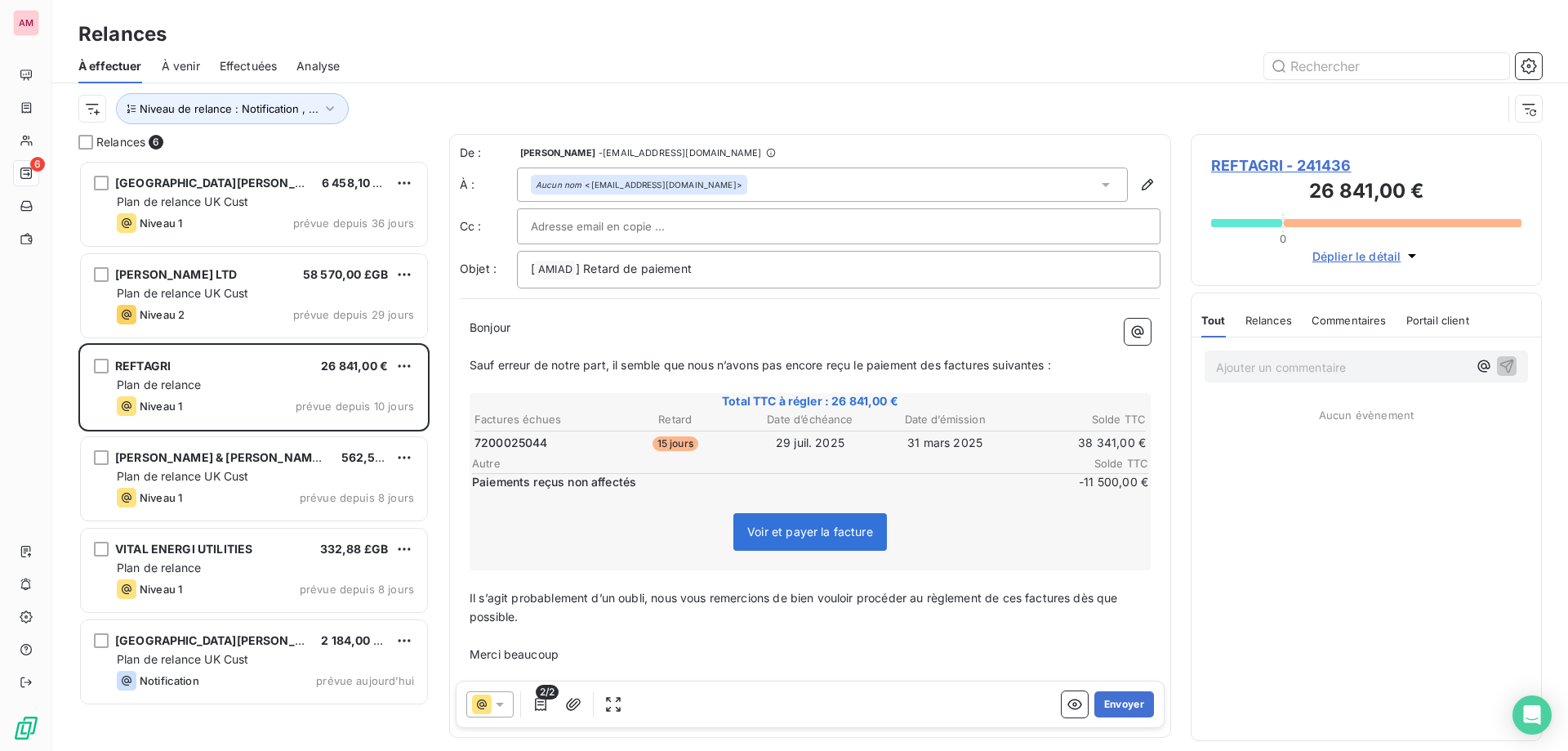
click at [1129, 722] on div "2/2 Envoyer" at bounding box center [810, 704] width 709 height 48
click at [1110, 702] on button "Envoyer" at bounding box center [1124, 704] width 60 height 27
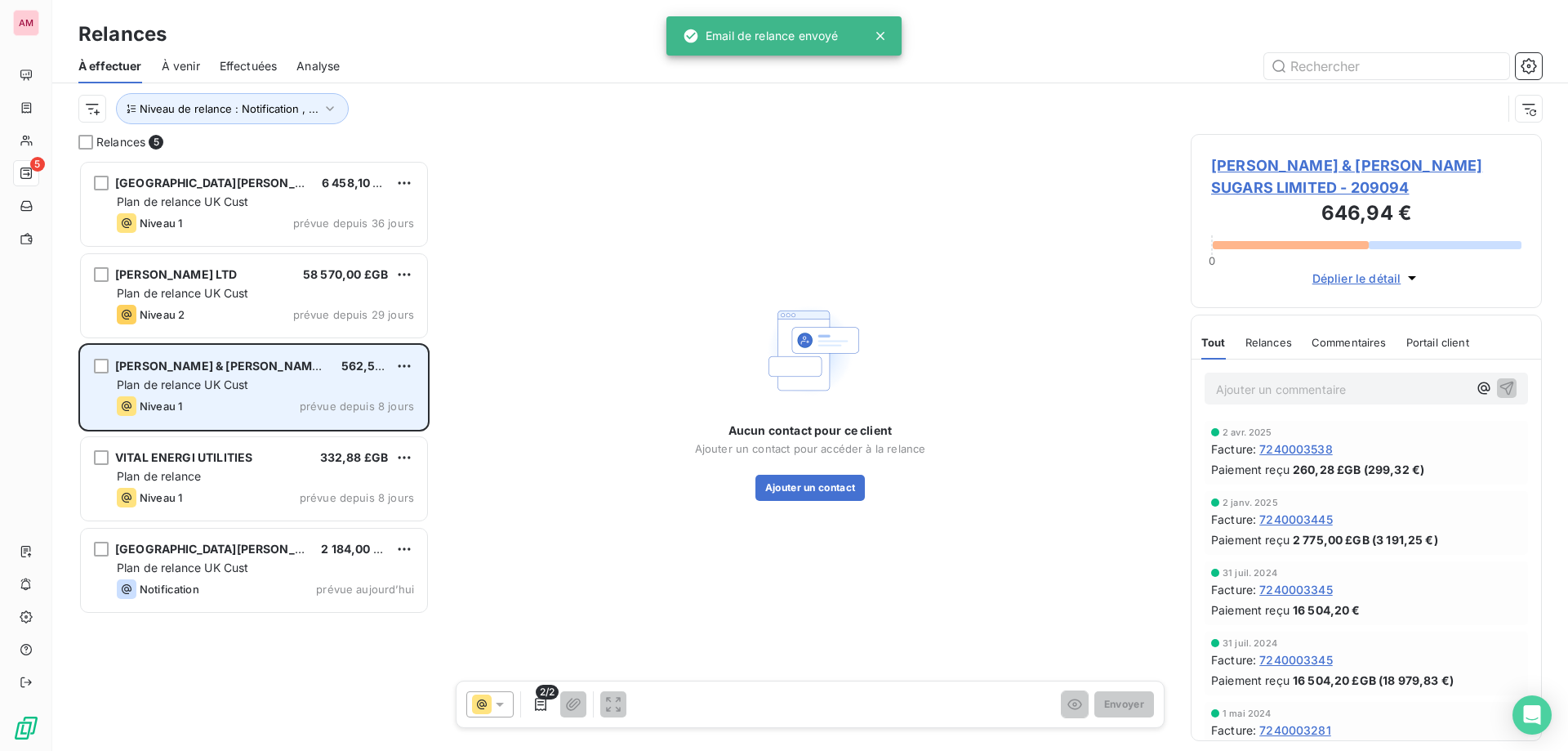
click at [259, 391] on div "Plan de relance UK Cust" at bounding box center [265, 385] width 297 height 17
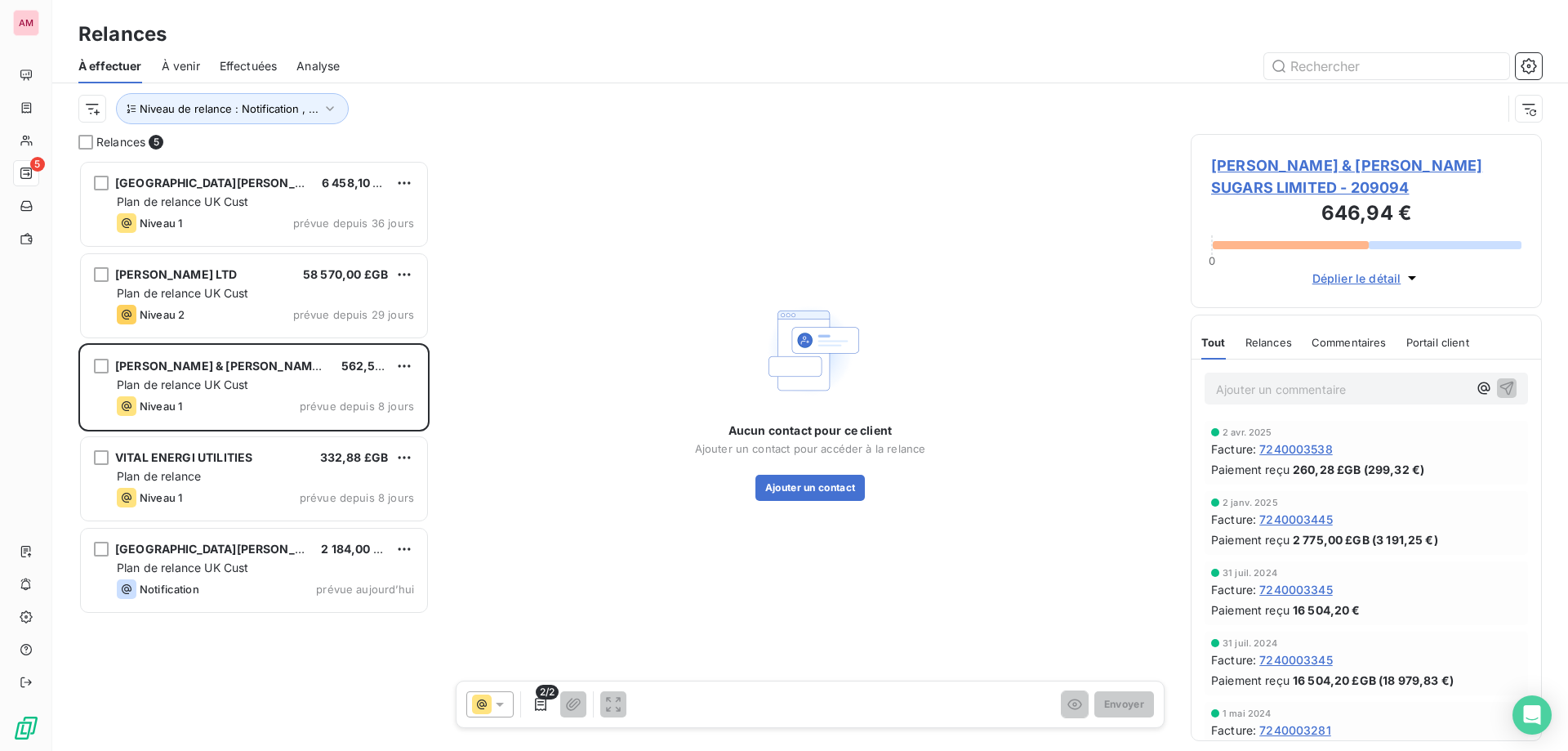
click at [1265, 167] on span "TATE & [PERSON_NAME] SUGARS LIMITED - 209094" at bounding box center [1366, 176] width 310 height 44
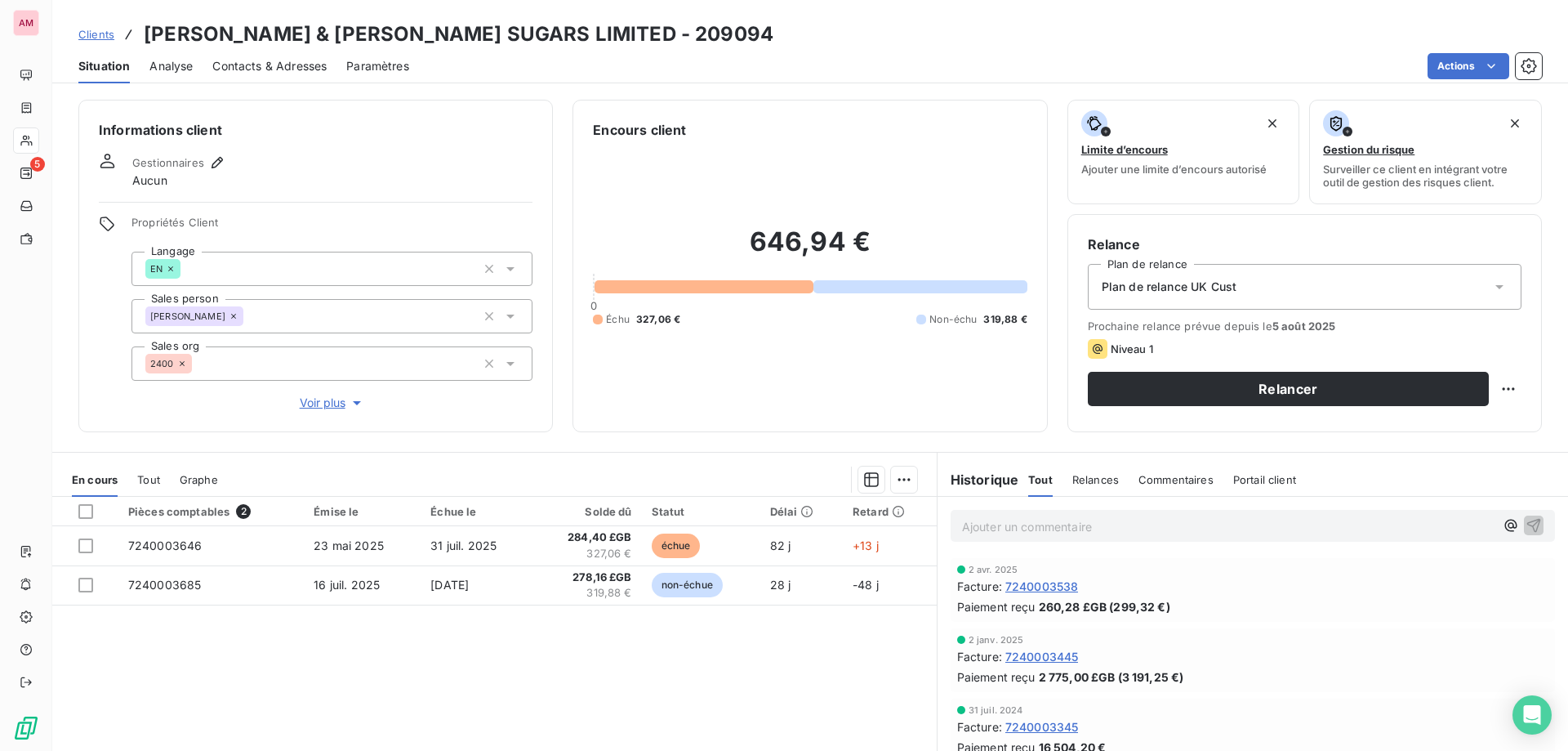
click at [299, 61] on span "Contacts & Adresses" at bounding box center [270, 66] width 115 height 17
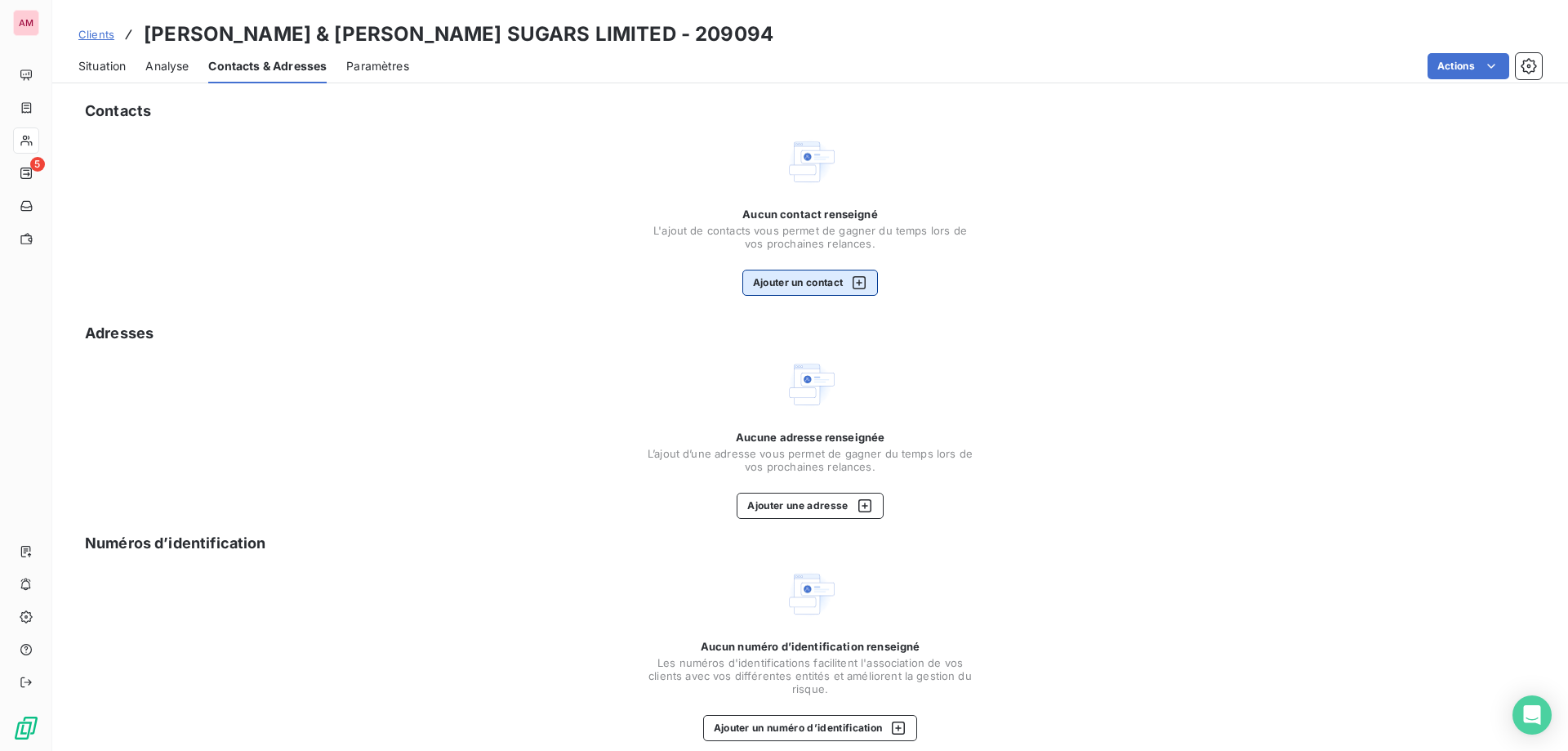
click at [813, 288] on button "Ajouter un contact" at bounding box center [811, 282] width 137 height 27
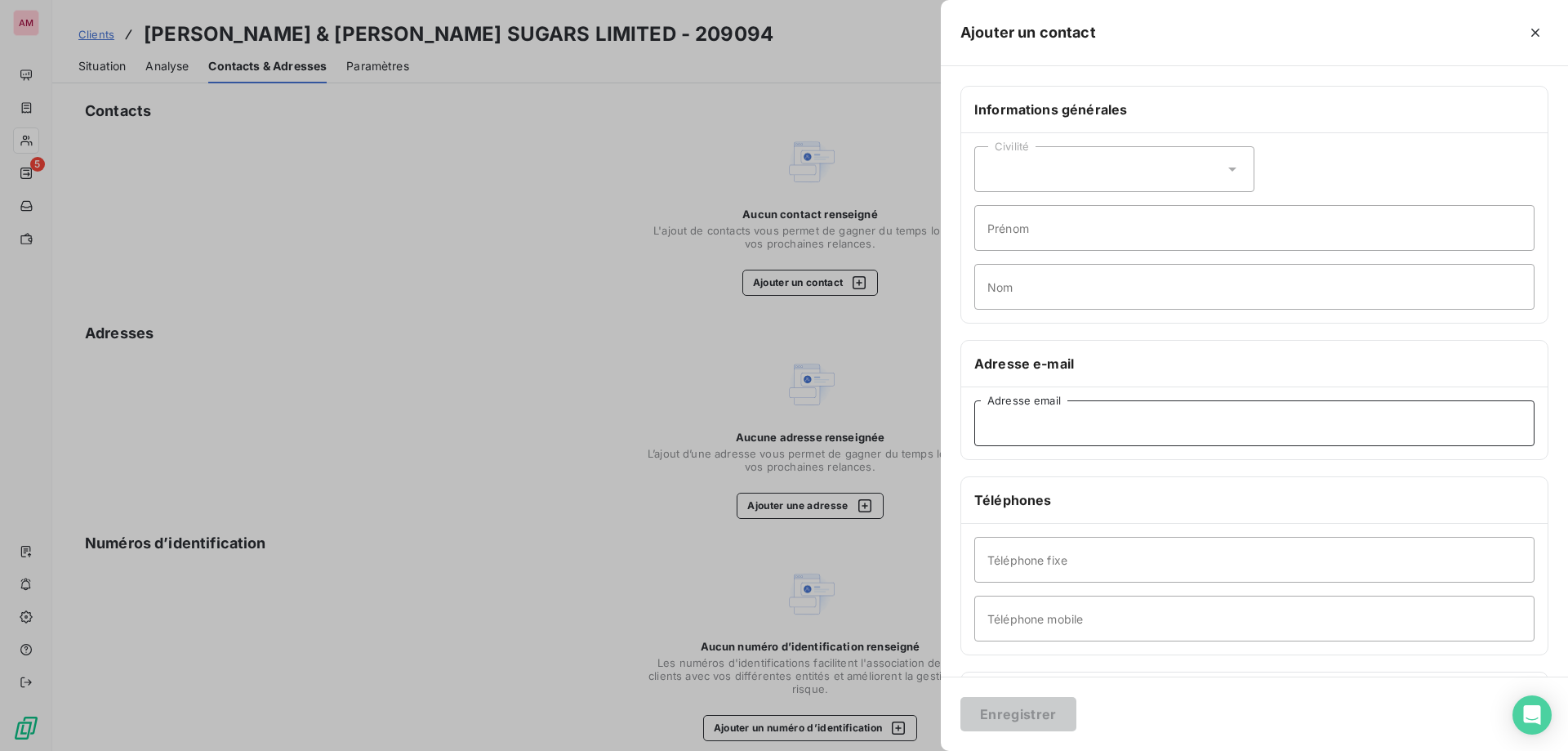
click at [1085, 414] on input "Adresse email" at bounding box center [1254, 423] width 560 height 46
paste input "tls_ap@asr-group.com"
type input "tls_ap@asr-group.com"
click at [1066, 710] on button "Enregistrer" at bounding box center [1019, 713] width 116 height 34
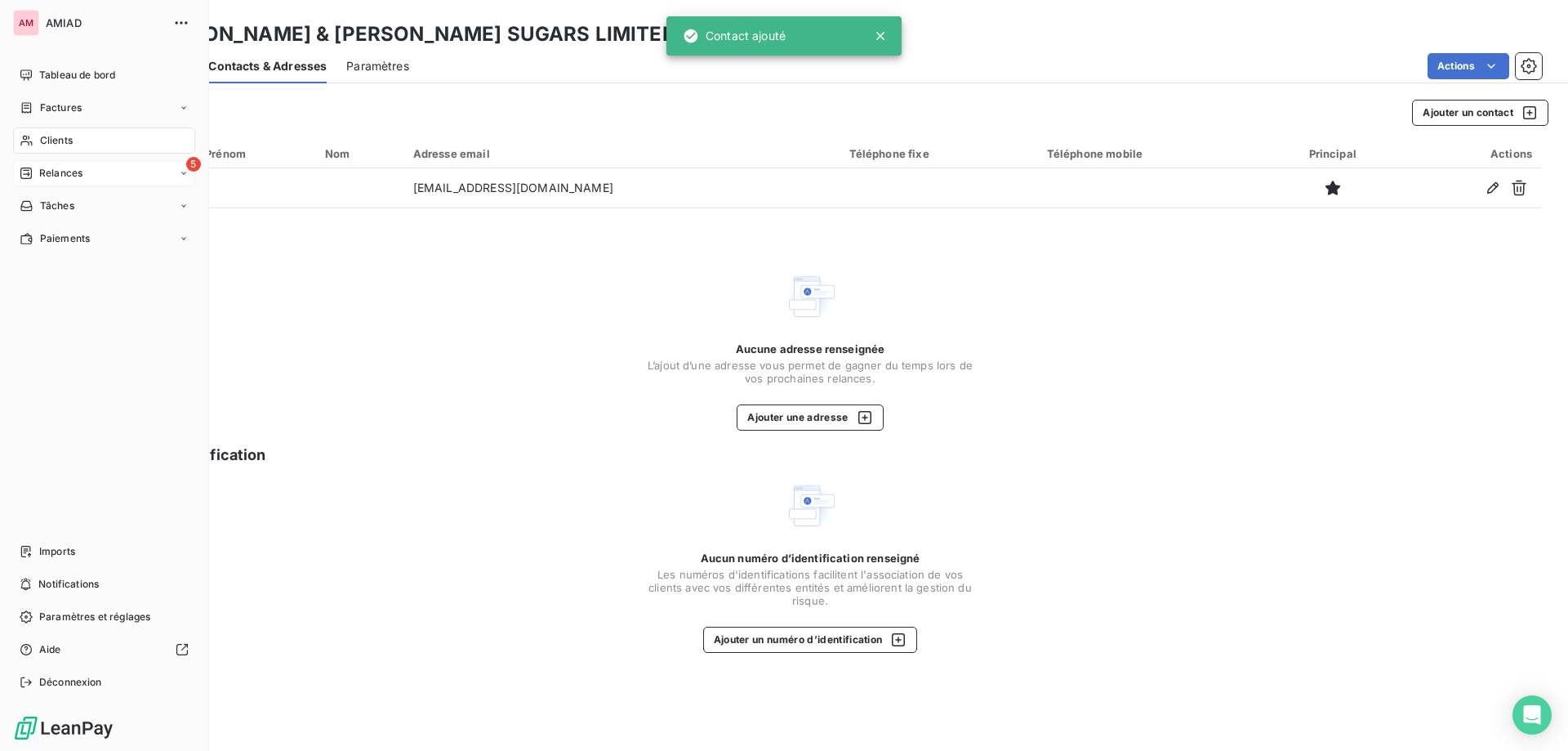
click at [22, 169] on icon at bounding box center [26, 173] width 11 height 11
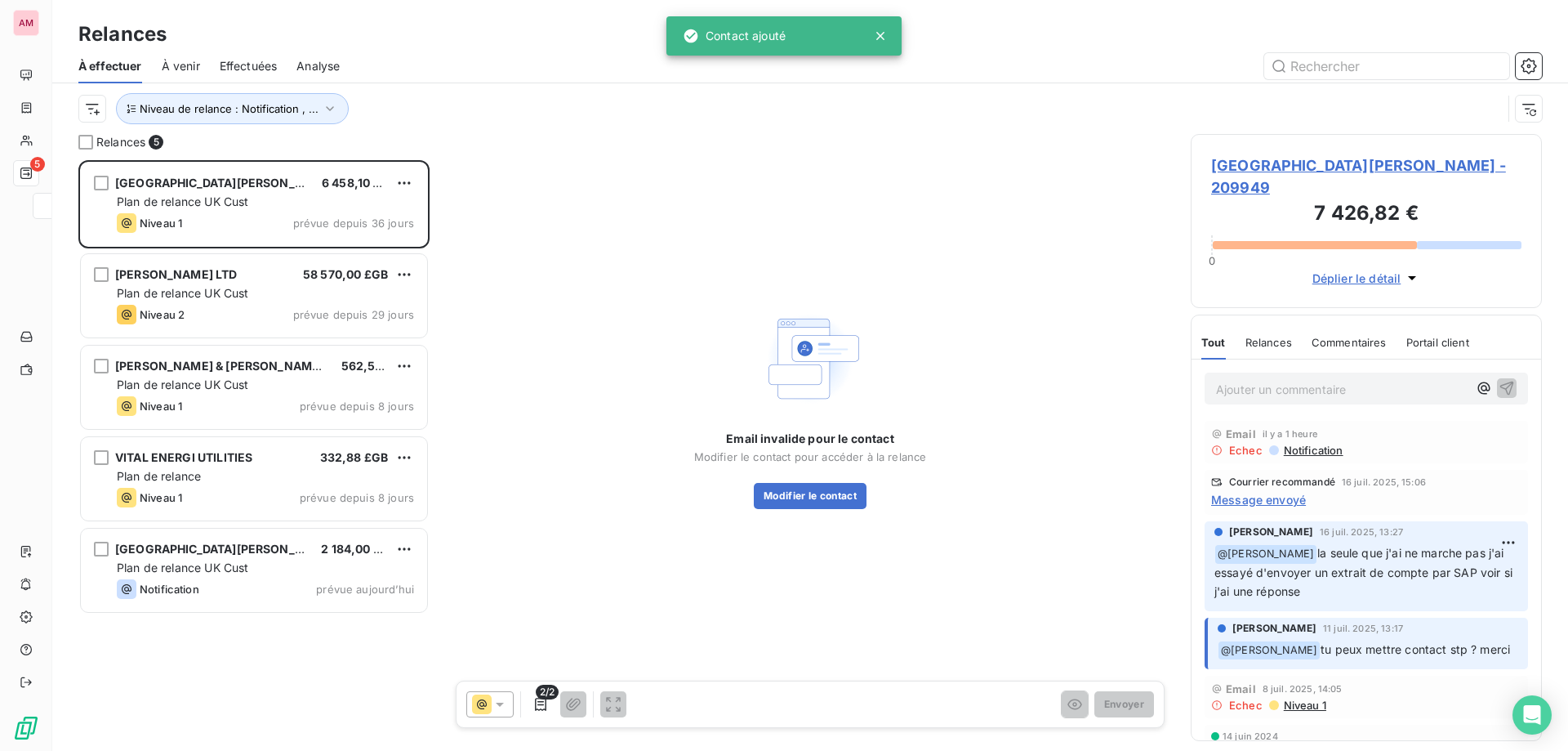
scroll to position [579, 339]
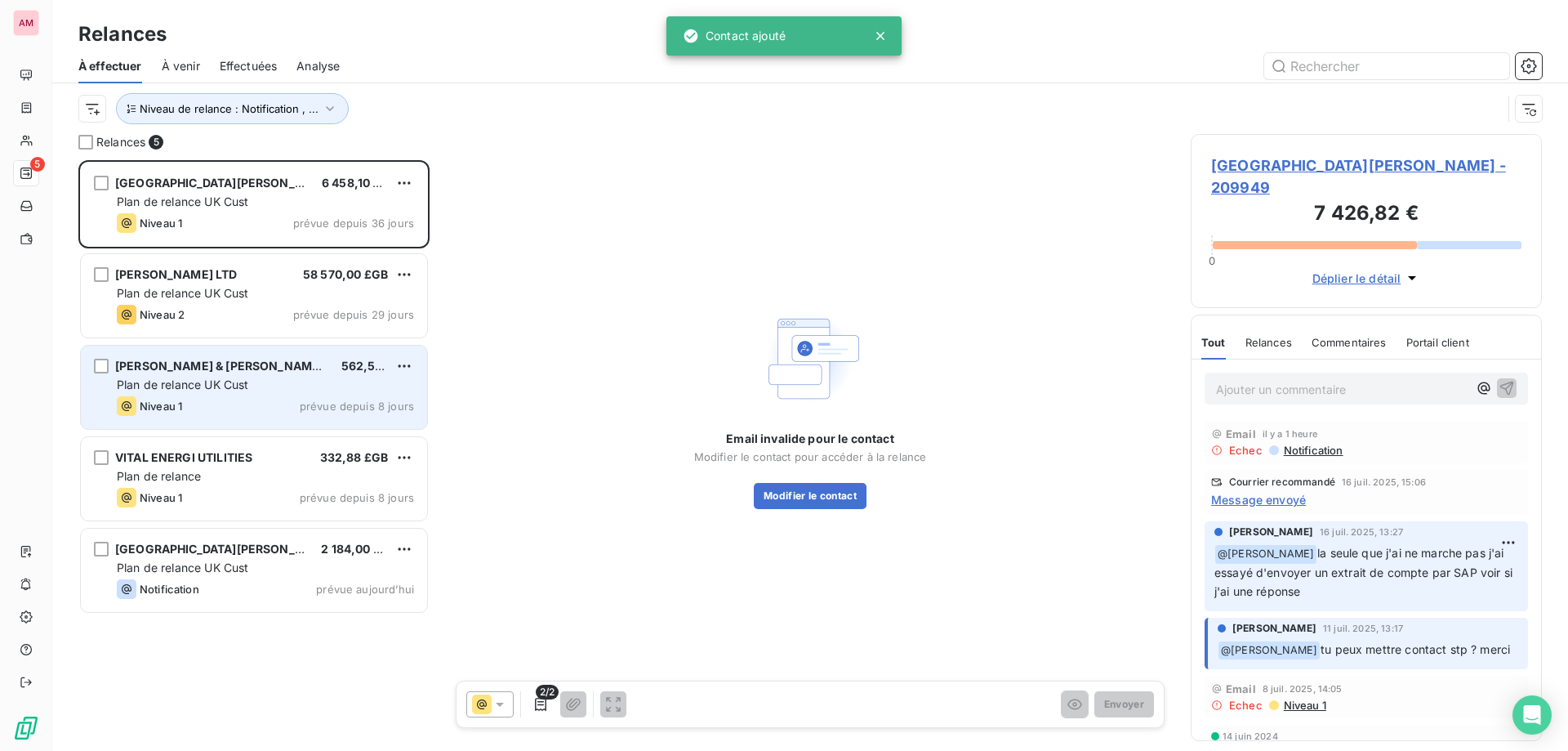
click at [308, 381] on div "Plan de relance UK Cust" at bounding box center [265, 385] width 297 height 17
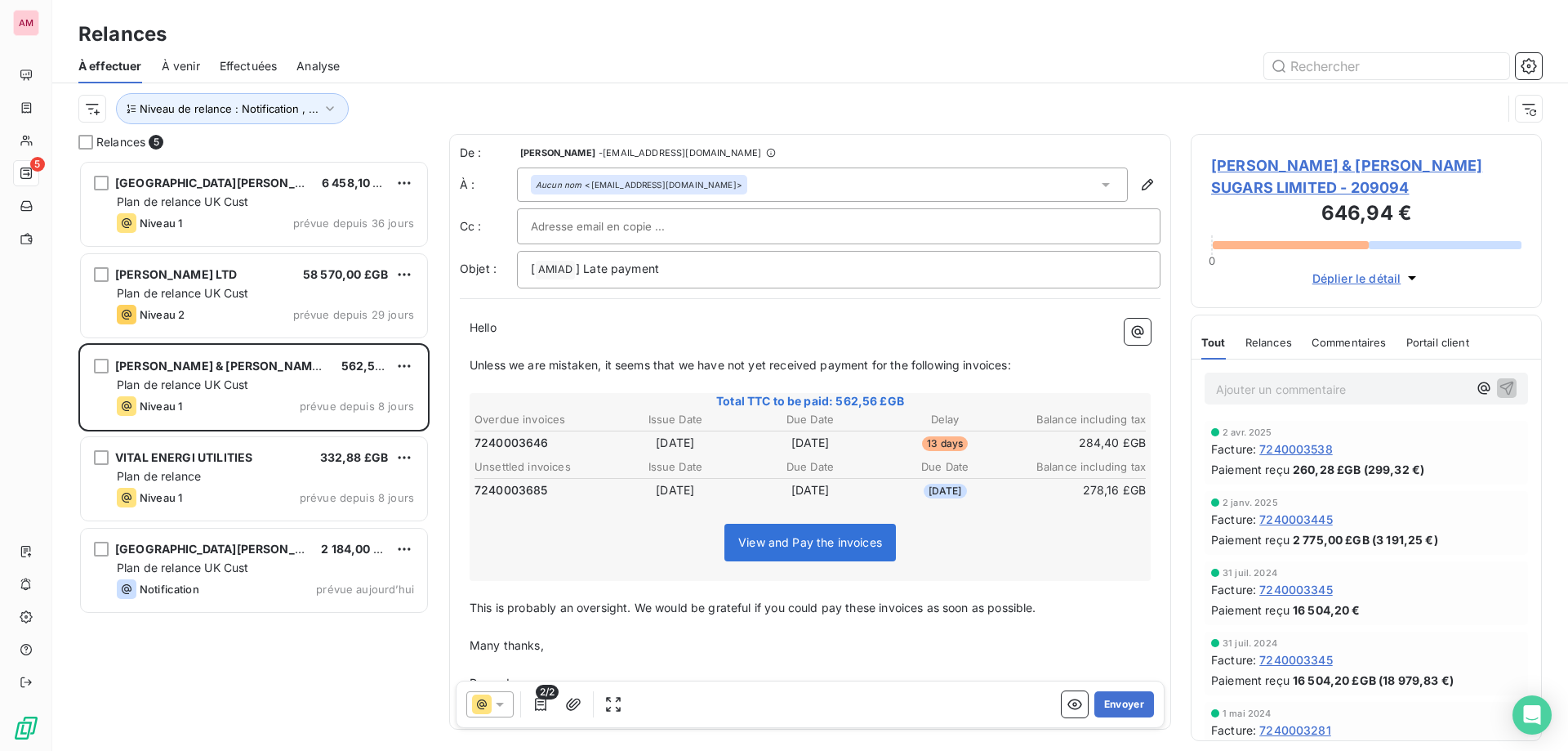
click at [1238, 162] on span "TATE & [PERSON_NAME] SUGARS LIMITED - 209094" at bounding box center [1366, 176] width 310 height 44
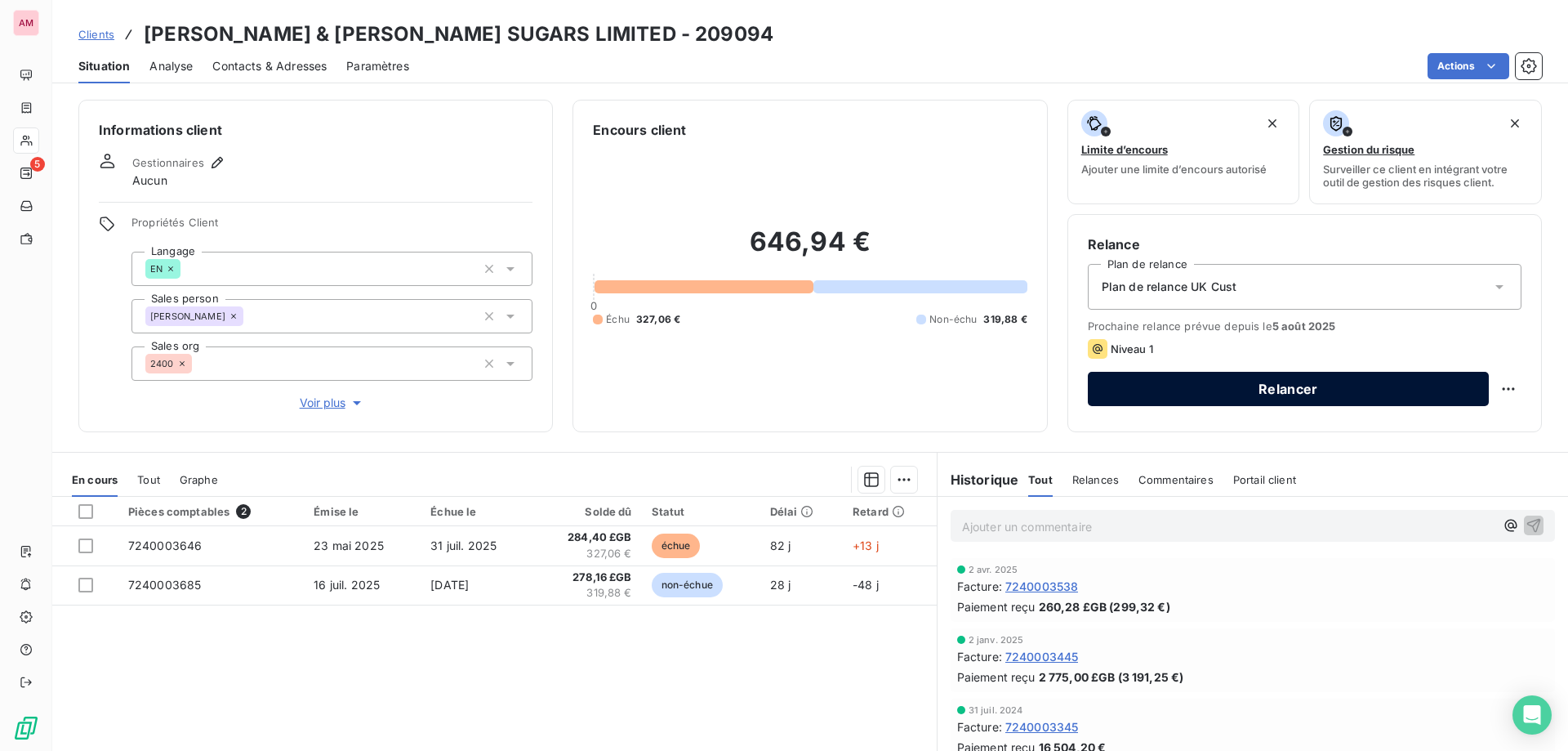
click at [1360, 385] on button "Relancer" at bounding box center [1288, 388] width 401 height 34
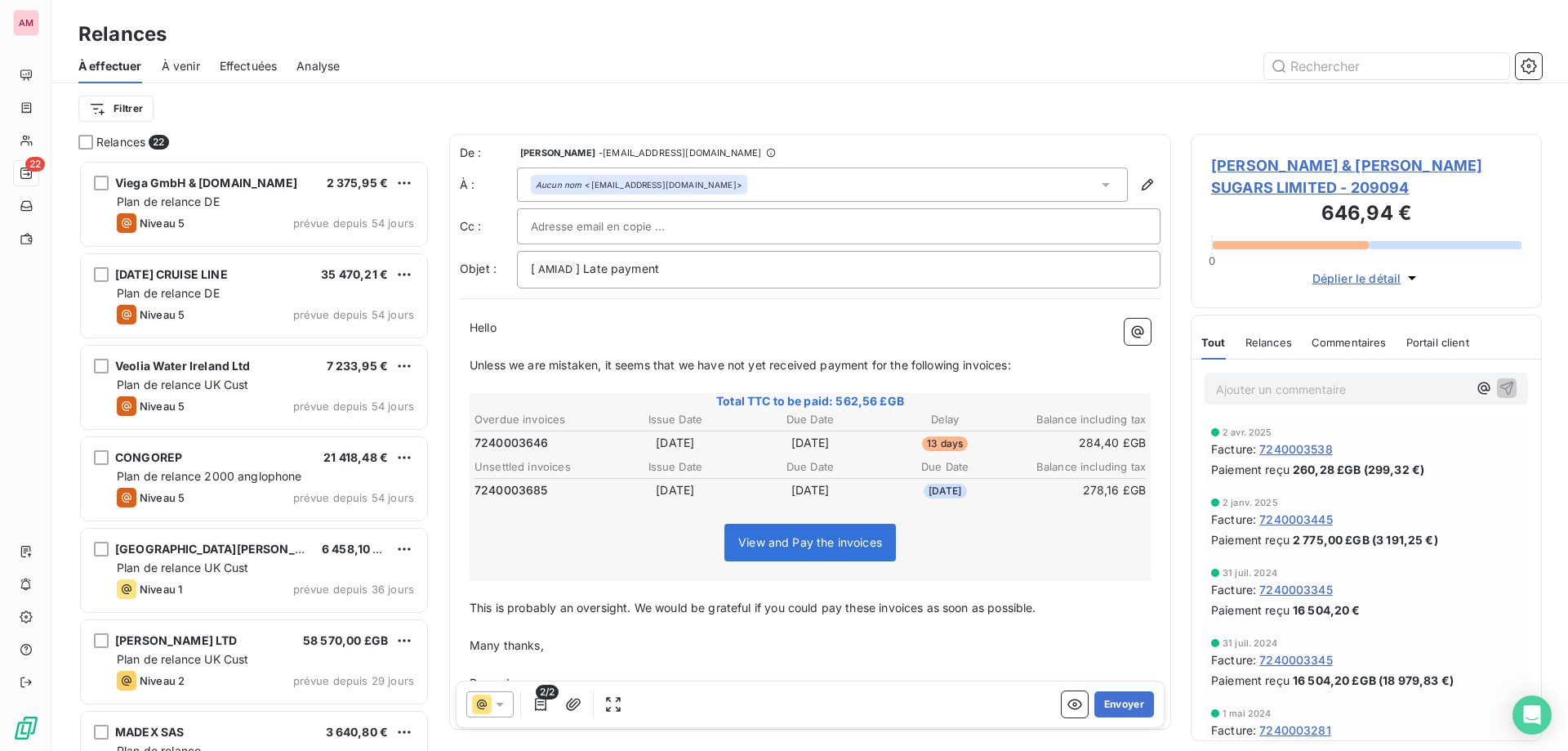
scroll to position [579, 339]
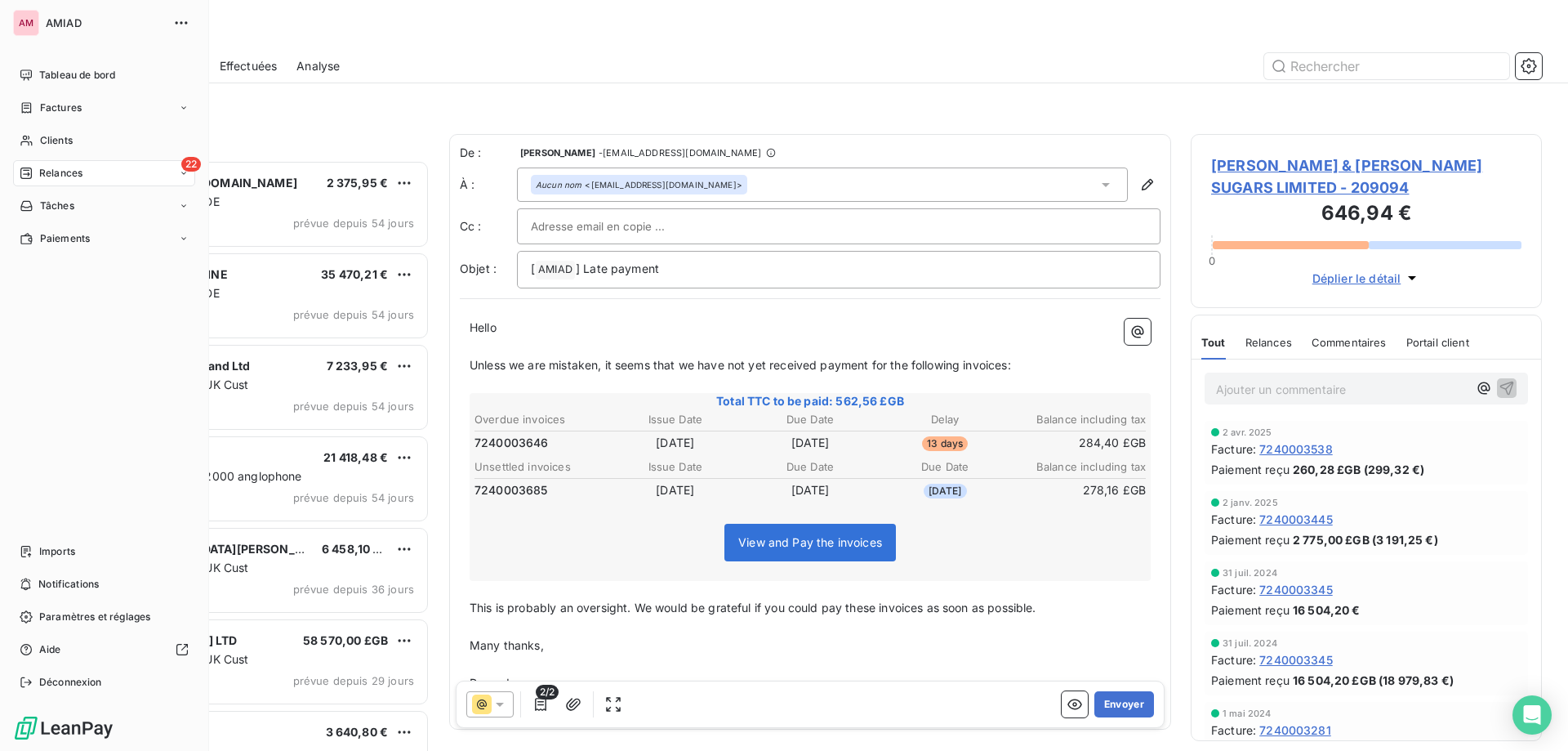
click at [34, 176] on div "Relances" at bounding box center [50, 173] width 63 height 15
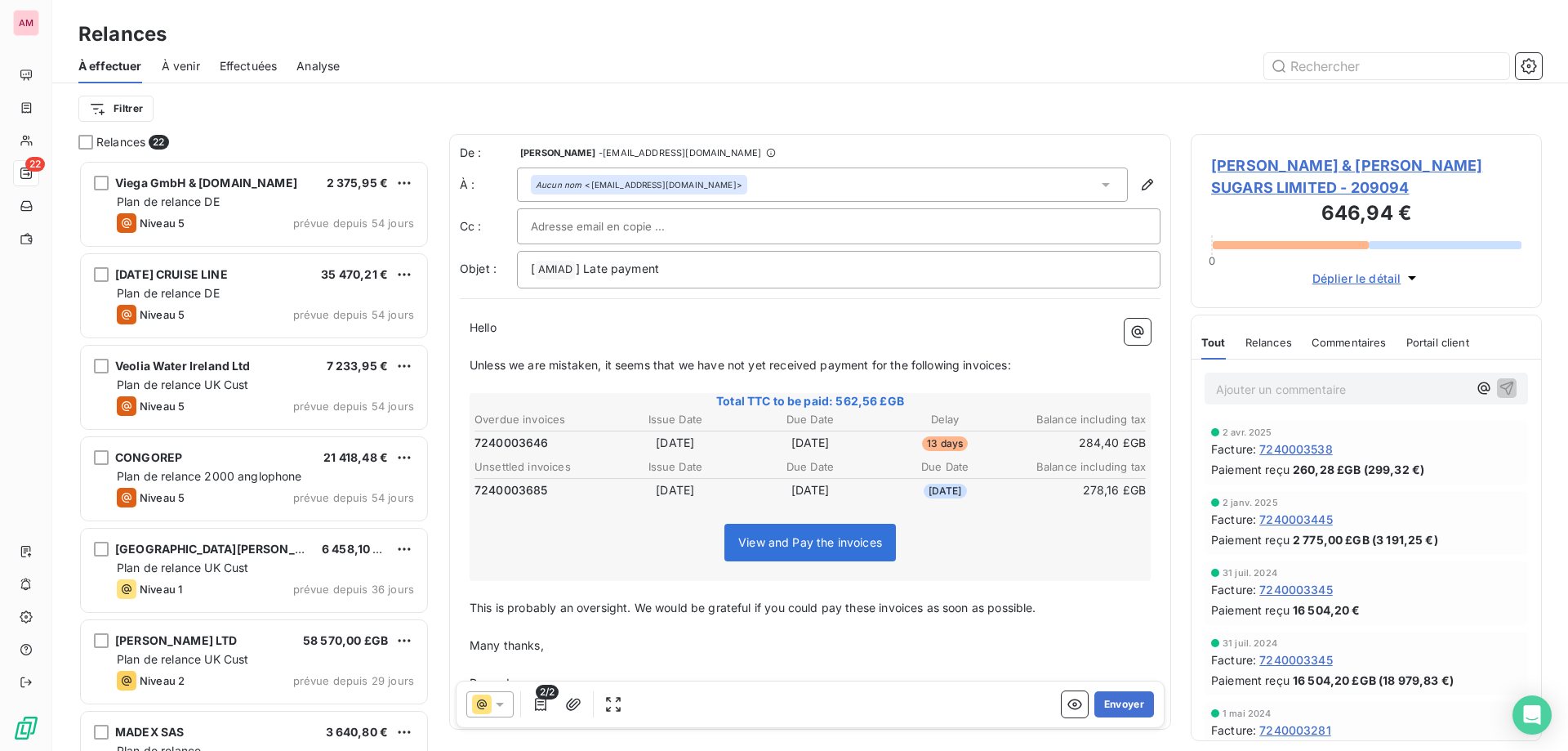
click at [124, 108] on html "AM 22 Relances À effectuer À venir Effectuées Analyse Filtrer Relances 22 Viega…" at bounding box center [784, 375] width 1568 height 751
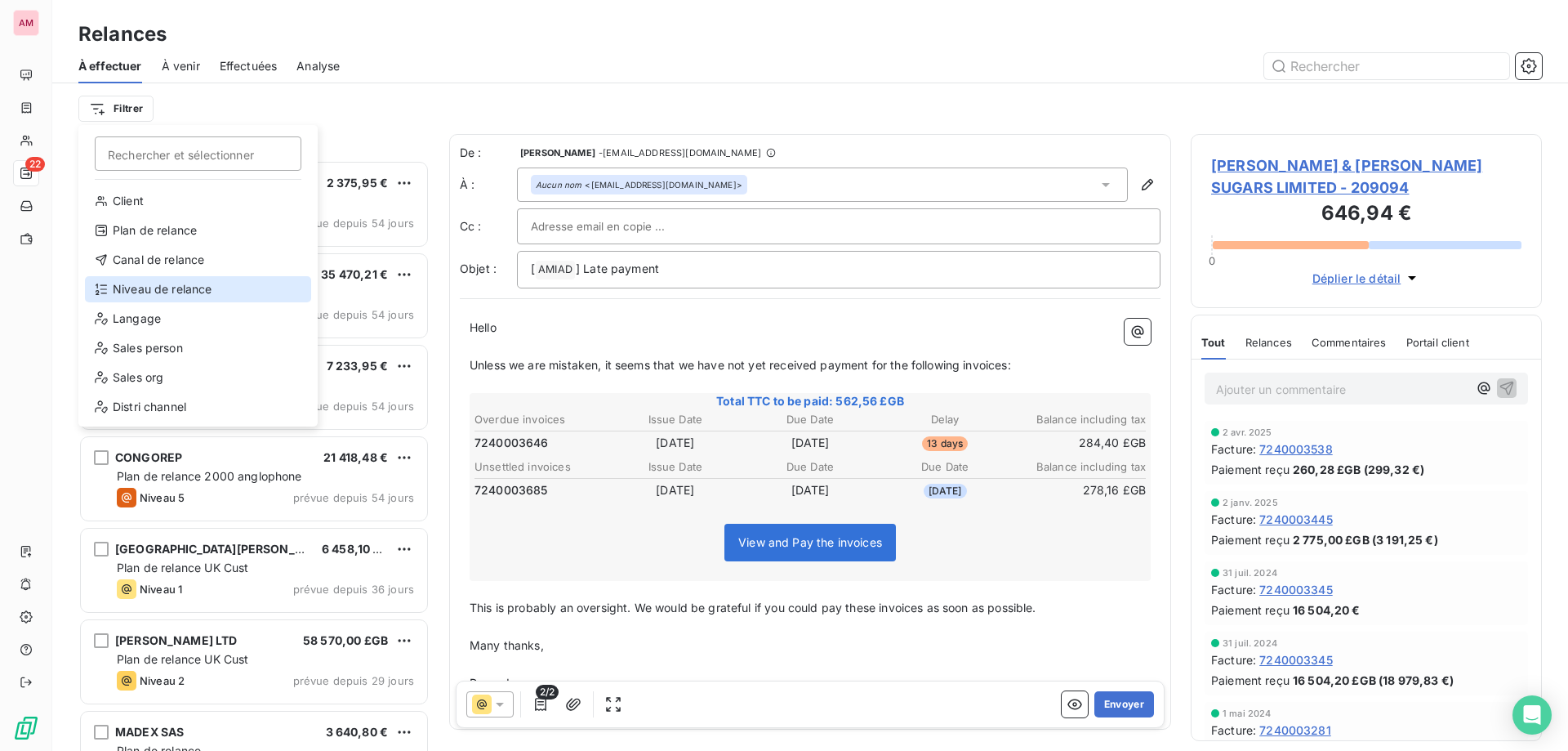
click at [141, 299] on div "Niveau de relance" at bounding box center [198, 289] width 226 height 27
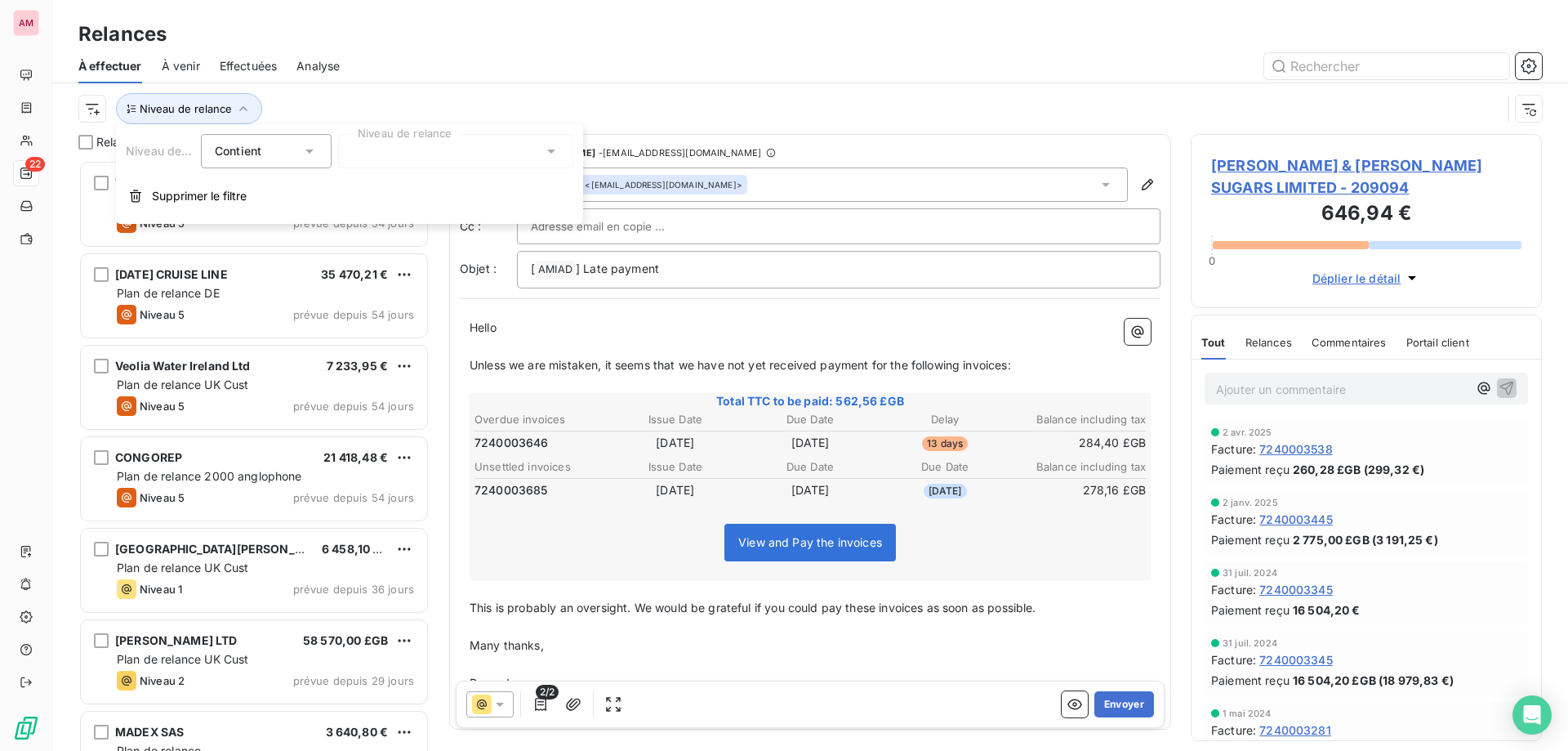
click at [414, 152] on div at bounding box center [456, 150] width 236 height 34
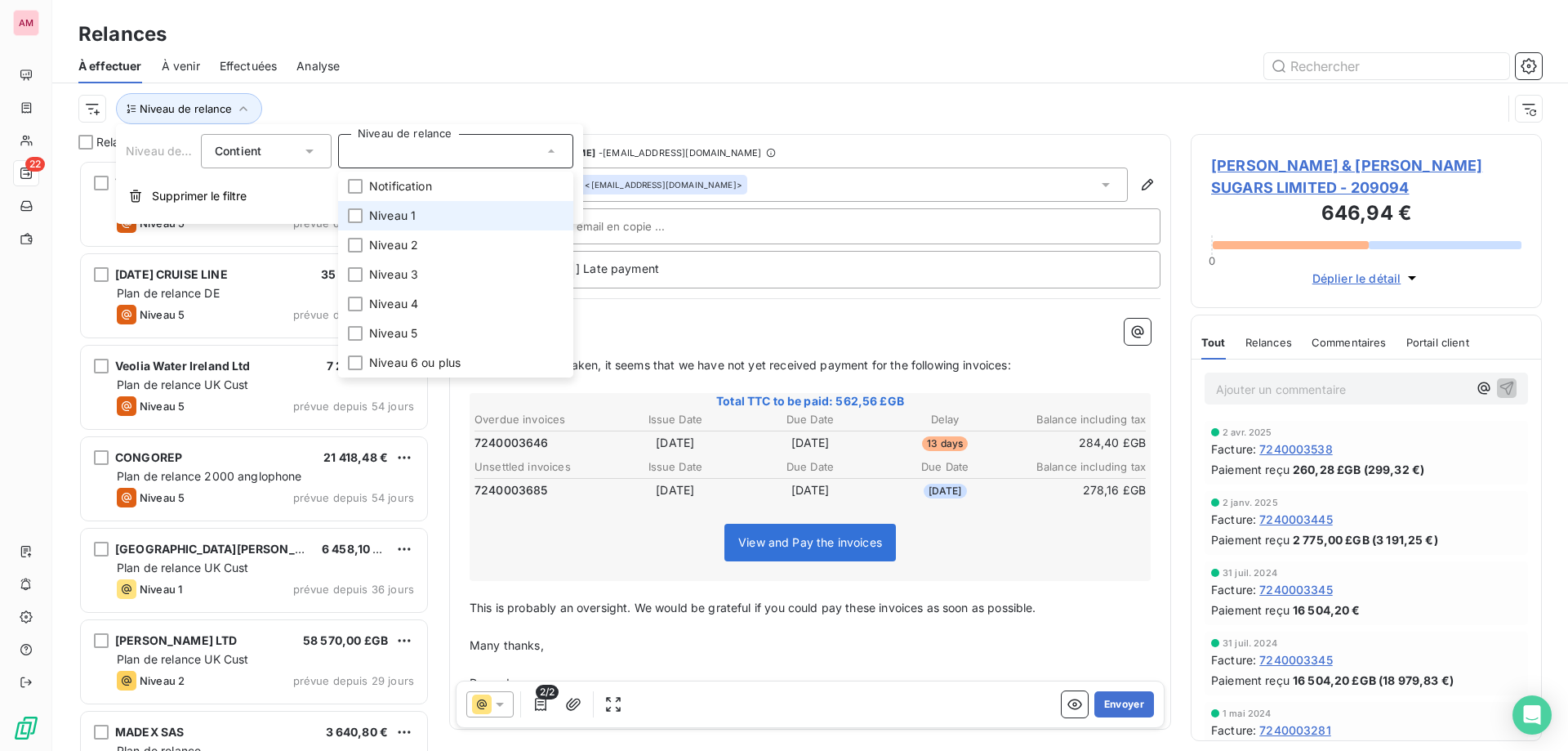
click at [435, 221] on li "Niveau 1" at bounding box center [456, 215] width 236 height 29
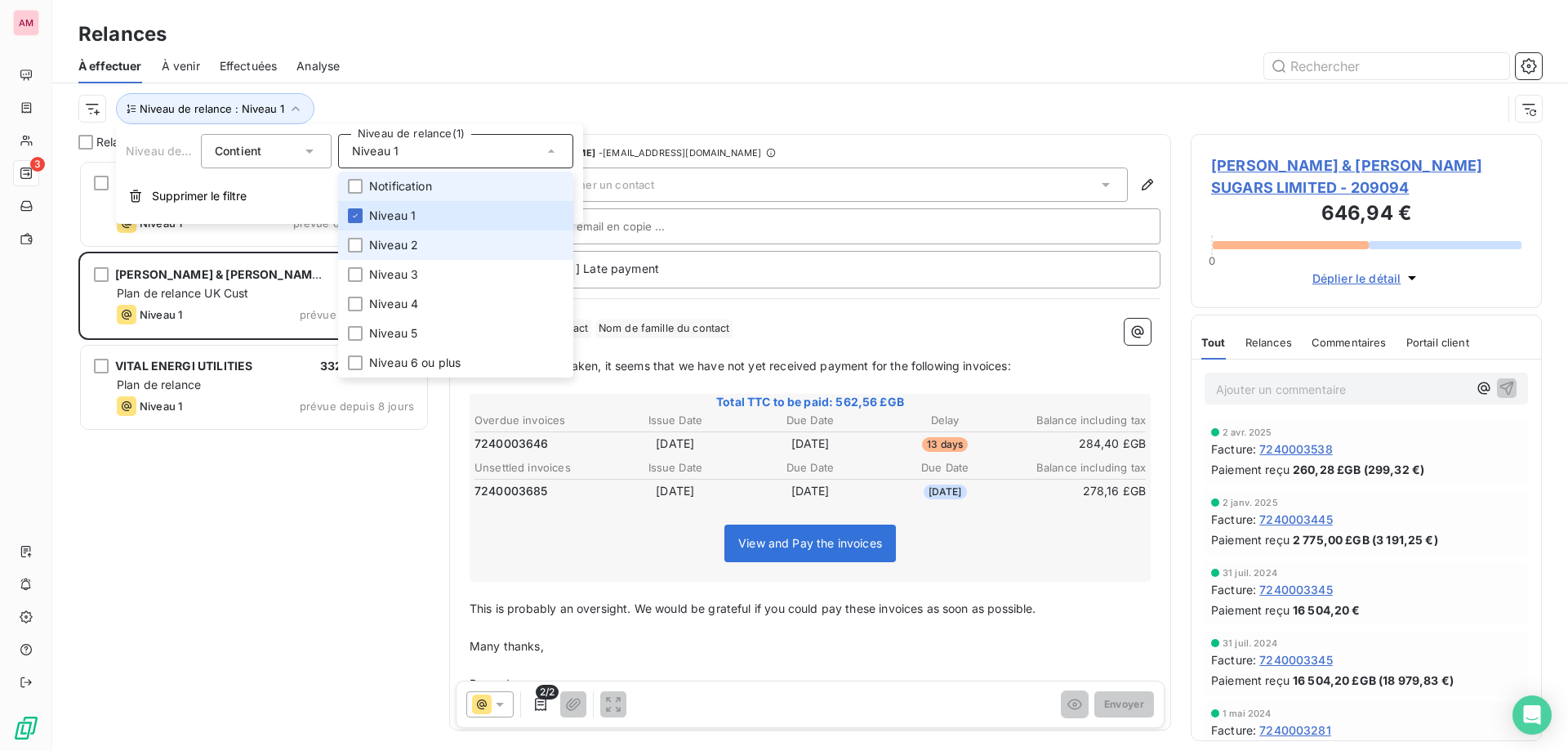
scroll to position [579, 339]
click at [430, 189] on span "Notification" at bounding box center [401, 186] width 63 height 17
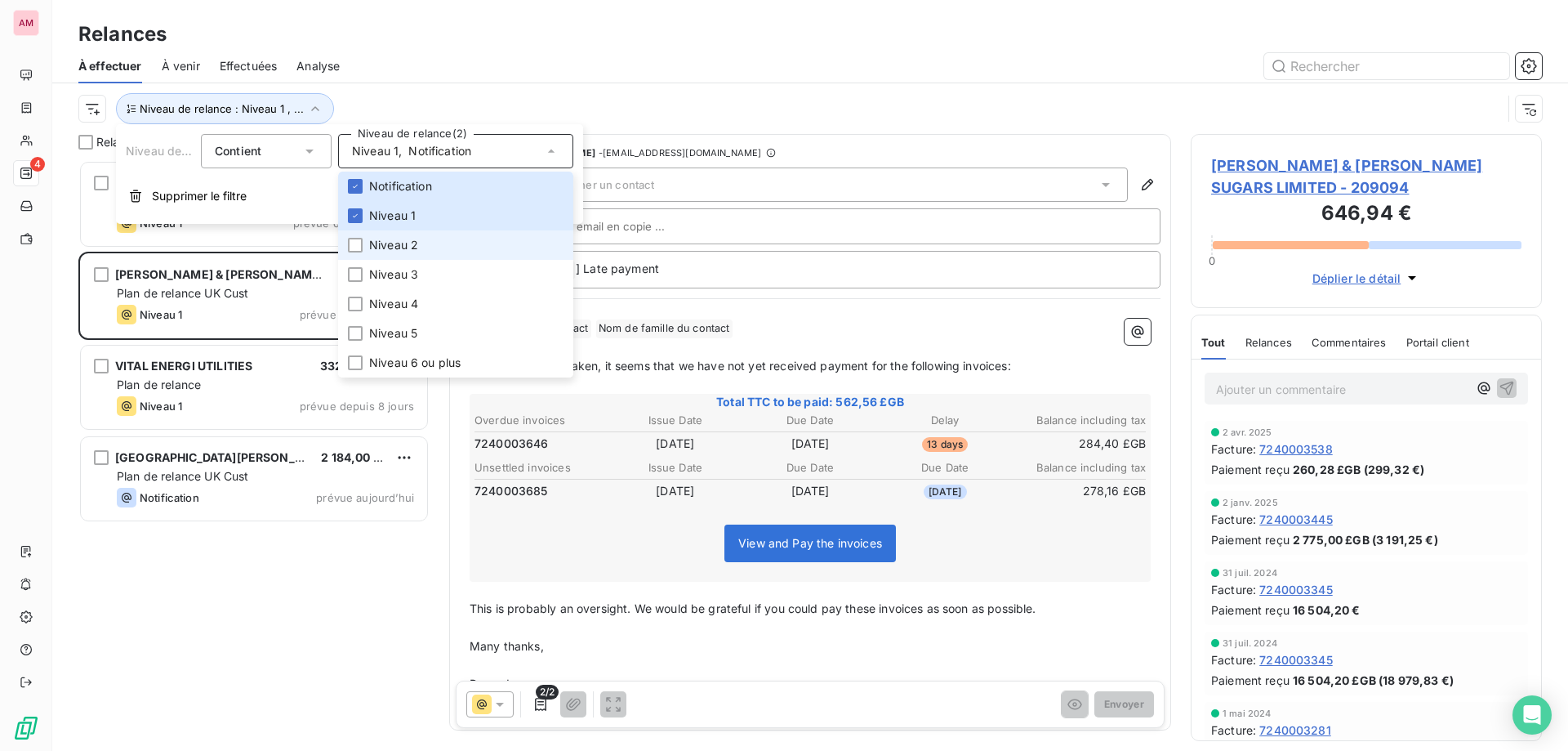
click at [412, 243] on span "Niveau 2" at bounding box center [393, 245] width 49 height 17
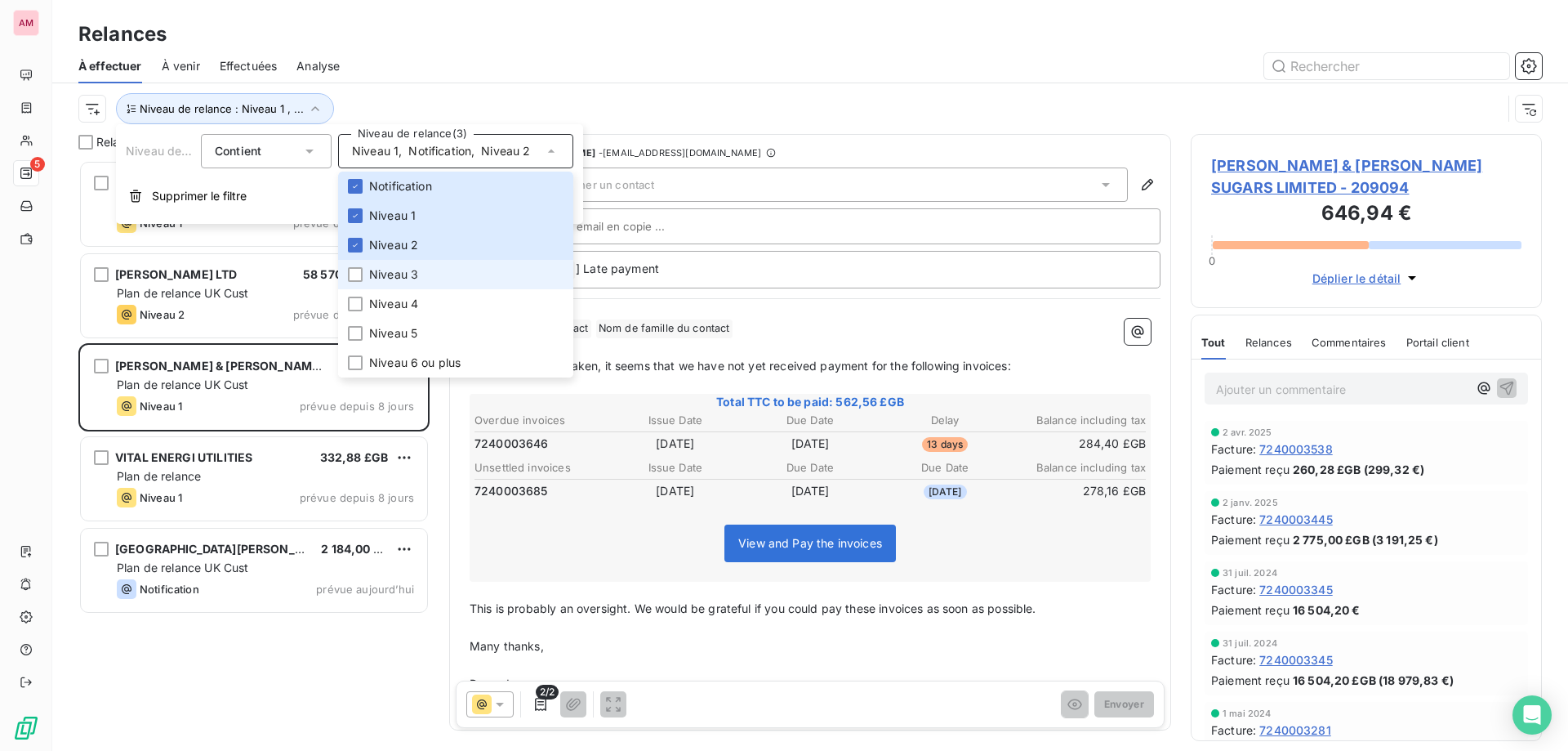
click at [403, 279] on span "Niveau 3" at bounding box center [393, 274] width 49 height 17
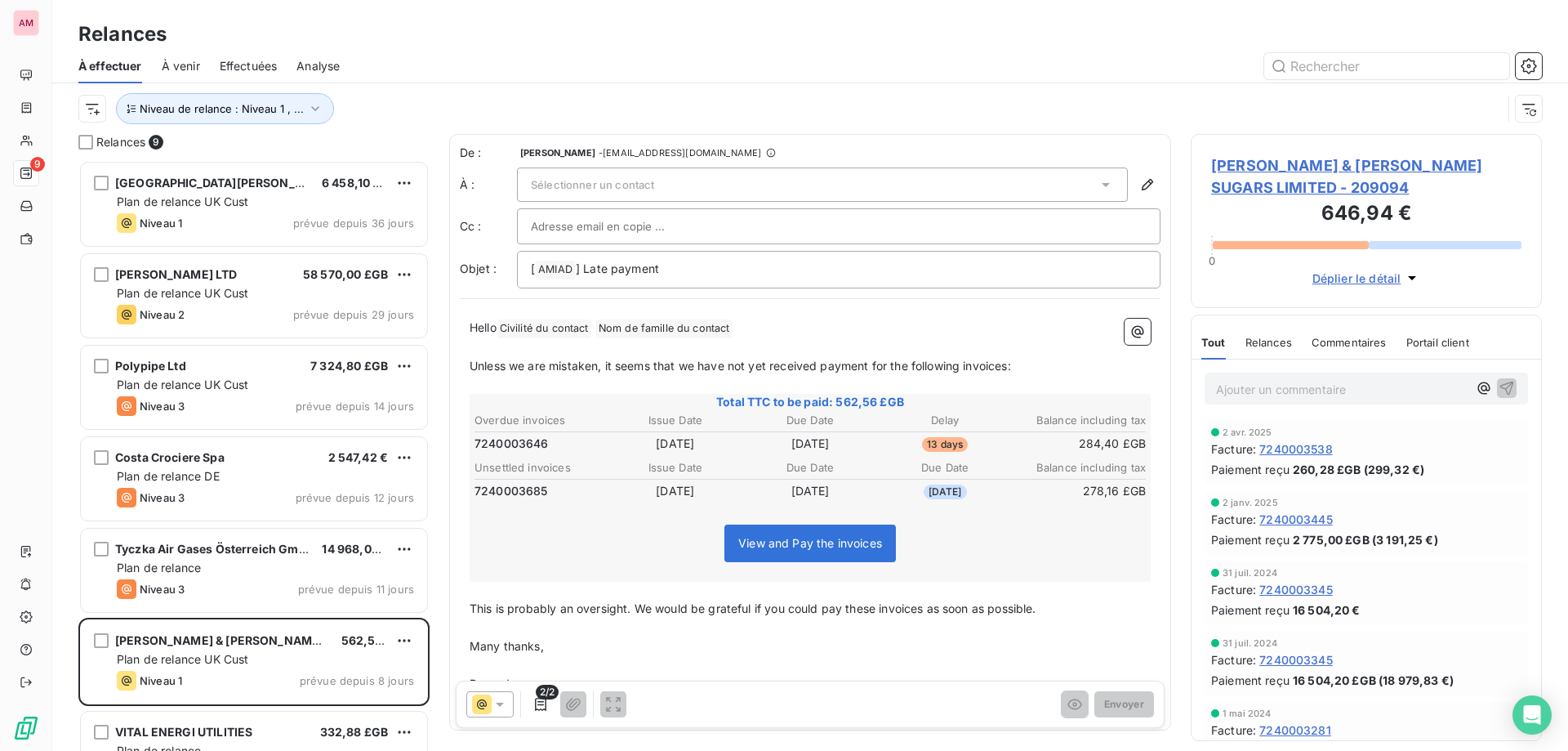
click at [723, 77] on div at bounding box center [951, 66] width 1183 height 27
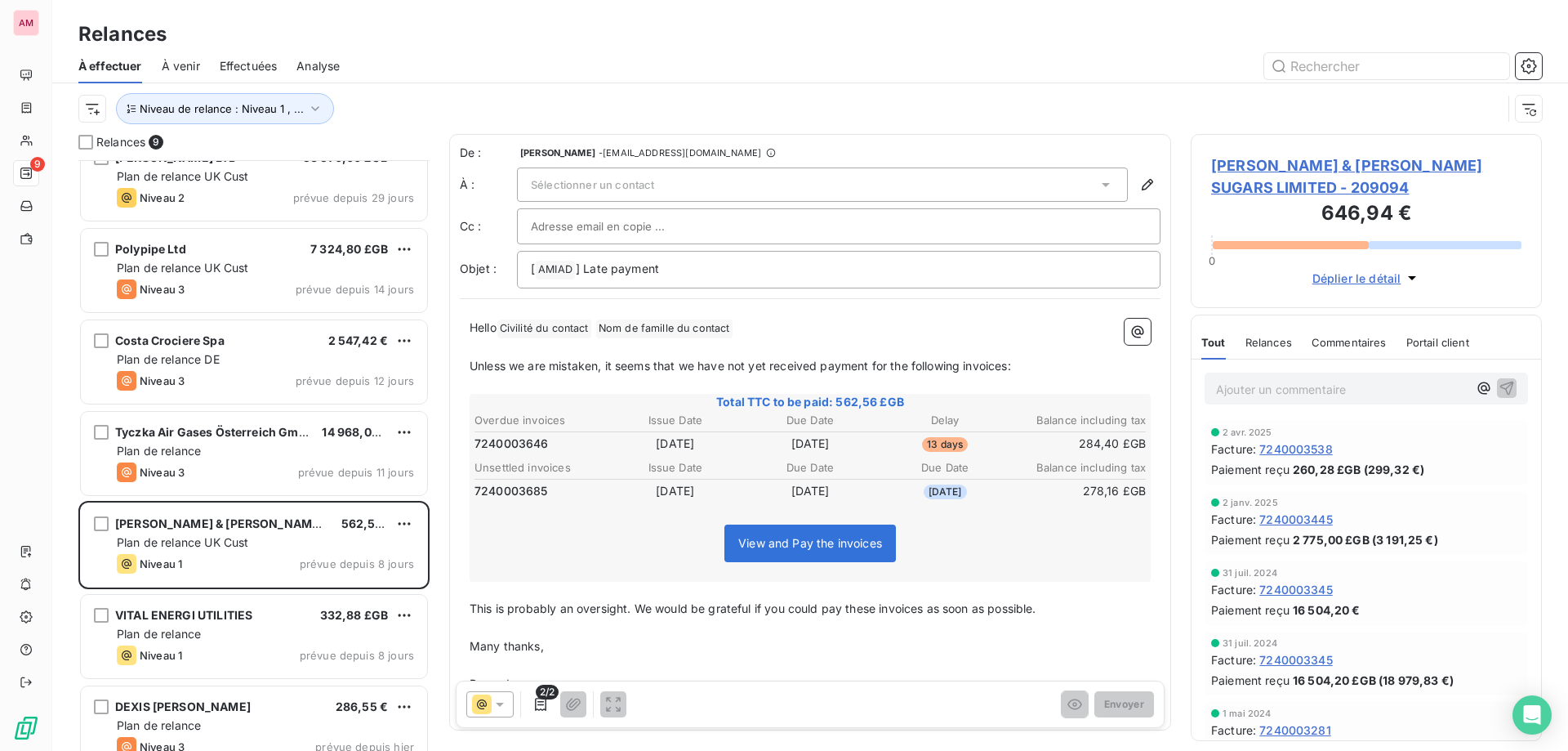
scroll to position [234, 0]
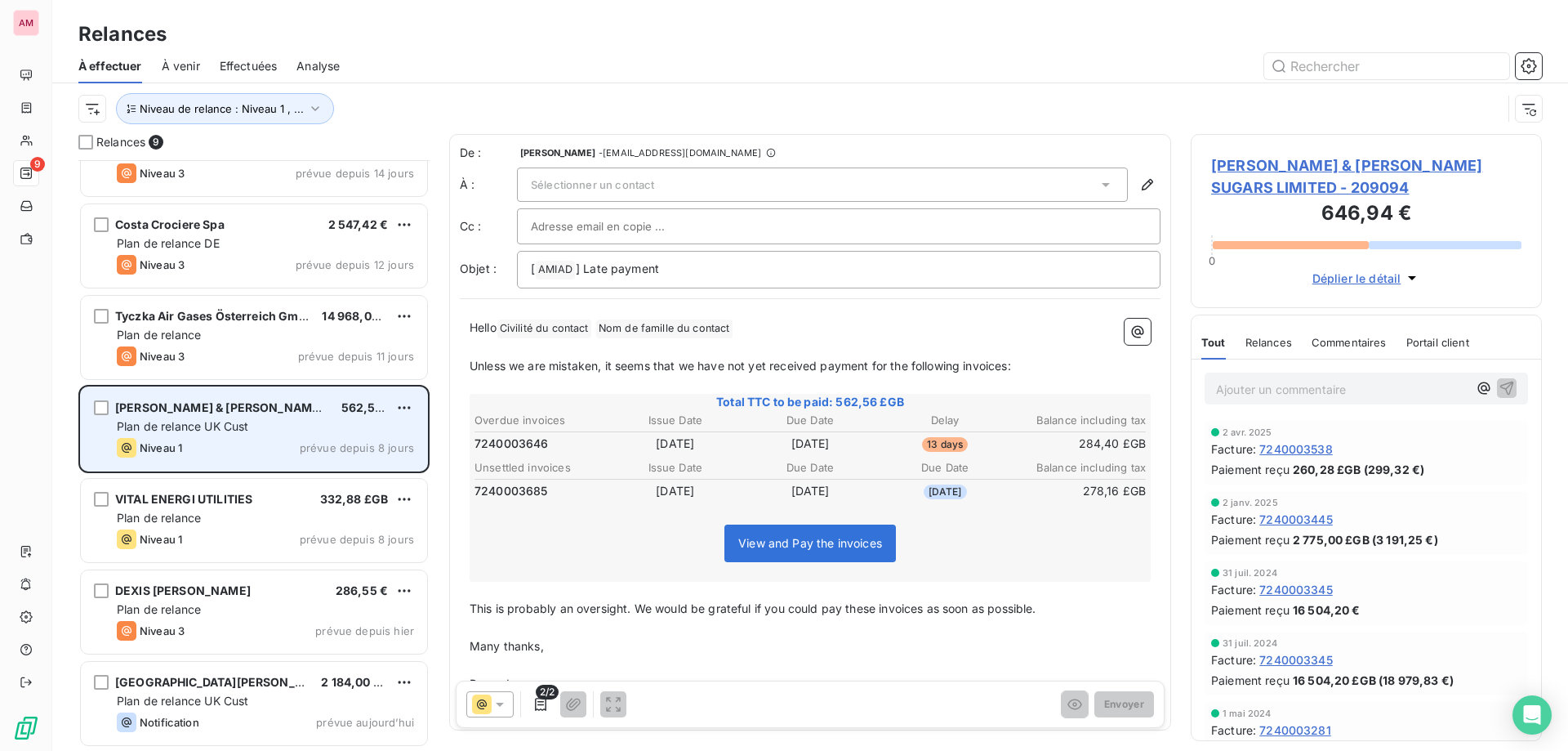
click at [308, 437] on div "TATE & LYLE SUGARS LIMITED 562,56 £GB Plan de relance UK Cust Niveau 1 prévue d…" at bounding box center [254, 428] width 347 height 83
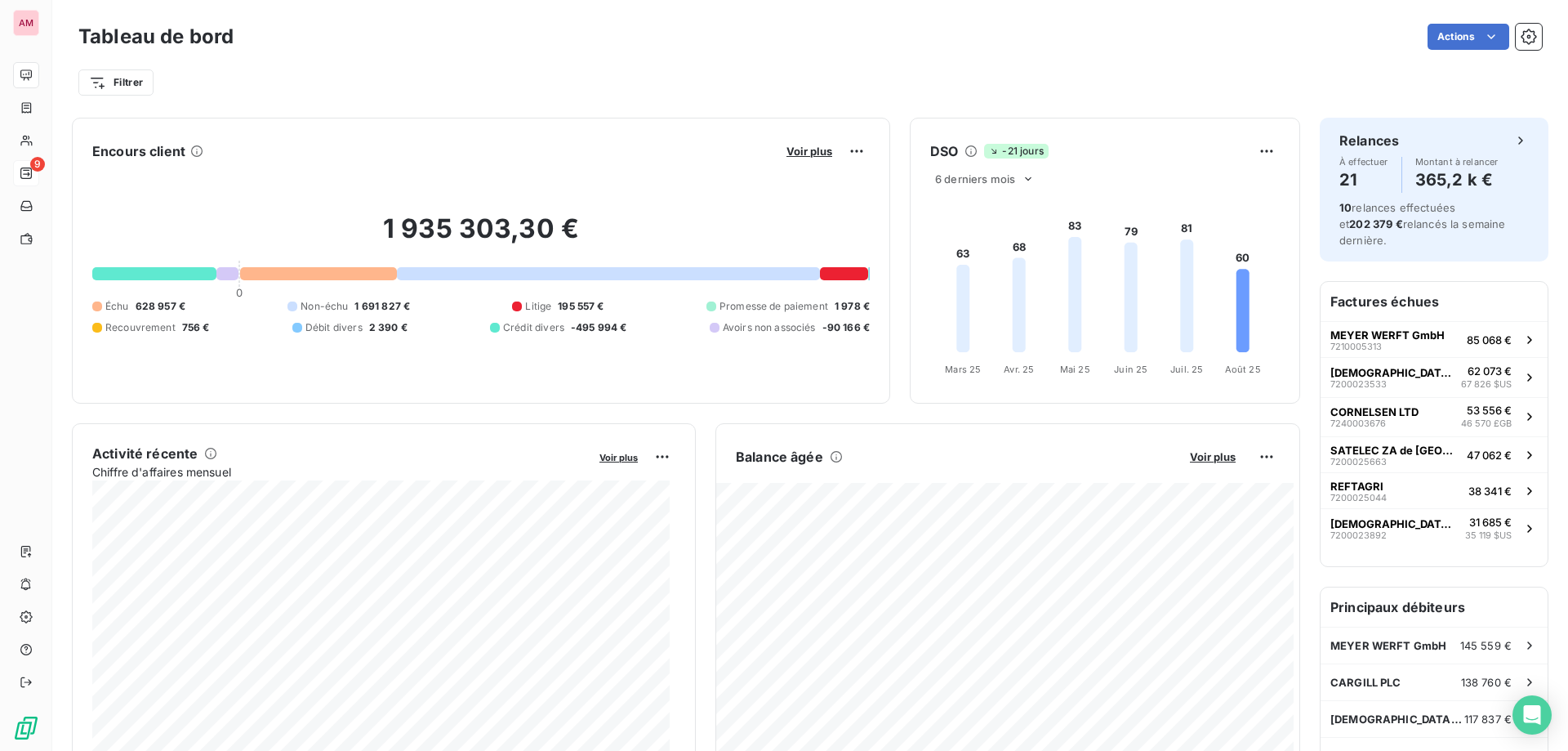
click at [33, 169] on div at bounding box center [26, 173] width 13 height 13
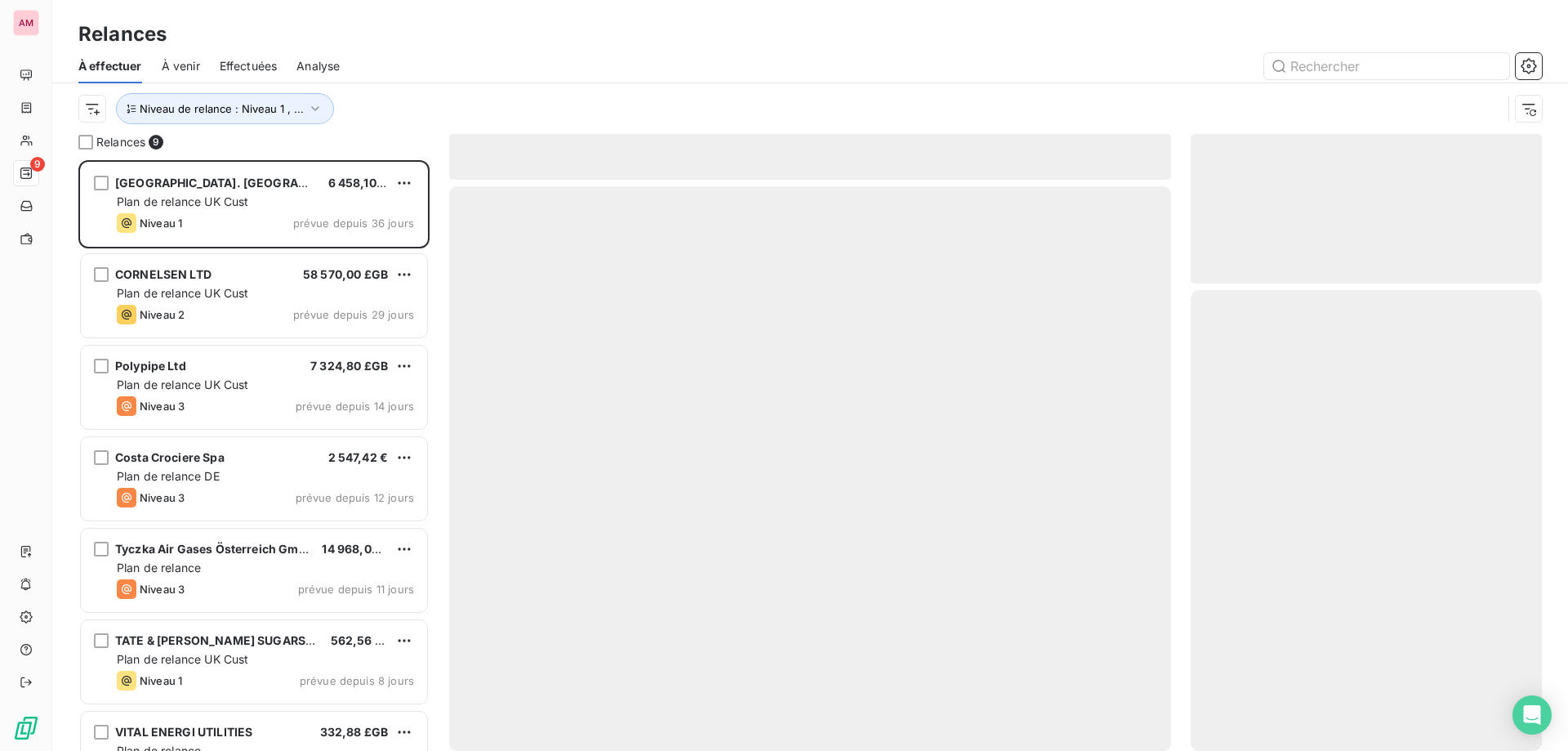
scroll to position [579, 339]
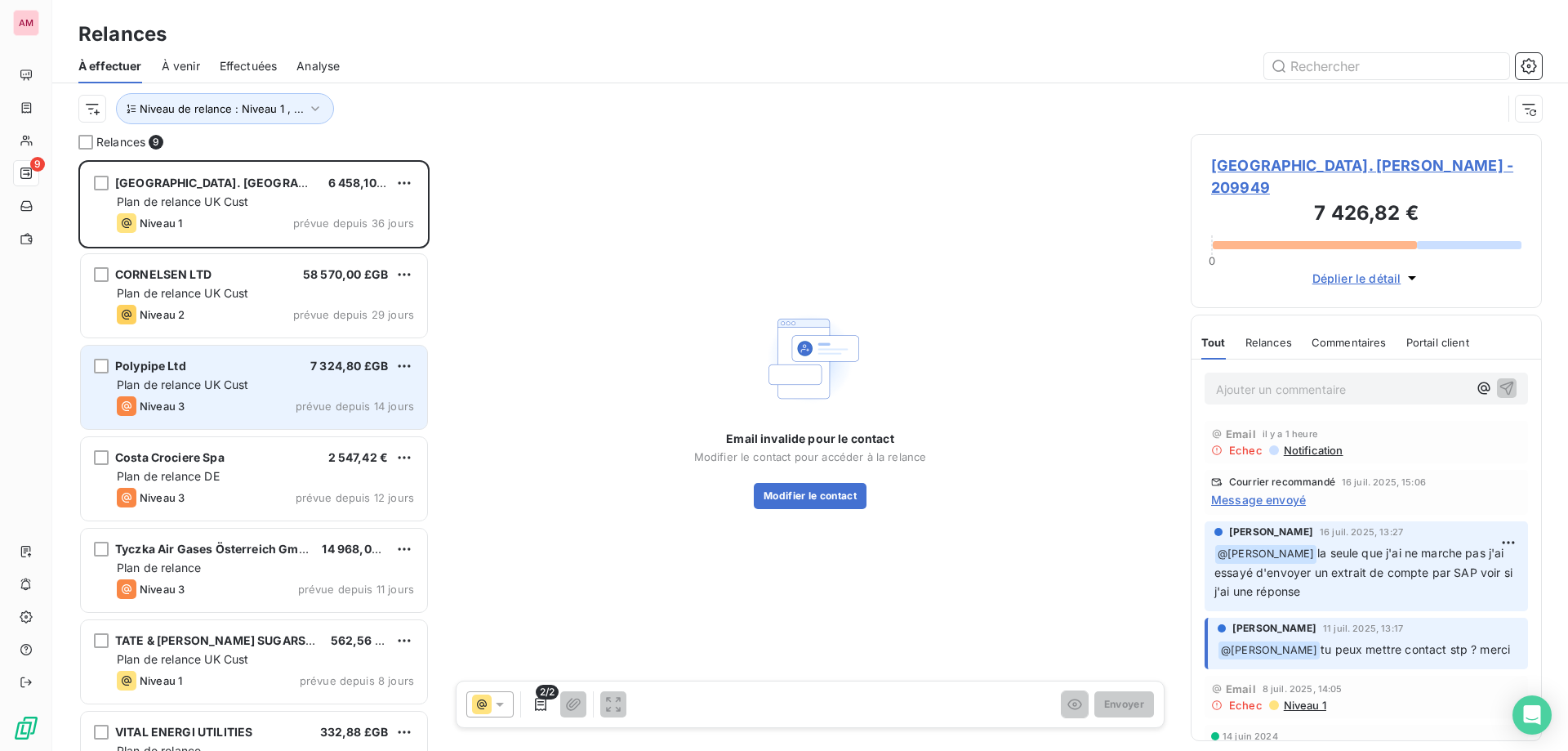
click at [184, 415] on div "Niveau 3" at bounding box center [150, 405] width 68 height 19
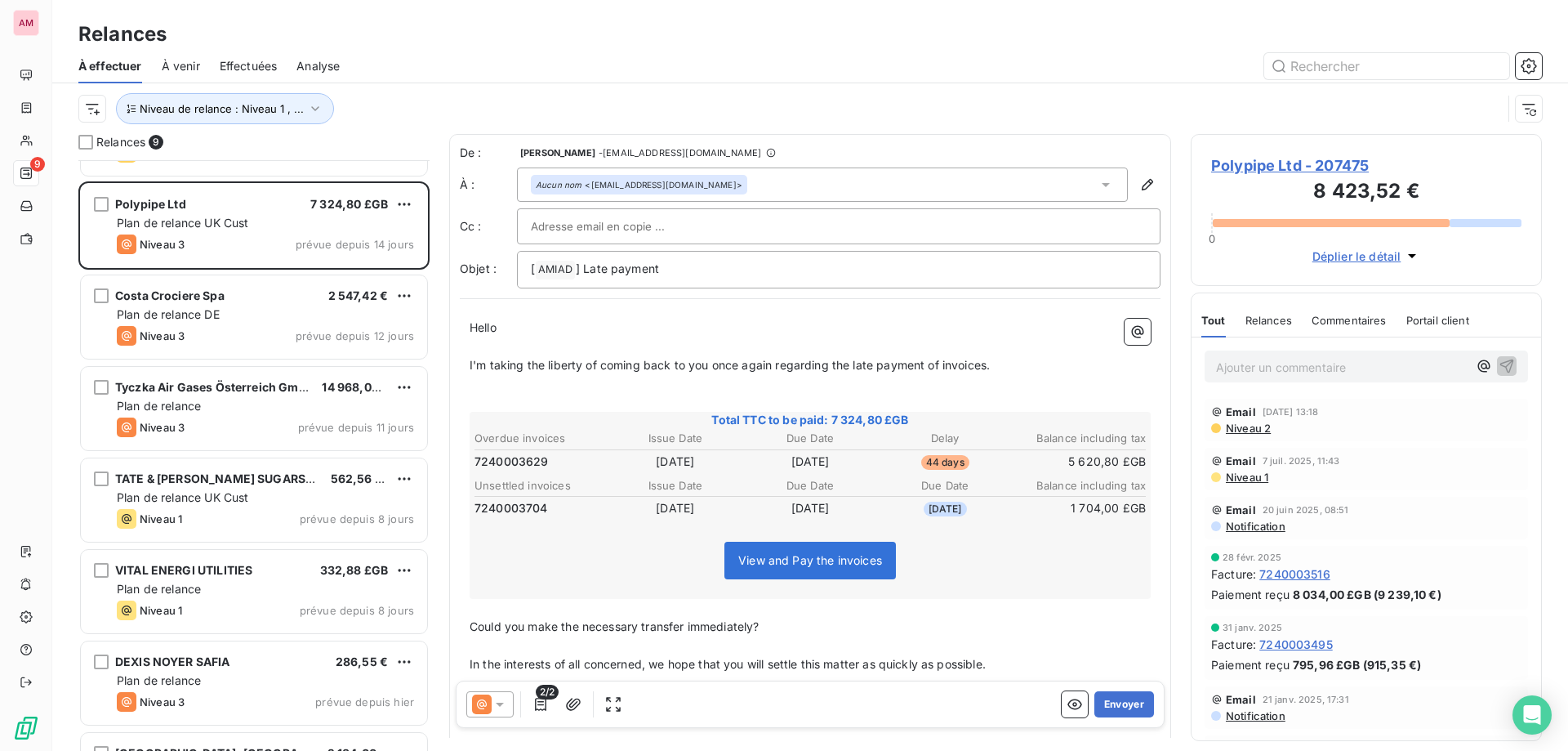
scroll to position [164, 0]
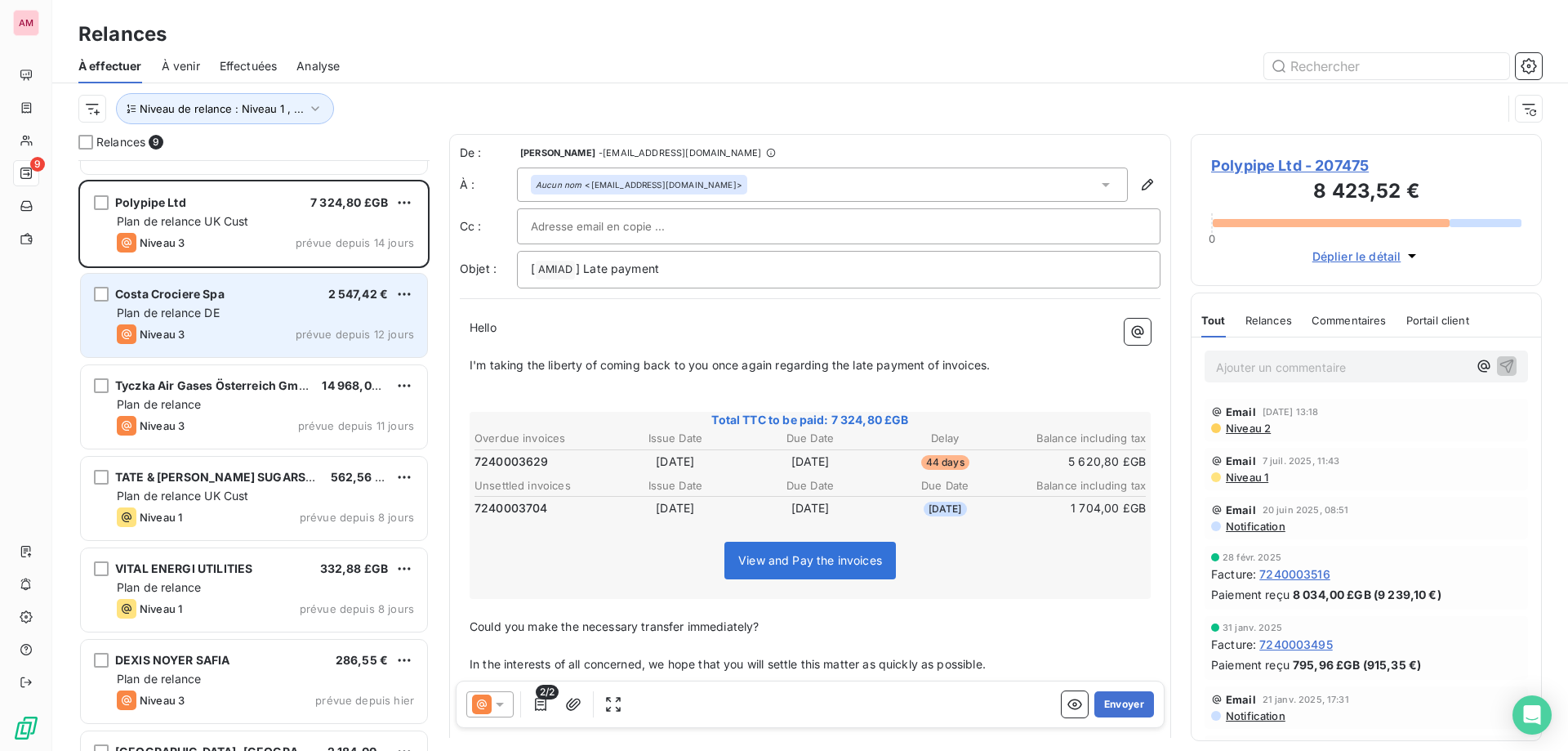
click at [259, 311] on div "Plan de relance DE" at bounding box center [265, 313] width 297 height 17
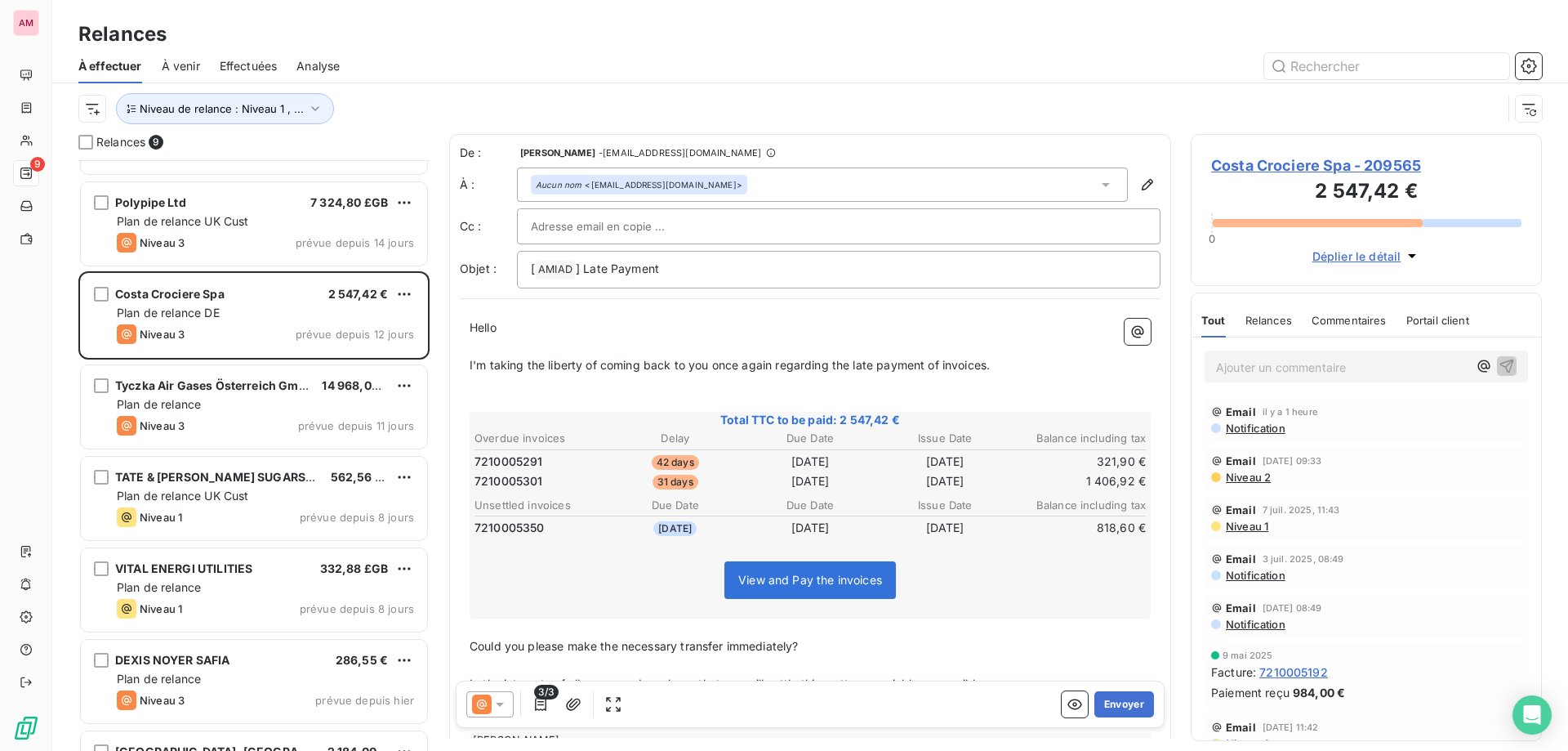
click at [1109, 717] on div "3/3 Envoyer" at bounding box center [810, 704] width 709 height 48
click at [1114, 700] on button "Envoyer" at bounding box center [1124, 704] width 60 height 27
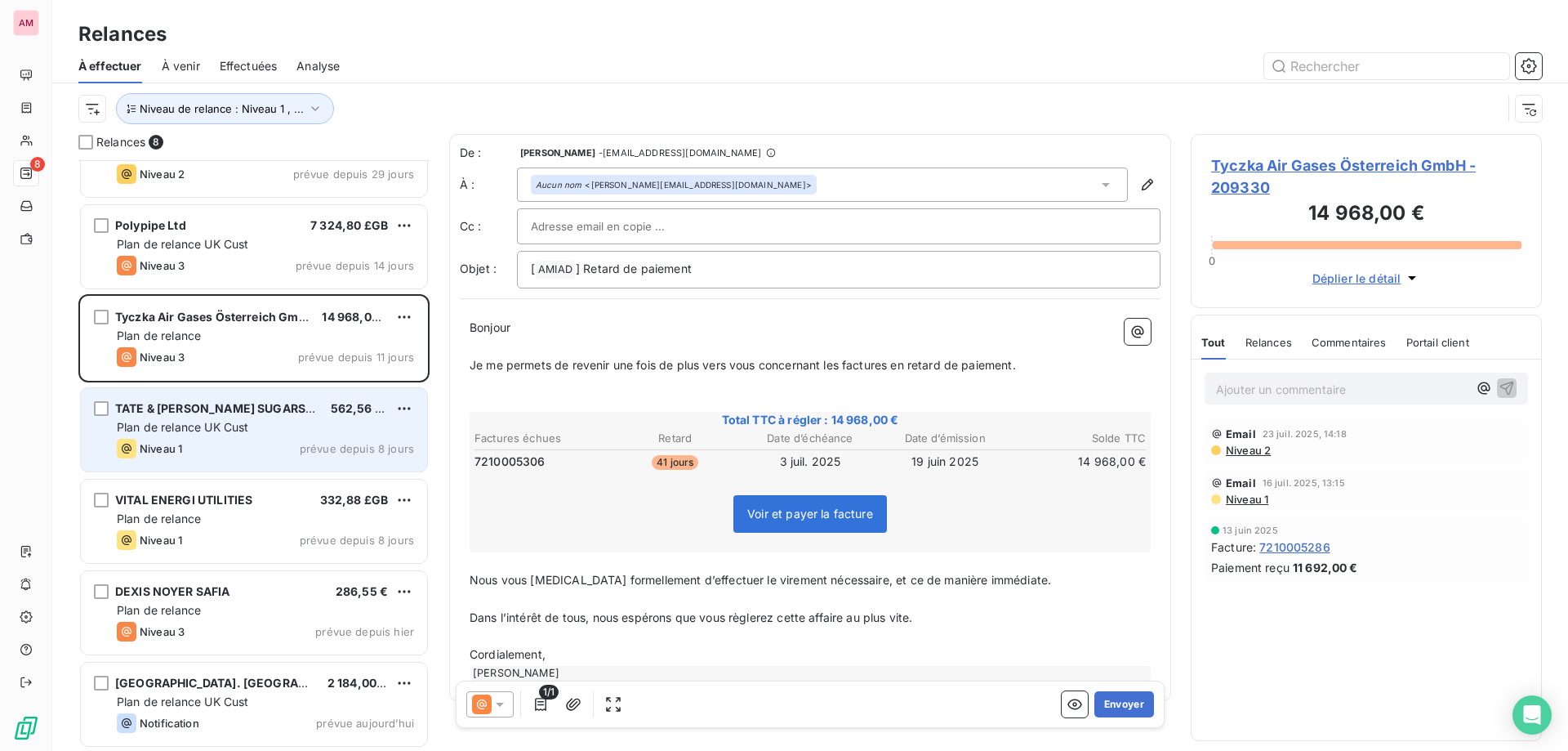
click at [206, 414] on span "TATE & [PERSON_NAME] SUGARS LIMITED" at bounding box center [236, 407] width 240 height 14
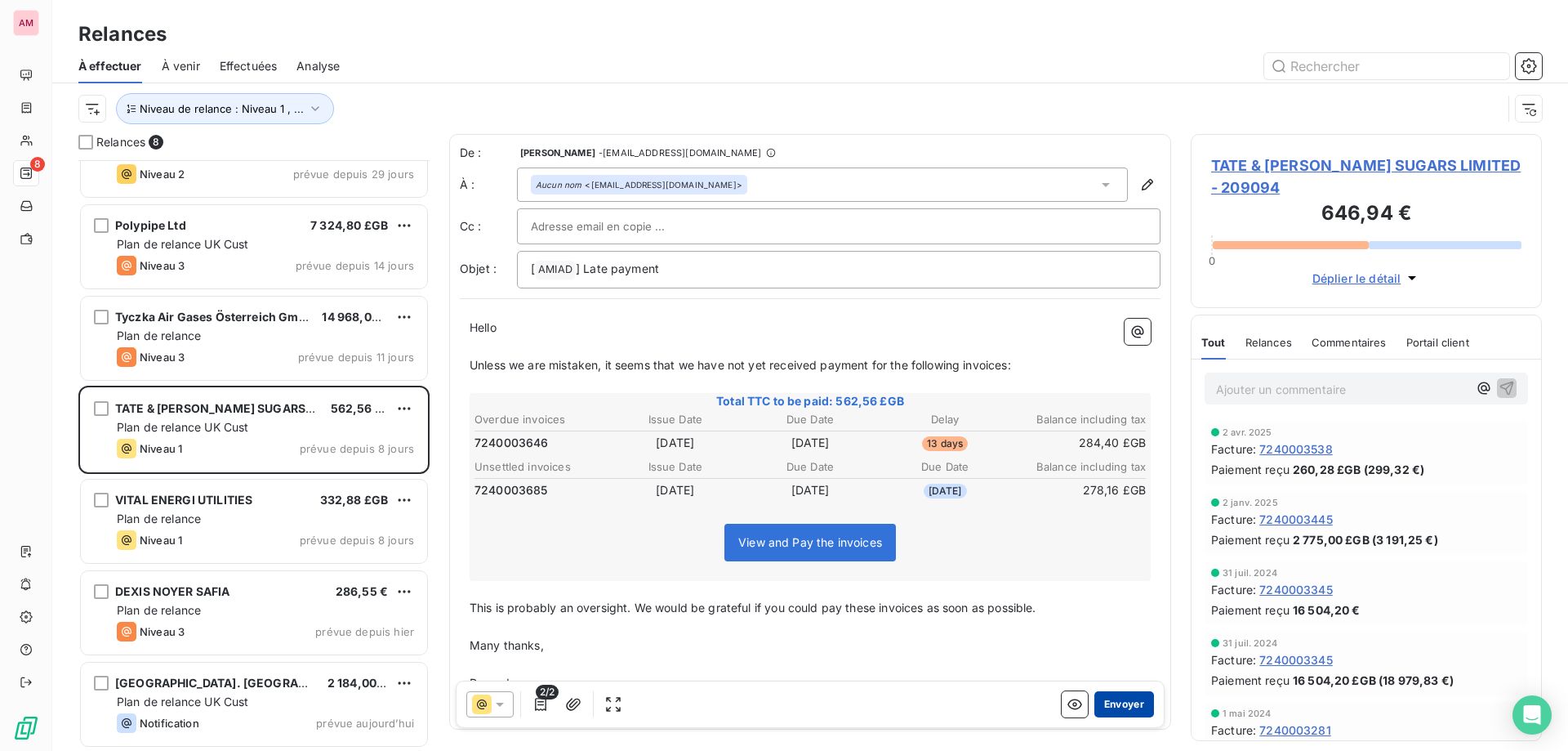
click at [1101, 707] on button "Envoyer" at bounding box center [1124, 704] width 60 height 27
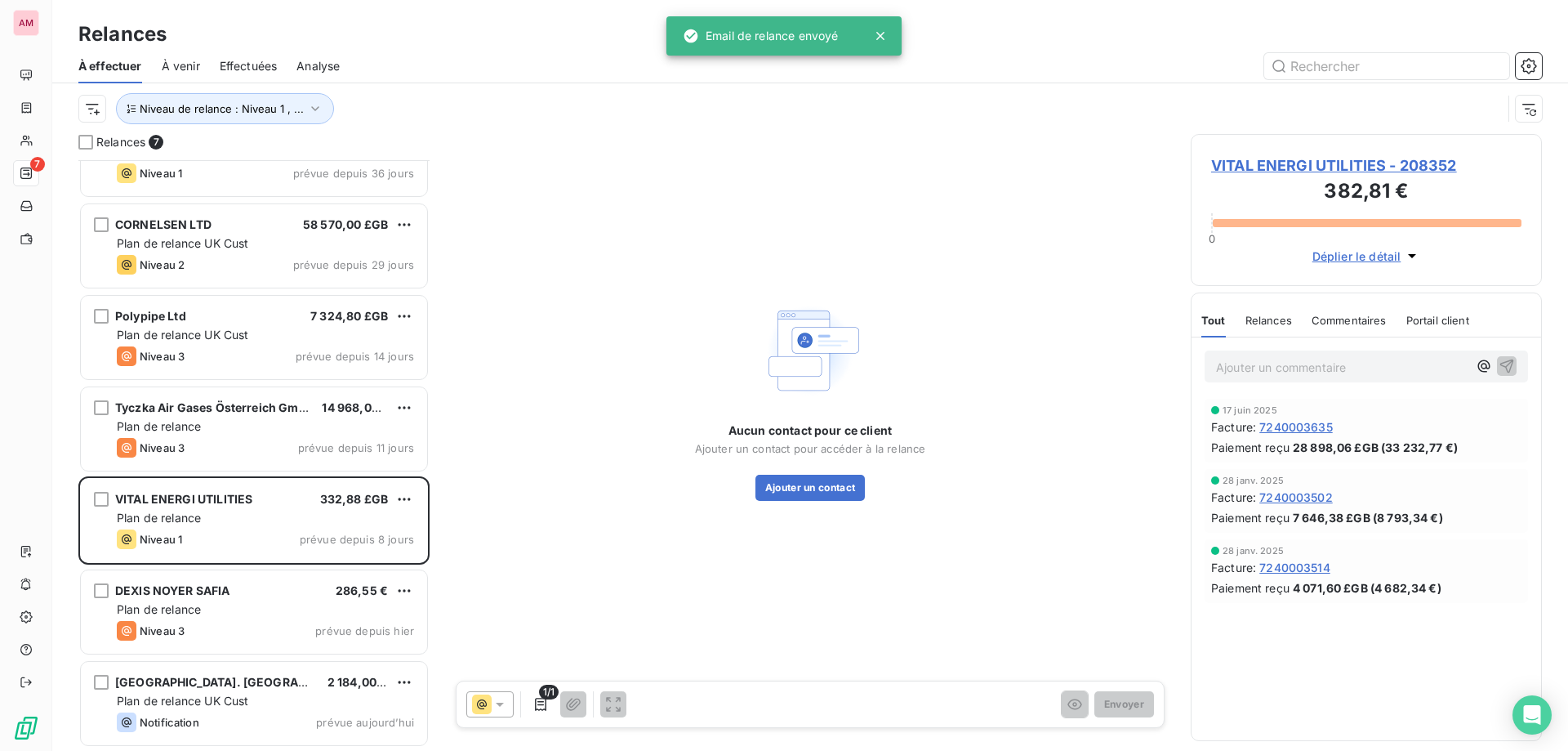
scroll to position [50, 0]
click at [1238, 171] on span "VITAL ENERGI UTILITIES - 208352" at bounding box center [1366, 165] width 310 height 22
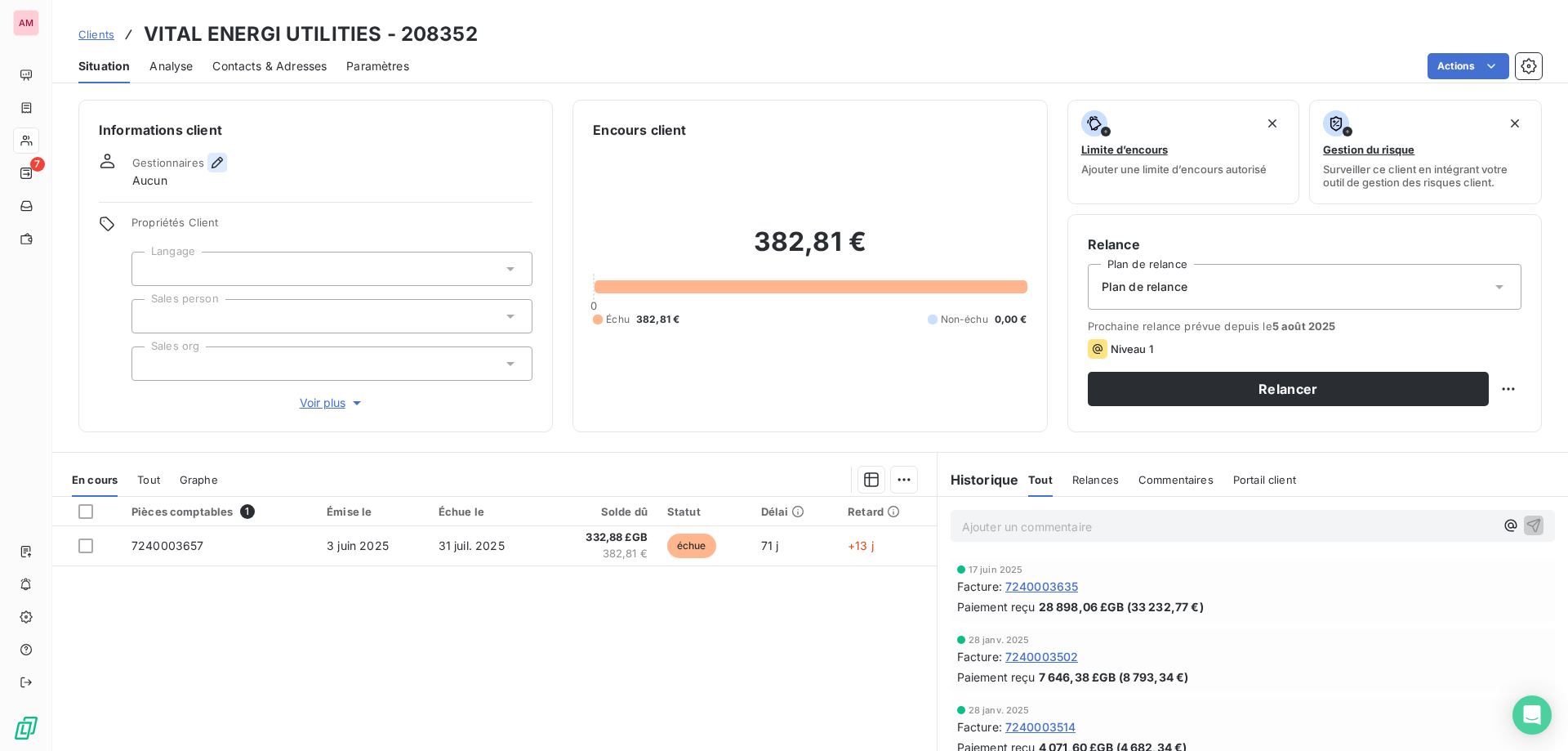
click at [215, 159] on icon "button" at bounding box center [217, 162] width 17 height 17
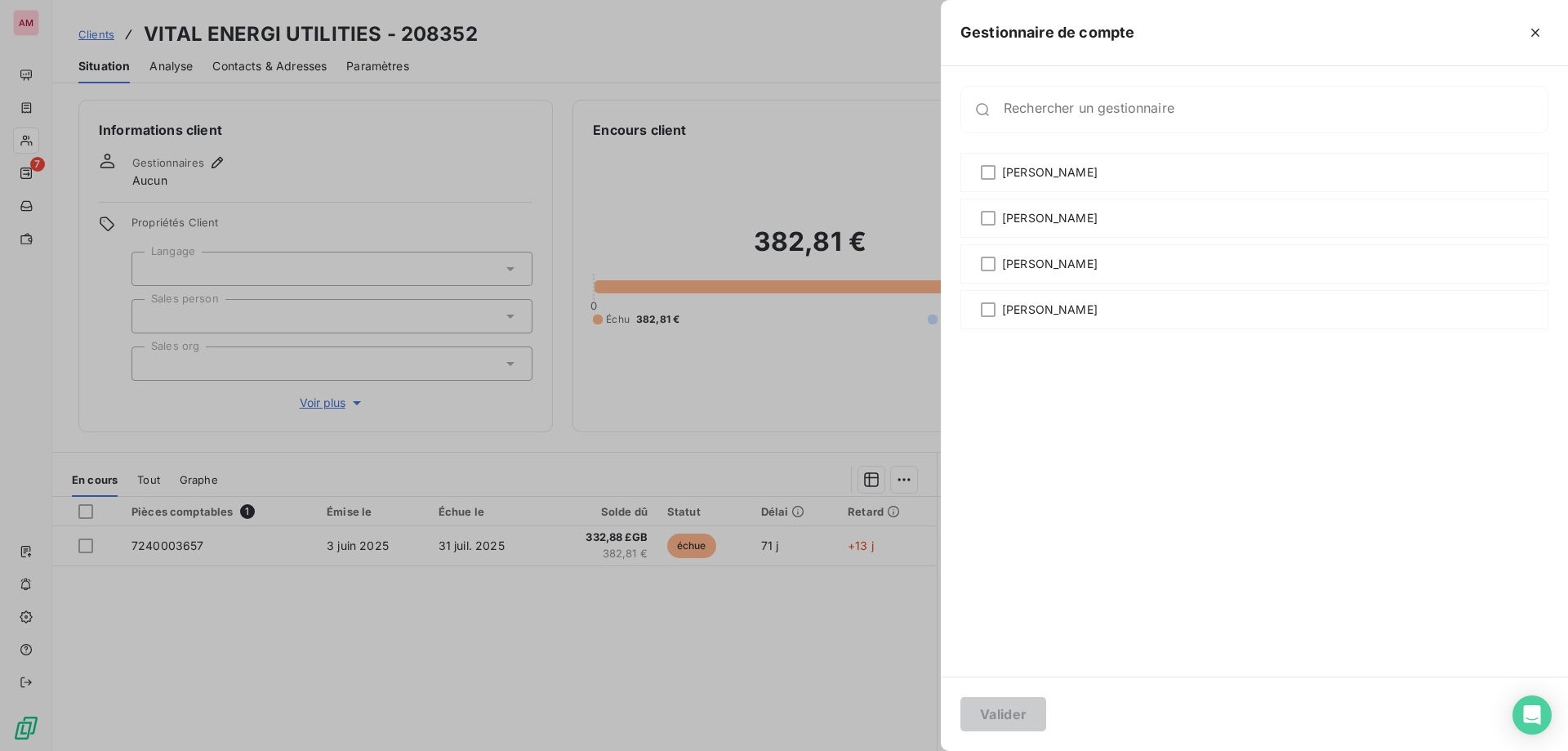
click at [360, 160] on div at bounding box center [784, 375] width 1568 height 751
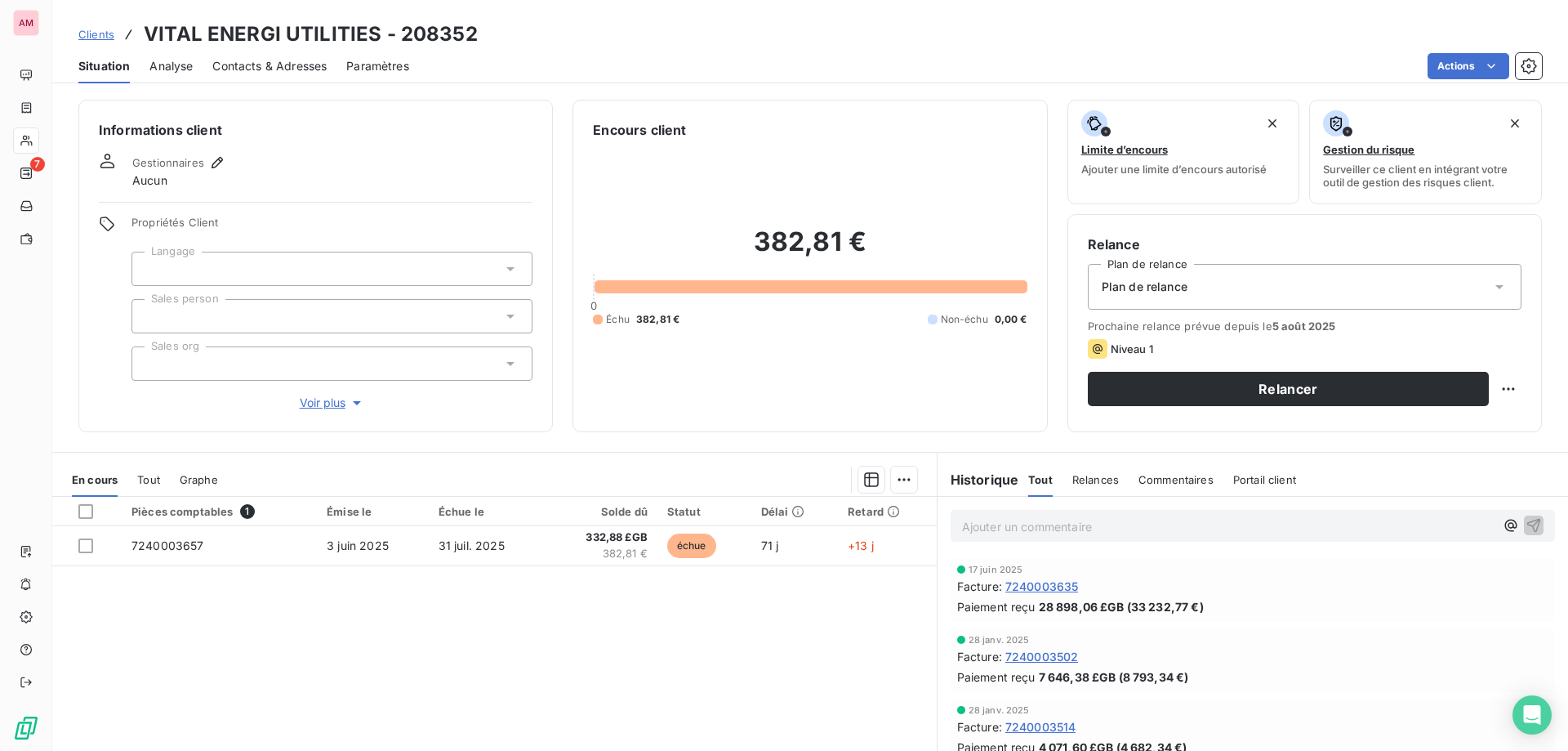
click at [191, 265] on div at bounding box center [331, 268] width 401 height 34
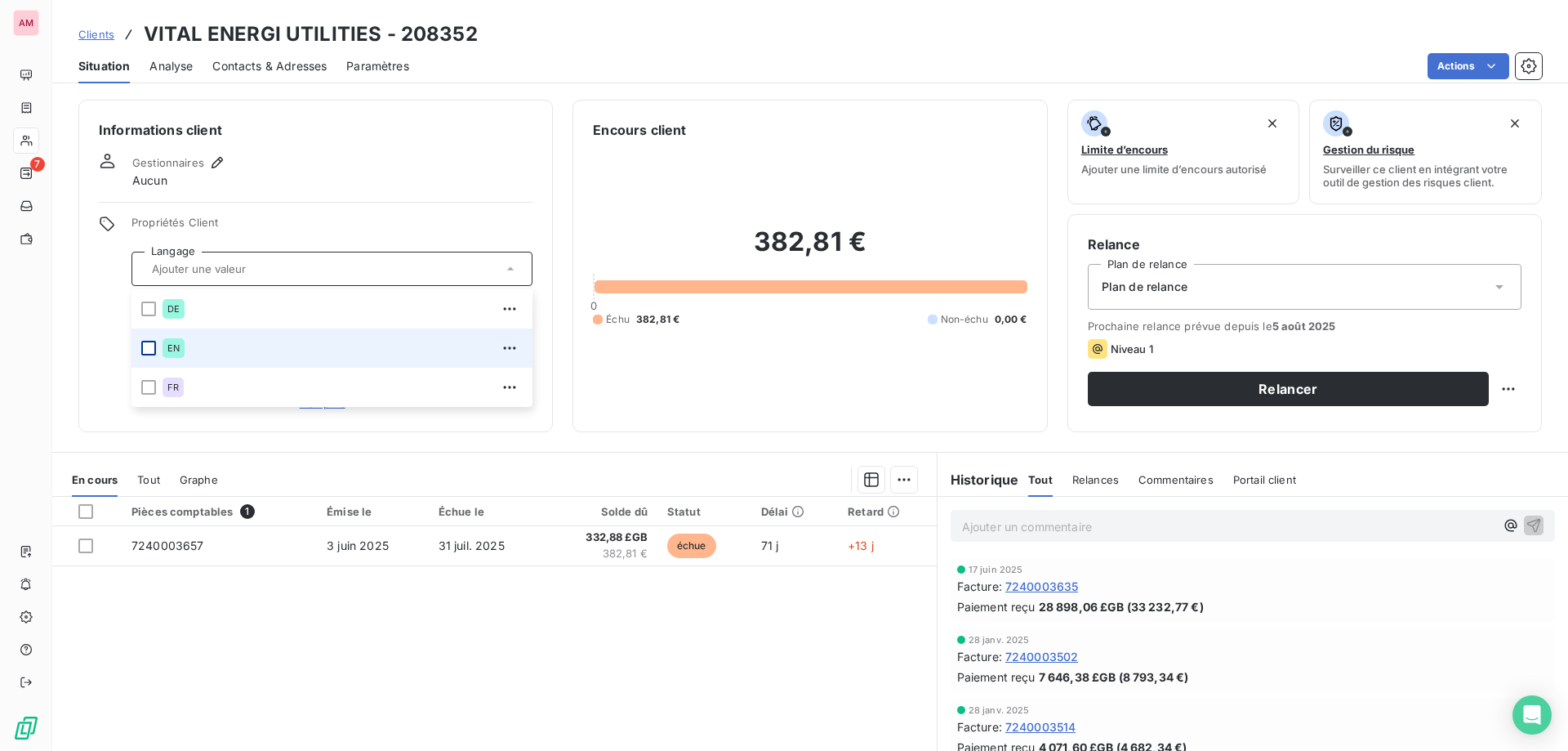
click at [144, 348] on div at bounding box center [149, 348] width 15 height 15
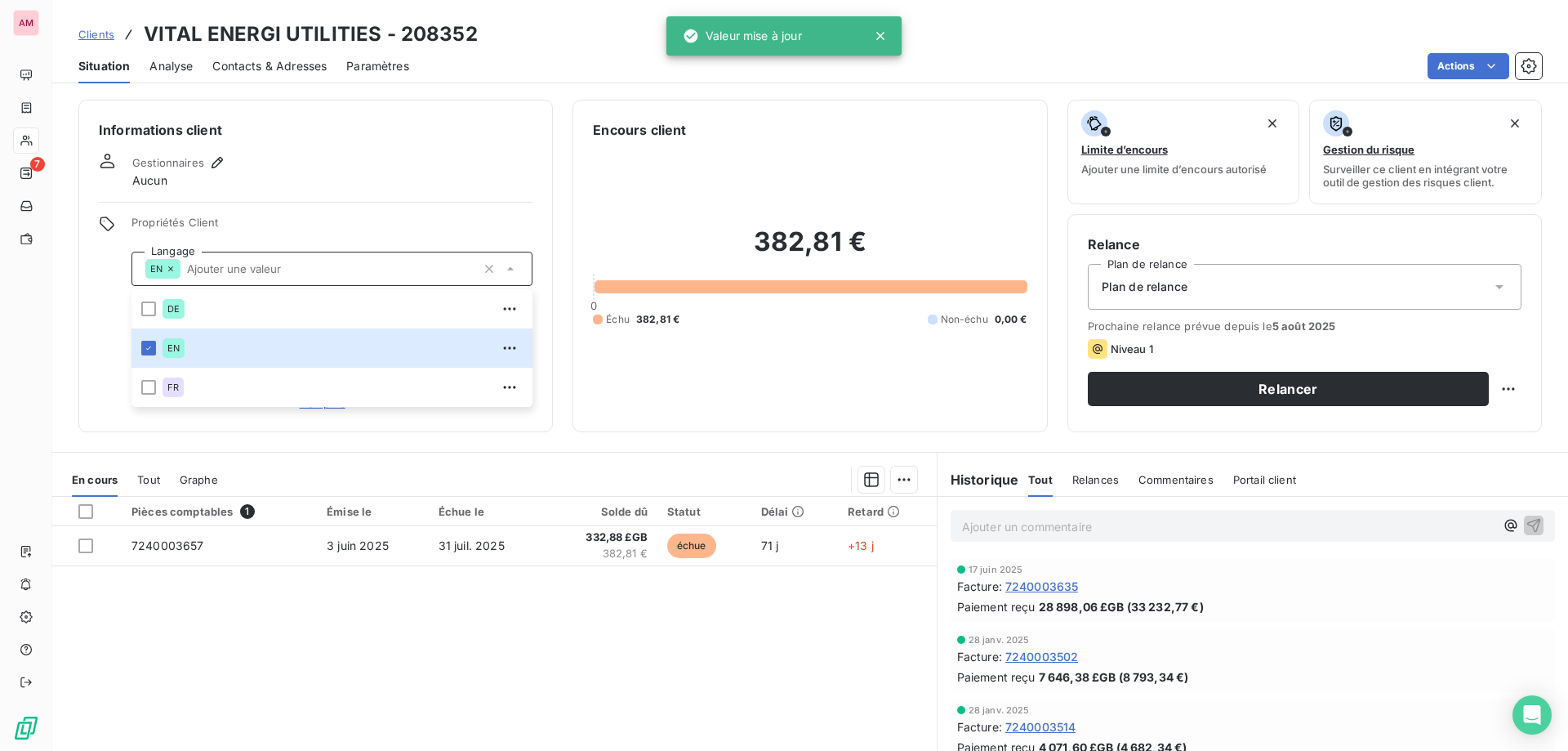
click at [101, 326] on div "Propriétés Client Langage EN DE EN FR Sales person Sales org Voir plus" at bounding box center [315, 314] width 434 height 196
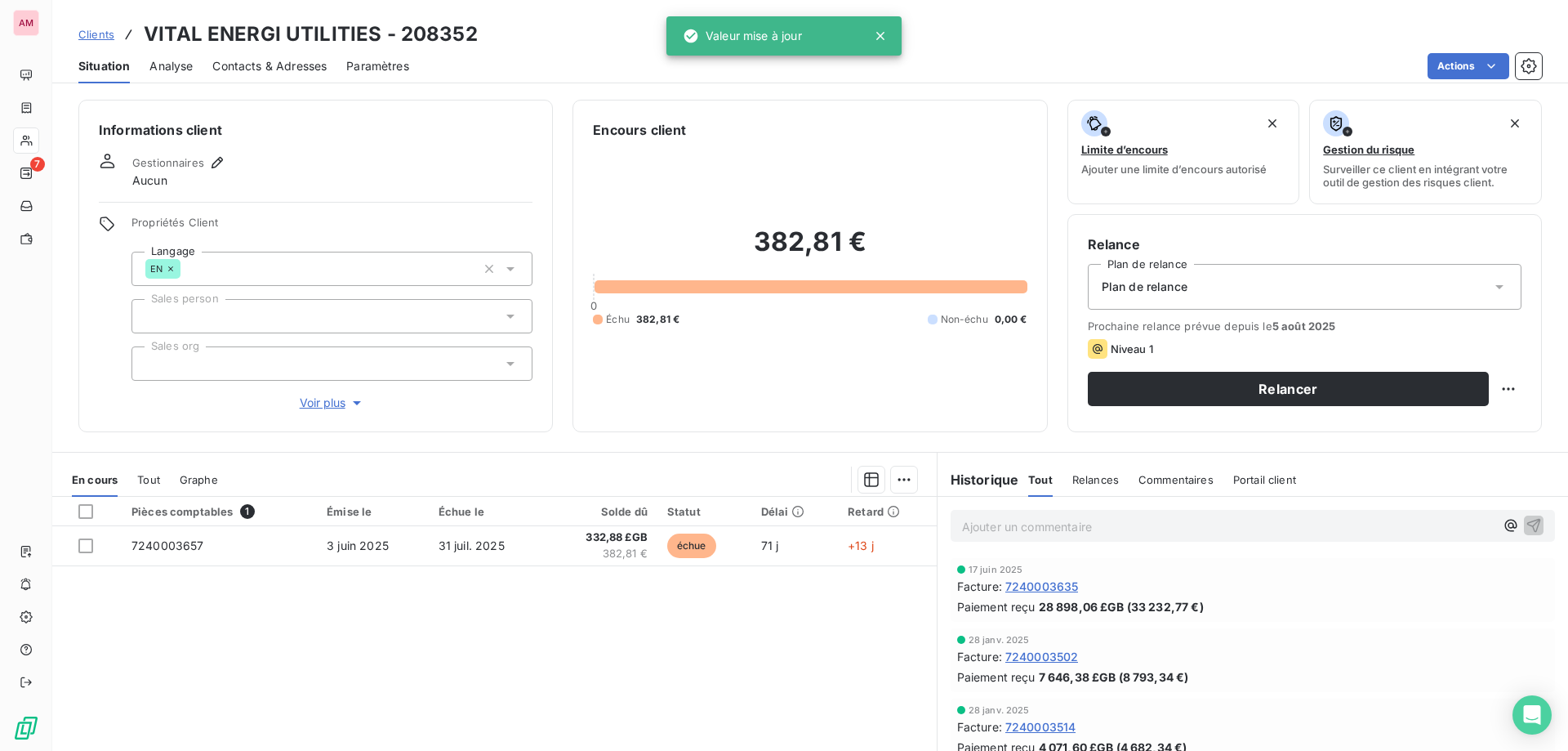
click at [171, 313] on div at bounding box center [331, 315] width 401 height 34
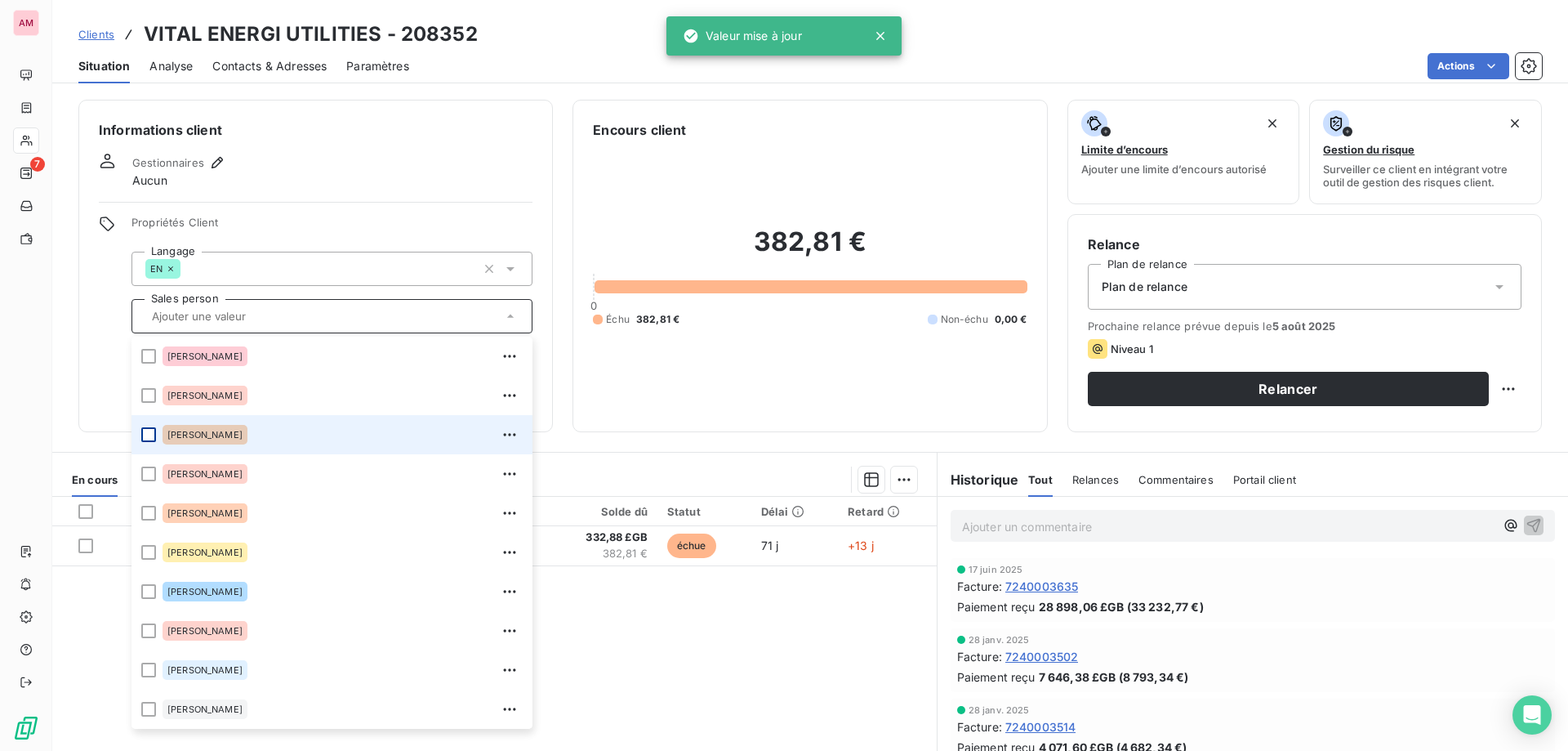
click at [150, 436] on div at bounding box center [149, 435] width 15 height 15
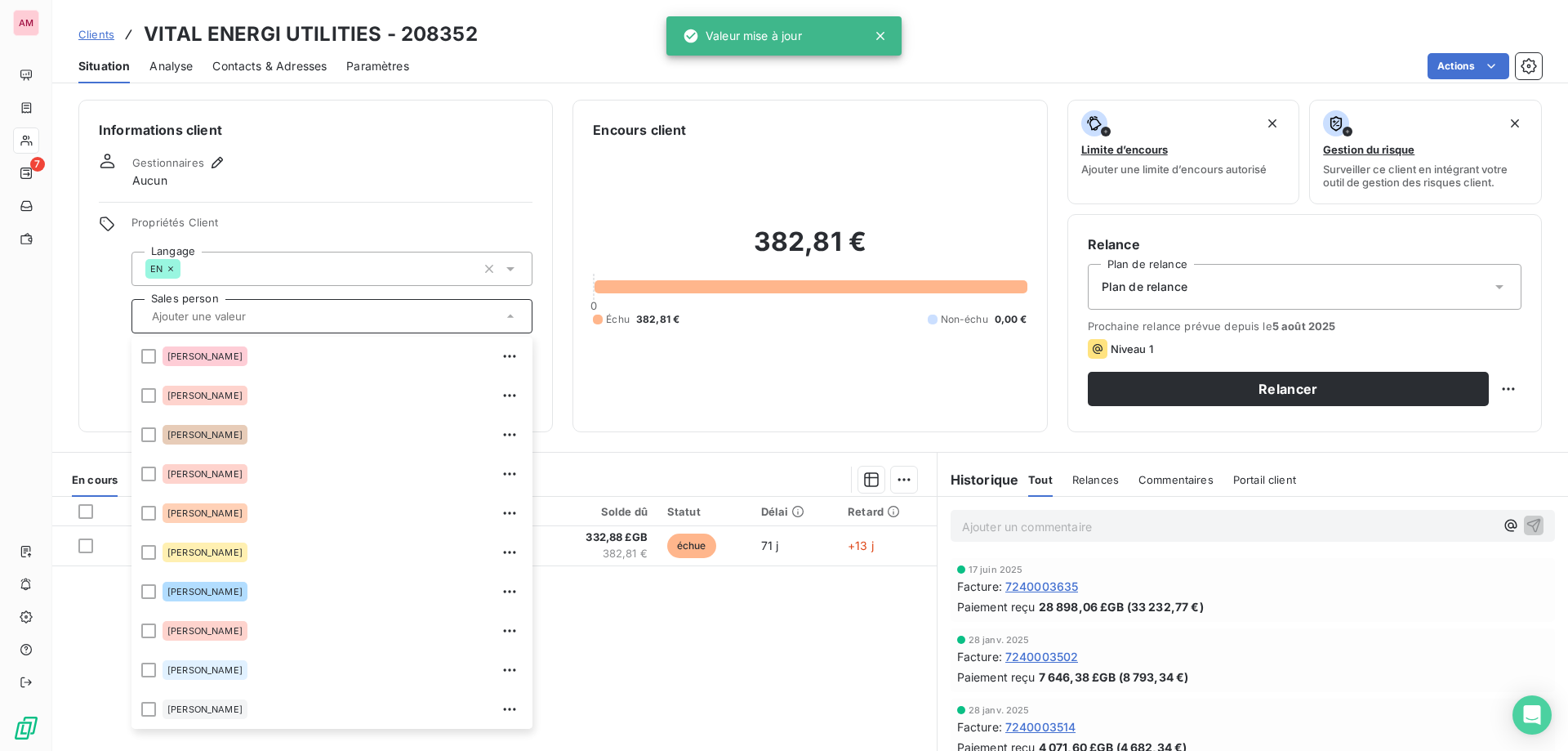
drag, startPoint x: 93, startPoint y: 359, endPoint x: 160, endPoint y: 349, distance: 67.7
click at [93, 357] on div "Informations client Gestionnaires Aucun Propriétés Client Langage EN Sales pers…" at bounding box center [316, 266] width 475 height 333
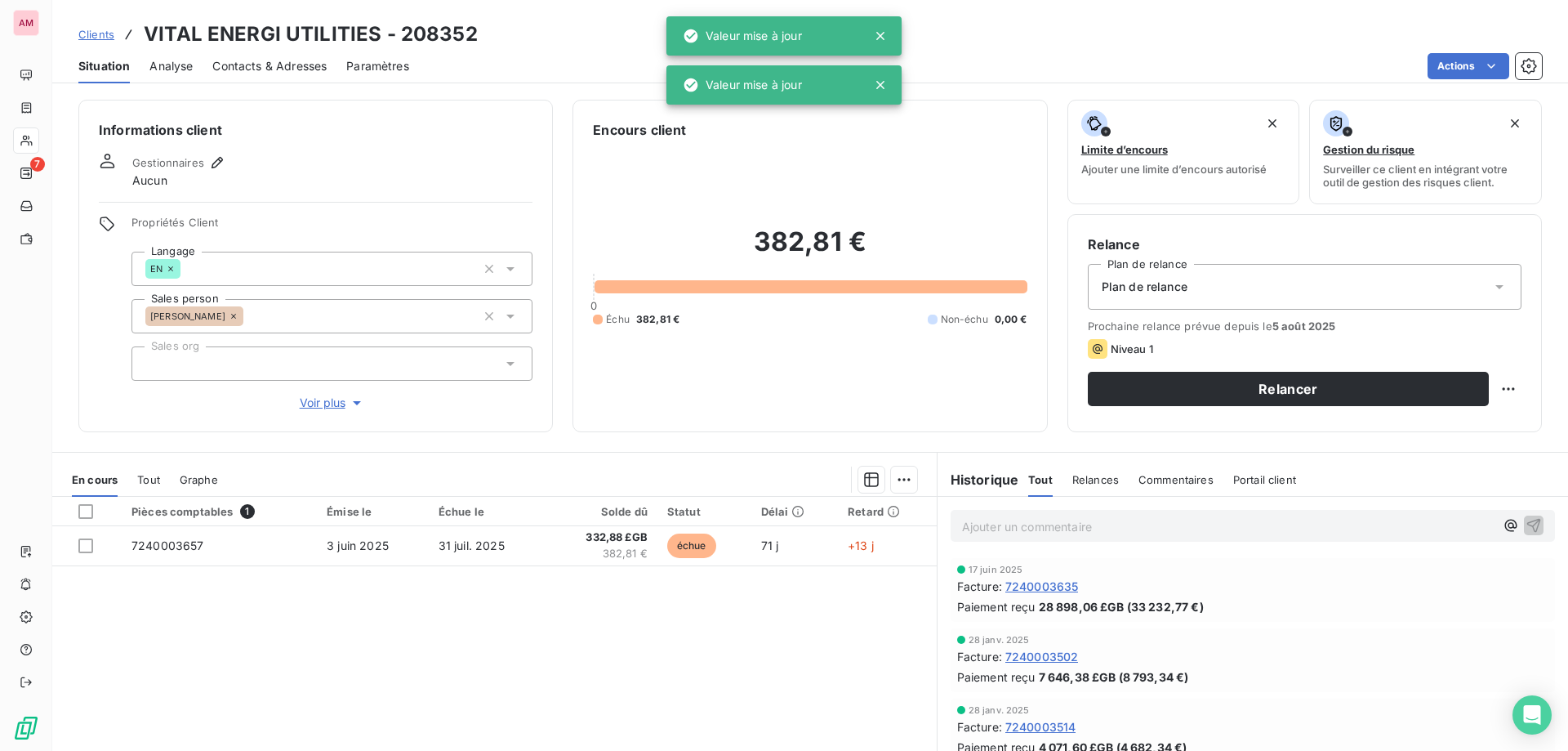
click at [172, 349] on div at bounding box center [331, 363] width 401 height 34
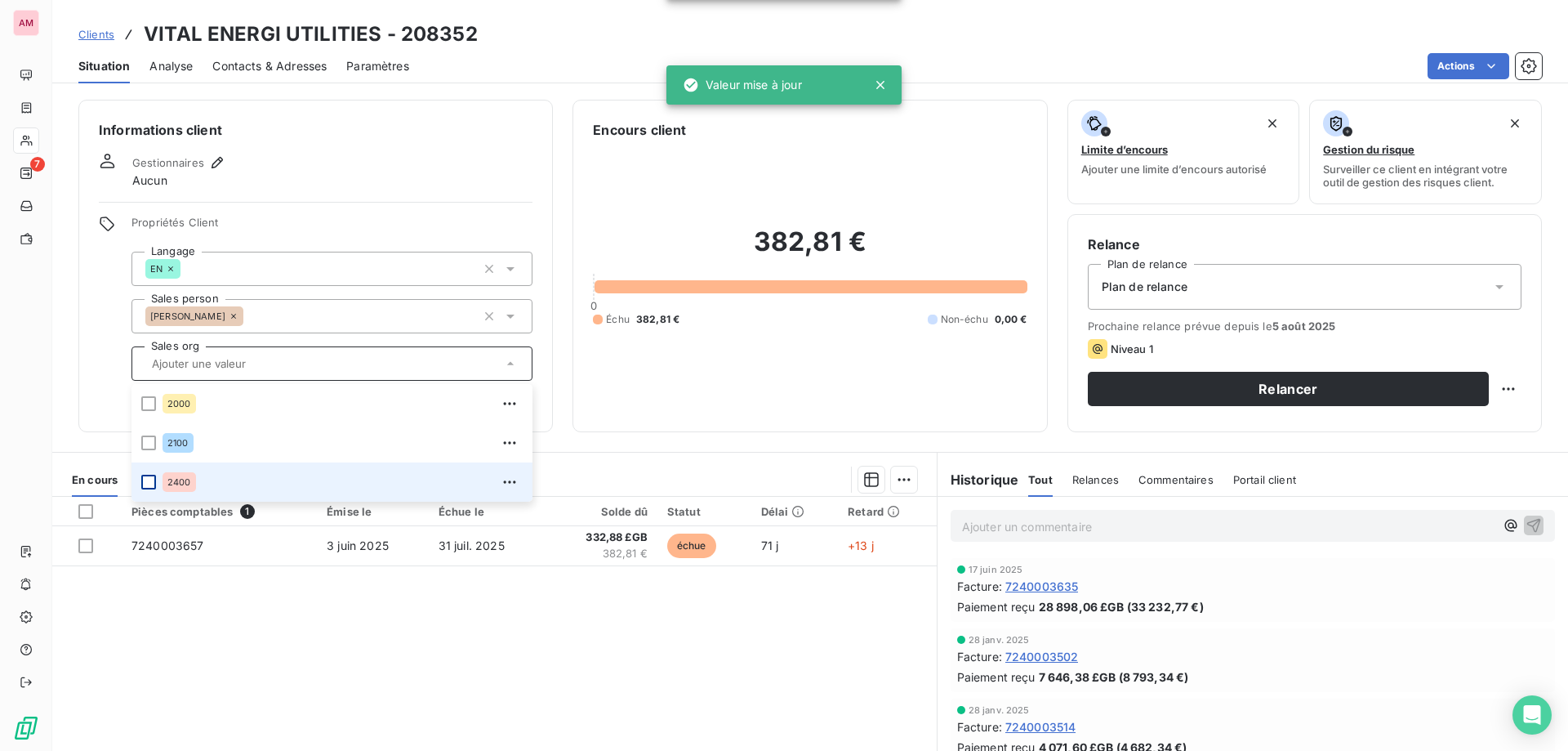
click at [150, 486] on div at bounding box center [149, 482] width 15 height 15
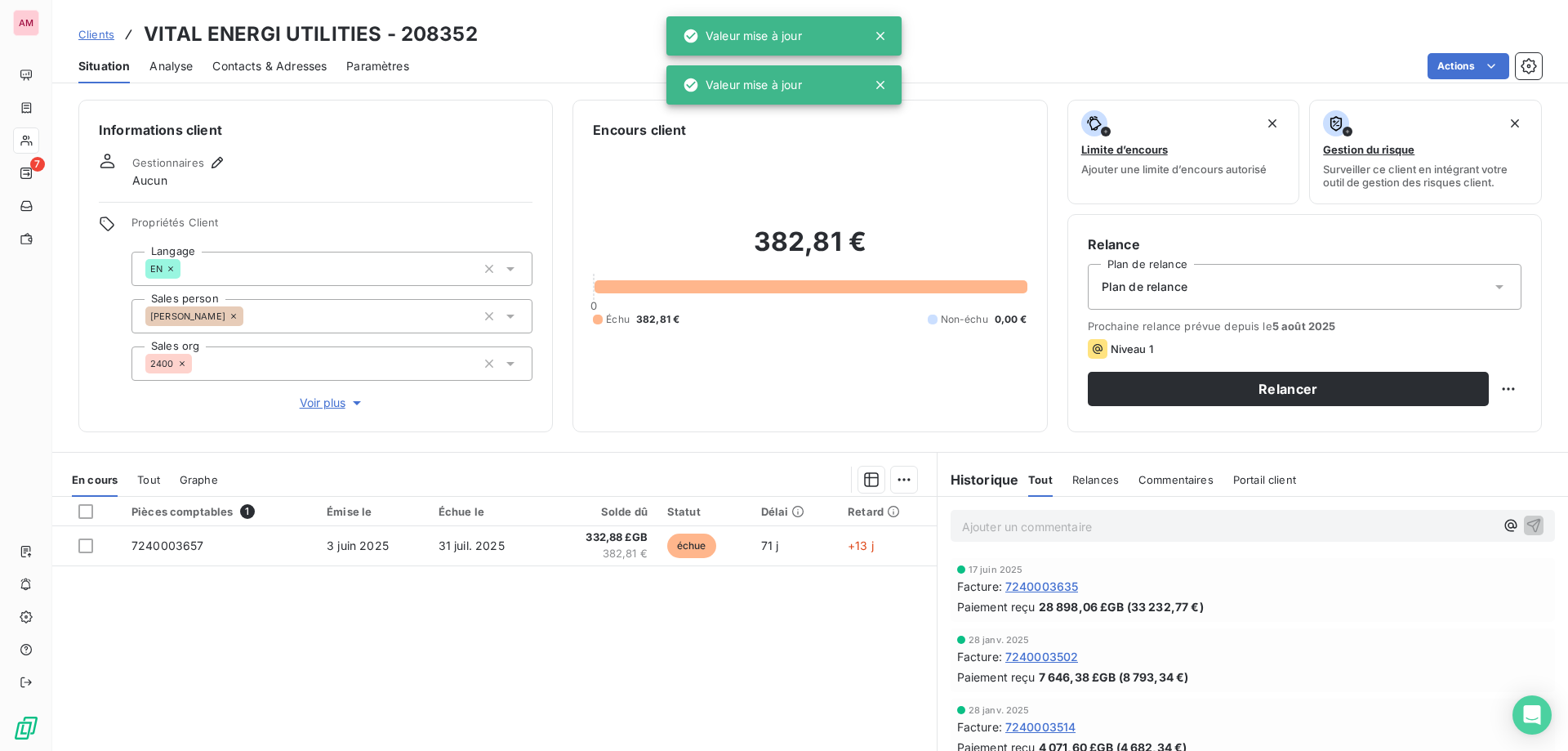
click at [1167, 285] on span "Plan de relance" at bounding box center [1145, 287] width 86 height 17
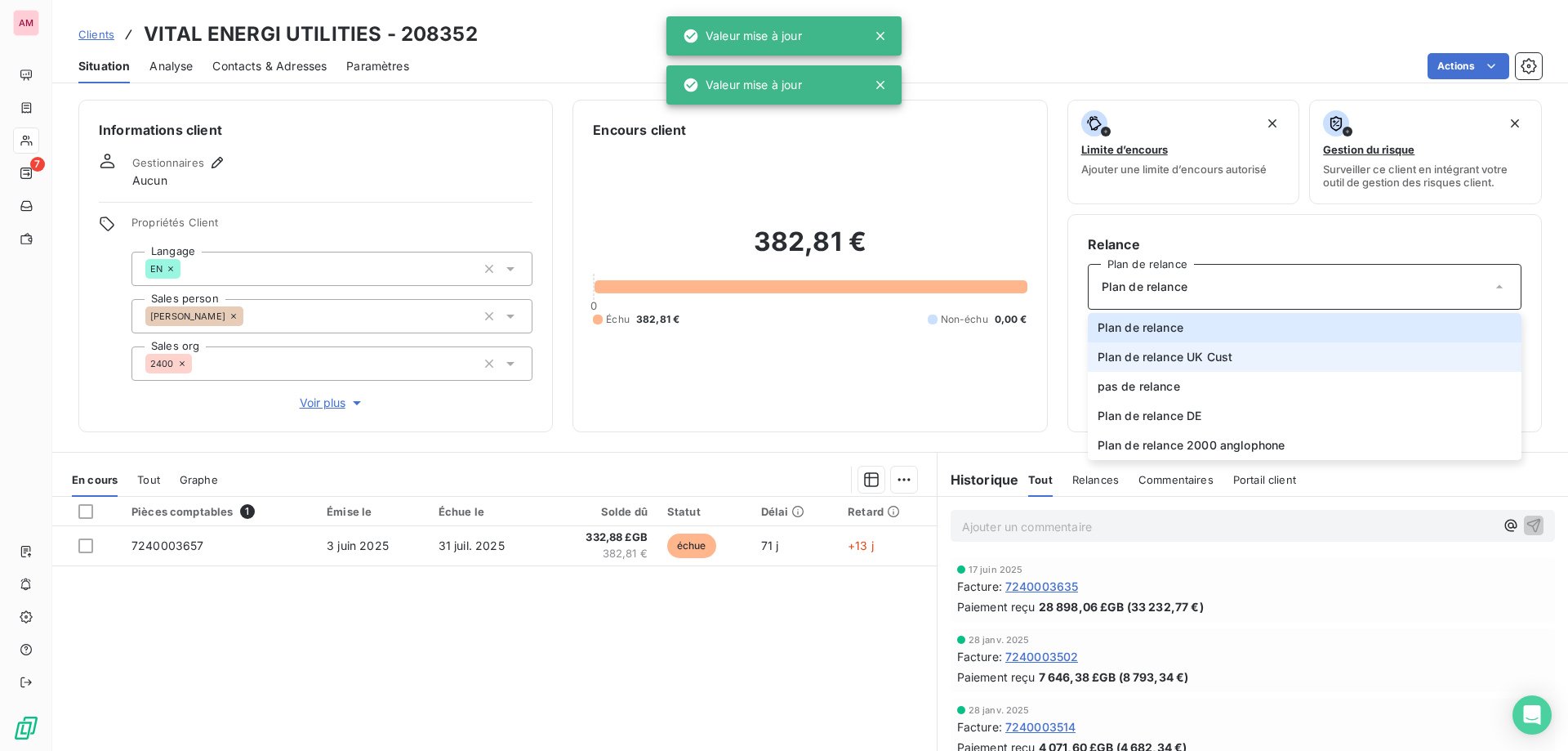
click at [1211, 352] on span "Plan de relance UK Cust" at bounding box center [1165, 357] width 135 height 17
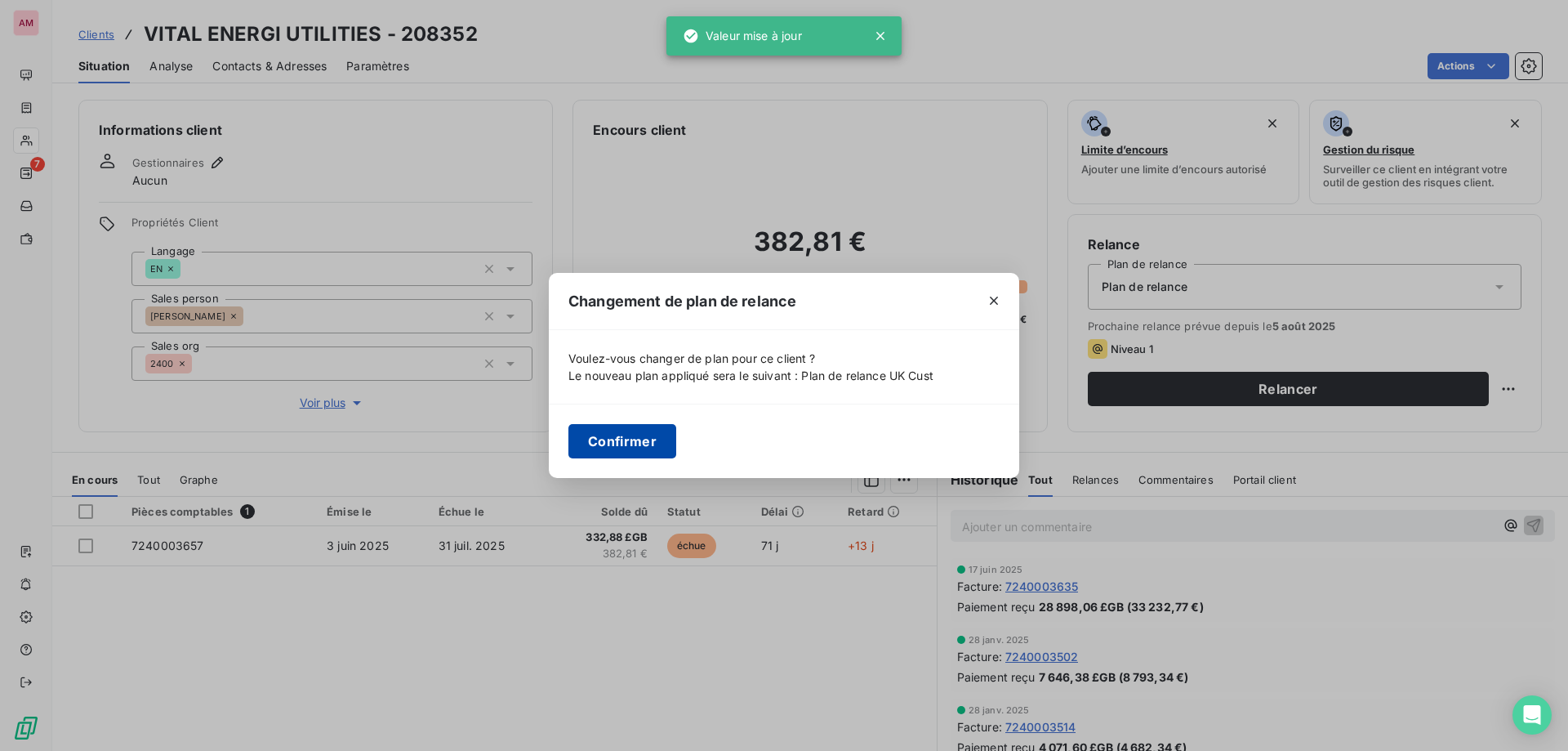
click at [647, 447] on button "Confirmer" at bounding box center [623, 440] width 108 height 34
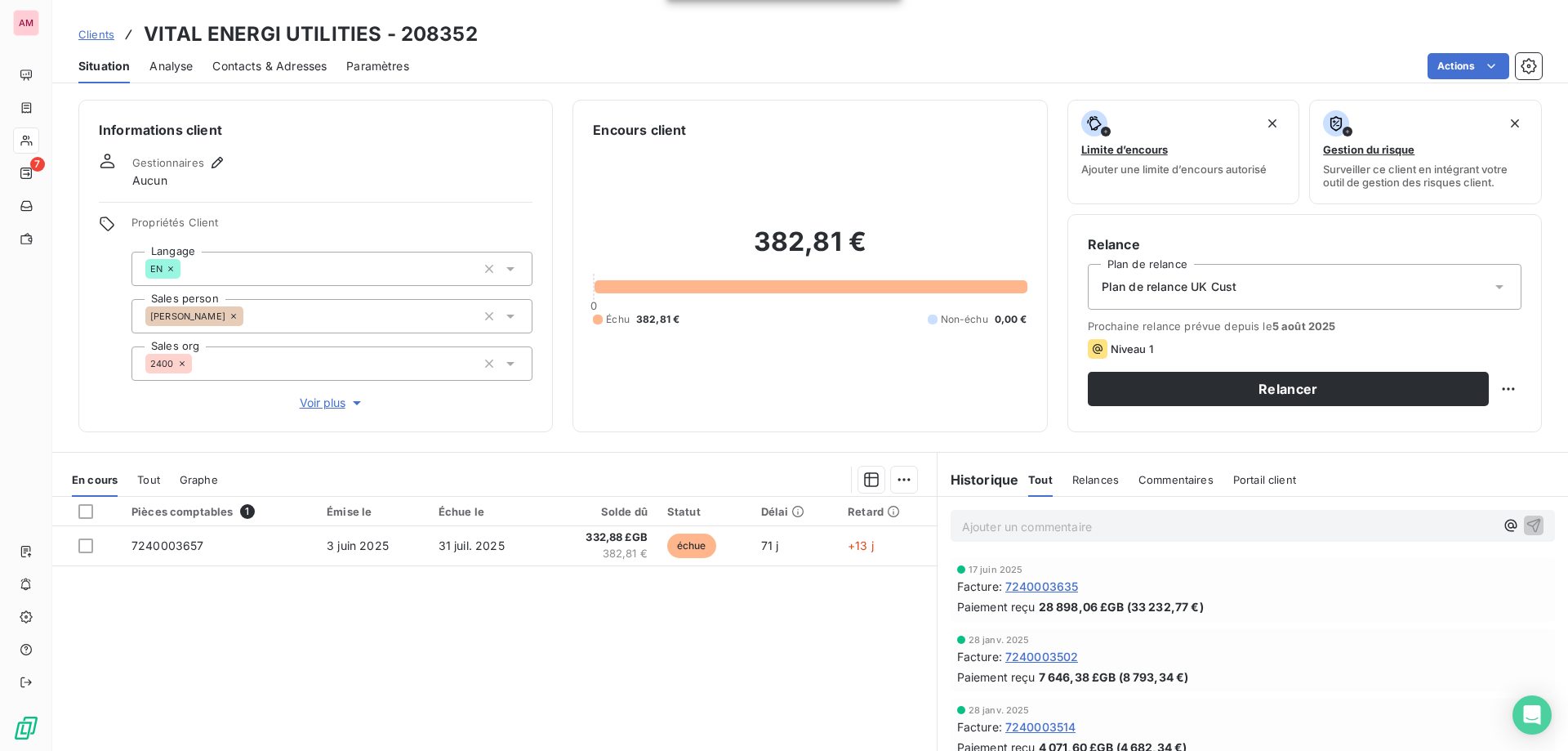
click at [283, 71] on span "Contacts & Adresses" at bounding box center [270, 66] width 115 height 17
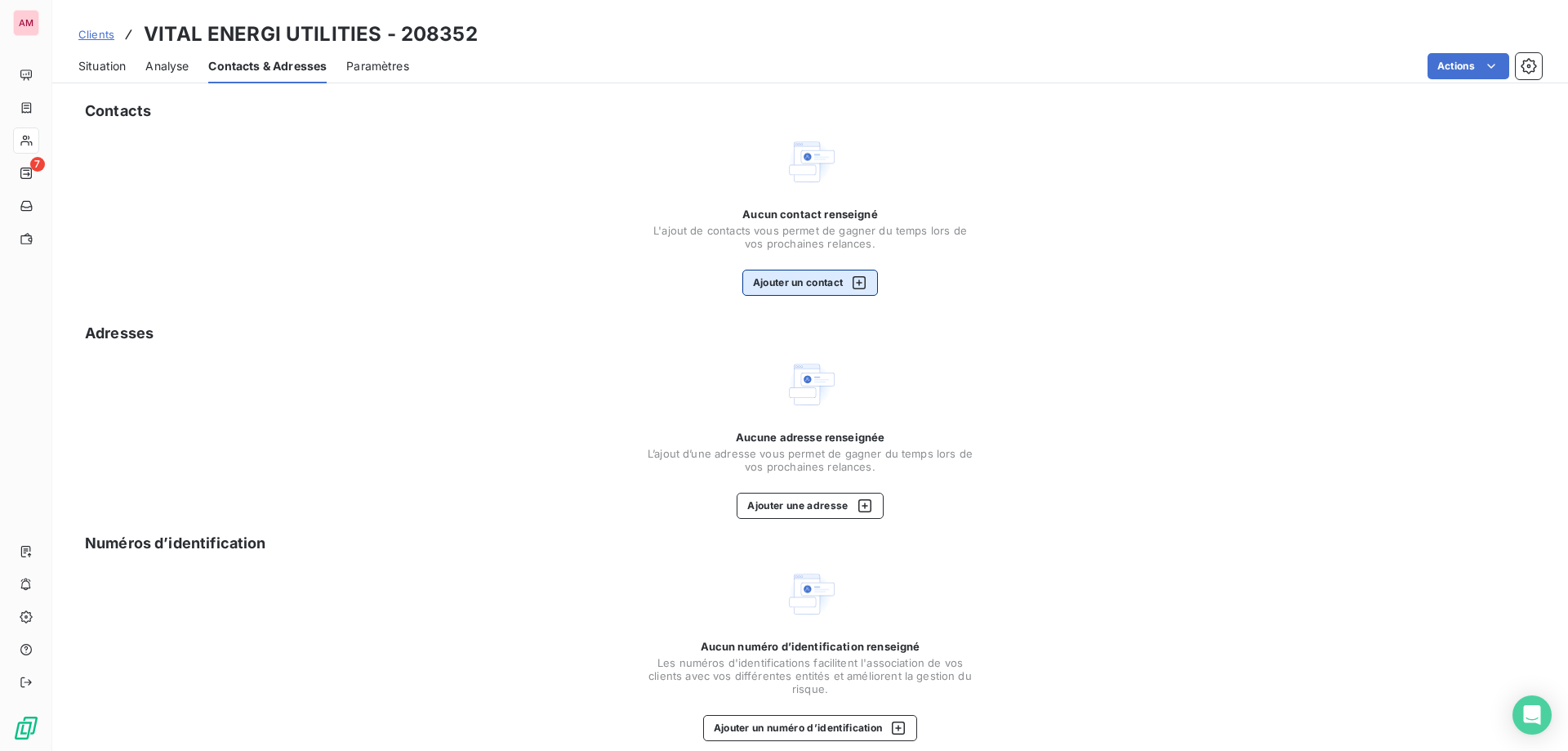
click at [844, 289] on div "button" at bounding box center [855, 282] width 25 height 17
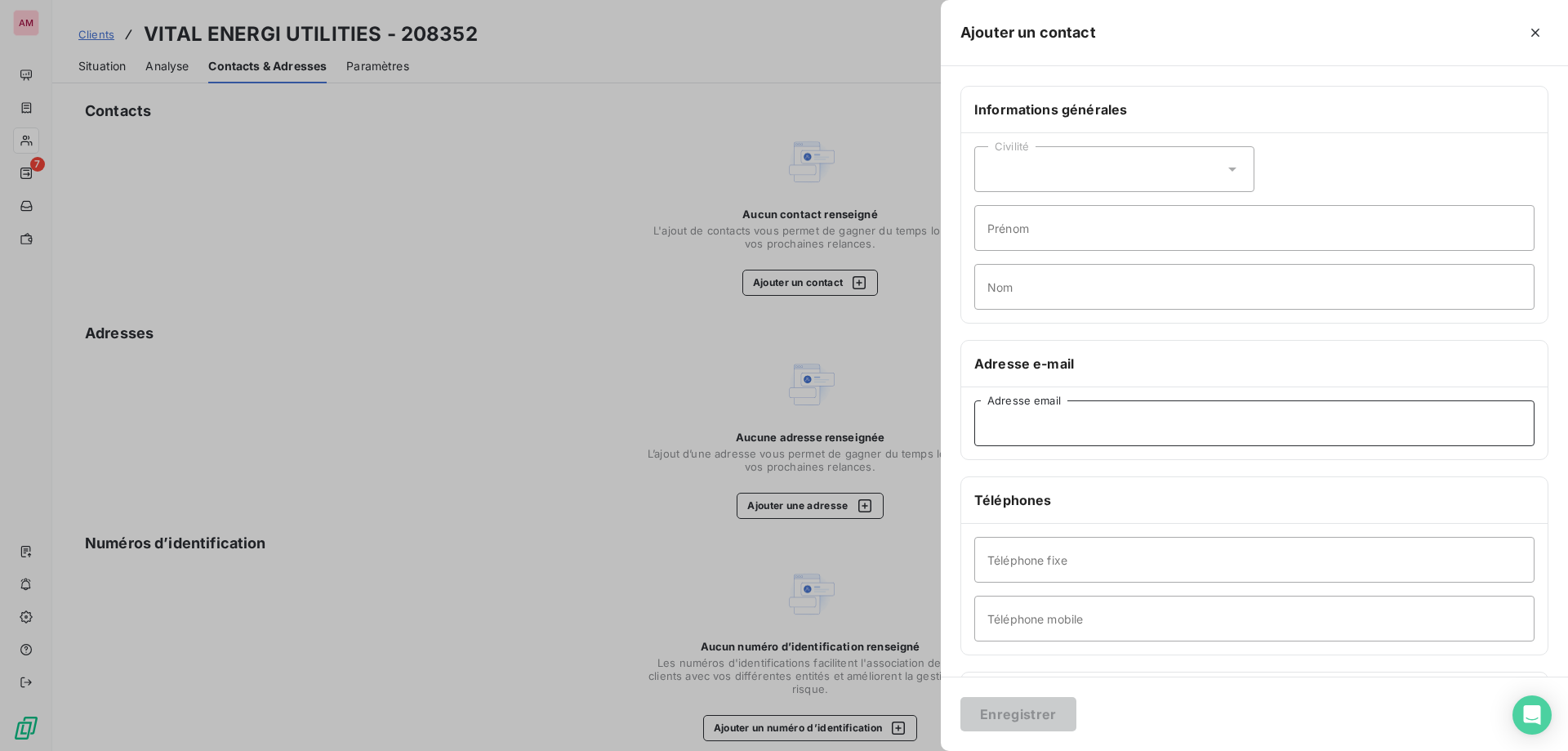
click at [1074, 427] on input "Adresse email" at bounding box center [1254, 423] width 560 height 46
paste input "[EMAIL_ADDRESS][DOMAIN_NAME]"
type input "[EMAIL_ADDRESS][DOMAIN_NAME]"
click at [1018, 708] on button "Enregistrer" at bounding box center [1019, 713] width 116 height 34
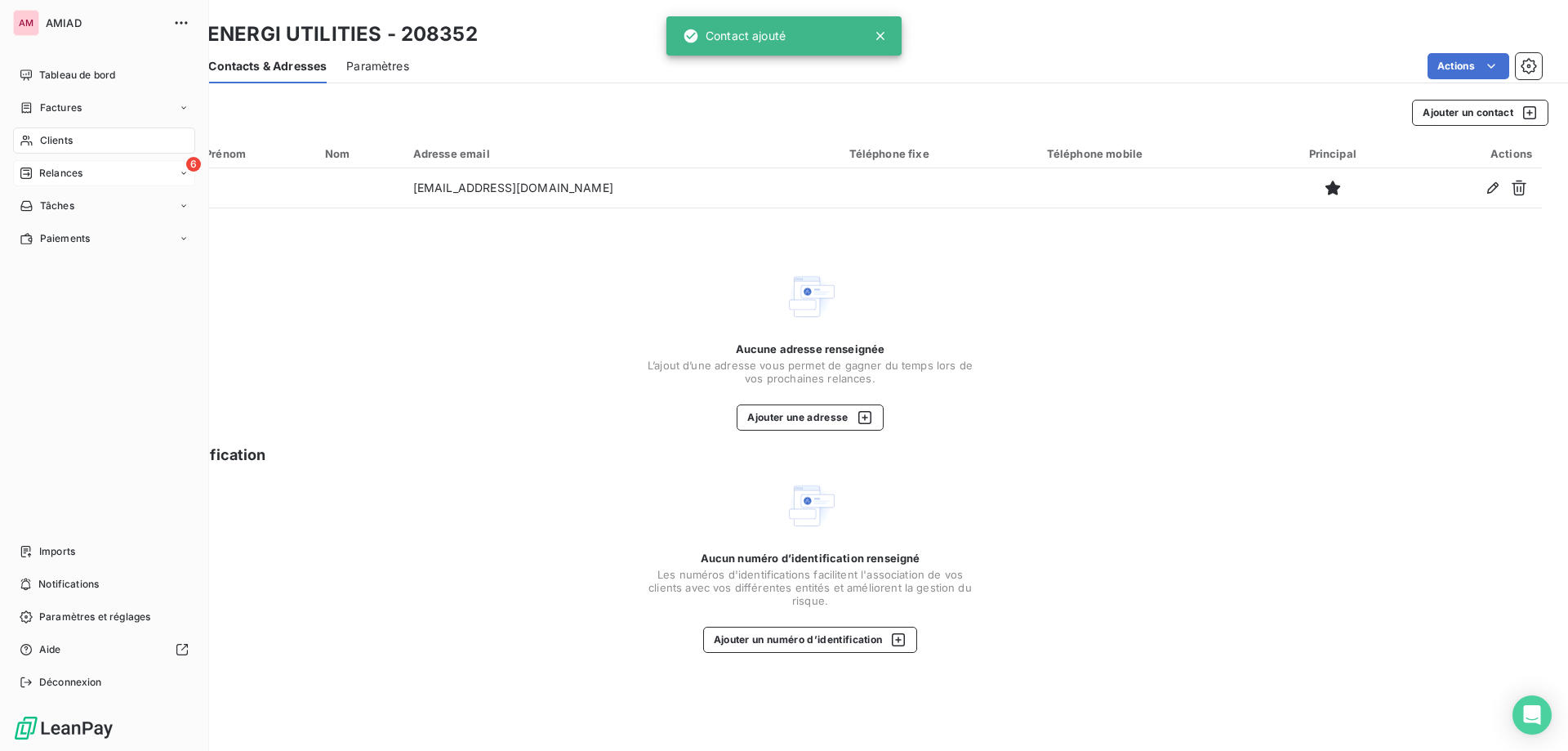
click at [35, 171] on div "Relances" at bounding box center [50, 173] width 63 height 15
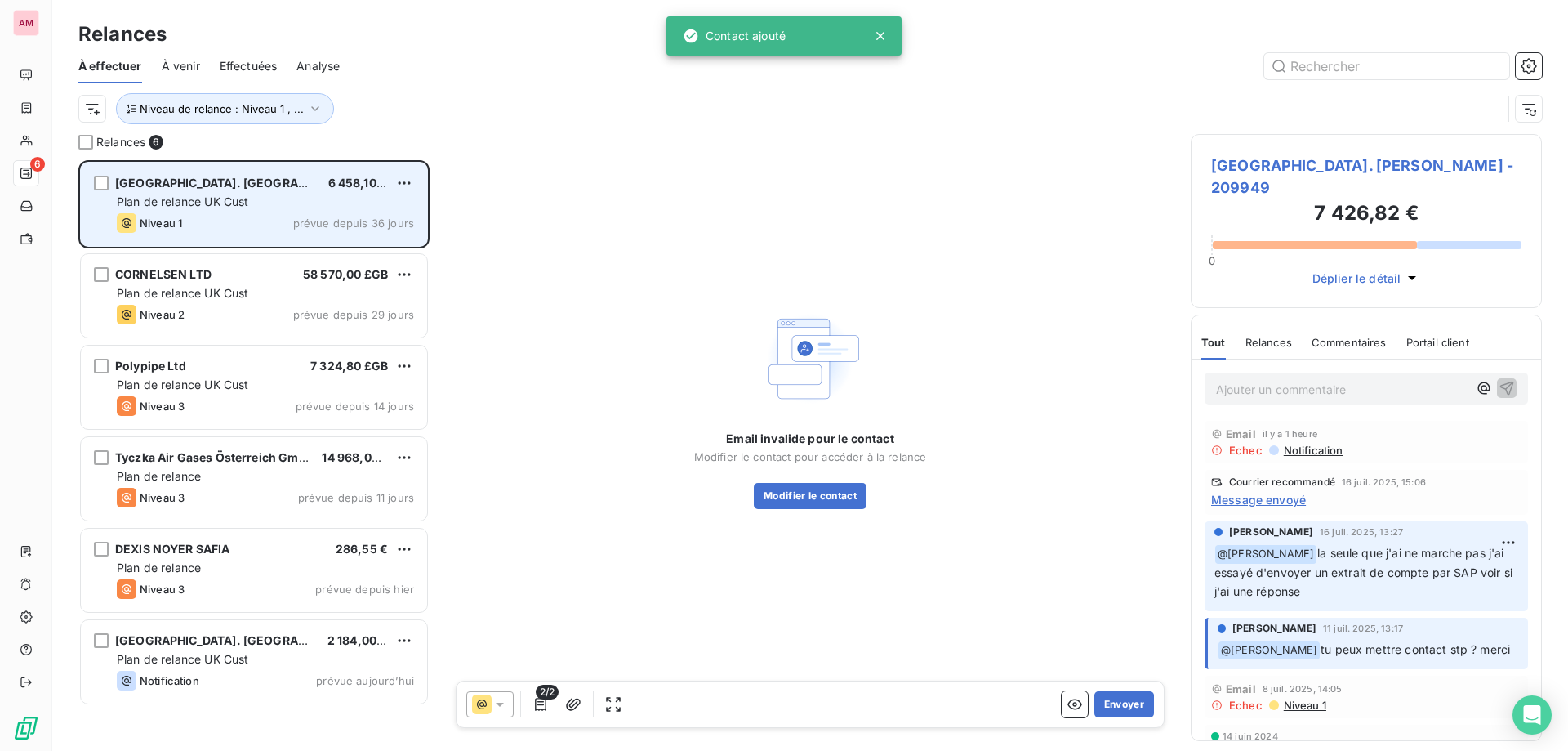
scroll to position [579, 339]
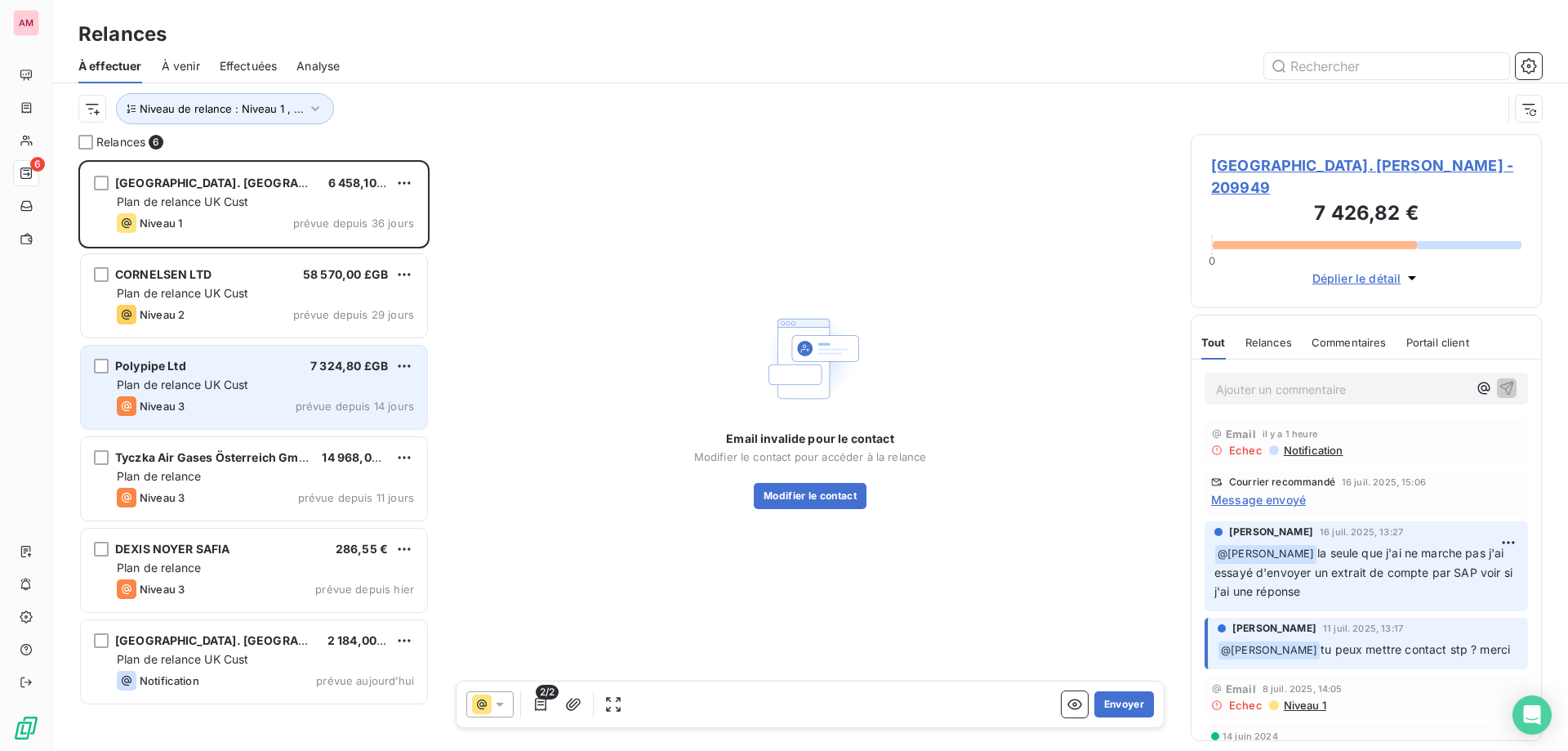
click at [249, 376] on div "Polypipe Ltd 7 324,80 £GB Plan de relance UK Cust Niveau 3 prévue depuis 14 jou…" at bounding box center [254, 387] width 347 height 83
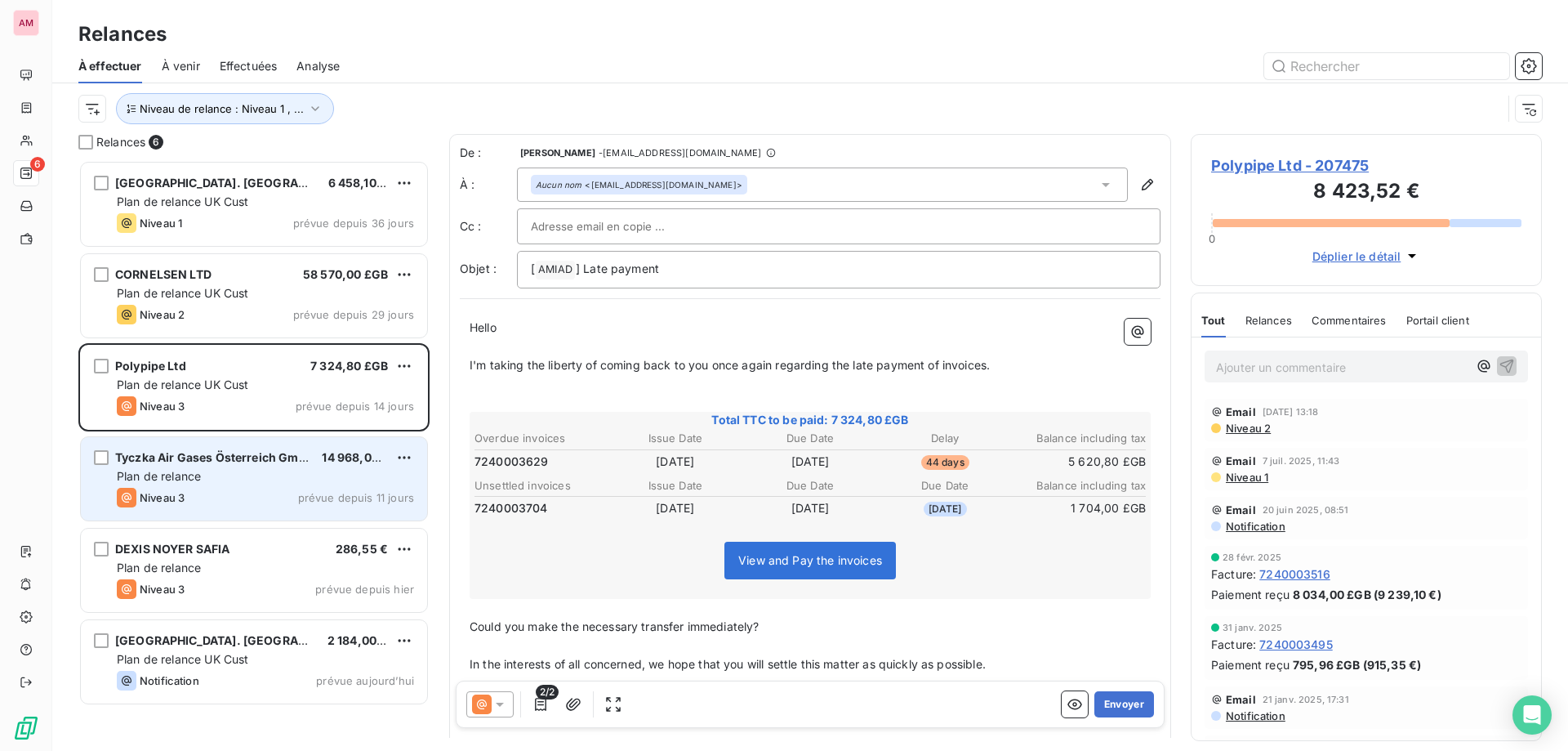
click at [236, 473] on div "Plan de relance" at bounding box center [265, 476] width 297 height 17
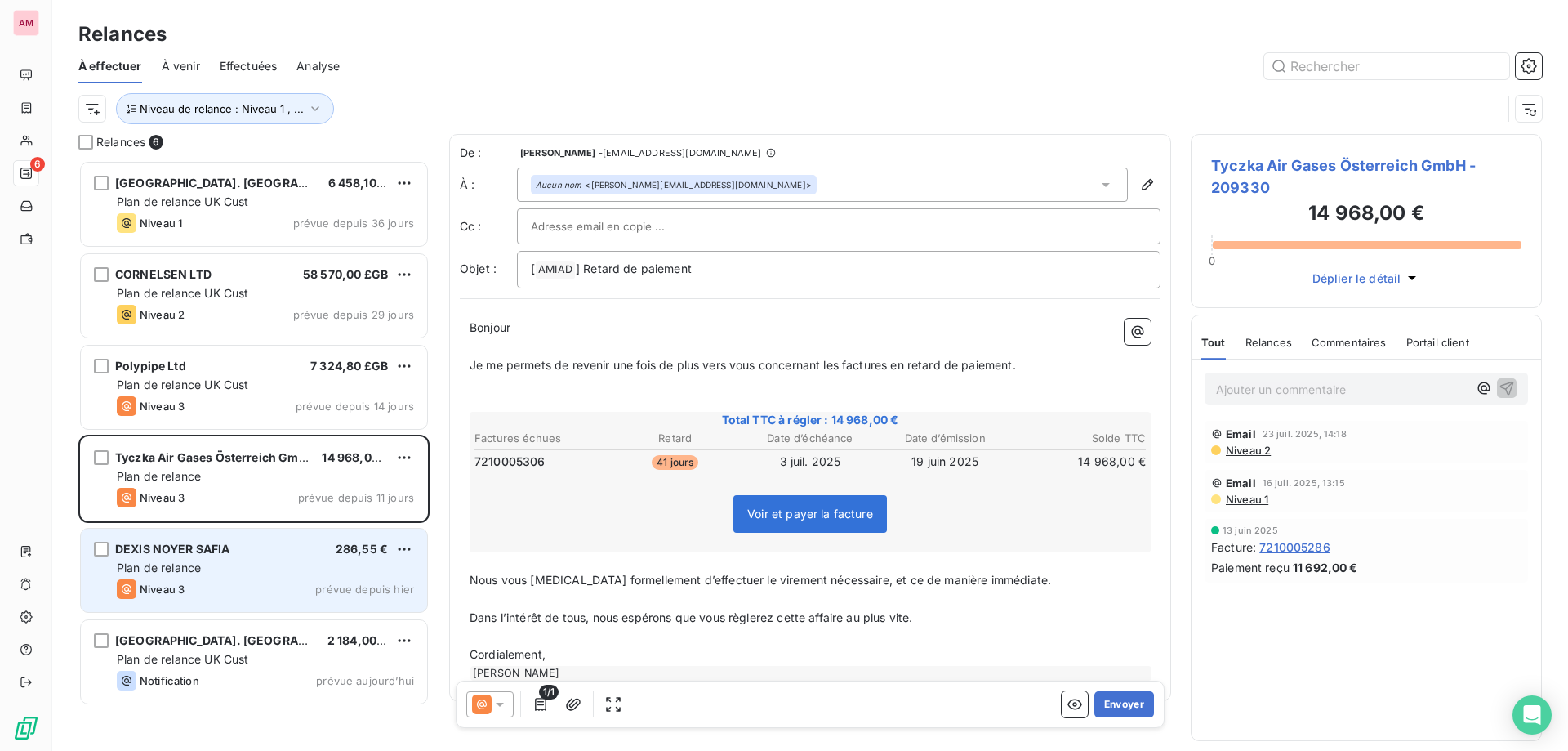
click at [293, 557] on div "DEXIS NOYER SAFIA 286,55 € Plan de relance Niveau 3 prévue depuis [DATE]" at bounding box center [254, 569] width 347 height 83
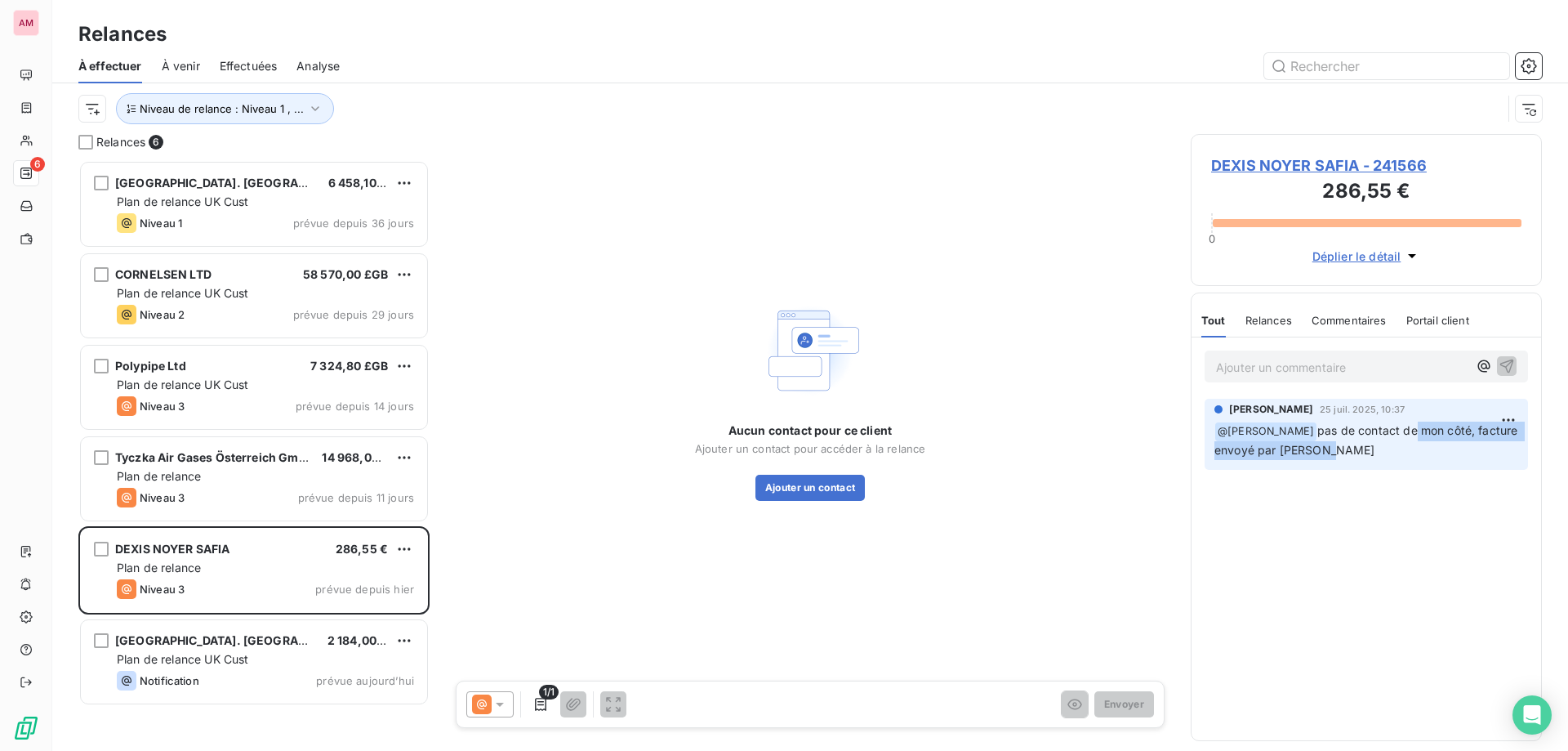
drag, startPoint x: 1403, startPoint y: 430, endPoint x: 1431, endPoint y: 458, distance: 39.6
click at [1431, 458] on p "﻿ @ [PERSON_NAME] pas de contact de mon côté, facture envoyé par [PERSON_NAME]" at bounding box center [1366, 441] width 304 height 39
click at [1432, 458] on p "﻿ @ [PERSON_NAME] pas de contact de mon côté, facture envoyé par [PERSON_NAME]" at bounding box center [1366, 441] width 304 height 39
